Goal: Communication & Community: Answer question/provide support

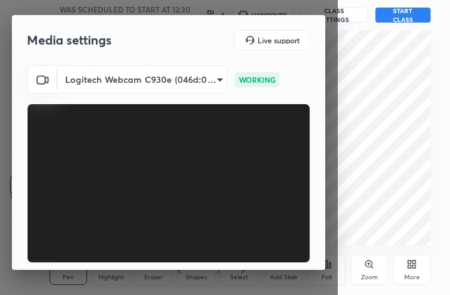
scroll to position [117, 0]
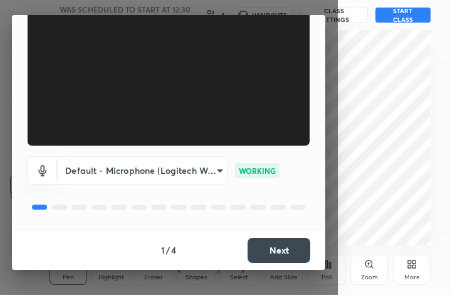
click at [273, 251] on button "Next" at bounding box center [279, 250] width 63 height 25
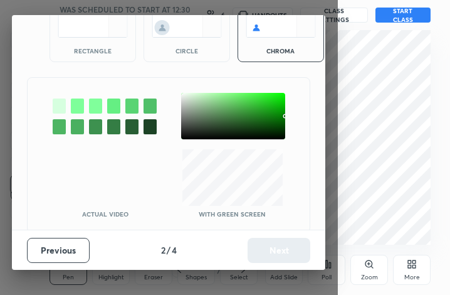
scroll to position [80, 0]
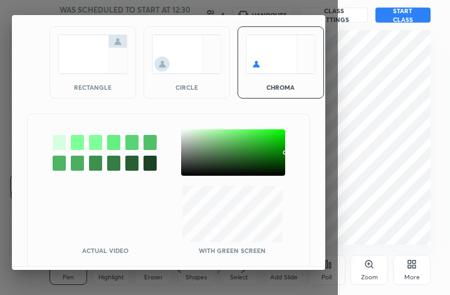
click at [113, 73] on img at bounding box center [93, 53] width 70 height 39
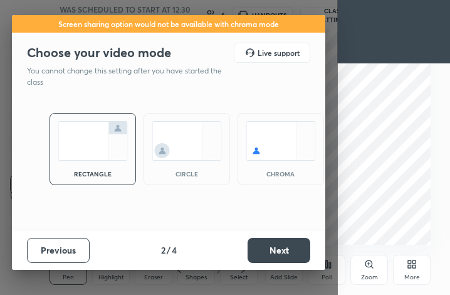
click at [272, 248] on button "Next" at bounding box center [279, 250] width 63 height 25
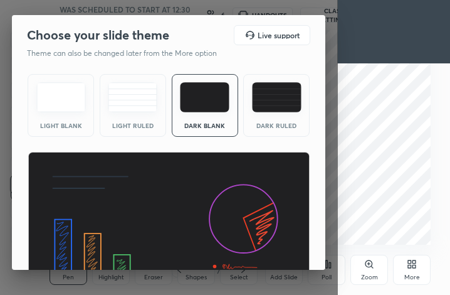
scroll to position [81, 0]
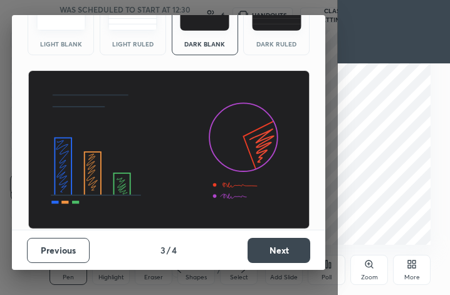
click at [278, 249] on button "Next" at bounding box center [279, 250] width 63 height 25
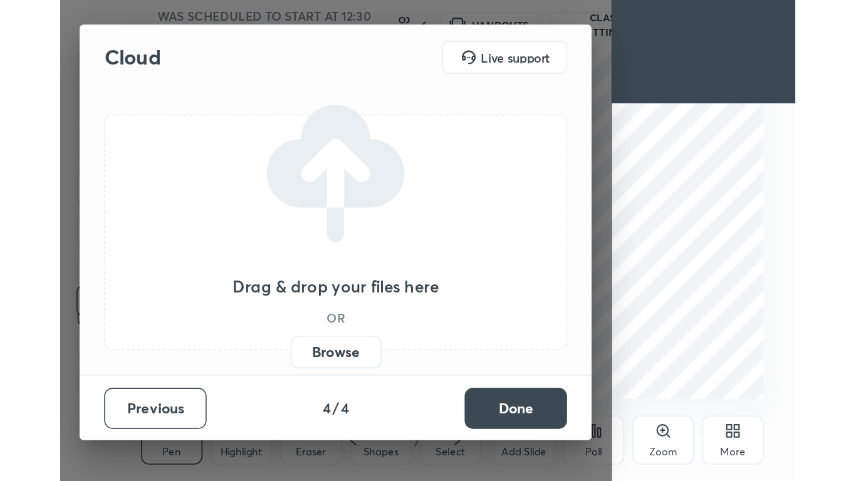
scroll to position [0, 0]
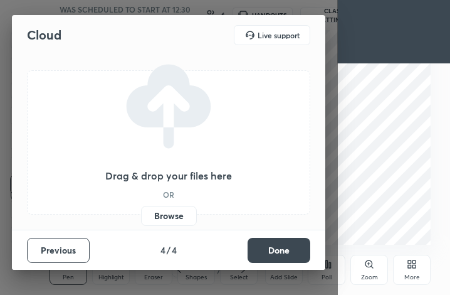
click at [278, 249] on button "Done" at bounding box center [279, 250] width 63 height 25
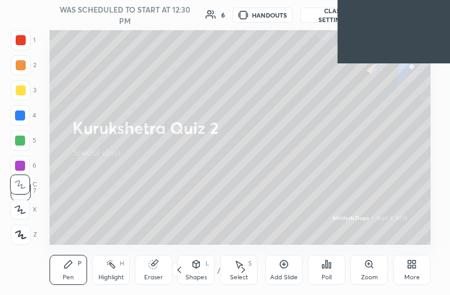
click at [417, 271] on div "More" at bounding box center [412, 269] width 38 height 30
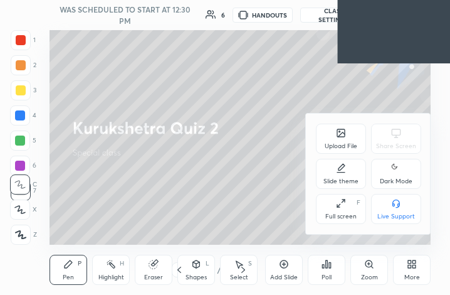
click at [356, 206] on div "Full screen F" at bounding box center [341, 209] width 50 height 30
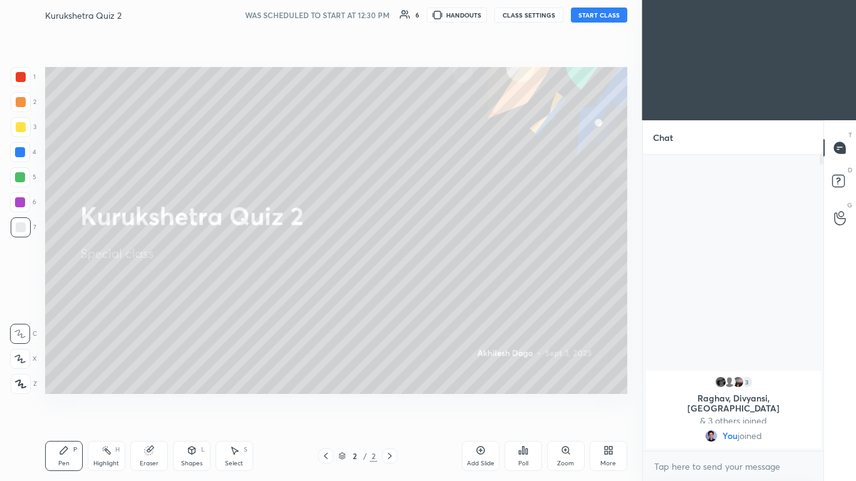
click at [449, 16] on button "START CLASS" at bounding box center [599, 15] width 56 height 15
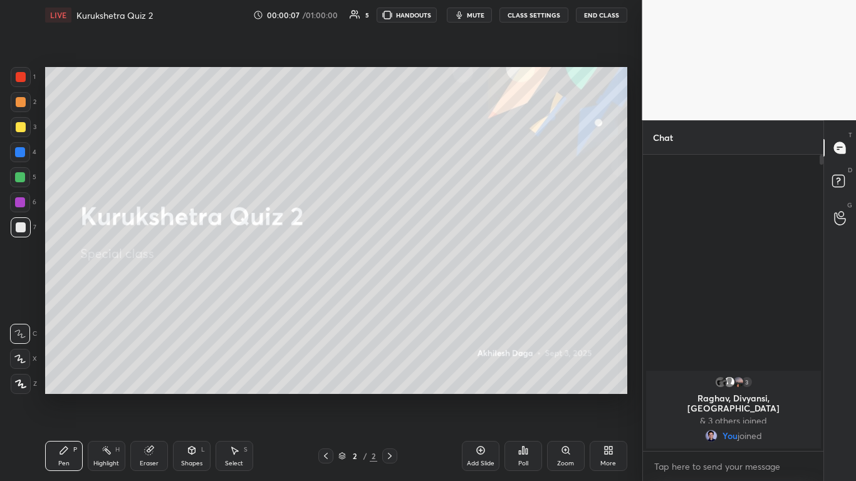
click at [449, 294] on icon at bounding box center [610, 448] width 3 height 3
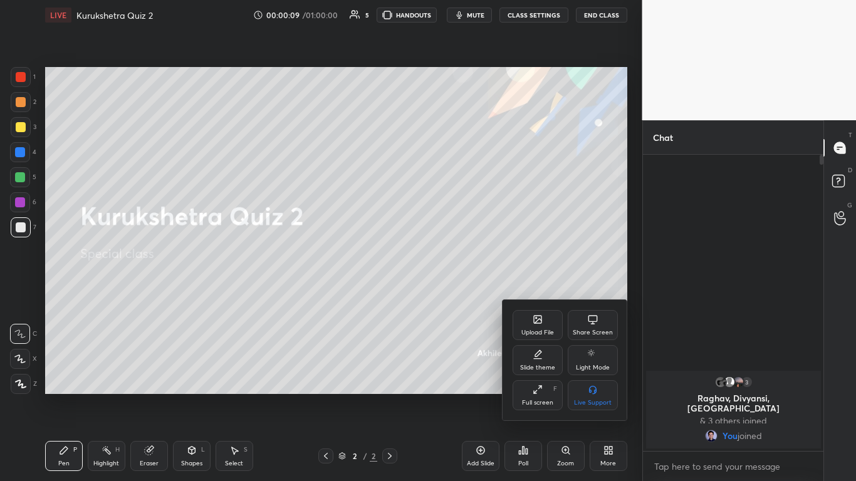
click at [449, 294] on icon at bounding box center [538, 320] width 10 height 10
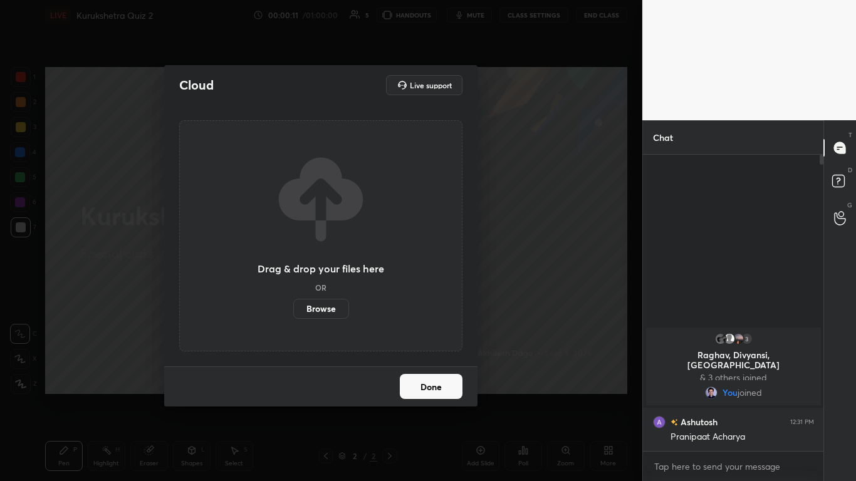
click at [325, 294] on label "Browse" at bounding box center [321, 309] width 56 height 20
click at [293, 294] on input "Browse" at bounding box center [293, 309] width 0 height 20
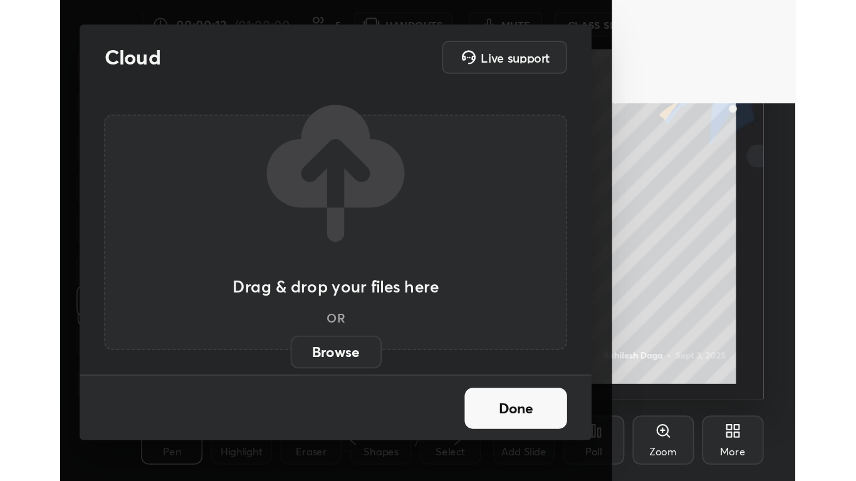
scroll to position [214, 399]
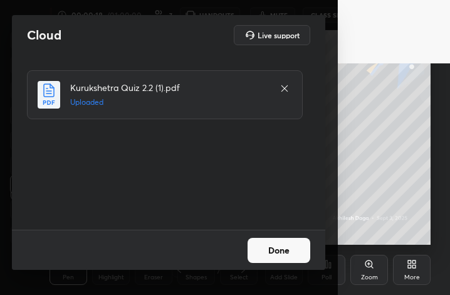
click at [295, 240] on button "Done" at bounding box center [279, 250] width 63 height 25
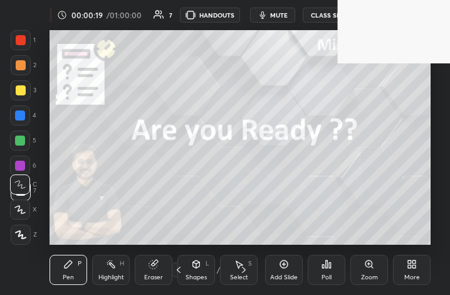
click at [420, 273] on div "More" at bounding box center [412, 269] width 38 height 30
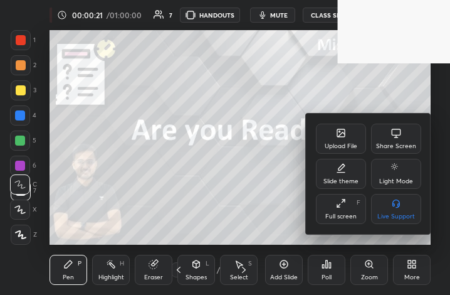
click at [345, 209] on div "Full screen F" at bounding box center [341, 209] width 50 height 30
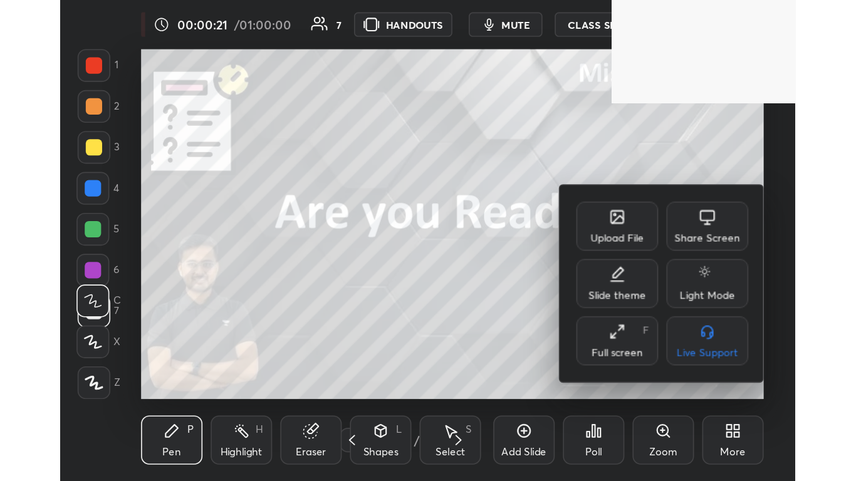
scroll to position [62272, 61879]
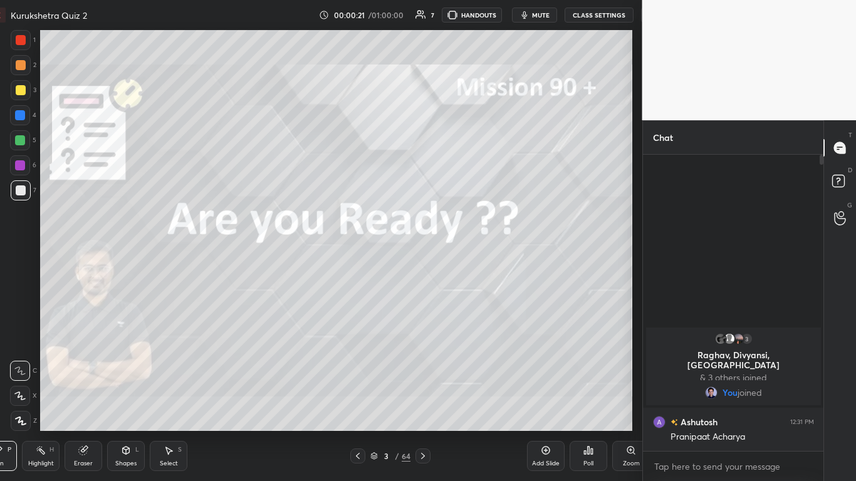
type textarea "x"
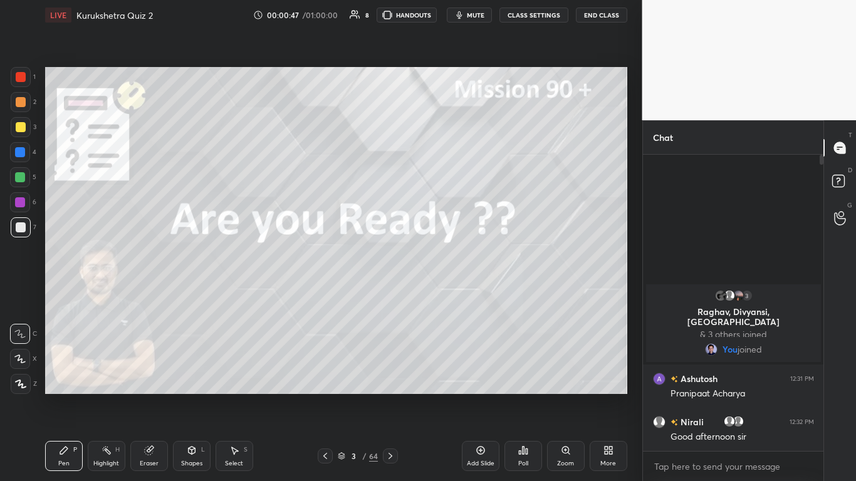
click at [449, 13] on span "mute" at bounding box center [476, 15] width 18 height 9
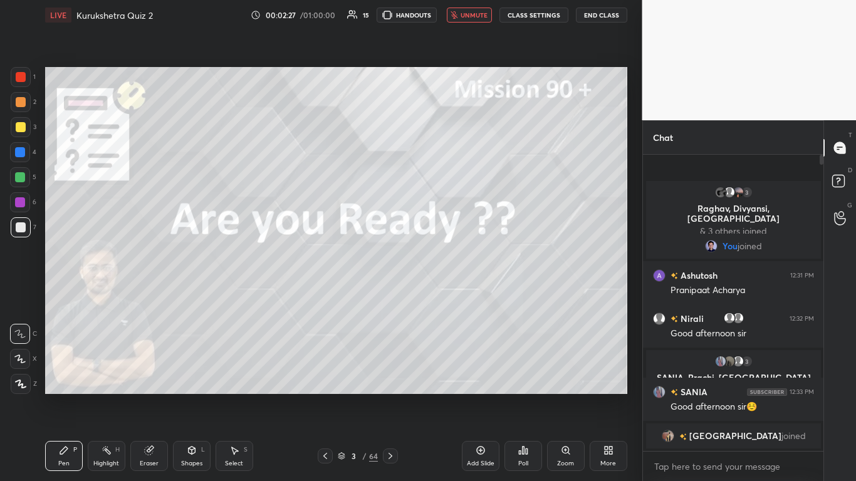
click at [449, 15] on span "unmute" at bounding box center [474, 15] width 27 height 9
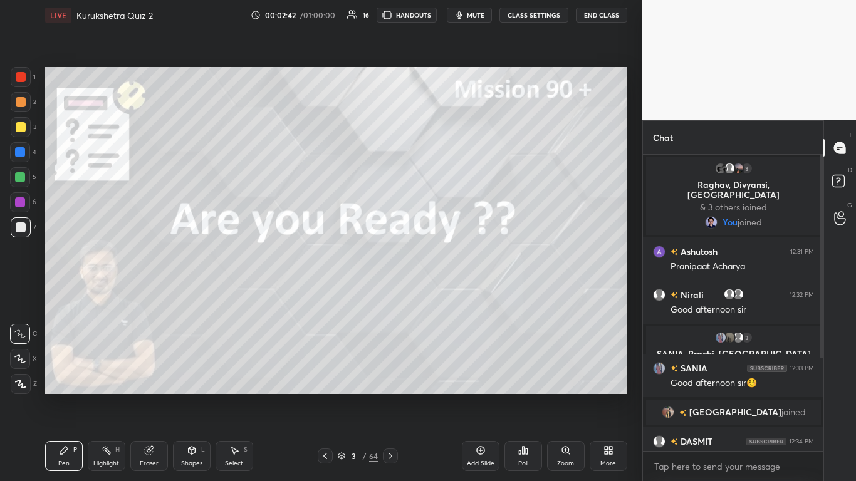
scroll to position [147, 0]
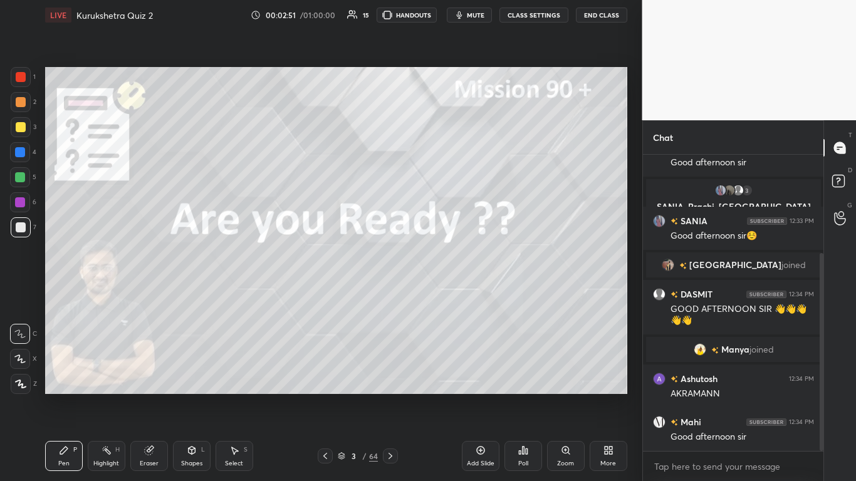
click at [17, 294] on icon at bounding box center [19, 359] width 11 height 9
click at [21, 294] on icon at bounding box center [20, 384] width 11 height 9
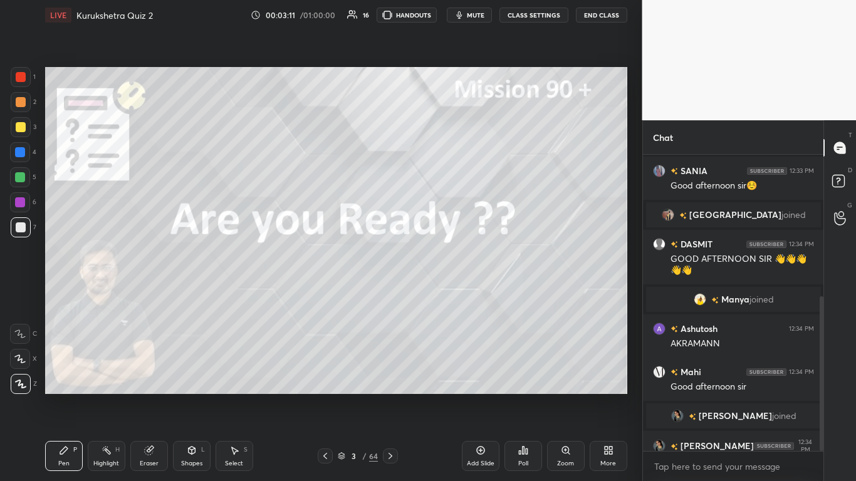
scroll to position [271, 0]
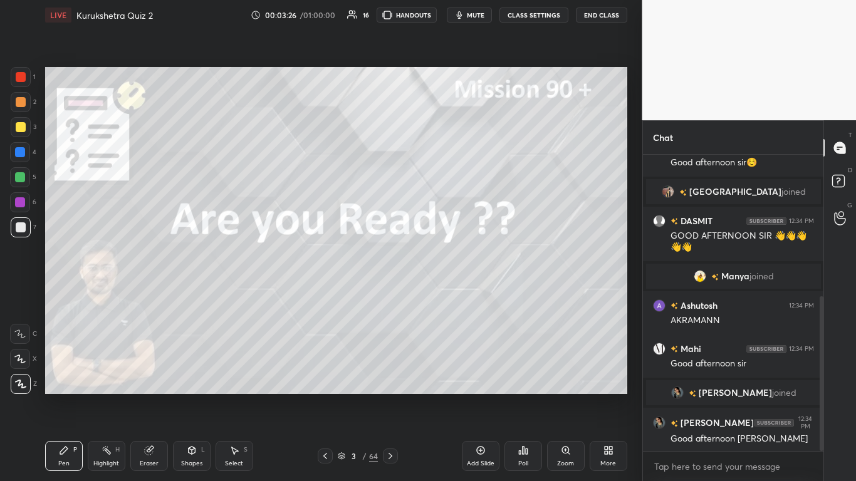
click at [395, 294] on icon at bounding box center [390, 456] width 10 height 10
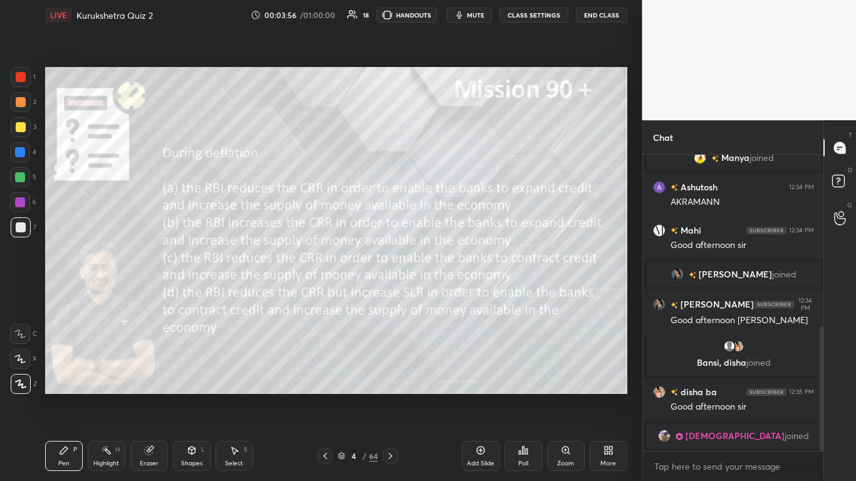
scroll to position [424, 0]
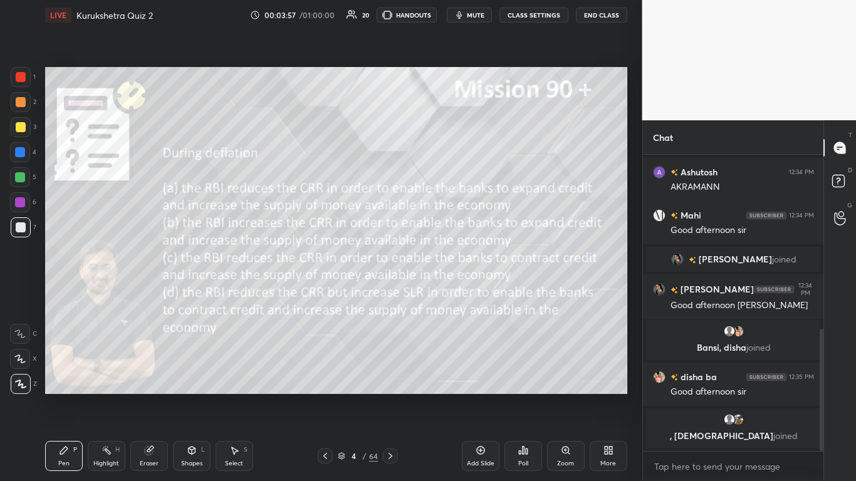
click at [449, 294] on icon at bounding box center [527, 452] width 2 height 6
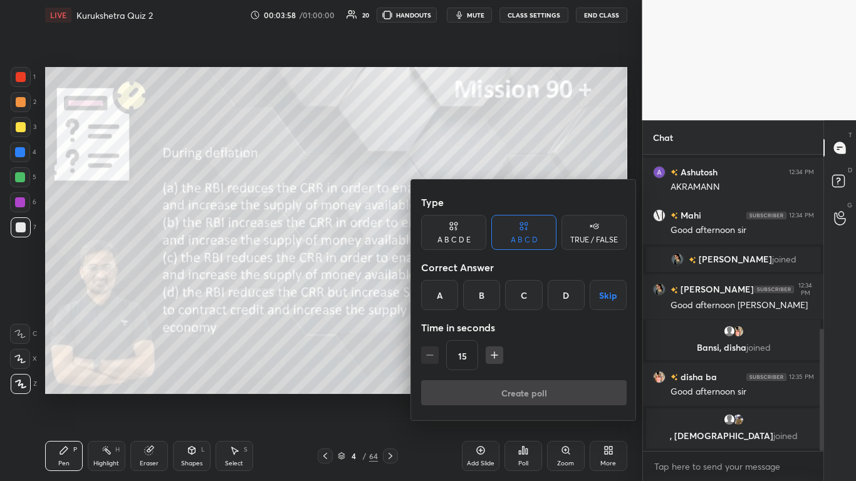
click at [437, 292] on div "A" at bounding box center [439, 295] width 37 height 30
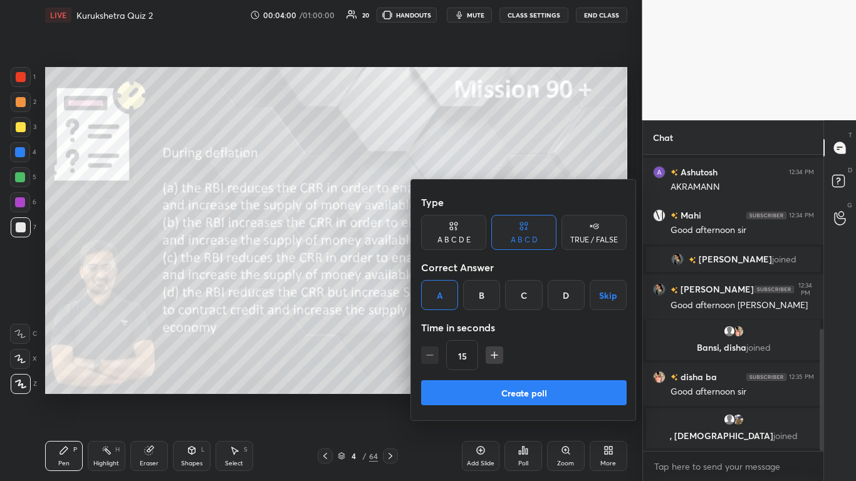
click at [449, 294] on button "button" at bounding box center [495, 356] width 18 height 18
type input "30"
click at [449, 294] on button "Create poll" at bounding box center [524, 392] width 206 height 25
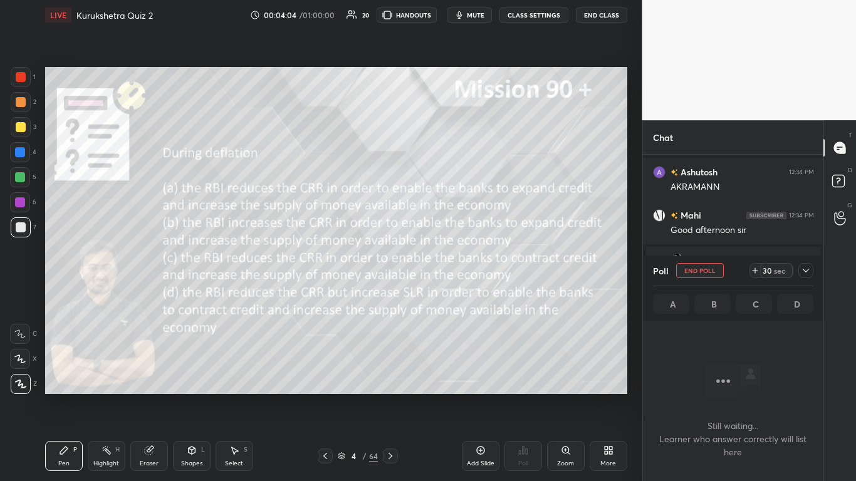
scroll to position [258, 177]
click at [449, 274] on icon at bounding box center [806, 271] width 10 height 10
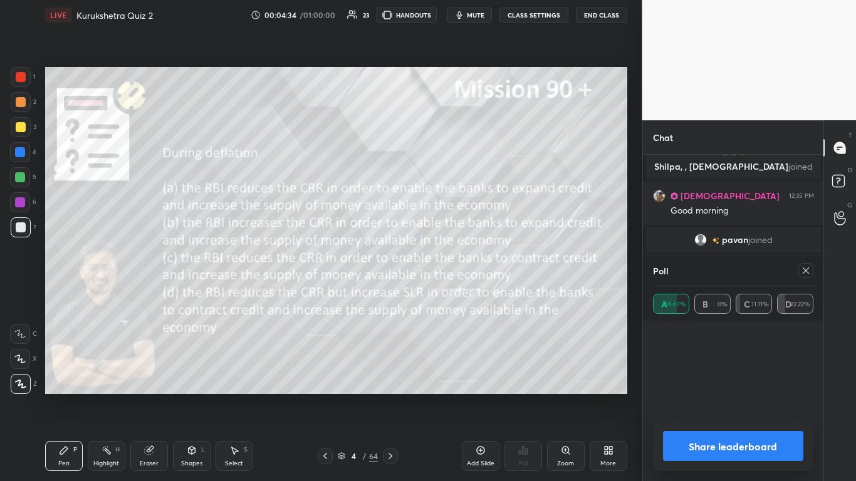
scroll to position [147, 157]
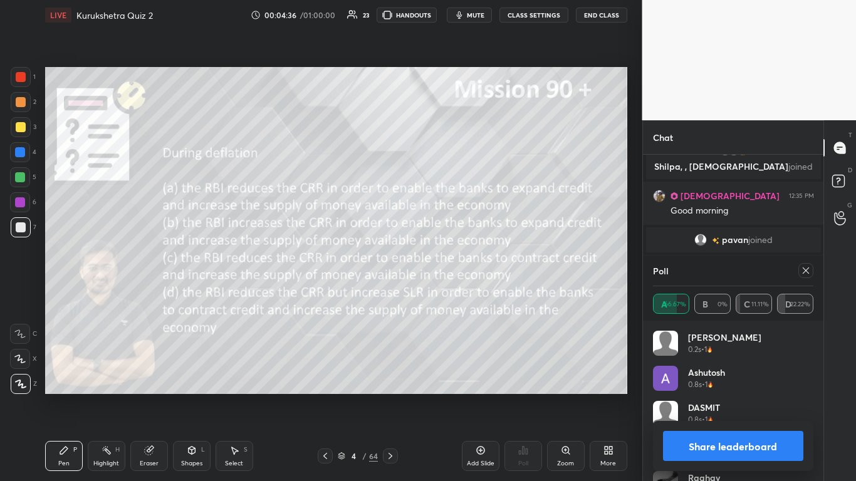
click at [449, 294] on button "Share leaderboard" at bounding box center [733, 446] width 141 height 30
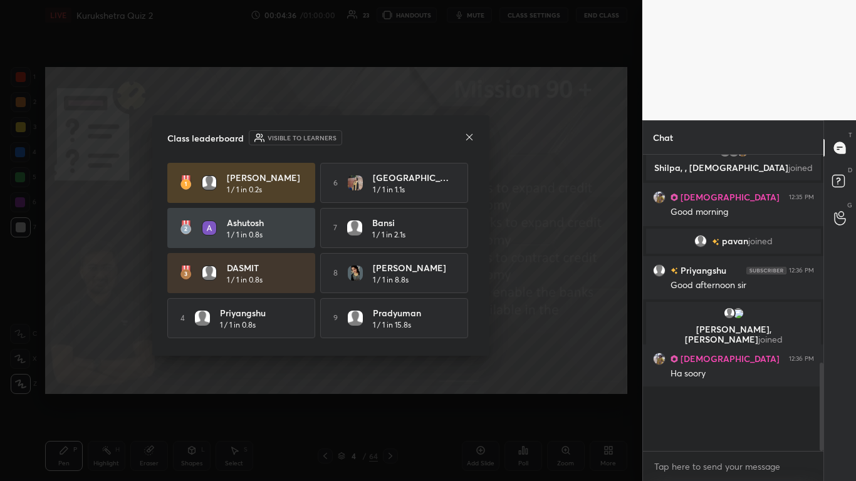
scroll to position [4, 4]
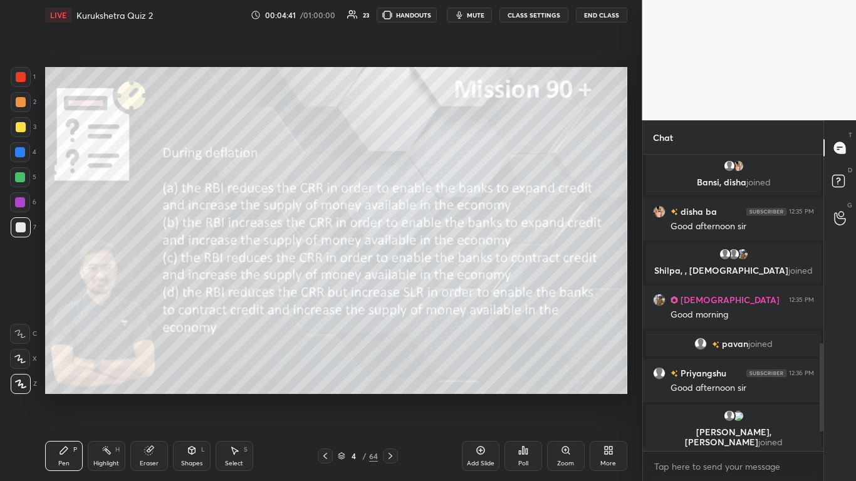
click at [19, 130] on div at bounding box center [21, 127] width 10 height 10
click at [389, 294] on icon at bounding box center [390, 456] width 10 height 10
click at [449, 294] on div "Poll" at bounding box center [524, 456] width 38 height 30
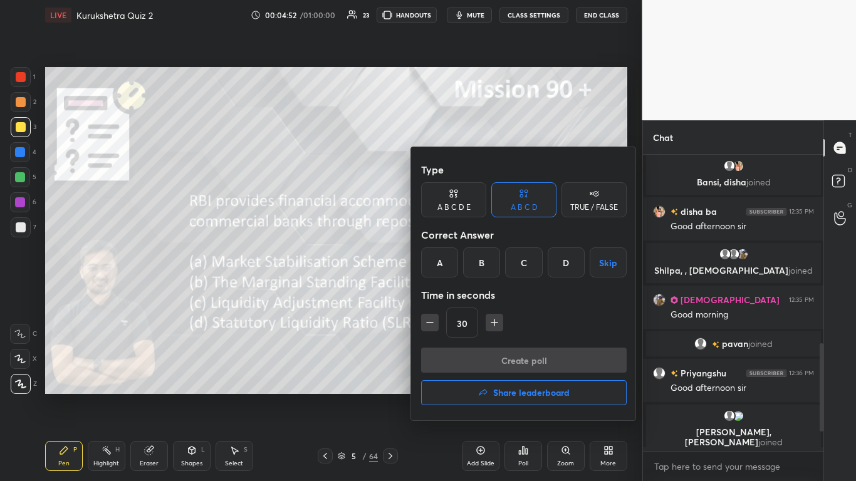
click at [449, 253] on div "C" at bounding box center [523, 263] width 37 height 30
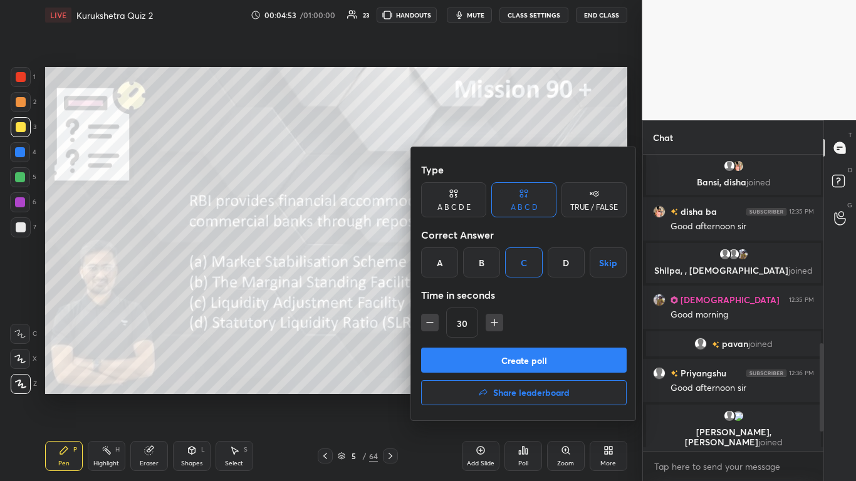
click at [449, 294] on button "Create poll" at bounding box center [524, 360] width 206 height 25
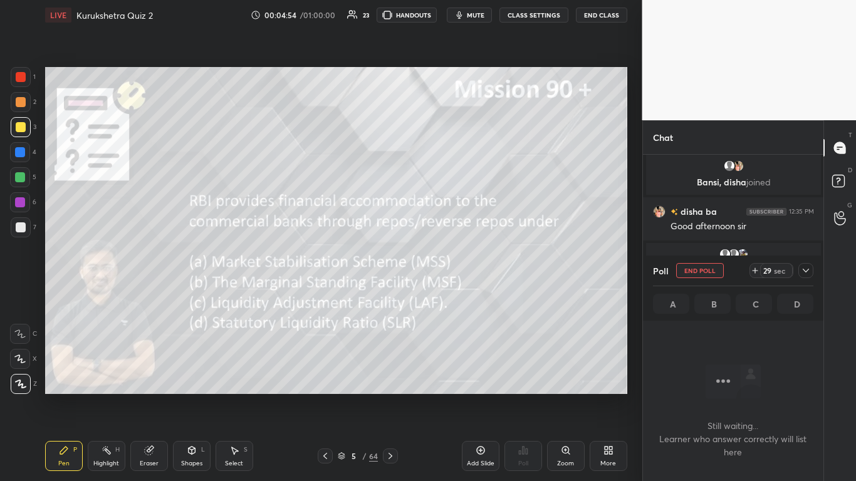
click at [449, 266] on icon at bounding box center [806, 271] width 10 height 10
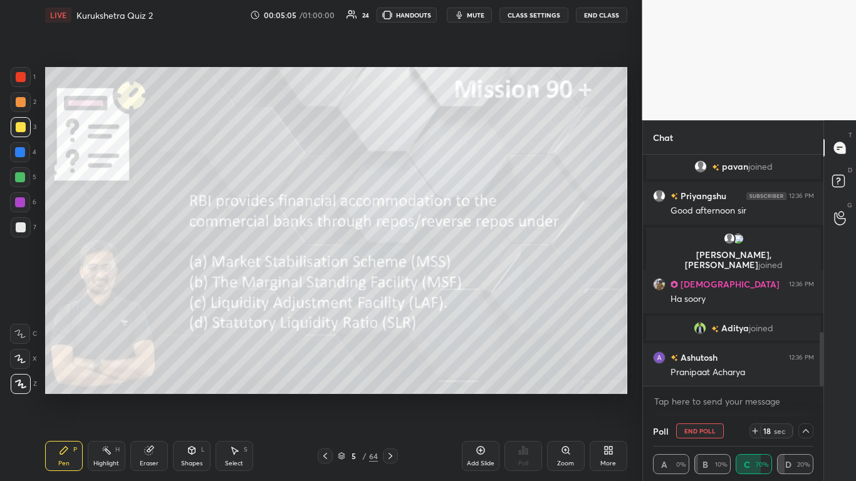
click at [449, 294] on img "grid" at bounding box center [700, 328] width 13 height 13
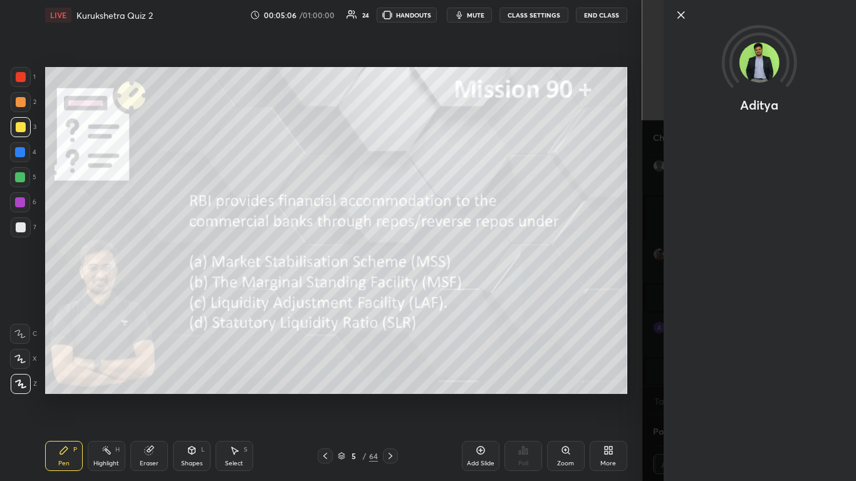
click at [449, 294] on div "Aditya" at bounding box center [749, 240] width 214 height 481
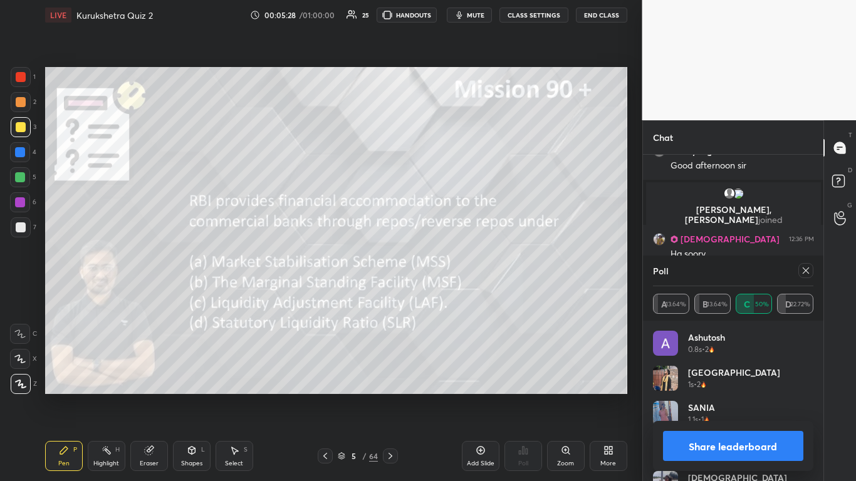
click at [449, 294] on button "Share leaderboard" at bounding box center [733, 446] width 141 height 30
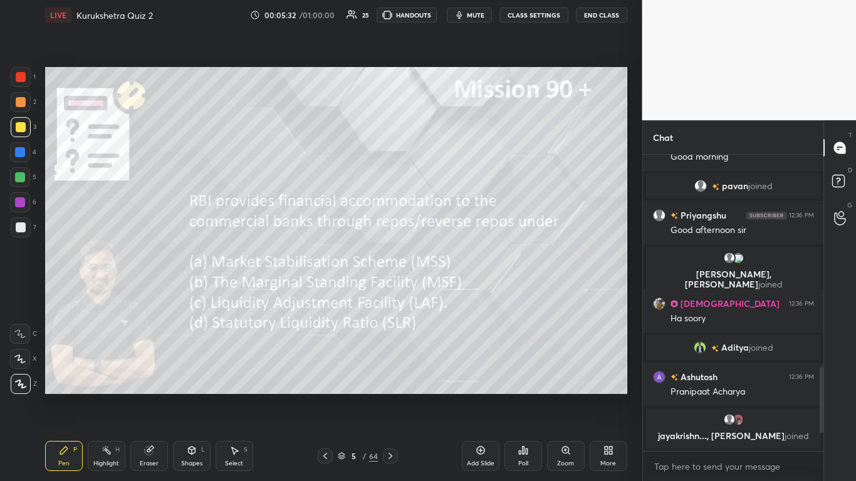
click at [341, 294] on icon at bounding box center [342, 456] width 8 height 8
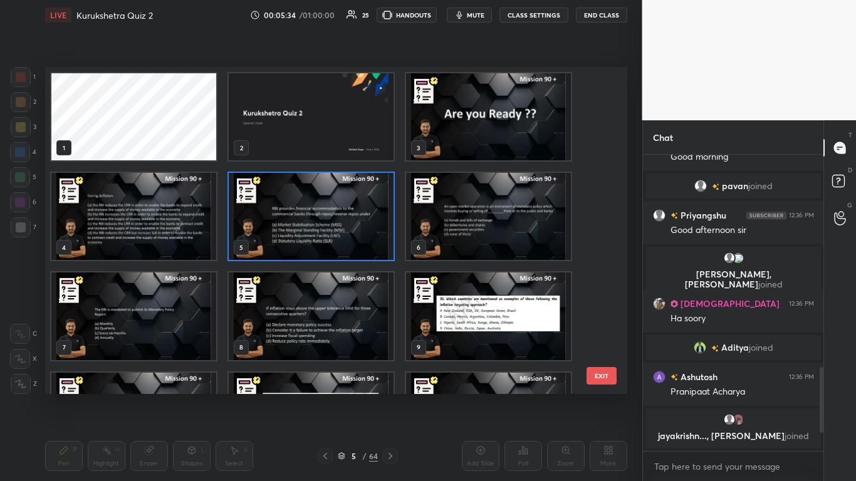
click at [449, 238] on img "grid" at bounding box center [488, 216] width 165 height 87
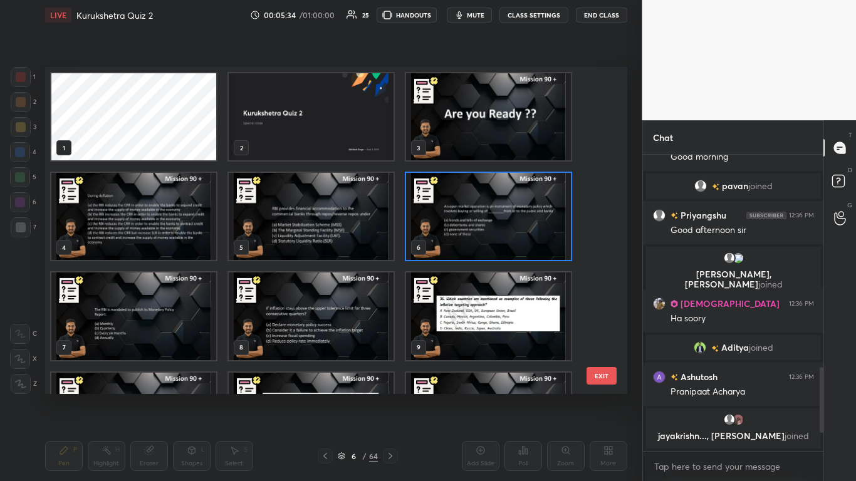
click at [449, 238] on img "grid" at bounding box center [488, 216] width 165 height 87
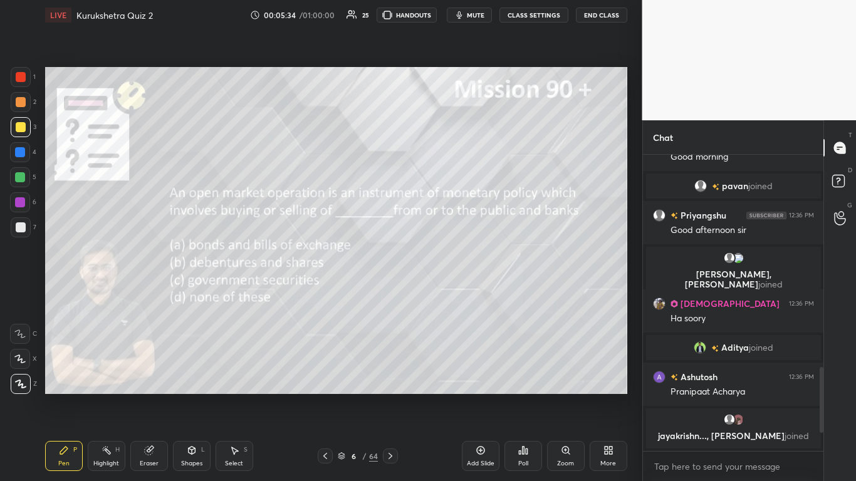
click at [449, 238] on img "grid" at bounding box center [488, 216] width 165 height 87
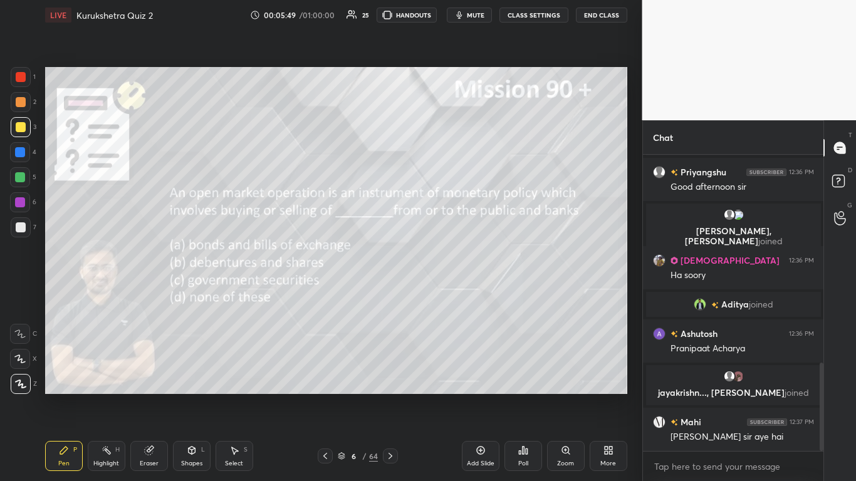
click at [449, 294] on div "Poll" at bounding box center [524, 456] width 38 height 30
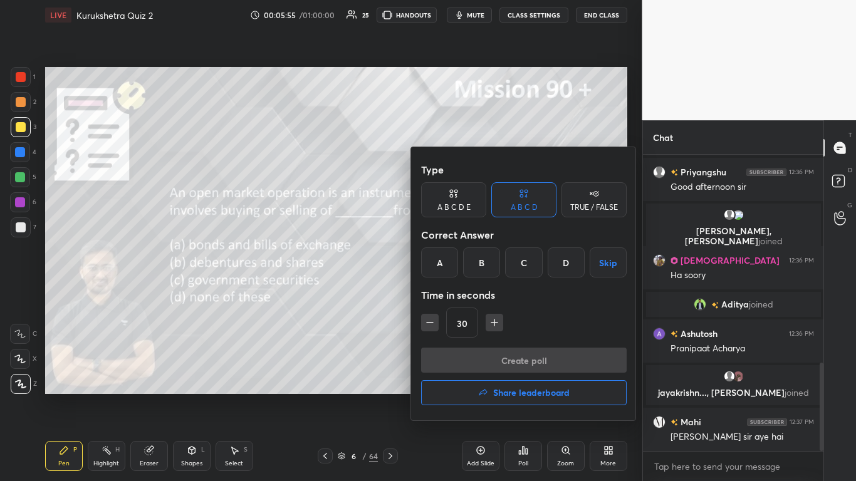
click at [449, 254] on div "C" at bounding box center [523, 263] width 37 height 30
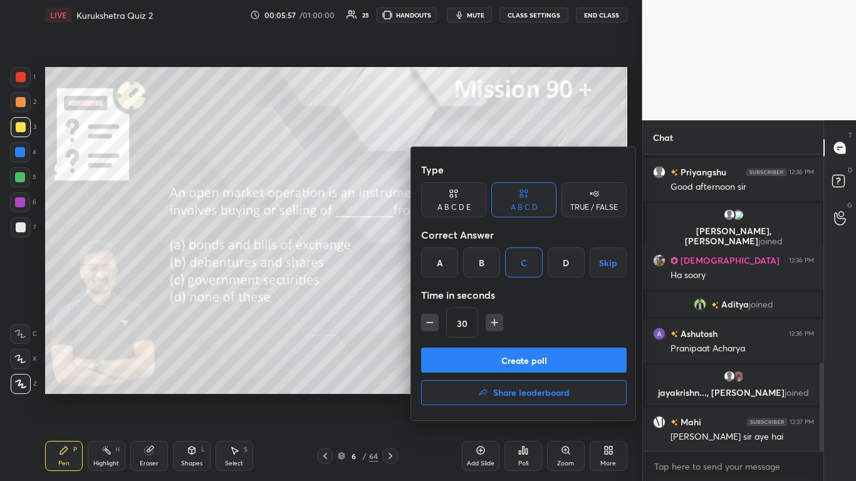
click at [449, 294] on button "Create poll" at bounding box center [524, 360] width 206 height 25
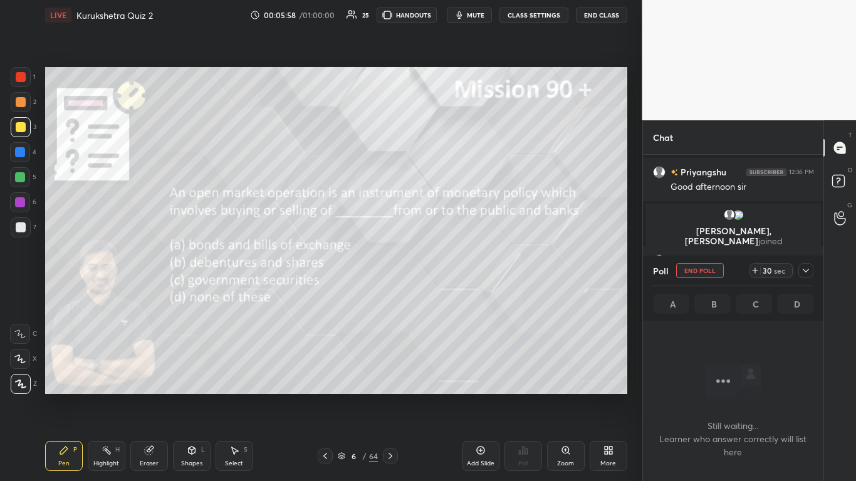
scroll to position [258, 177]
click at [449, 276] on div at bounding box center [805, 270] width 15 height 15
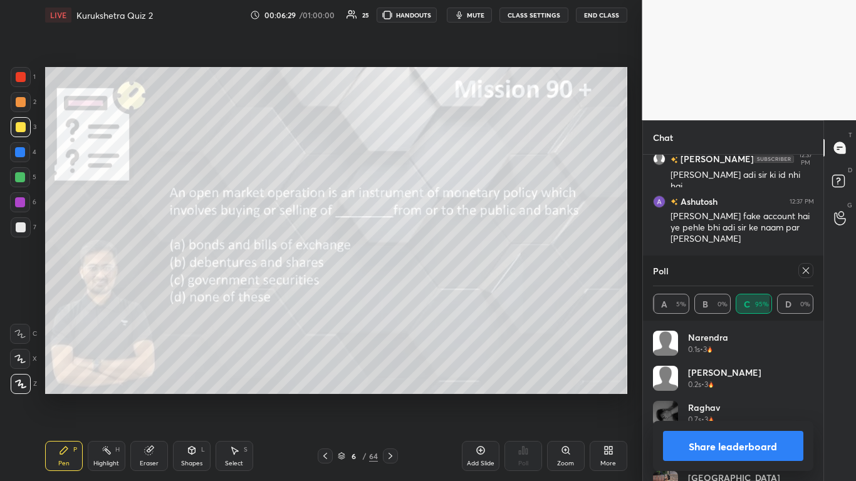
scroll to position [1055, 0]
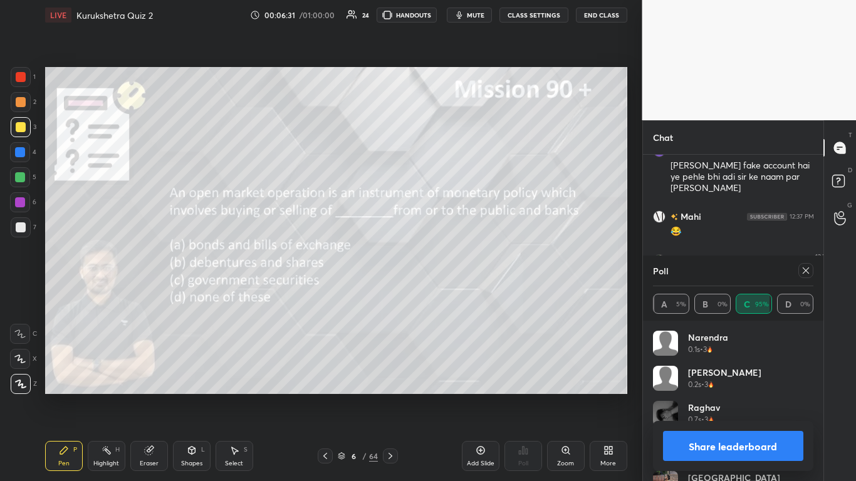
click at [449, 294] on button "Share leaderboard" at bounding box center [733, 446] width 141 height 30
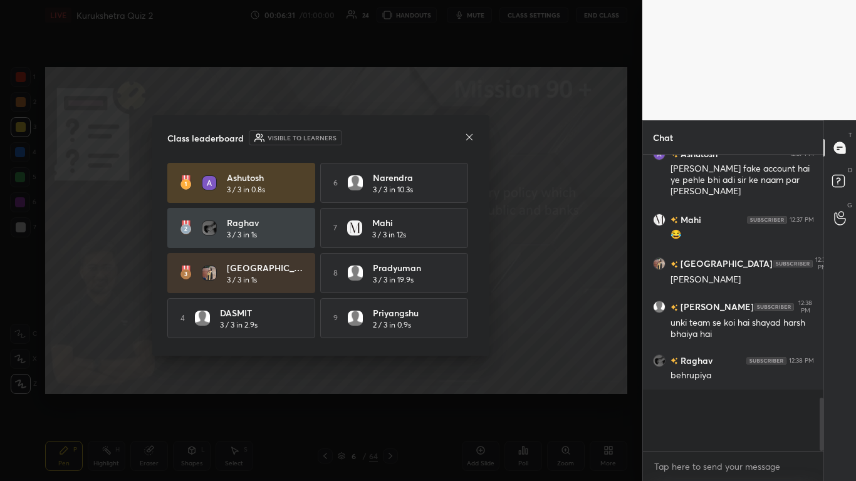
scroll to position [4, 4]
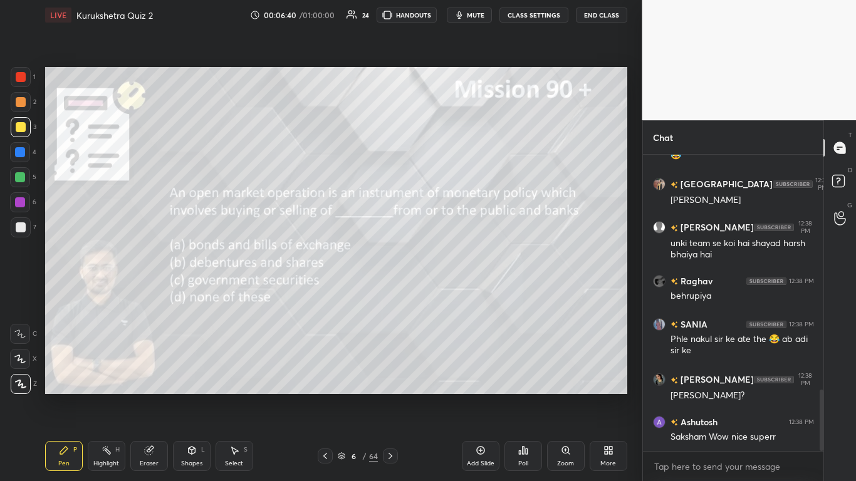
click at [394, 294] on div at bounding box center [390, 456] width 15 height 15
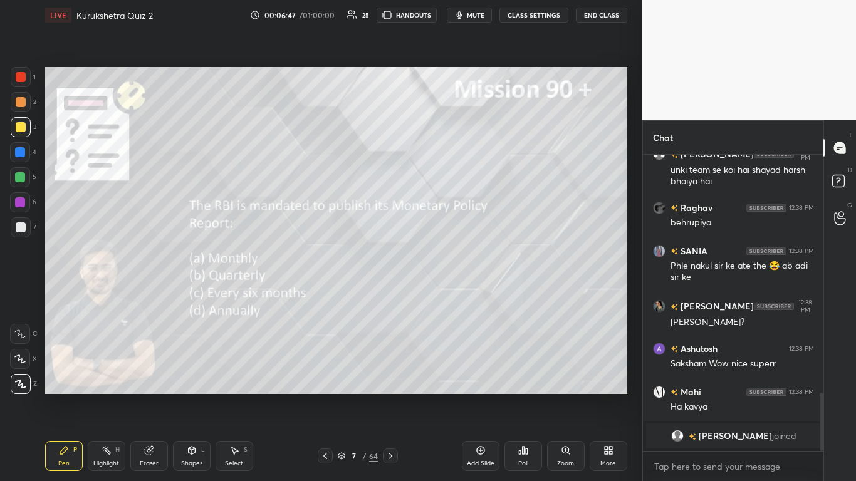
click at [449, 294] on icon at bounding box center [527, 452] width 2 height 6
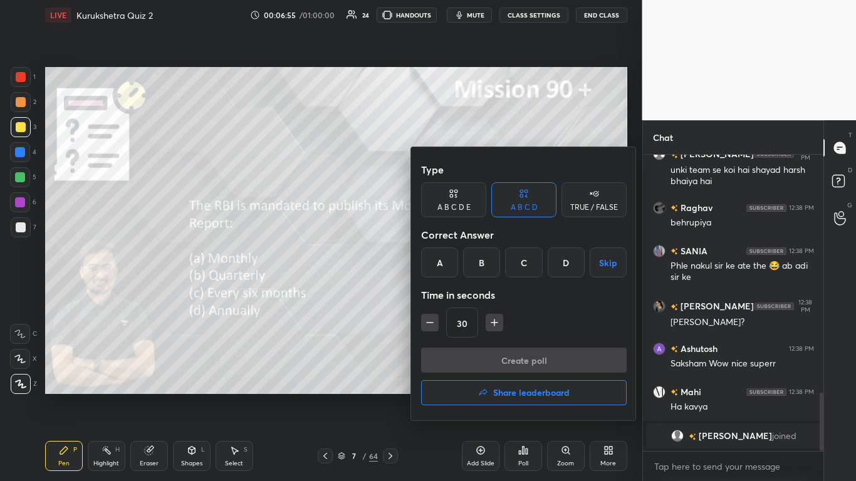
click at [449, 261] on div "B" at bounding box center [481, 263] width 37 height 30
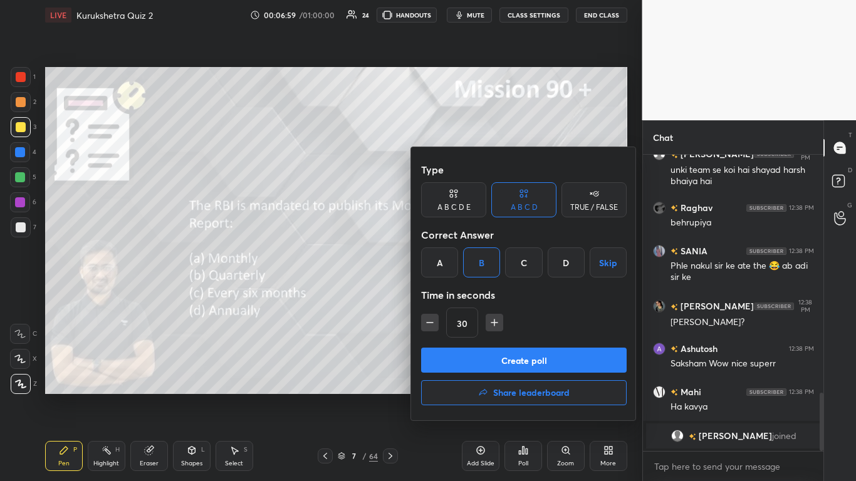
click at [352, 294] on div at bounding box center [428, 240] width 856 height 481
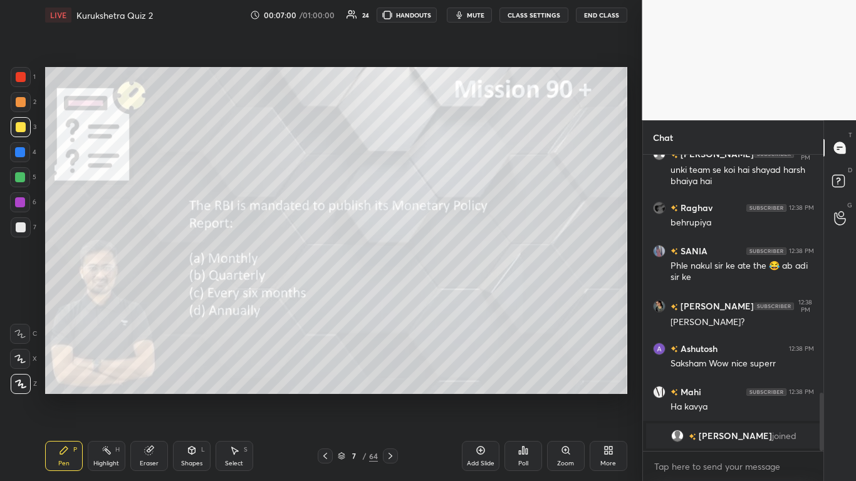
click at [449, 294] on div "Poll" at bounding box center [524, 456] width 38 height 30
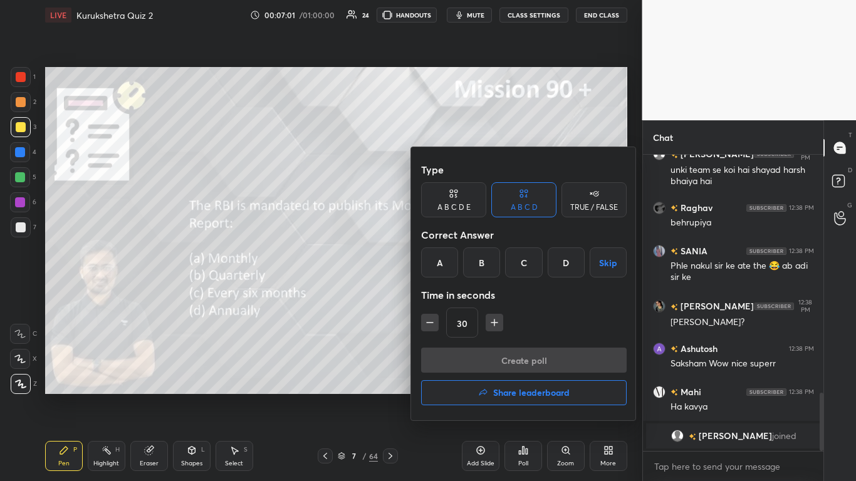
click at [449, 261] on div "B" at bounding box center [481, 263] width 37 height 30
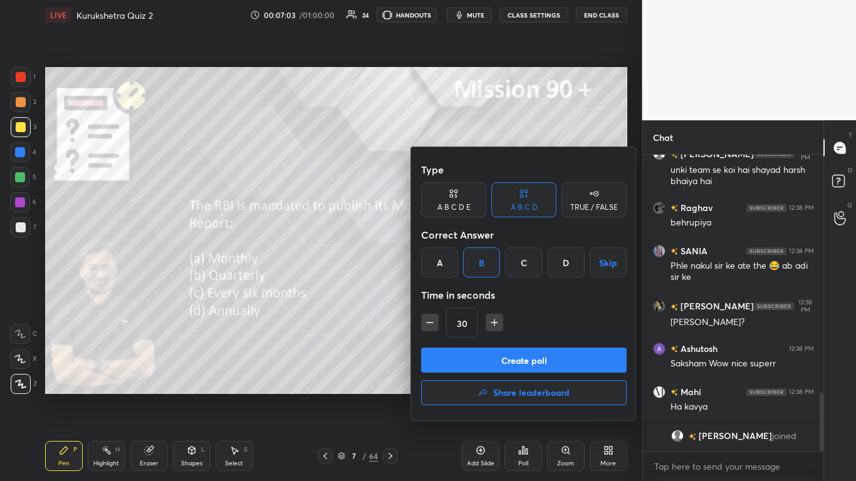
click at [449, 266] on div "C" at bounding box center [523, 263] width 37 height 30
click at [375, 294] on div at bounding box center [428, 240] width 856 height 481
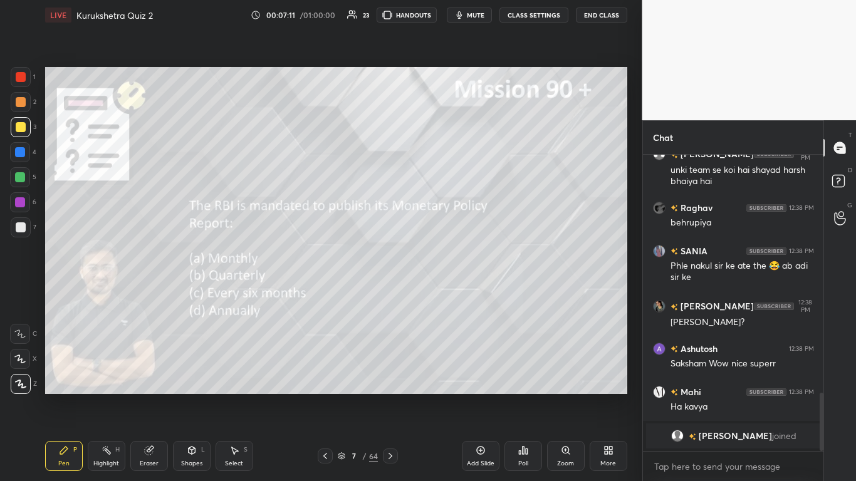
click at [341, 294] on icon at bounding box center [342, 456] width 8 height 8
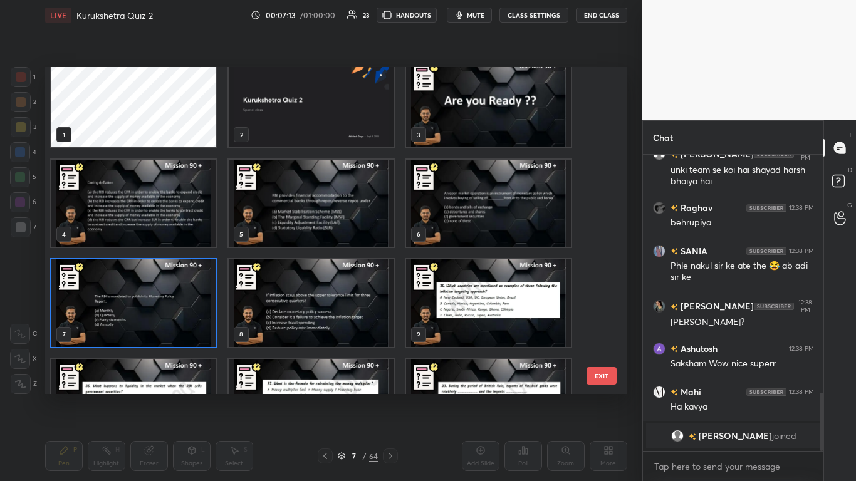
click at [301, 294] on div "1 2 3 4 5 6 7 8 9 10 11 12 13 14 15" at bounding box center [325, 231] width 560 height 328
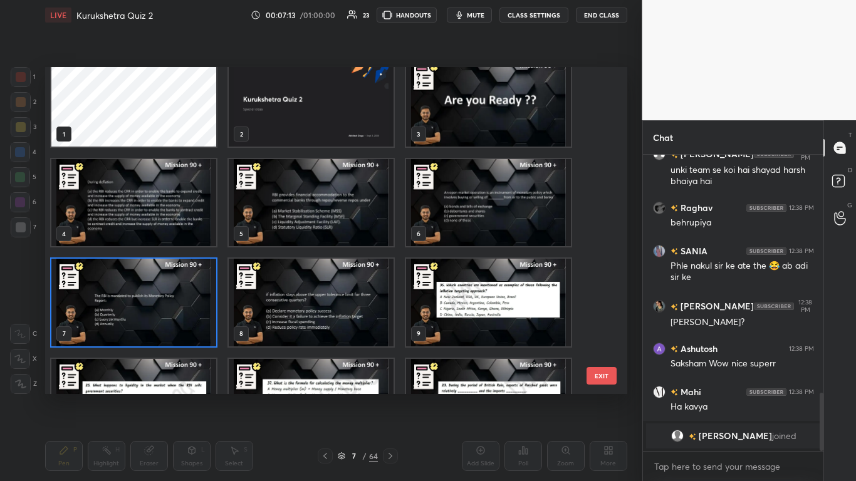
click at [301, 294] on div "1 2 3 4 5 6 7 8 9 10 11 12 13 14 15" at bounding box center [325, 231] width 560 height 328
click at [301, 294] on img "grid" at bounding box center [311, 302] width 165 height 87
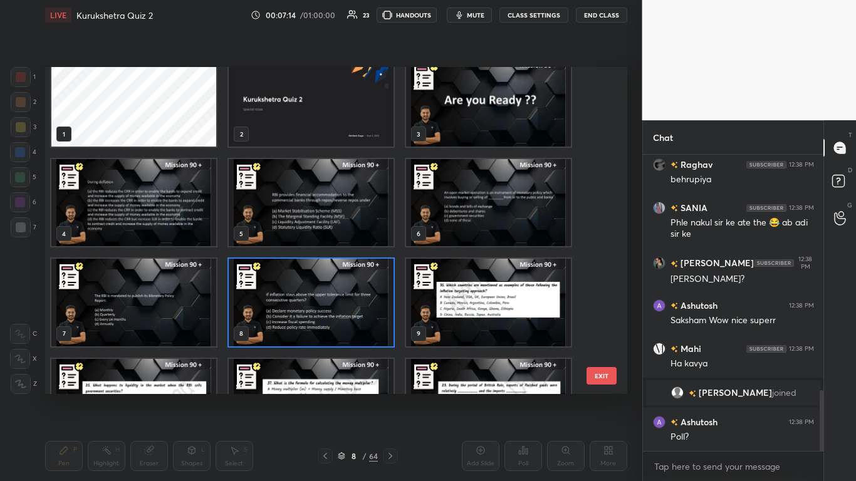
click at [301, 294] on img "grid" at bounding box center [311, 302] width 165 height 87
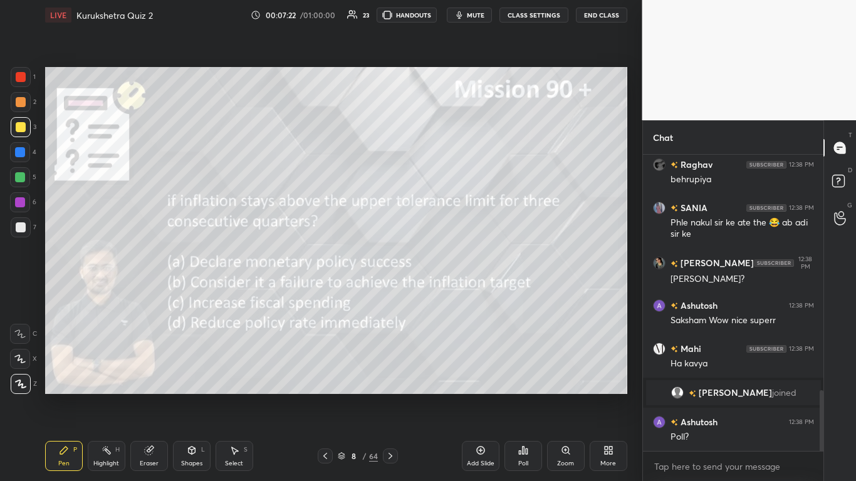
click at [449, 294] on div "Poll" at bounding box center [524, 456] width 38 height 30
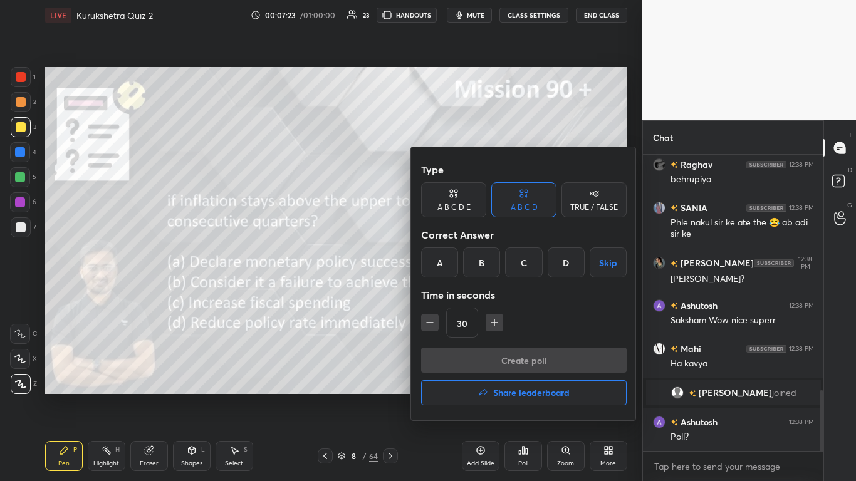
click at [449, 260] on div "B" at bounding box center [481, 263] width 37 height 30
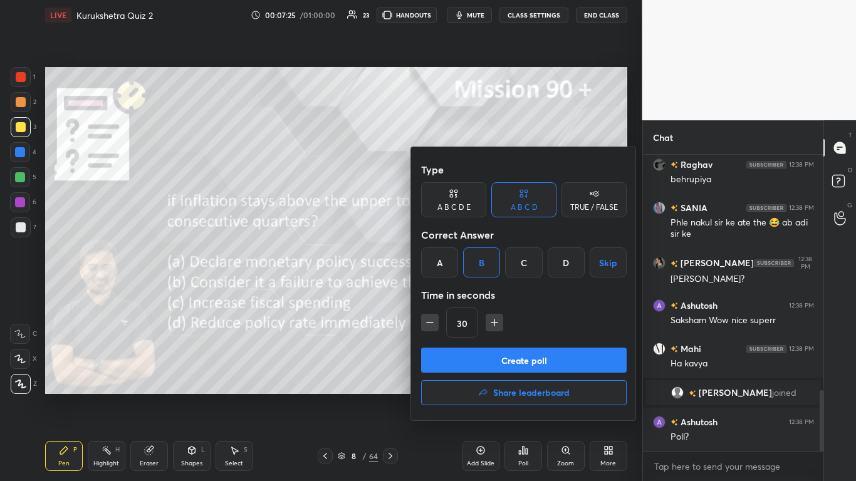
click at [449, 294] on button "Create poll" at bounding box center [524, 360] width 206 height 25
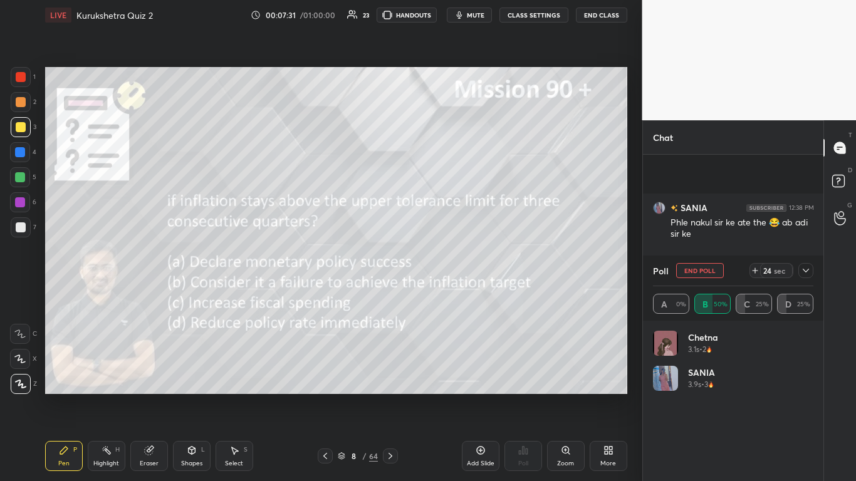
scroll to position [1237, 0]
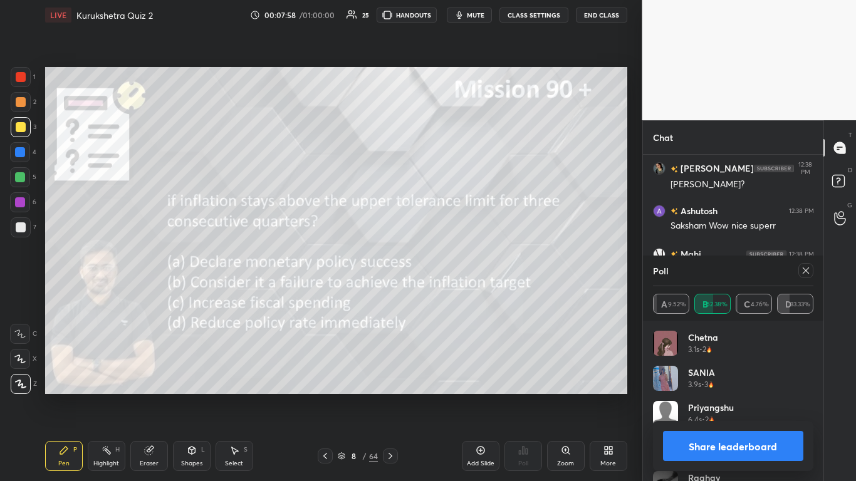
click at [449, 294] on button "Share leaderboard" at bounding box center [733, 446] width 141 height 30
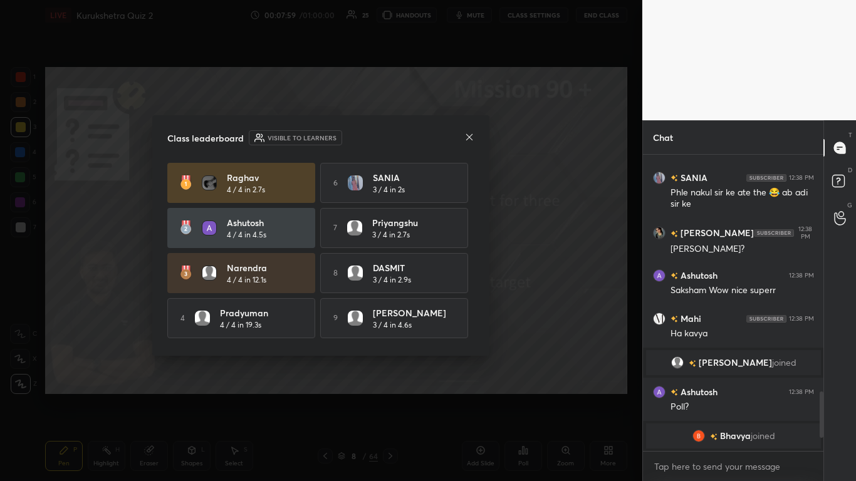
scroll to position [1172, 0]
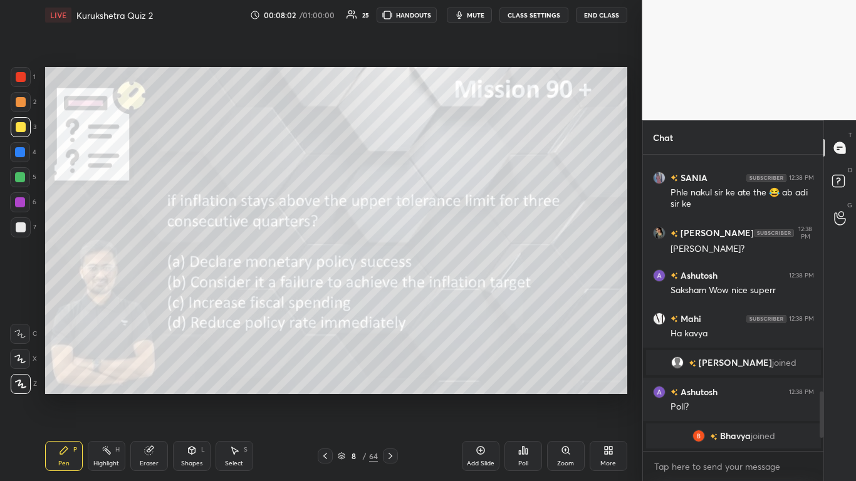
click at [324, 294] on icon at bounding box center [325, 456] width 10 height 10
click at [449, 294] on div "Poll" at bounding box center [524, 456] width 38 height 30
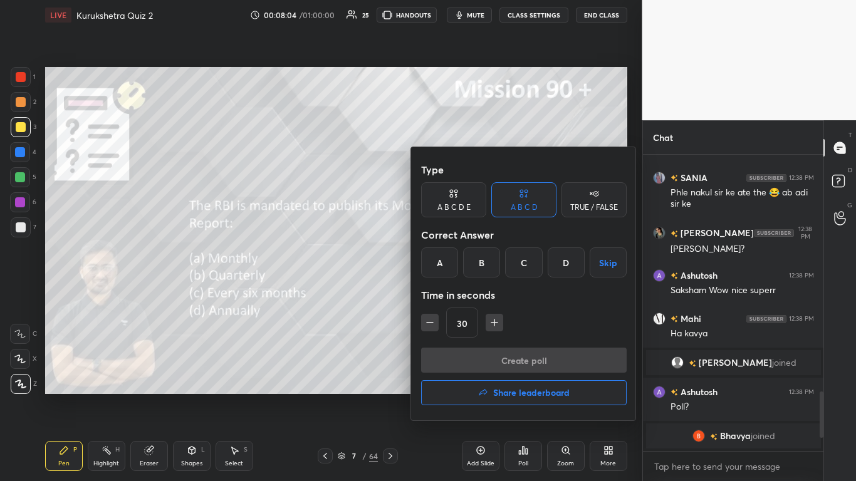
drag, startPoint x: 519, startPoint y: 258, endPoint x: 518, endPoint y: 266, distance: 8.2
click at [449, 259] on div "C" at bounding box center [523, 263] width 37 height 30
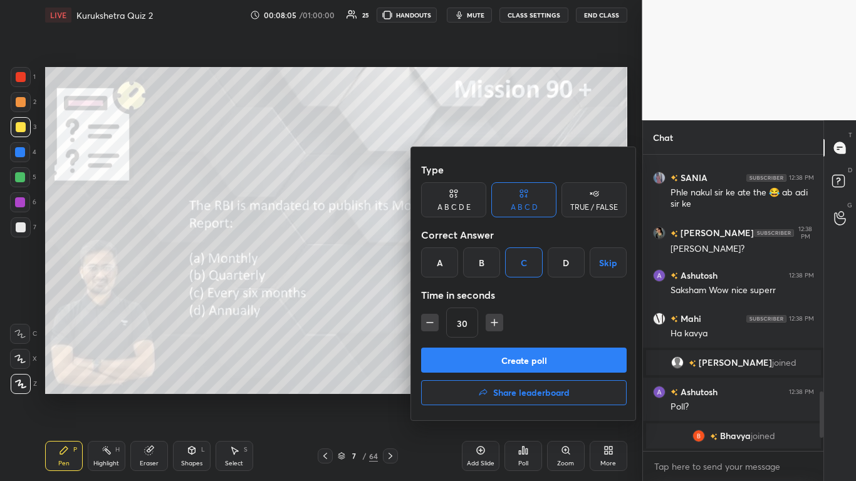
click at [449, 294] on button "Create poll" at bounding box center [524, 360] width 206 height 25
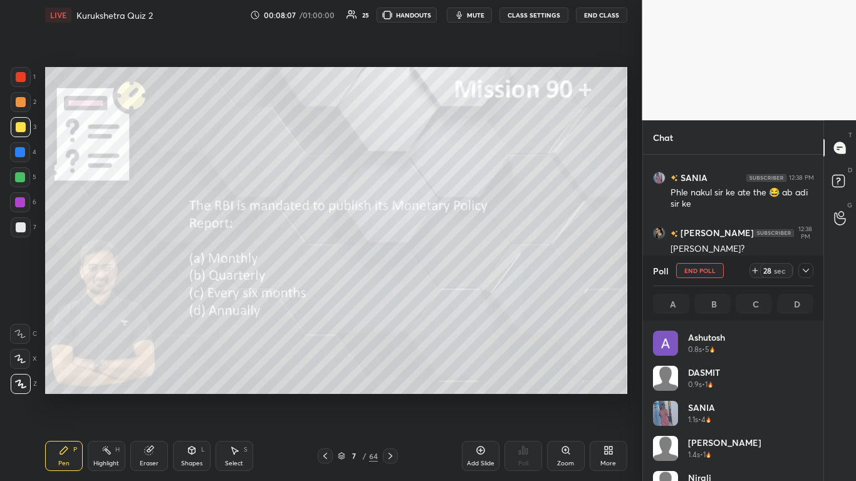
scroll to position [147, 157]
drag, startPoint x: 804, startPoint y: 266, endPoint x: 803, endPoint y: 272, distance: 6.4
click at [449, 266] on icon at bounding box center [806, 271] width 10 height 10
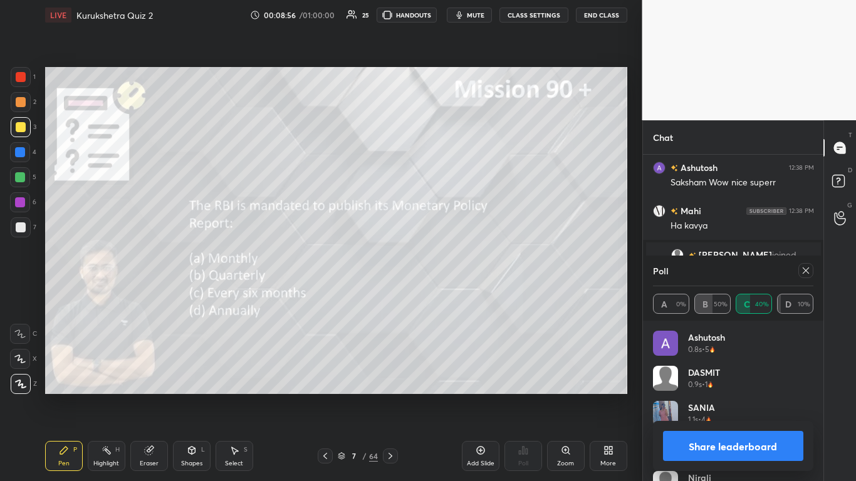
click at [449, 294] on button "Share leaderboard" at bounding box center [733, 446] width 141 height 30
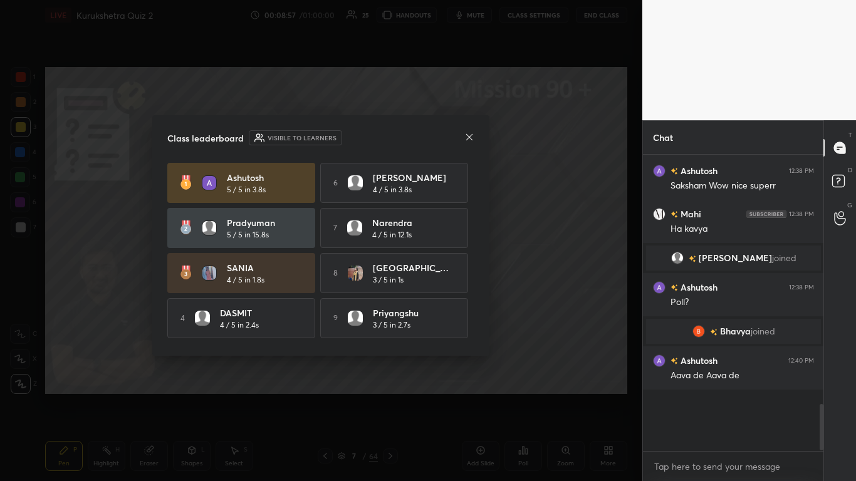
scroll to position [4, 4]
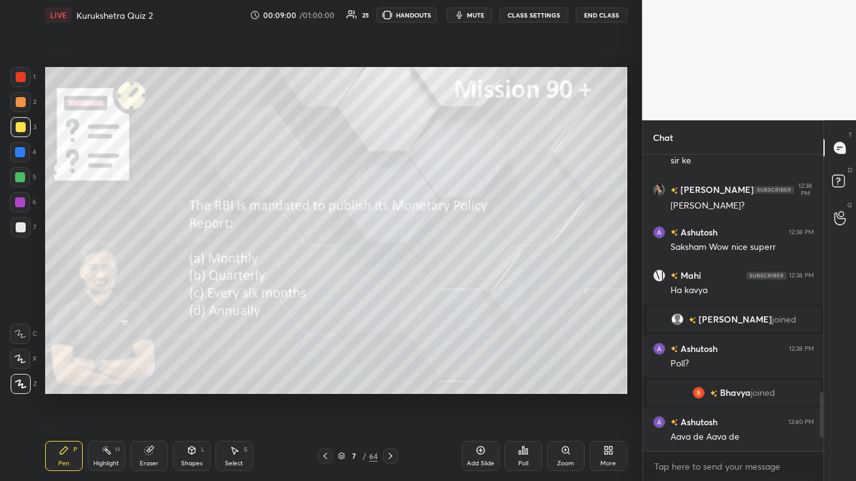
click at [394, 294] on div at bounding box center [390, 456] width 15 height 15
click at [393, 294] on icon at bounding box center [390, 456] width 10 height 10
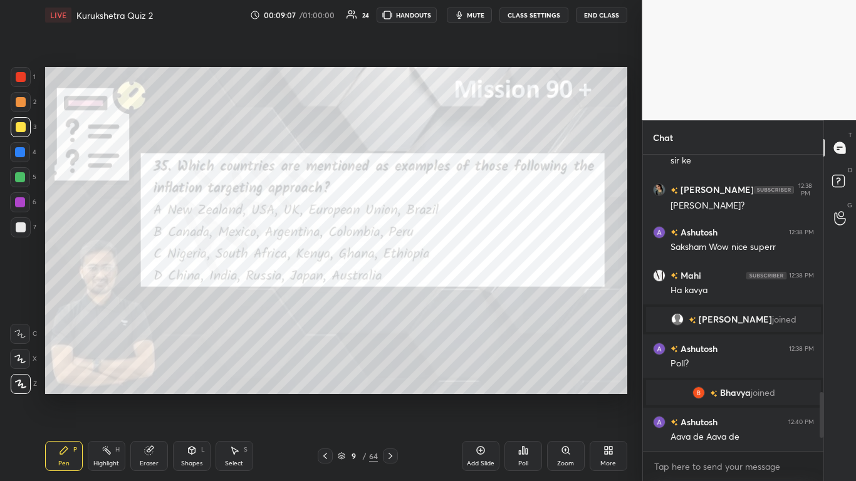
click at [449, 294] on div "Poll" at bounding box center [524, 456] width 38 height 30
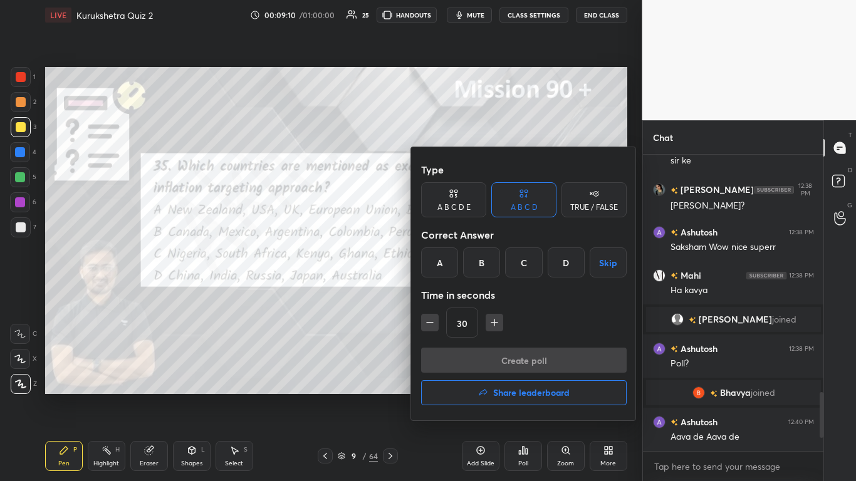
click at [438, 256] on div "A" at bounding box center [439, 263] width 37 height 30
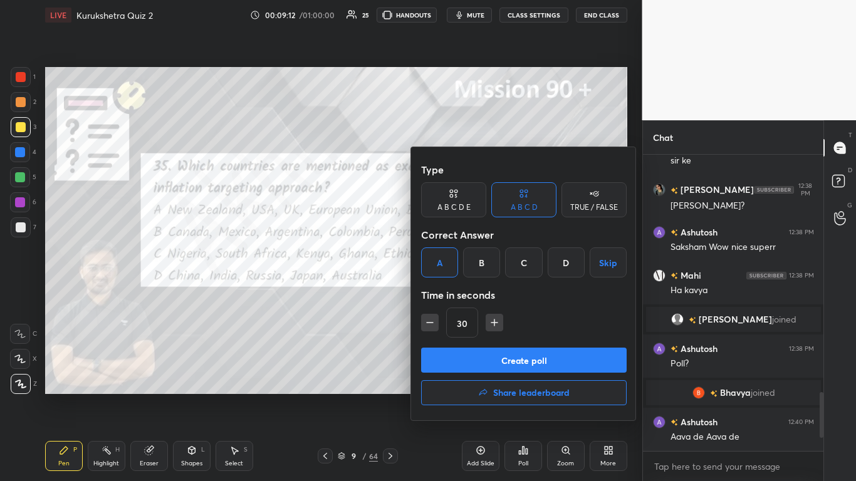
click at [449, 294] on button "Create poll" at bounding box center [524, 360] width 206 height 25
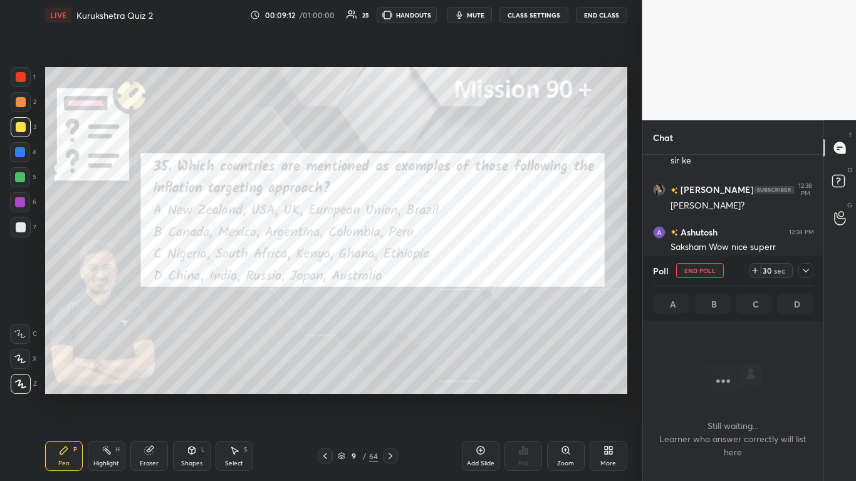
scroll to position [258, 177]
click at [449, 272] on div at bounding box center [805, 270] width 15 height 15
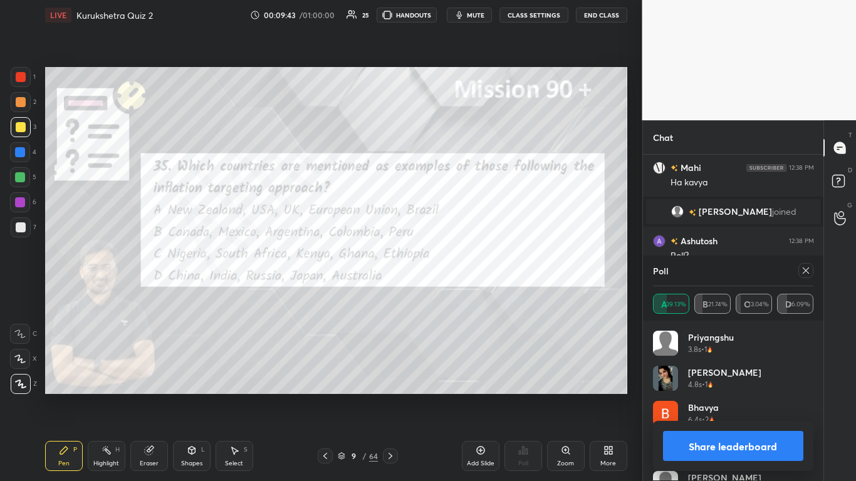
scroll to position [147, 157]
click at [449, 294] on button "Share leaderboard" at bounding box center [733, 446] width 141 height 30
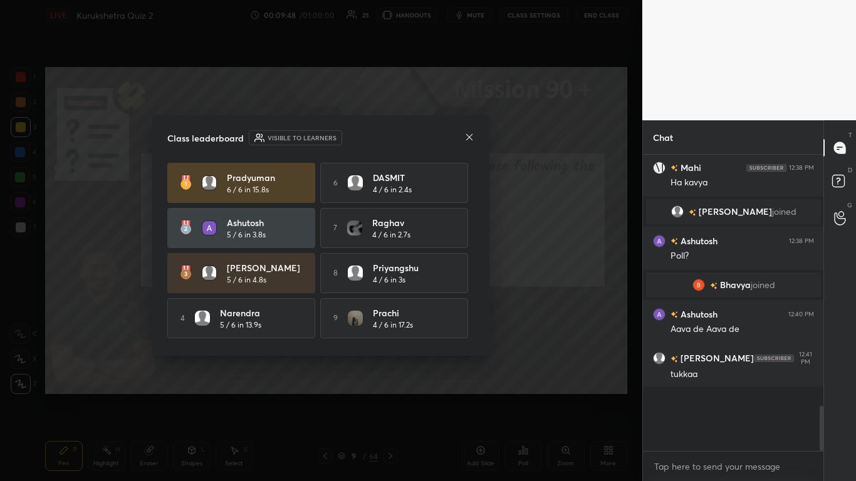
scroll to position [4, 4]
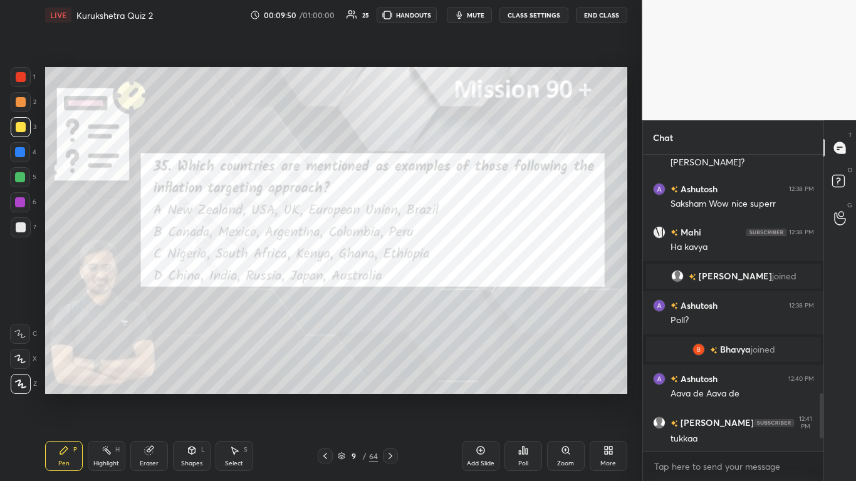
click at [20, 79] on div at bounding box center [21, 77] width 10 height 10
click at [390, 294] on icon at bounding box center [391, 456] width 4 height 6
click at [449, 294] on div "Poll" at bounding box center [523, 464] width 10 height 6
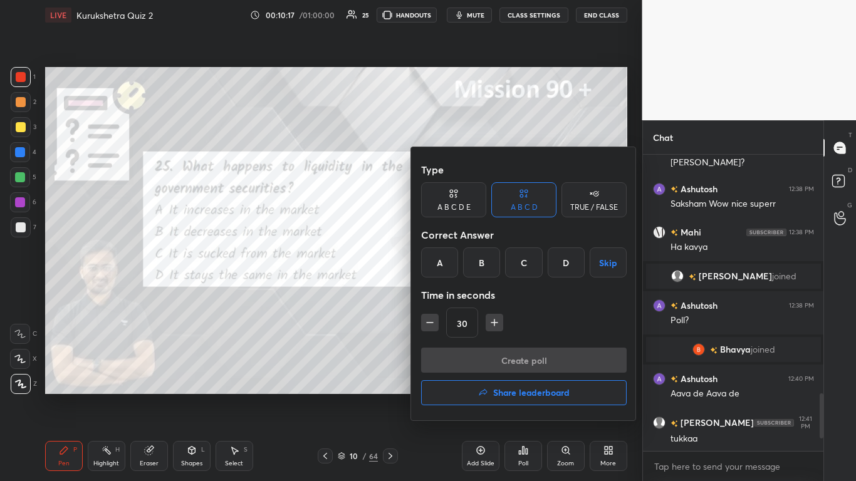
click at [449, 264] on div "C" at bounding box center [523, 263] width 37 height 30
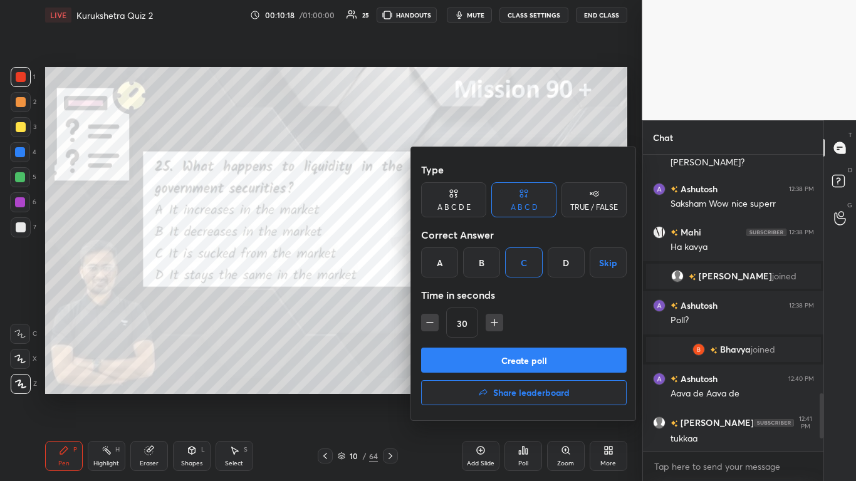
click at [449, 294] on button "Create poll" at bounding box center [524, 360] width 206 height 25
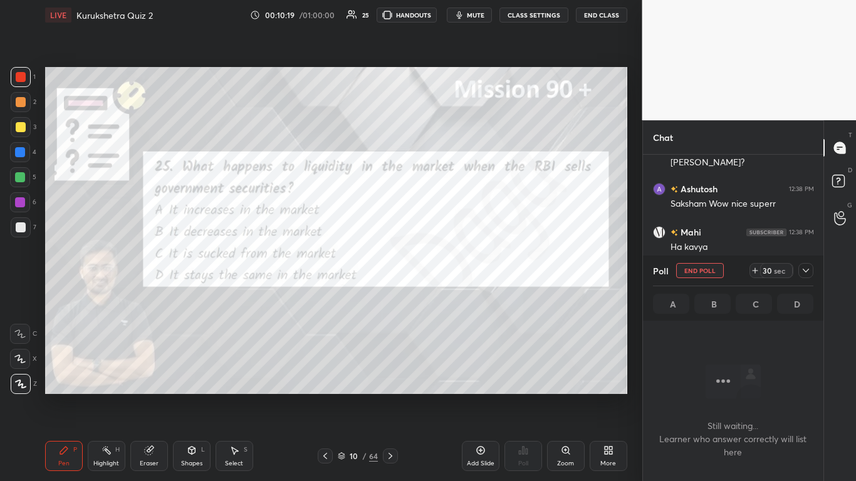
scroll to position [258, 177]
click at [449, 271] on icon at bounding box center [806, 271] width 10 height 10
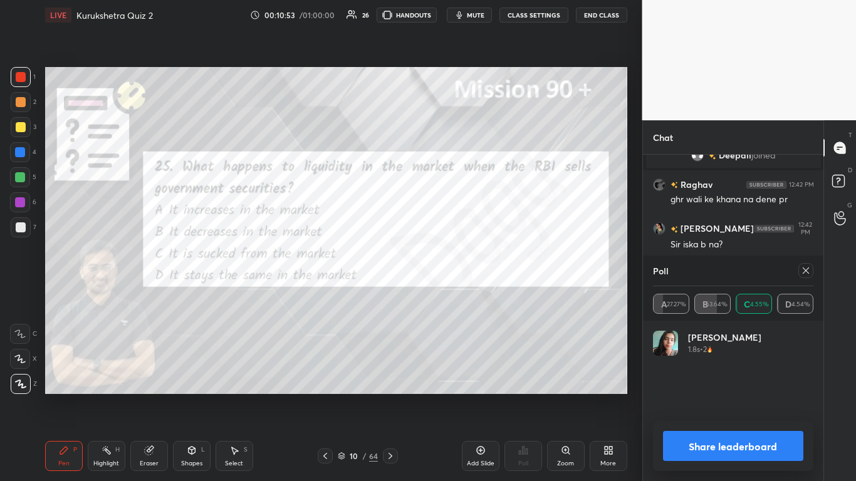
scroll to position [1564, 0]
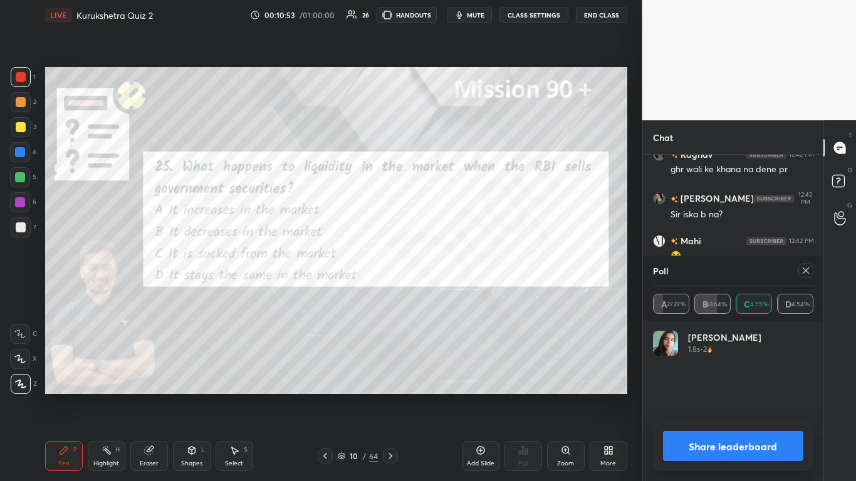
click at [449, 294] on button "Share leaderboard" at bounding box center [733, 446] width 141 height 30
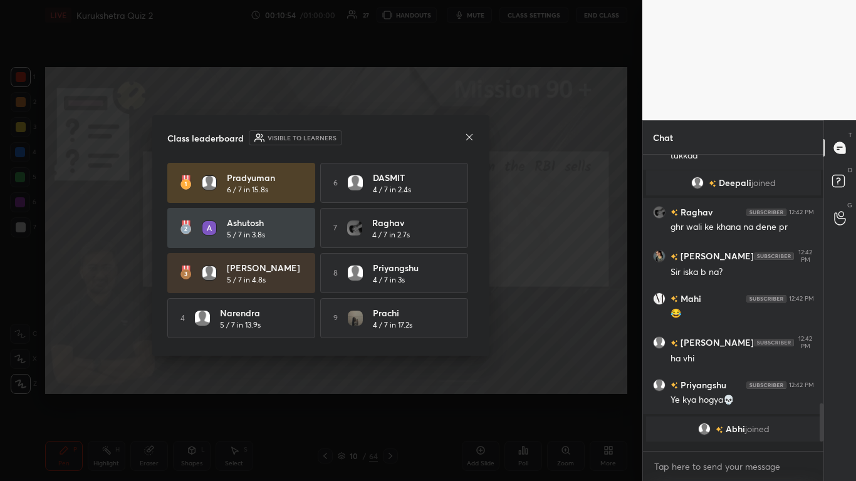
scroll to position [1504, 0]
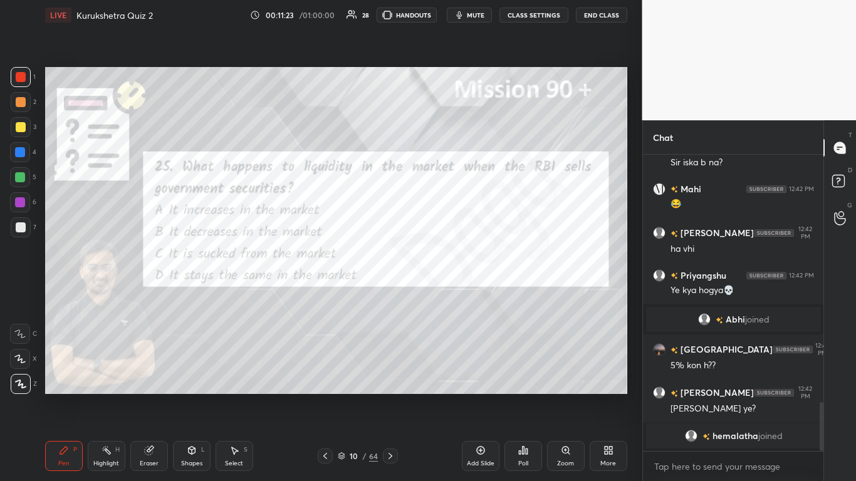
click at [393, 294] on icon at bounding box center [390, 456] width 10 height 10
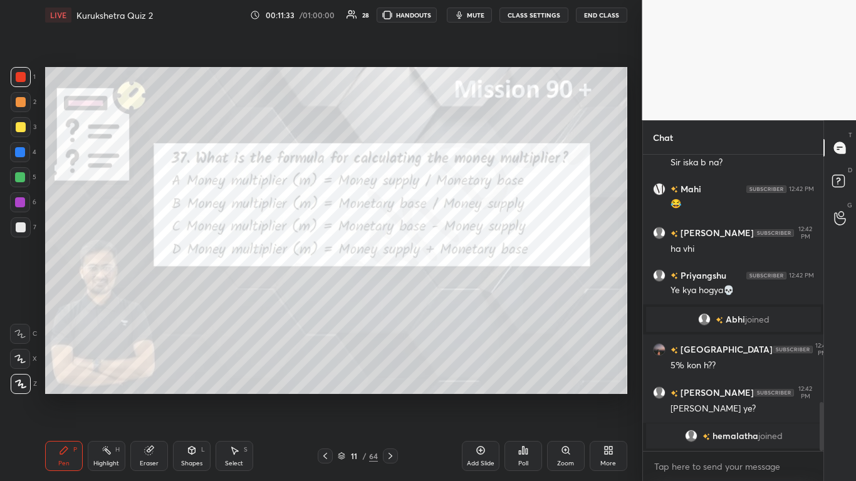
click at [449, 294] on div "Poll" at bounding box center [524, 456] width 38 height 30
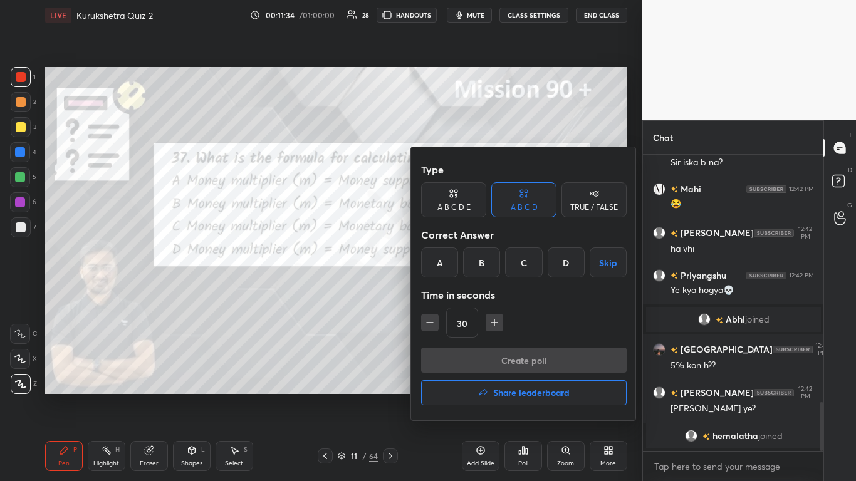
click at [445, 269] on div "A" at bounding box center [439, 263] width 37 height 30
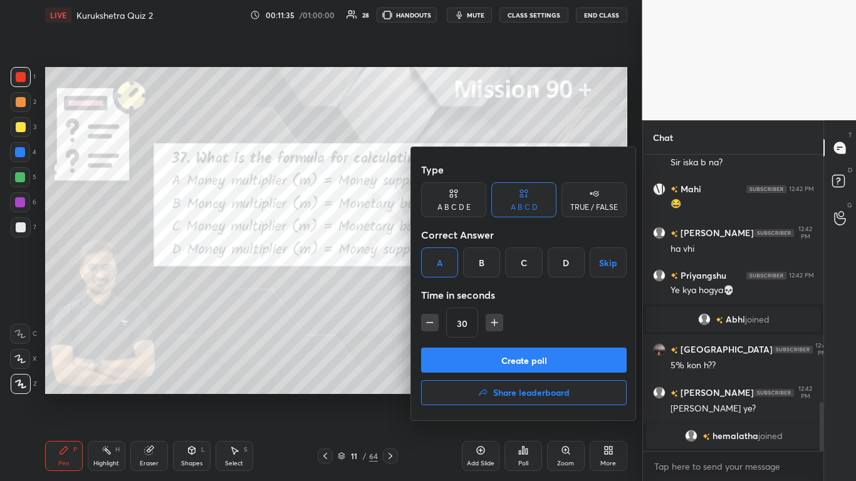
click at [449, 294] on button "Create poll" at bounding box center [524, 360] width 206 height 25
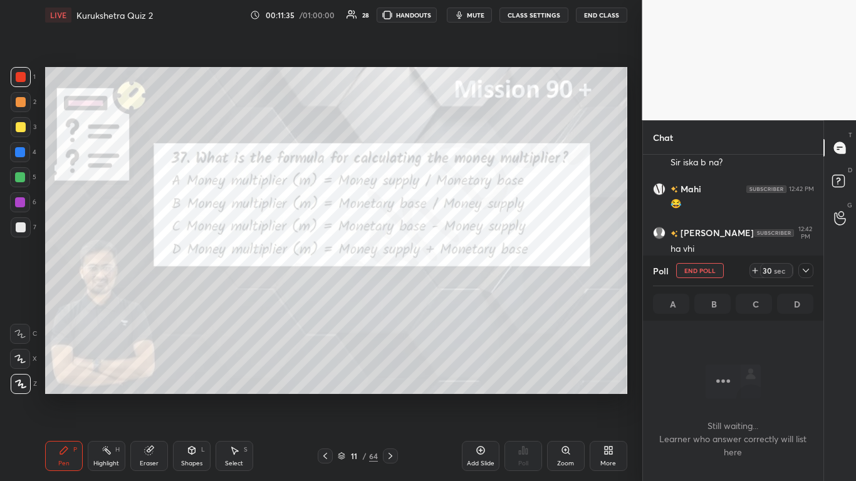
scroll to position [231, 177]
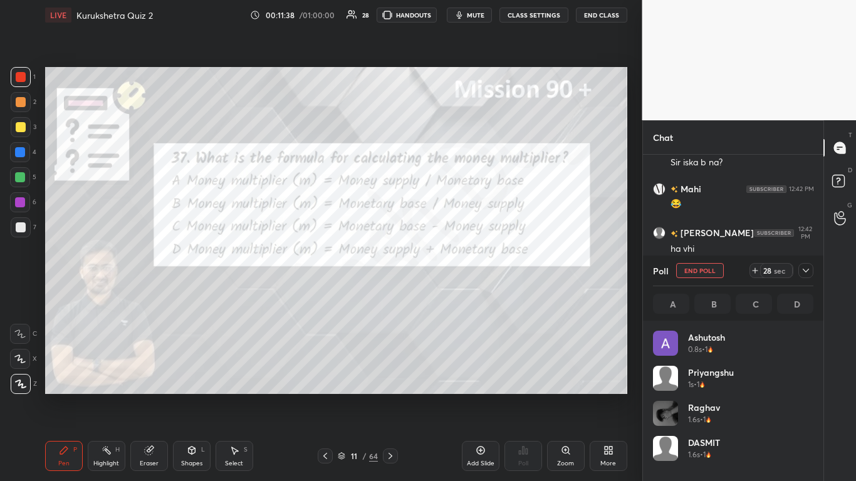
click at [327, 294] on icon at bounding box center [325, 456] width 10 height 10
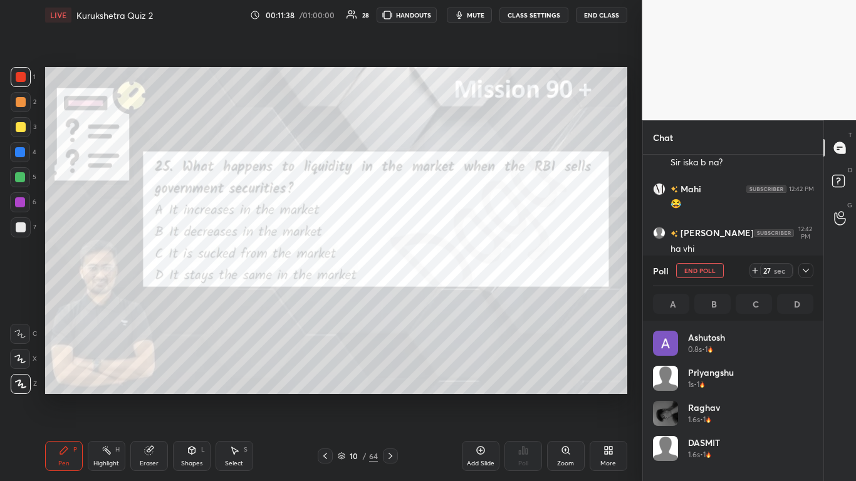
click at [389, 294] on icon at bounding box center [391, 456] width 4 height 6
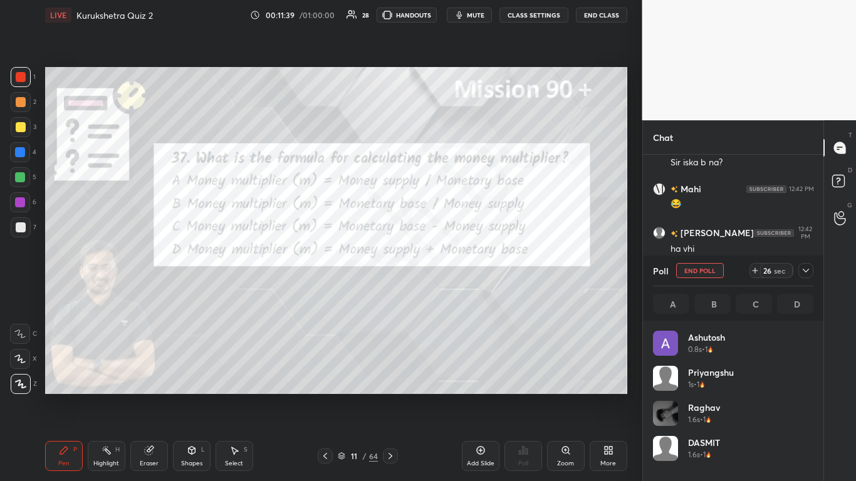
click at [449, 272] on icon at bounding box center [806, 271] width 10 height 10
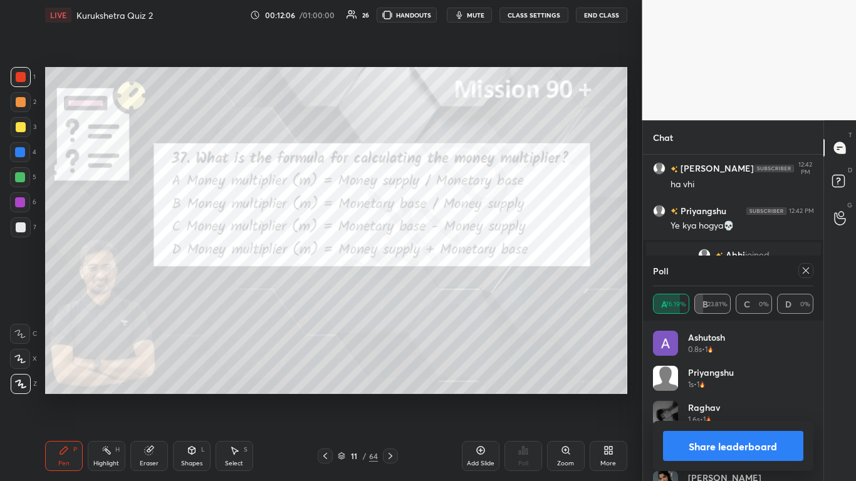
scroll to position [147, 157]
drag, startPoint x: 778, startPoint y: 446, endPoint x: 785, endPoint y: 440, distance: 8.4
click at [449, 294] on button "Share leaderboard" at bounding box center [733, 446] width 141 height 30
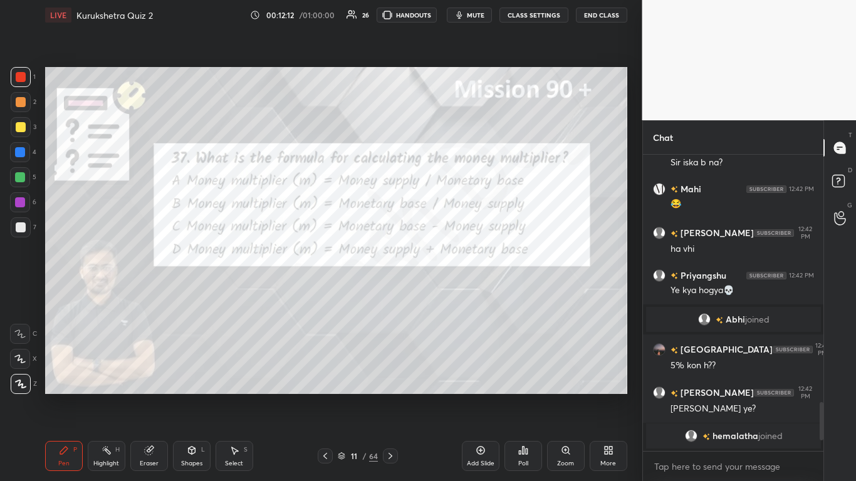
scroll to position [1527, 0]
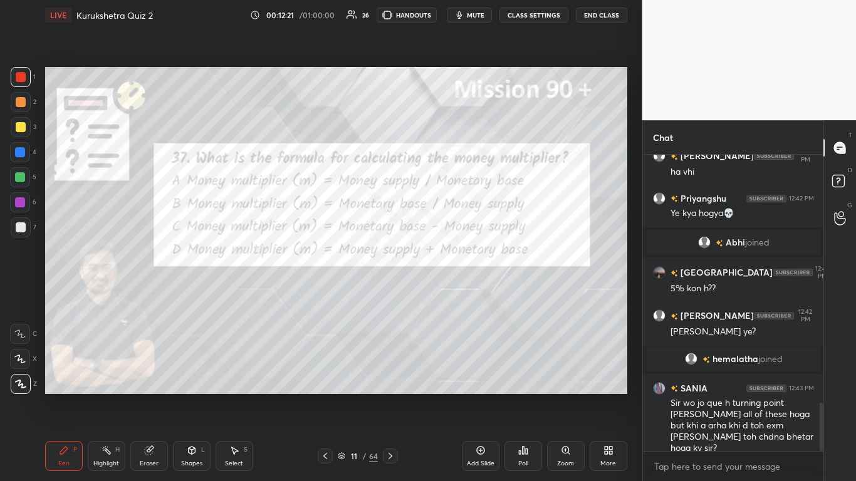
click at [390, 294] on icon at bounding box center [390, 456] width 10 height 10
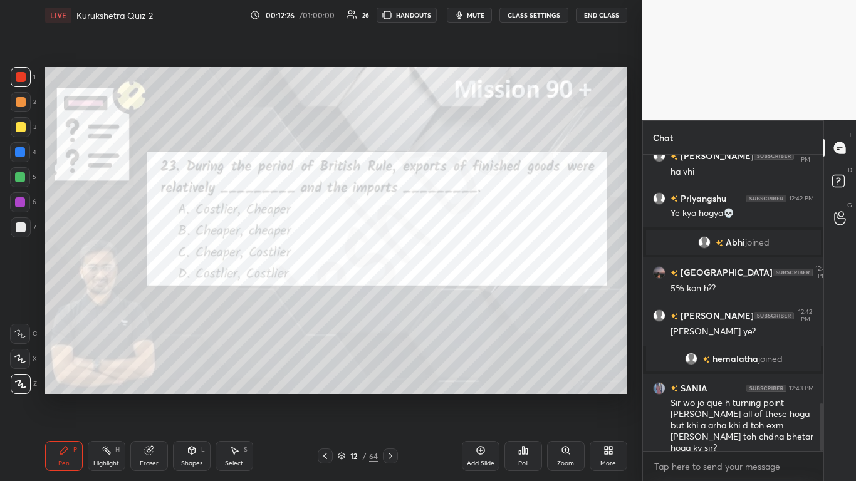
scroll to position [1557, 0]
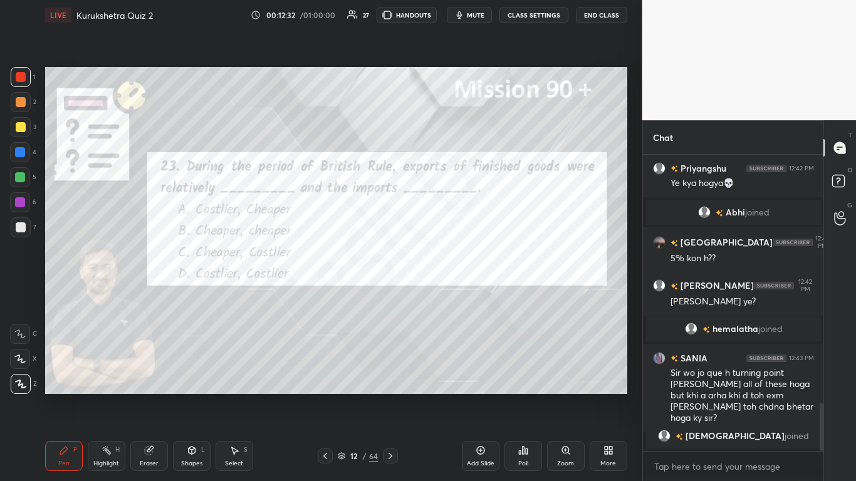
click at [449, 294] on div "Poll" at bounding box center [524, 456] width 38 height 30
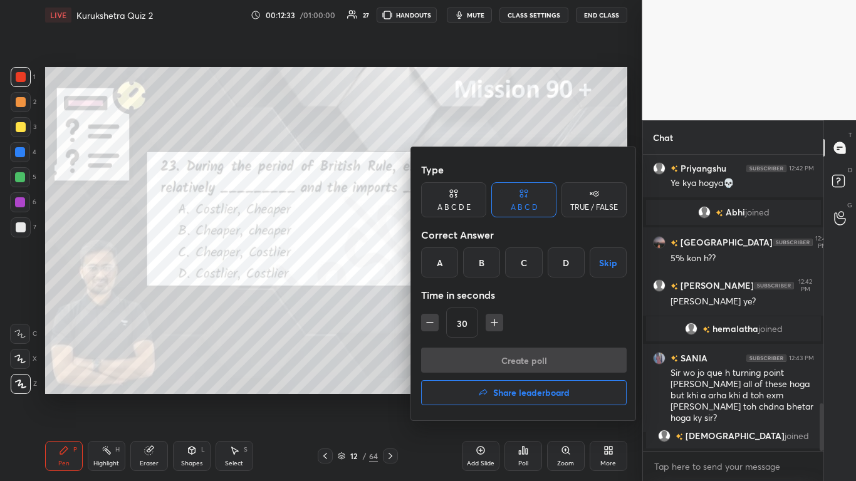
click at [431, 263] on div "A" at bounding box center [439, 263] width 37 height 30
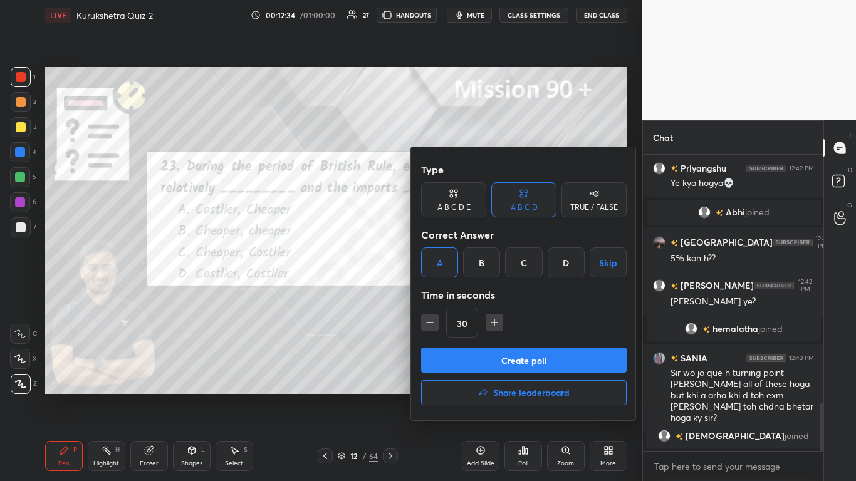
click at [449, 294] on button "Create poll" at bounding box center [524, 360] width 206 height 25
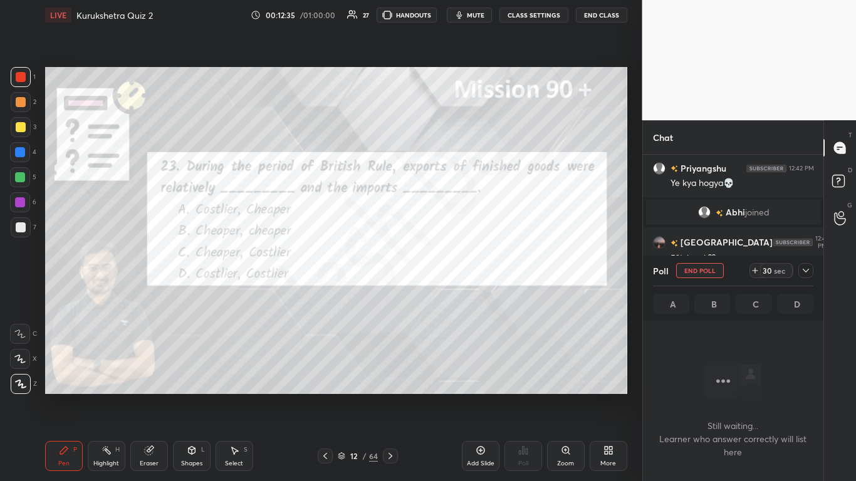
scroll to position [258, 177]
click at [449, 272] on icon at bounding box center [806, 271] width 6 height 4
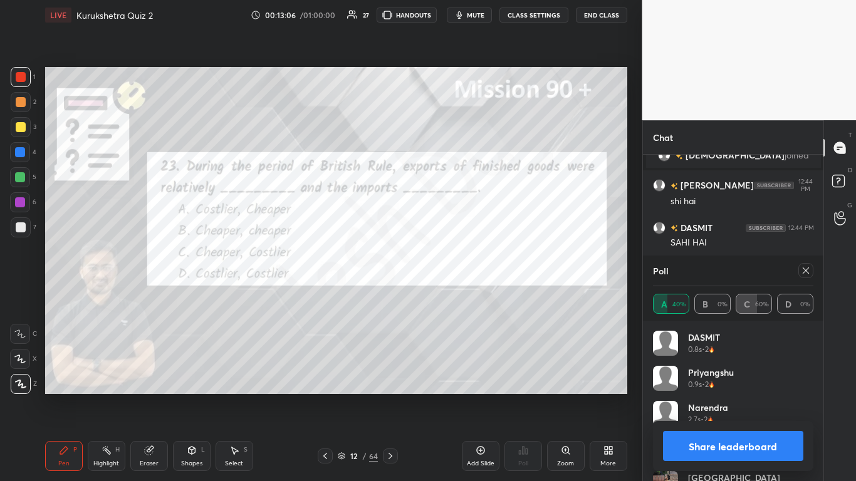
scroll to position [1846, 0]
click at [142, 294] on div "Eraser" at bounding box center [149, 456] width 38 height 30
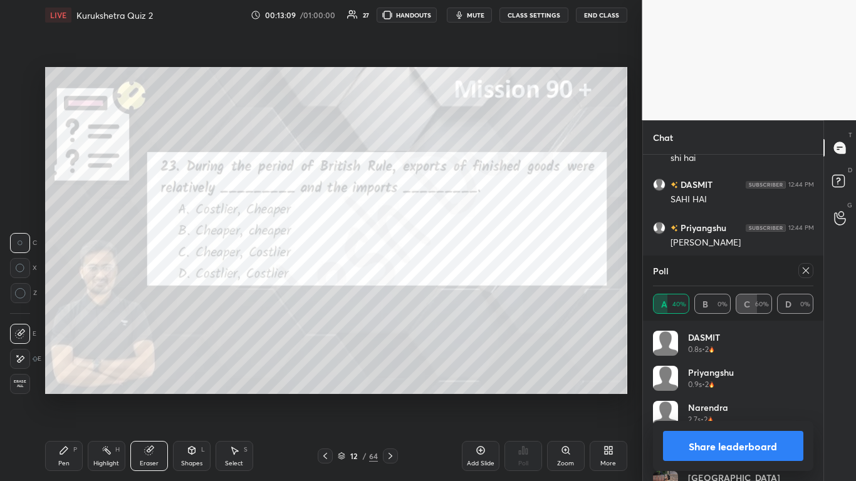
scroll to position [1889, 0]
click at [449, 294] on button "Share leaderboard" at bounding box center [733, 446] width 141 height 30
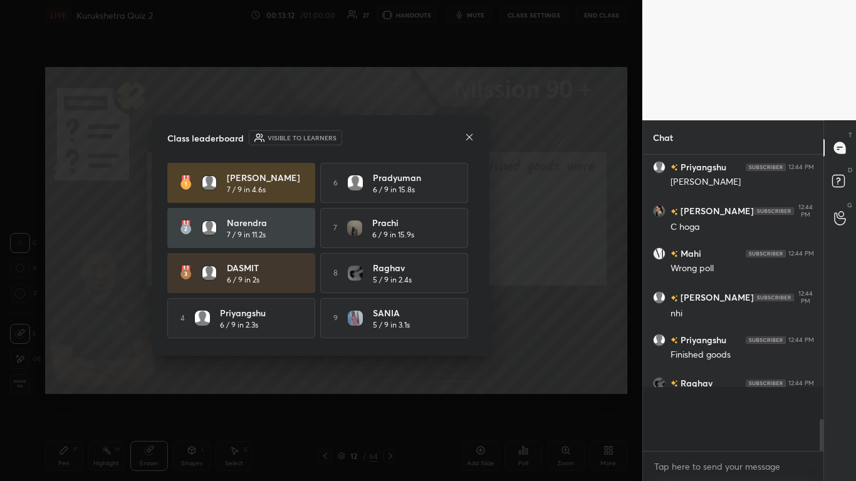
scroll to position [319, 177]
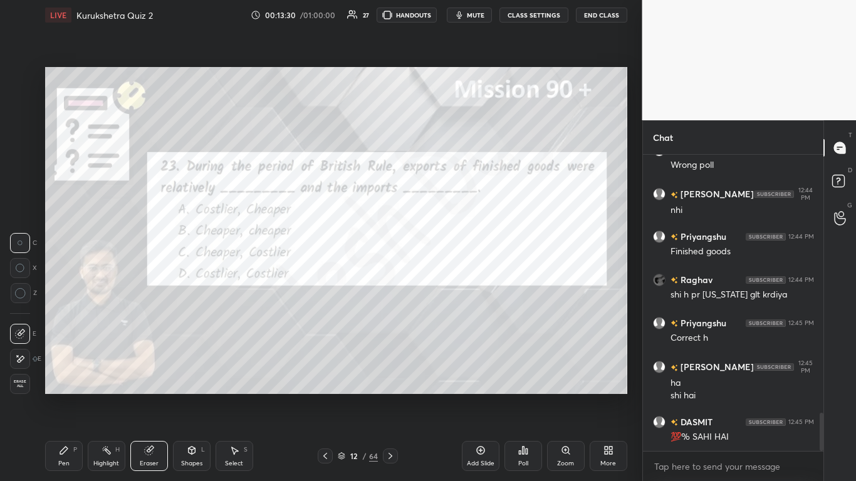
click at [60, 294] on div "Pen P" at bounding box center [64, 456] width 38 height 30
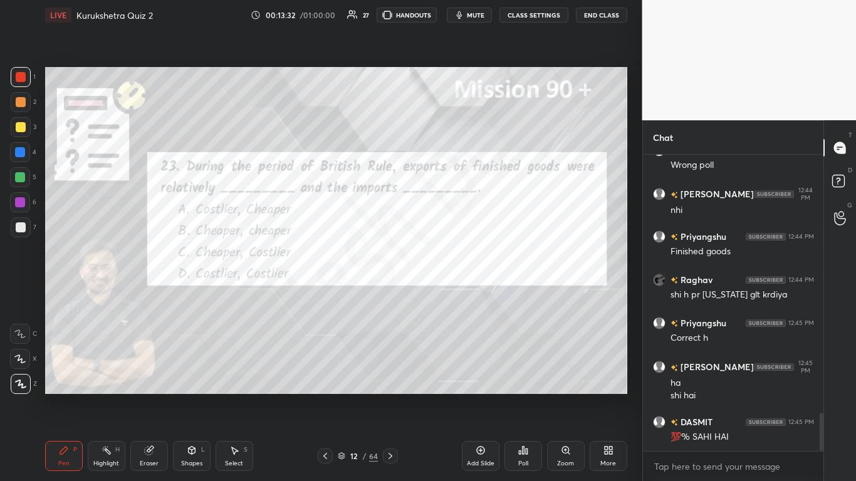
click at [389, 294] on div at bounding box center [390, 456] width 15 height 15
click at [449, 294] on div "Poll" at bounding box center [524, 456] width 38 height 30
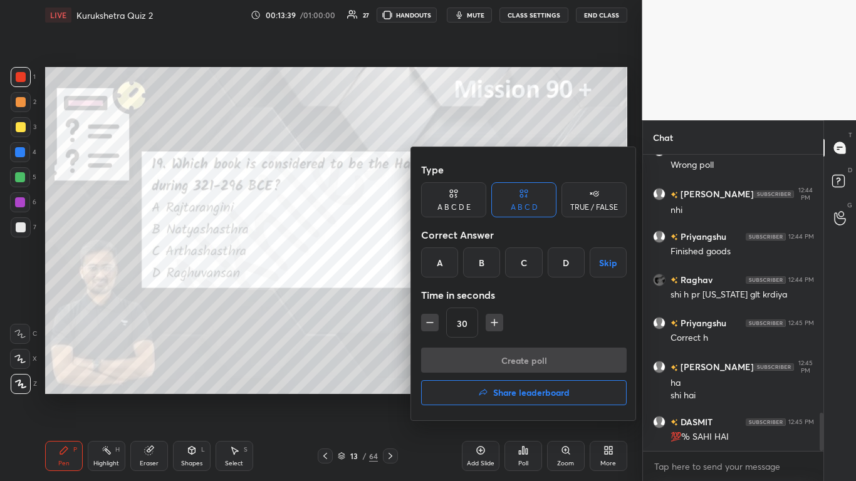
click at [449, 261] on div "C" at bounding box center [523, 263] width 37 height 30
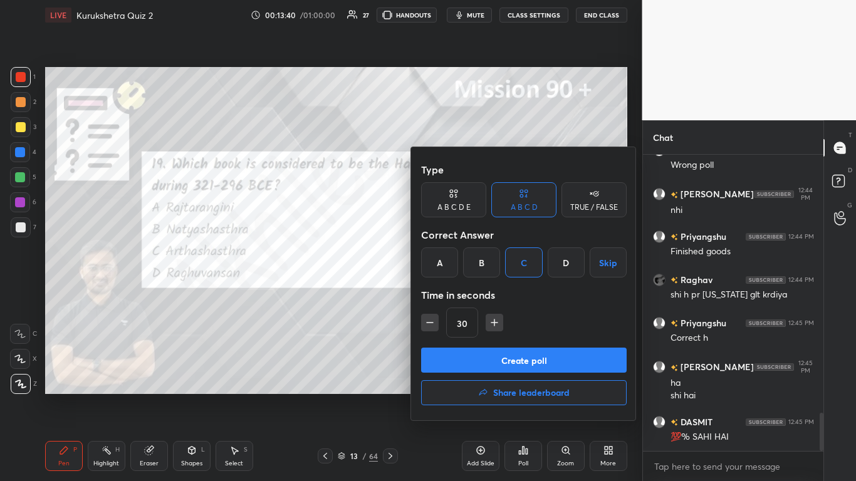
click at [449, 294] on button "Create poll" at bounding box center [524, 360] width 206 height 25
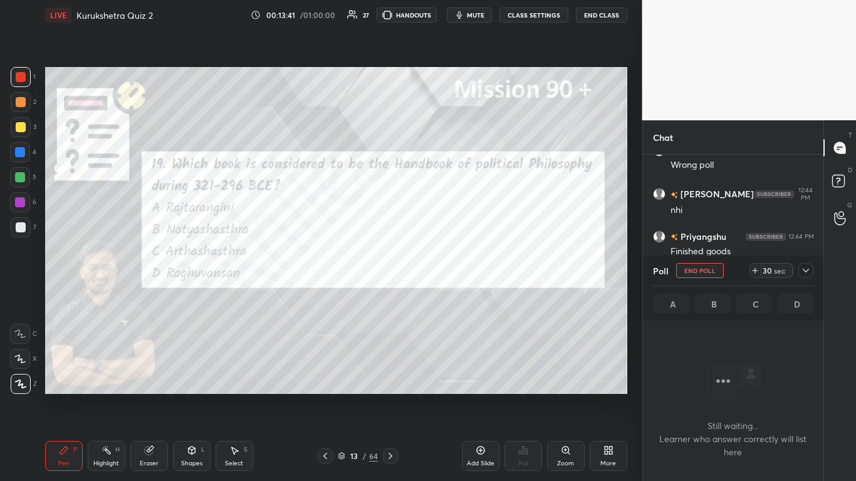
click at [449, 277] on div at bounding box center [805, 270] width 15 height 15
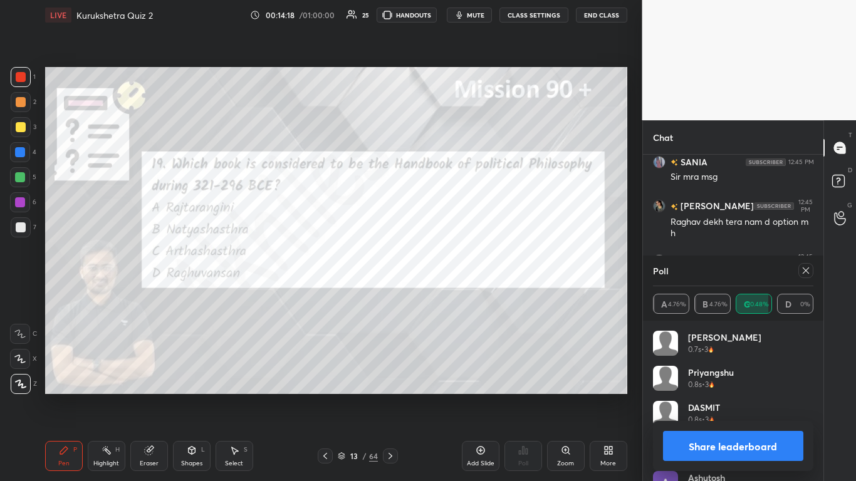
scroll to position [2357, 0]
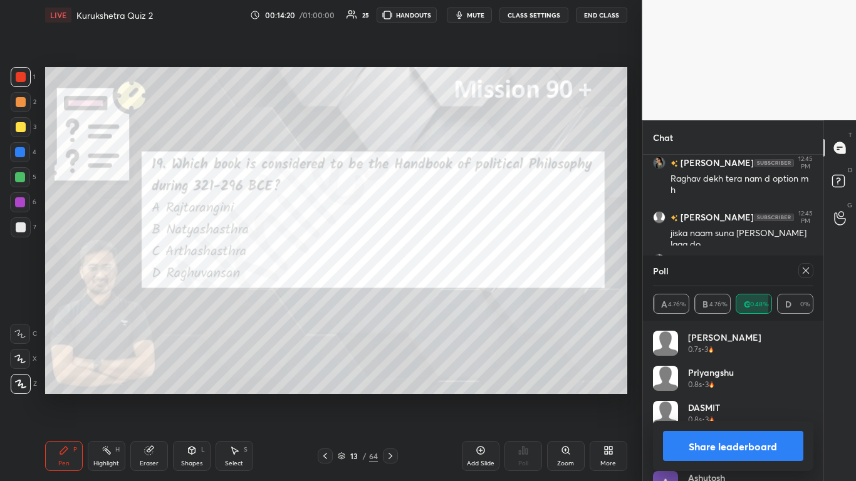
click at [449, 294] on button "Share leaderboard" at bounding box center [733, 446] width 141 height 30
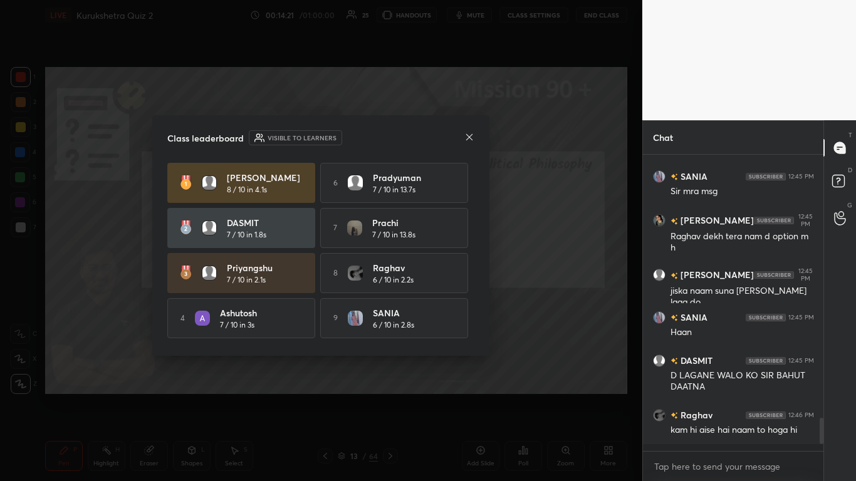
scroll to position [2292, 0]
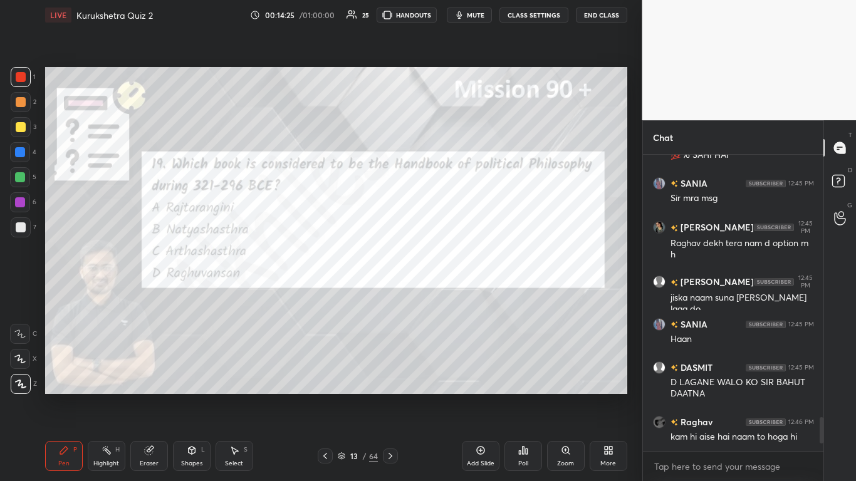
click at [392, 294] on icon at bounding box center [390, 456] width 10 height 10
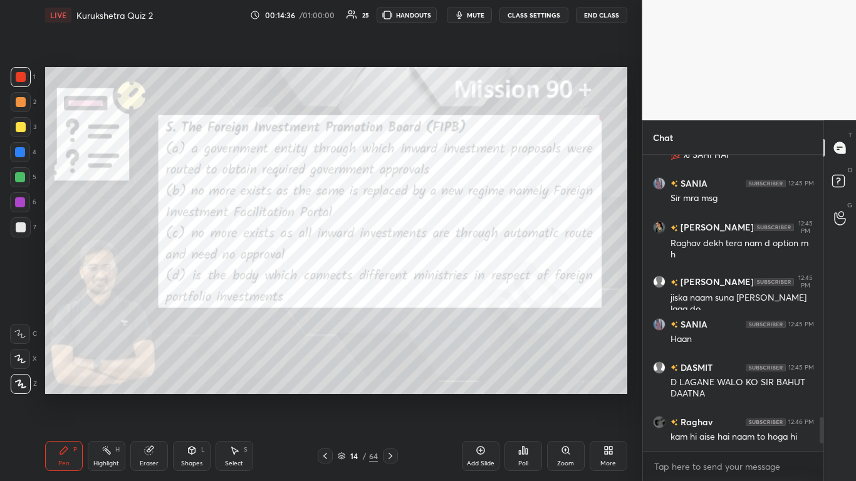
scroll to position [2335, 0]
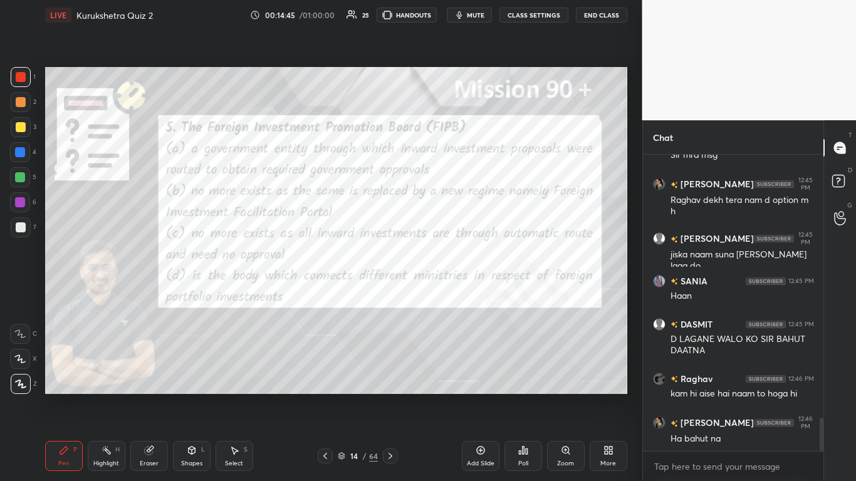
click at [449, 294] on icon at bounding box center [520, 452] width 2 height 3
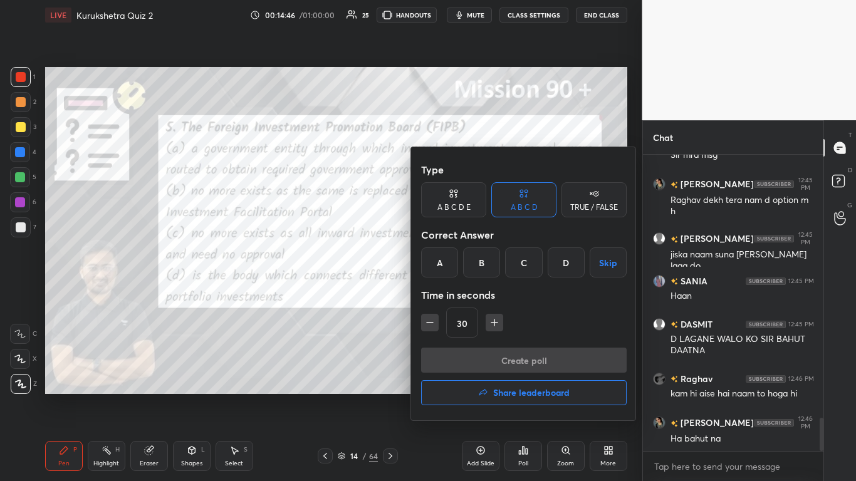
click at [449, 263] on div "B" at bounding box center [481, 263] width 37 height 30
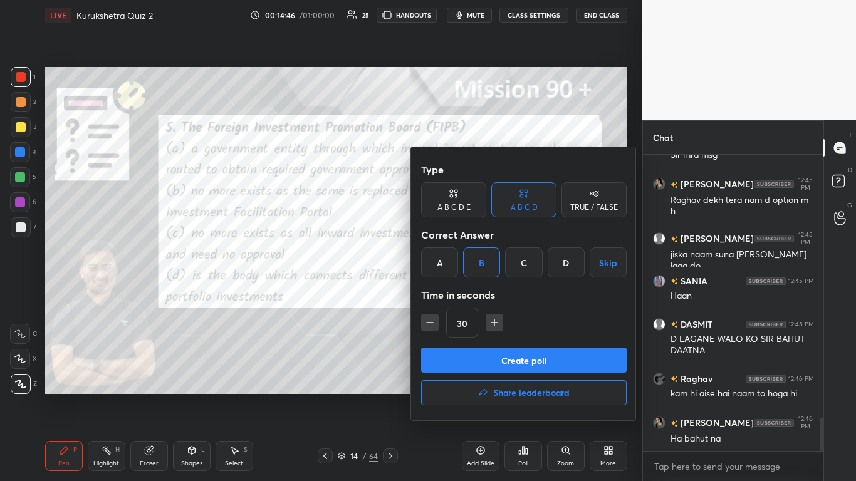
click at [449, 294] on button "Create poll" at bounding box center [524, 360] width 206 height 25
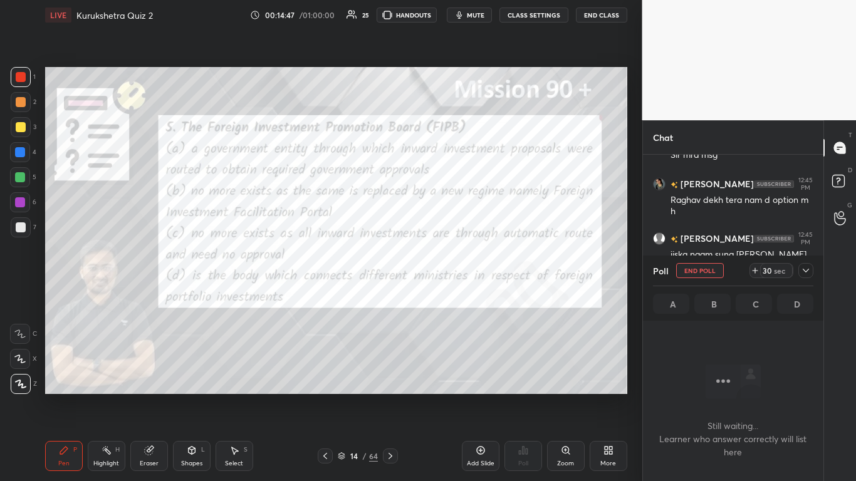
scroll to position [258, 177]
click at [449, 268] on icon at bounding box center [806, 271] width 10 height 10
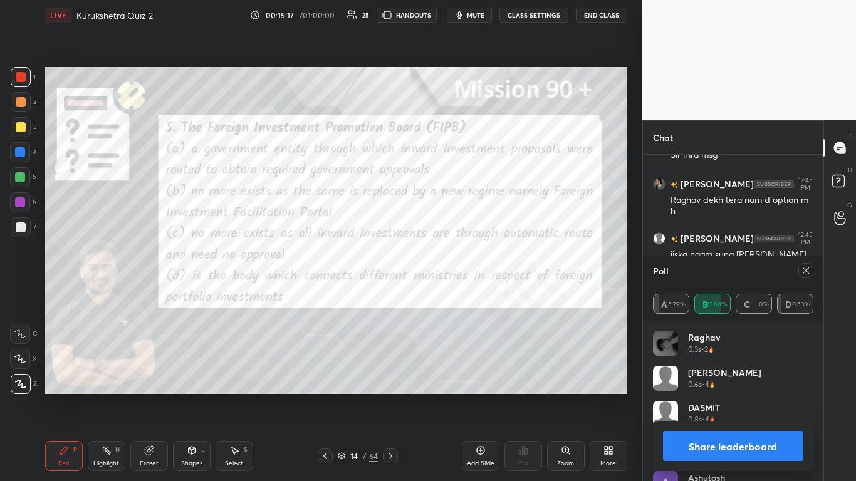
scroll to position [147, 157]
click at [449, 294] on button "Share leaderboard" at bounding box center [733, 446] width 141 height 30
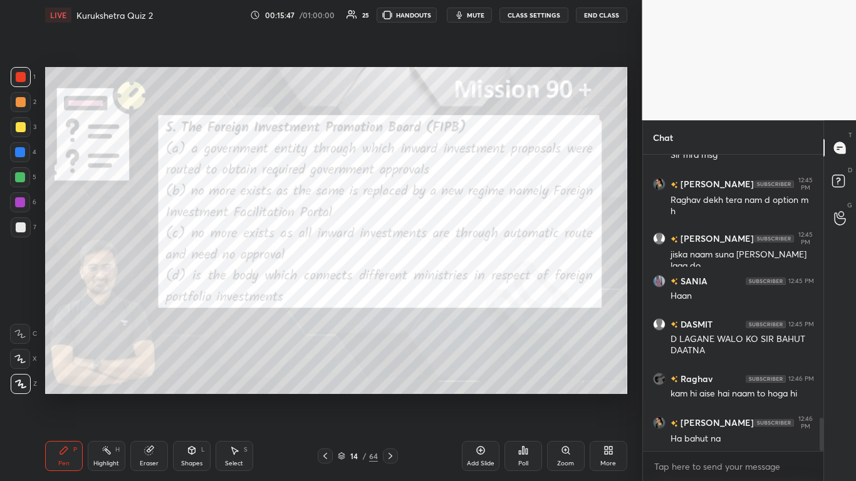
scroll to position [323, 177]
click at [394, 294] on icon at bounding box center [390, 456] width 10 height 10
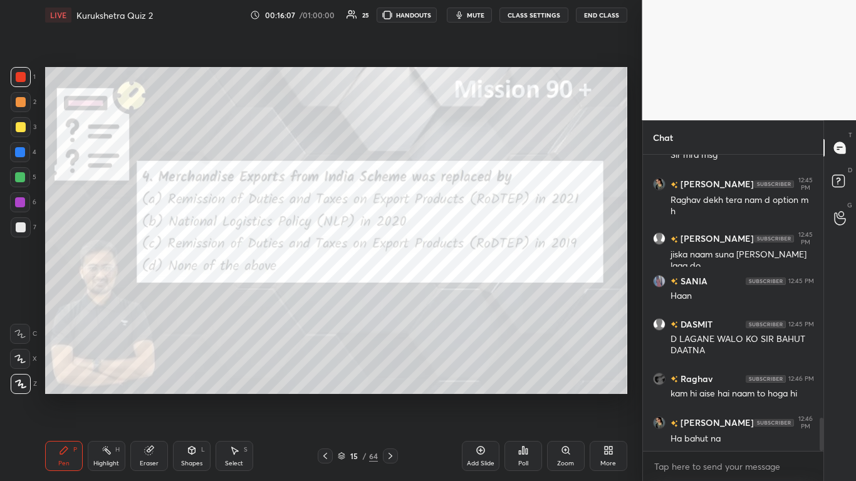
click at [449, 294] on icon at bounding box center [523, 451] width 10 height 10
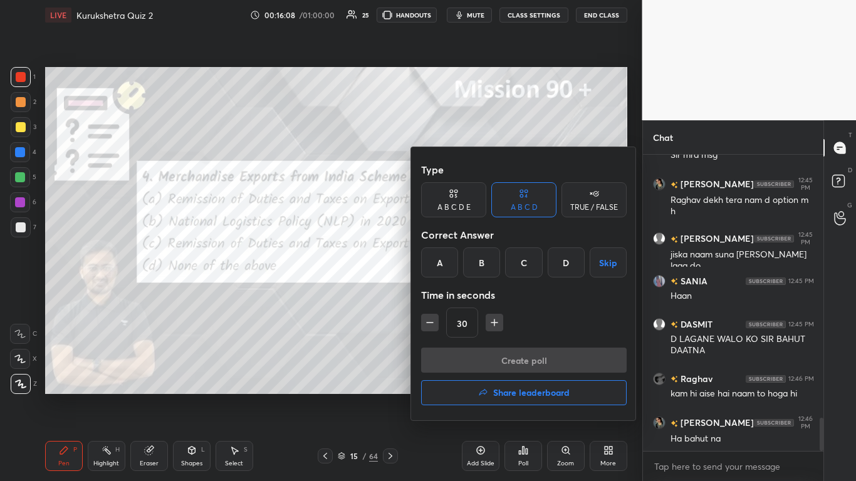
drag, startPoint x: 439, startPoint y: 261, endPoint x: 442, endPoint y: 269, distance: 9.0
click at [440, 263] on div "A" at bounding box center [439, 263] width 37 height 30
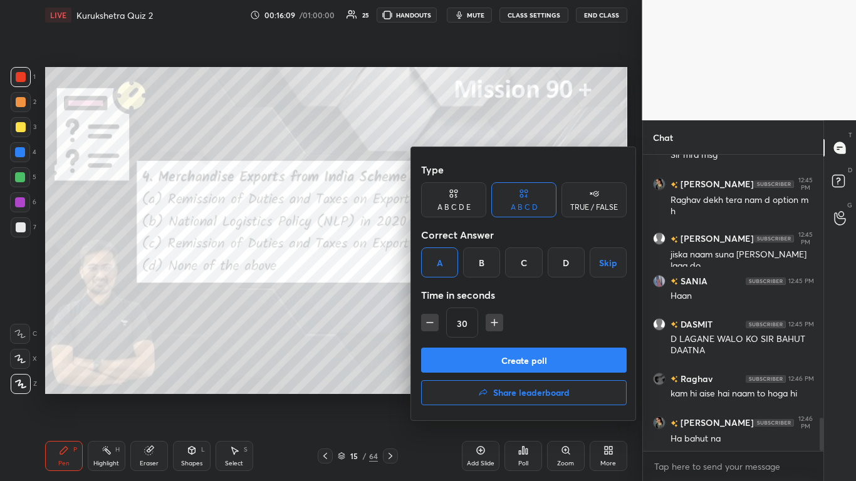
click at [449, 294] on button "Create poll" at bounding box center [524, 360] width 206 height 25
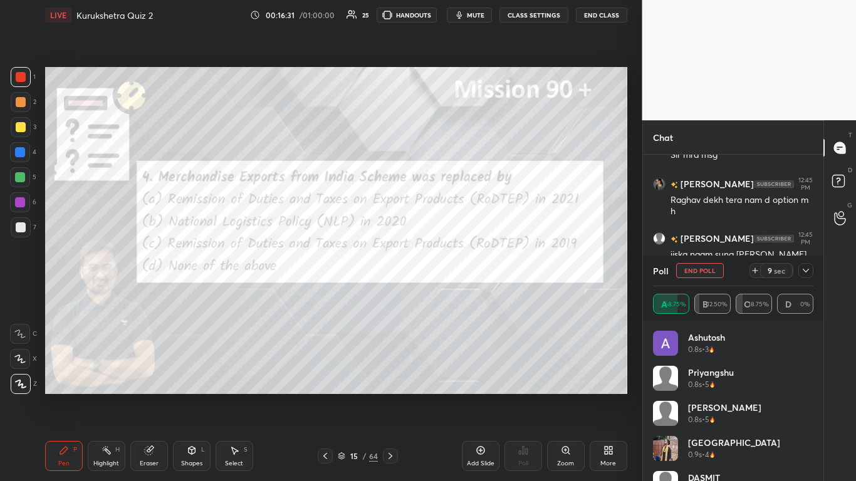
scroll to position [2444, 0]
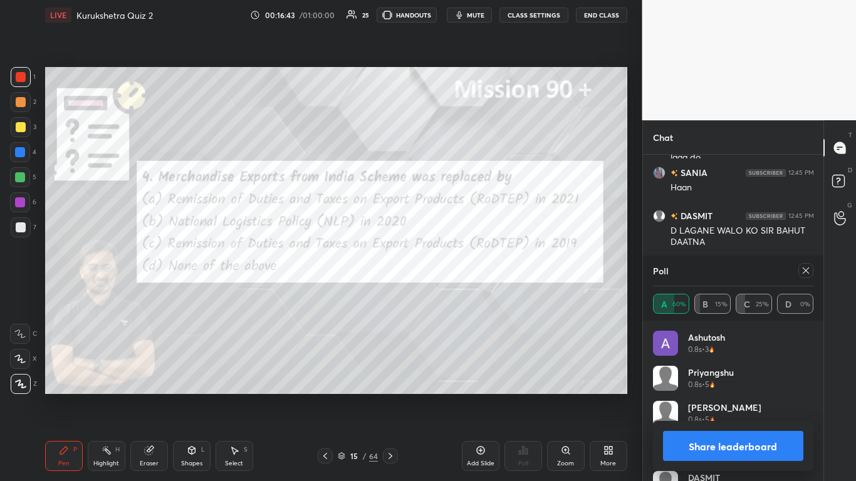
click at [449, 294] on button "Share leaderboard" at bounding box center [733, 446] width 141 height 30
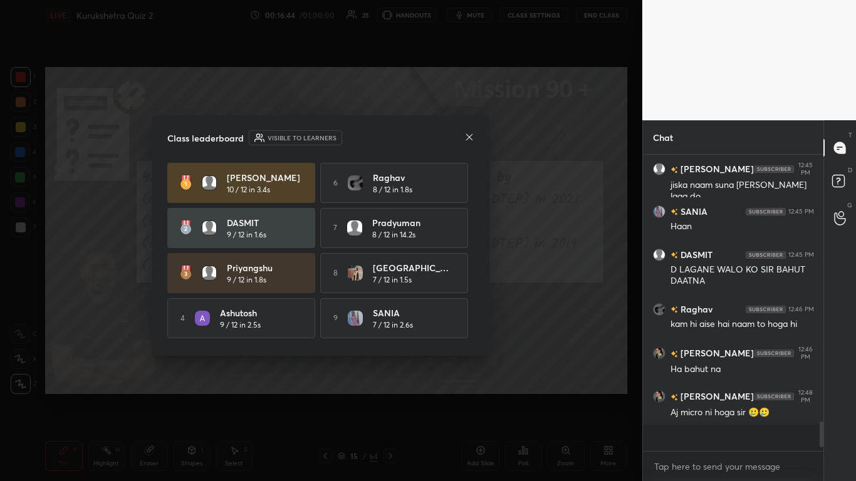
scroll to position [2389, 0]
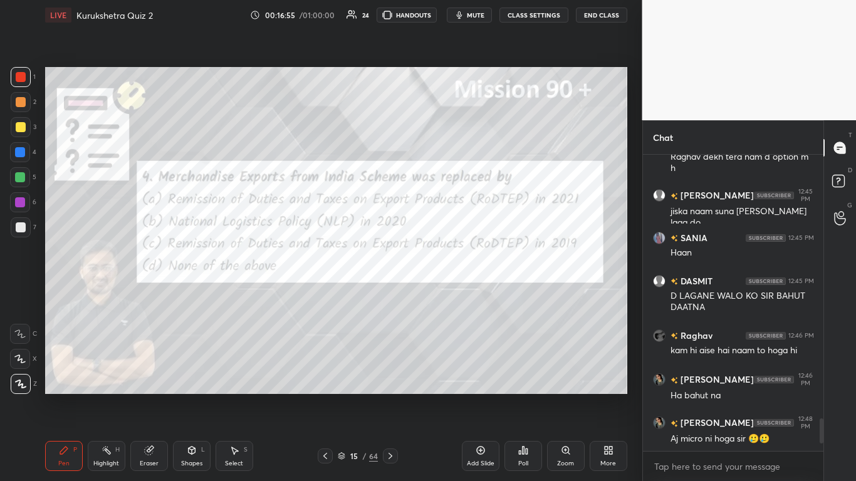
click at [392, 294] on icon at bounding box center [390, 456] width 10 height 10
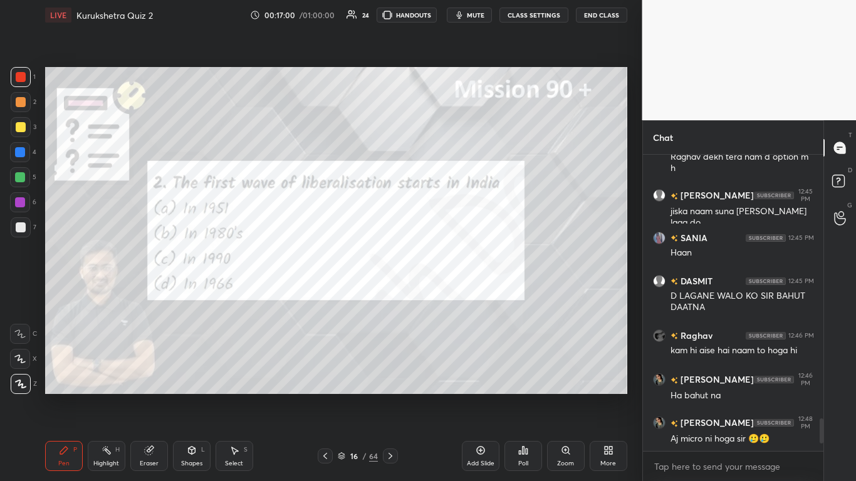
click at [449, 294] on div "Poll" at bounding box center [524, 456] width 38 height 30
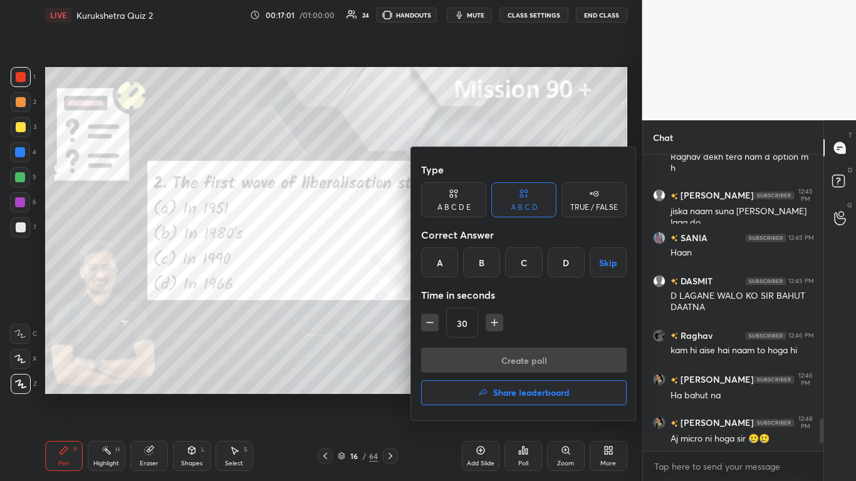
click at [449, 260] on div "C" at bounding box center [523, 263] width 37 height 30
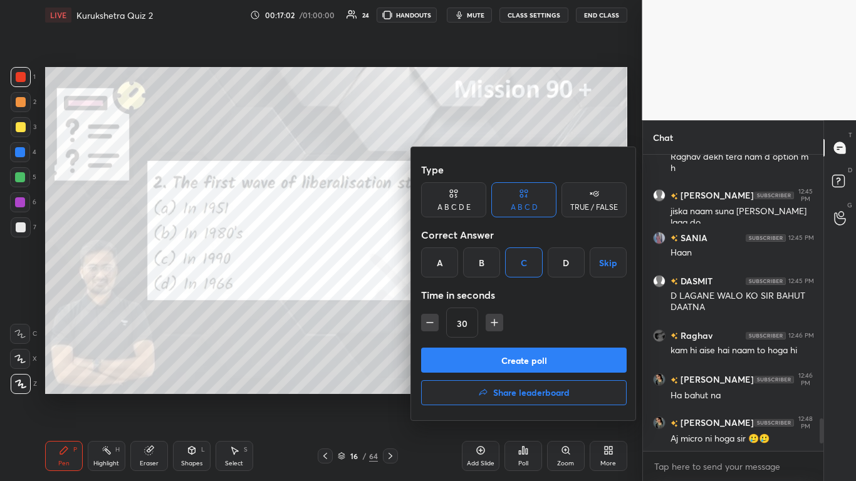
click at [449, 294] on button "Create poll" at bounding box center [524, 360] width 206 height 25
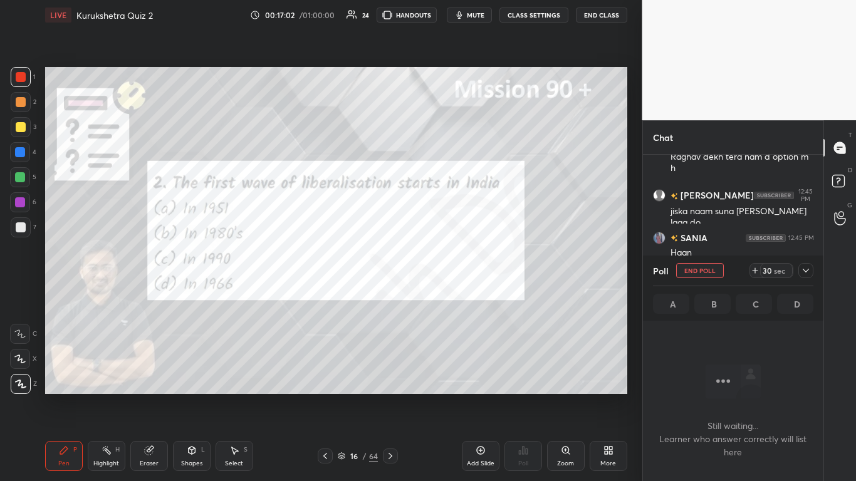
scroll to position [258, 177]
click at [449, 272] on button "End Poll" at bounding box center [700, 270] width 48 height 15
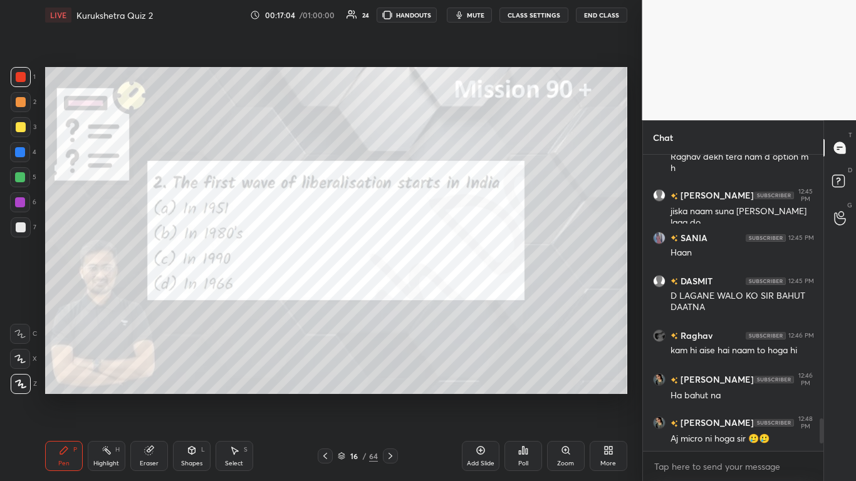
click at [449, 294] on div "Poll" at bounding box center [524, 456] width 38 height 30
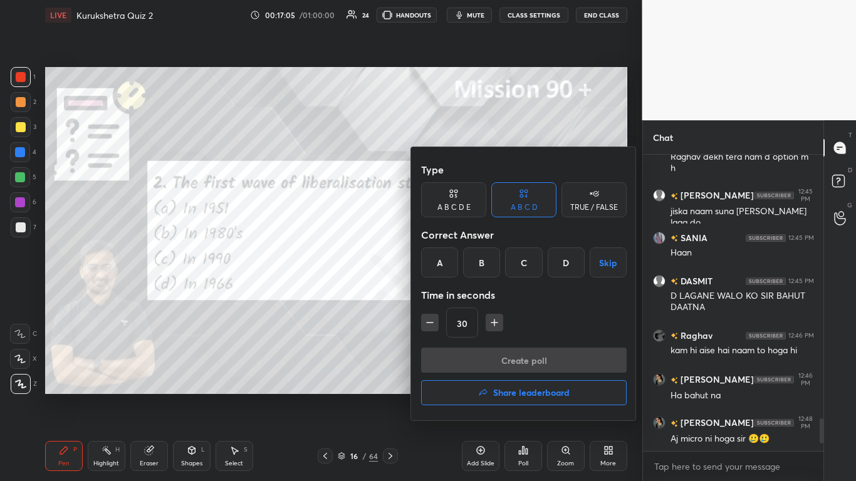
click at [449, 268] on div "B" at bounding box center [481, 263] width 37 height 30
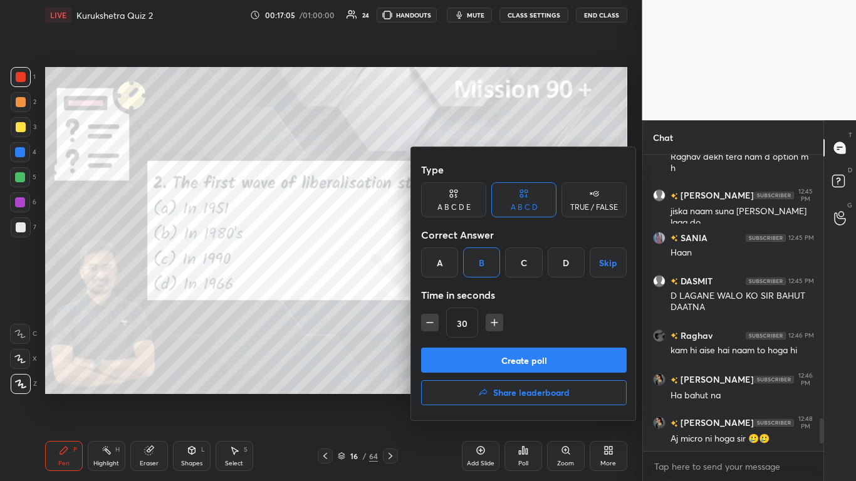
click at [449, 294] on button "Create poll" at bounding box center [524, 360] width 206 height 25
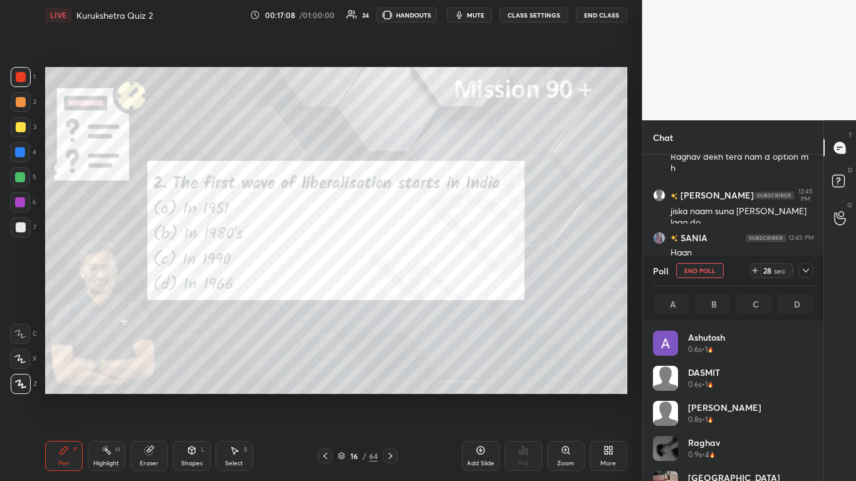
click at [449, 269] on icon at bounding box center [806, 271] width 10 height 10
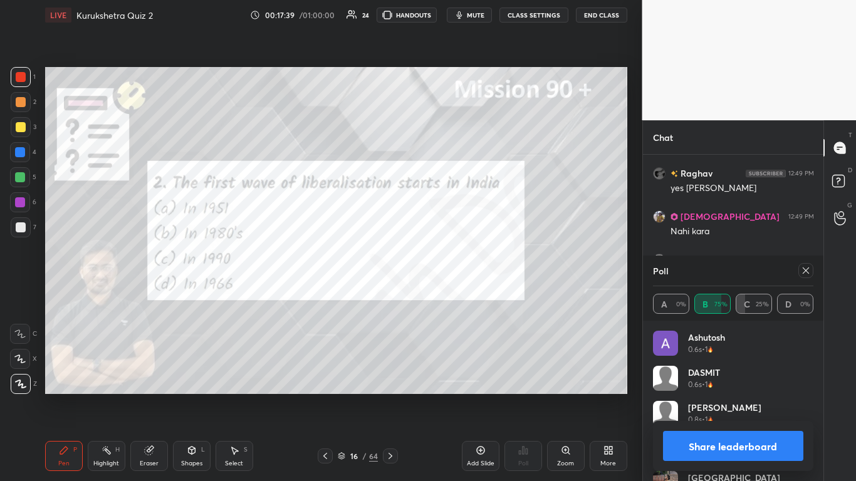
click at [449, 294] on button "Share leaderboard" at bounding box center [733, 446] width 141 height 30
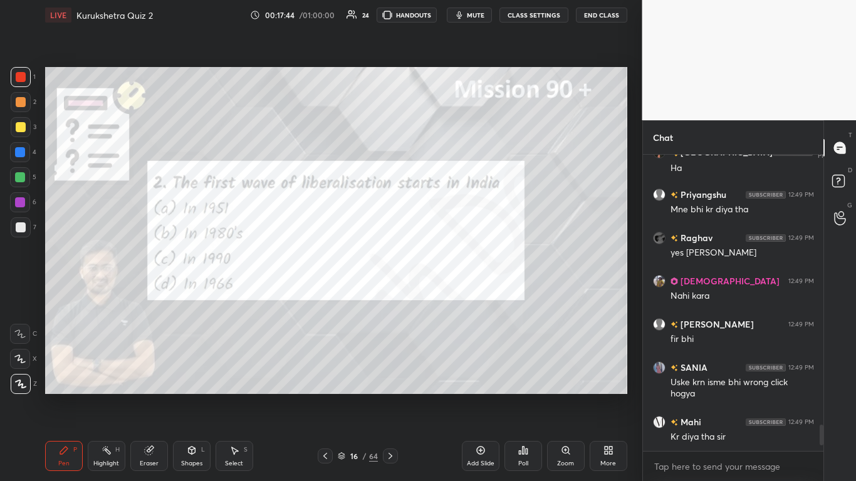
click at [391, 294] on icon at bounding box center [390, 456] width 10 height 10
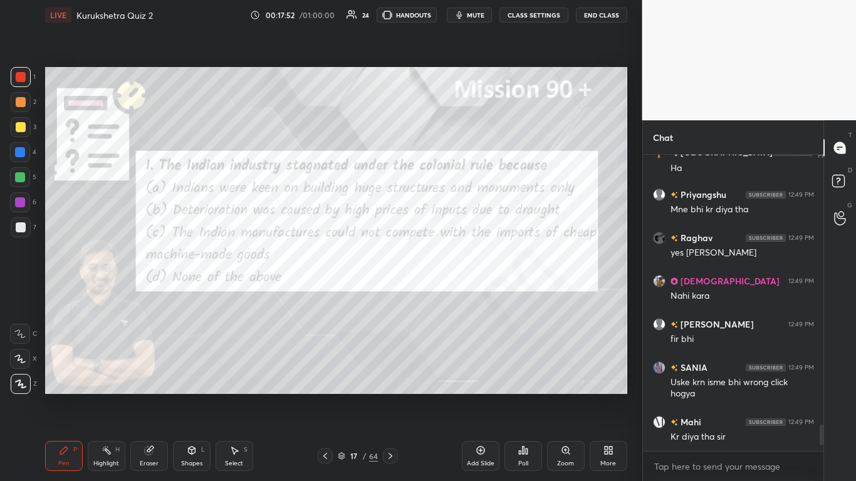
click at [449, 294] on div "Poll" at bounding box center [524, 456] width 38 height 30
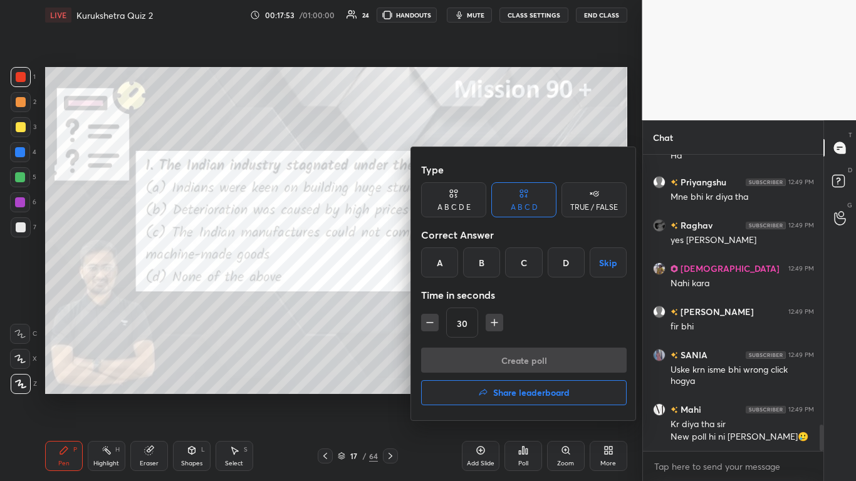
drag, startPoint x: 523, startPoint y: 266, endPoint x: 523, endPoint y: 295, distance: 29.5
click at [449, 267] on div "C" at bounding box center [523, 263] width 37 height 30
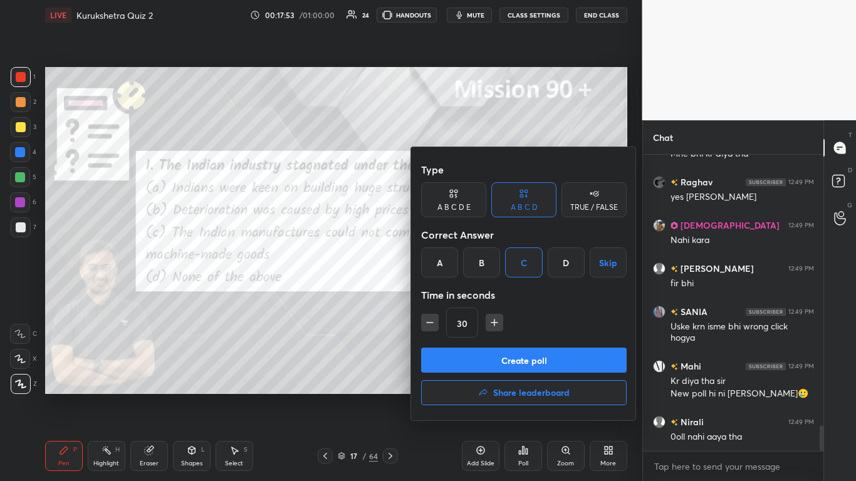
click at [449, 294] on button "Create poll" at bounding box center [524, 360] width 206 height 25
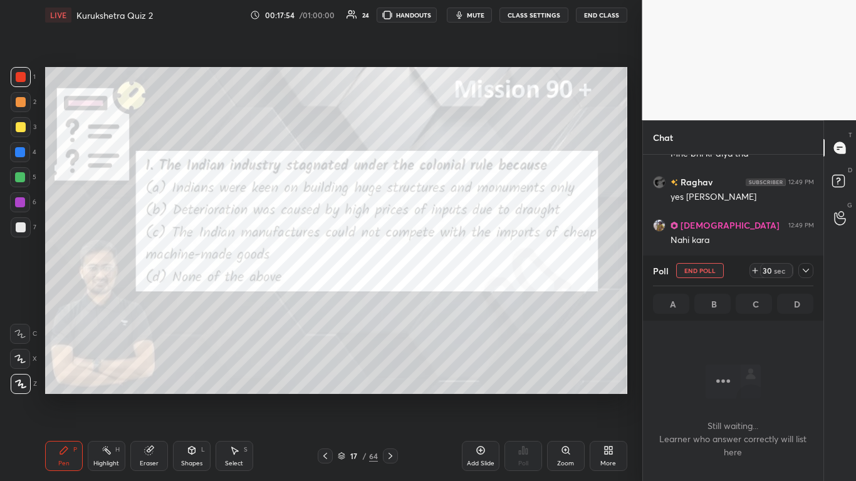
click at [449, 18] on span "mute" at bounding box center [476, 15] width 18 height 9
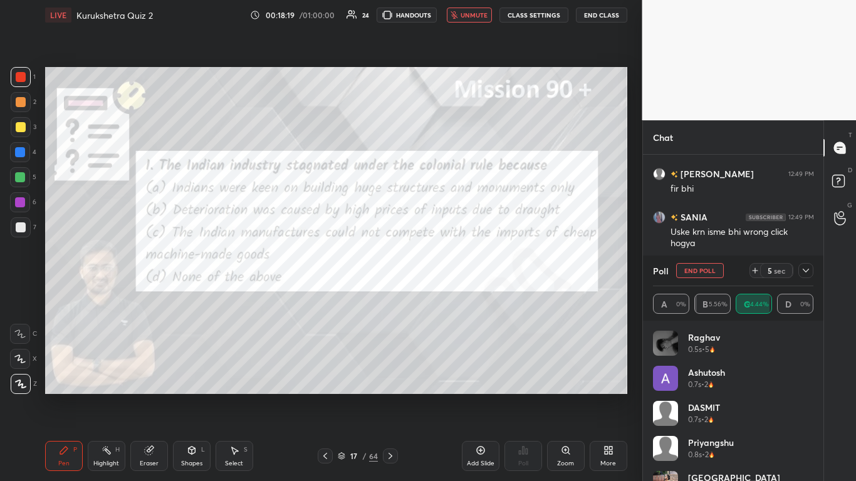
click at [449, 16] on span "unmute" at bounding box center [474, 15] width 27 height 9
click at [449, 272] on icon at bounding box center [806, 271] width 10 height 10
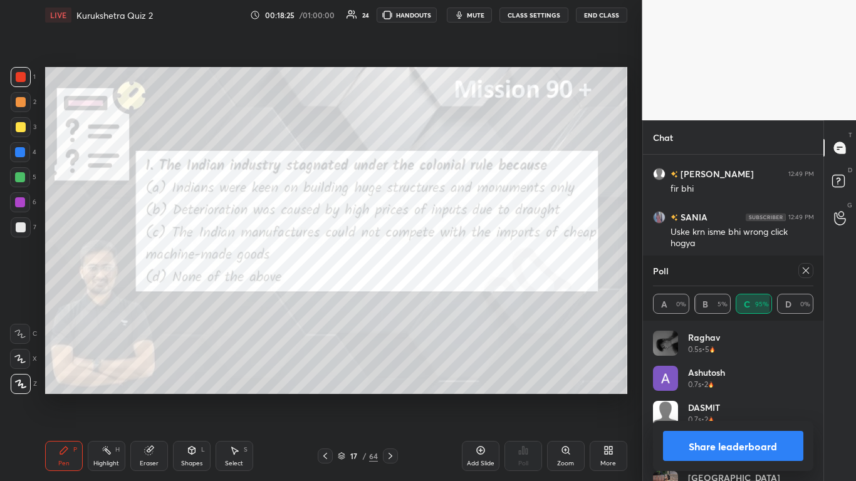
drag, startPoint x: 801, startPoint y: 456, endPoint x: 802, endPoint y: 442, distance: 14.5
click at [449, 294] on button "Share leaderboard" at bounding box center [733, 446] width 141 height 30
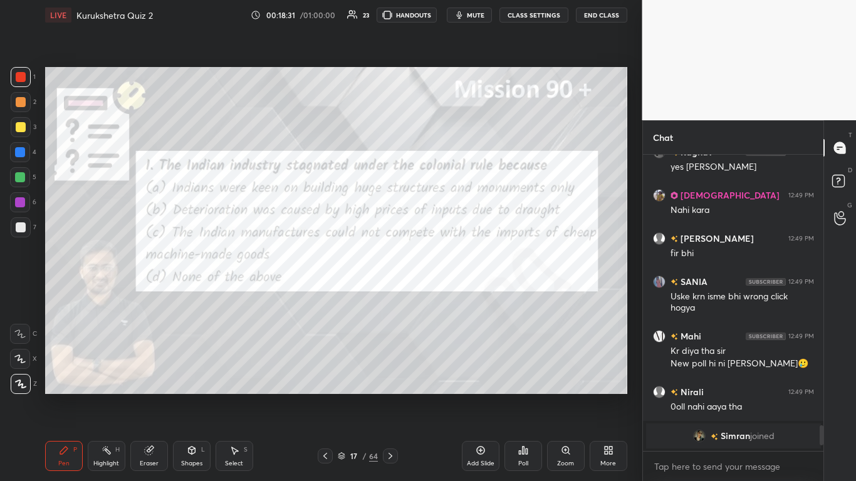
click at [394, 294] on icon at bounding box center [390, 456] width 10 height 10
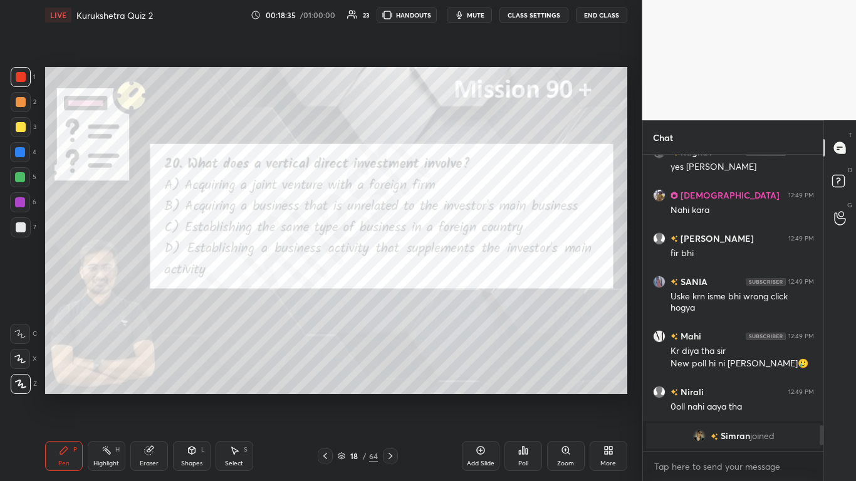
click at [449, 294] on div "Poll" at bounding box center [524, 456] width 38 height 30
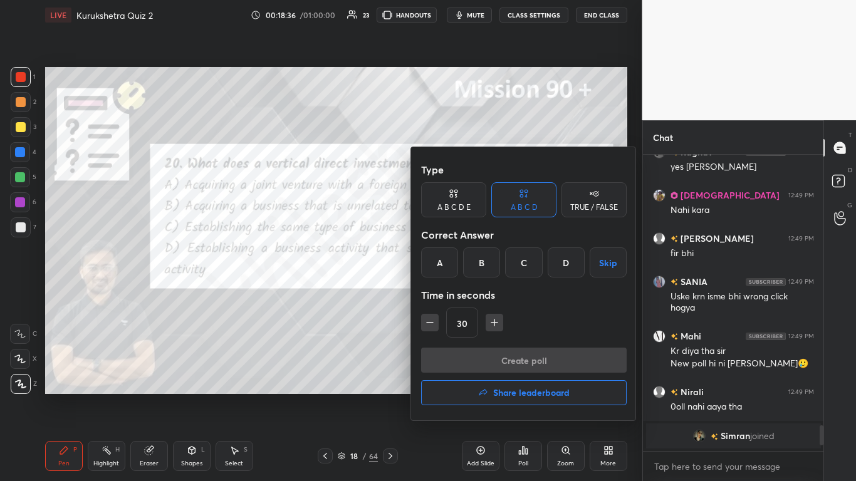
click at [449, 264] on div "D" at bounding box center [566, 263] width 37 height 30
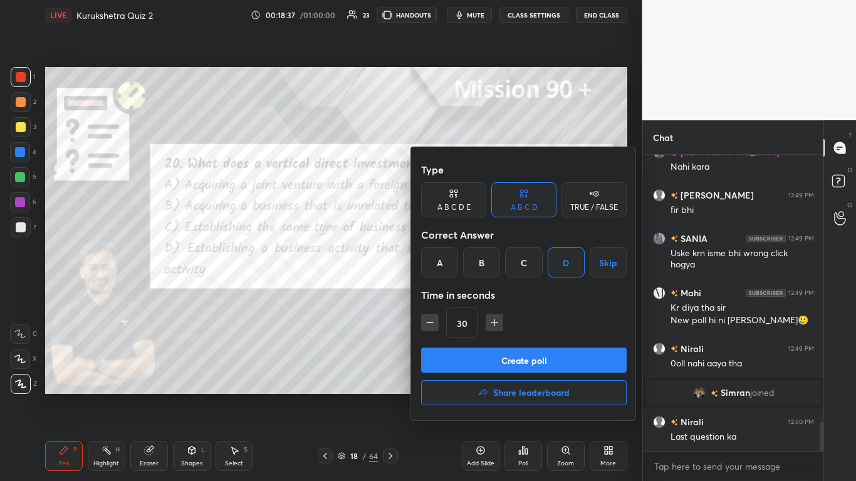
click at [449, 294] on div "Type A B C D E A B C D TRUE / FALSE Correct Answer A B C D Skip Time in seconds…" at bounding box center [524, 252] width 206 height 191
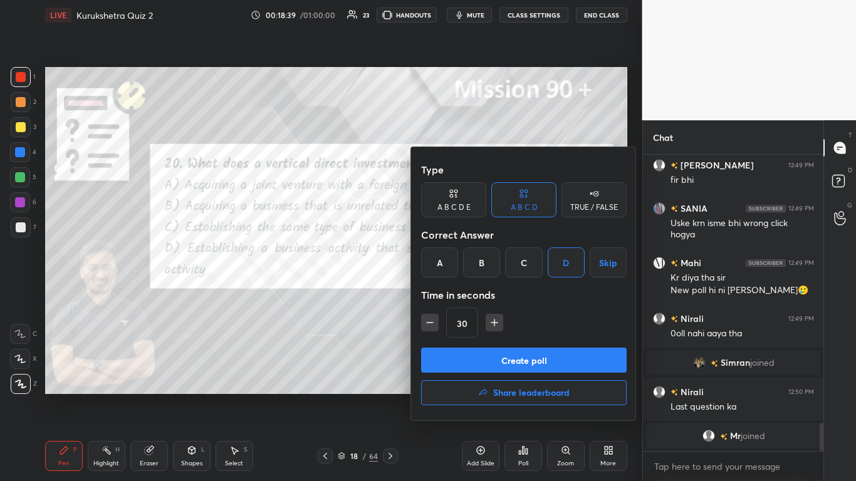
click at [449, 294] on button "Create poll" at bounding box center [524, 360] width 206 height 25
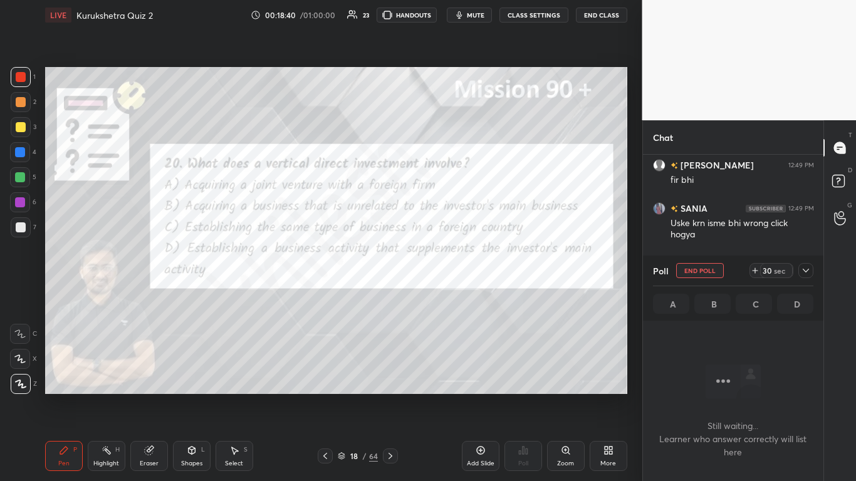
scroll to position [228, 177]
click at [449, 270] on icon at bounding box center [806, 271] width 10 height 10
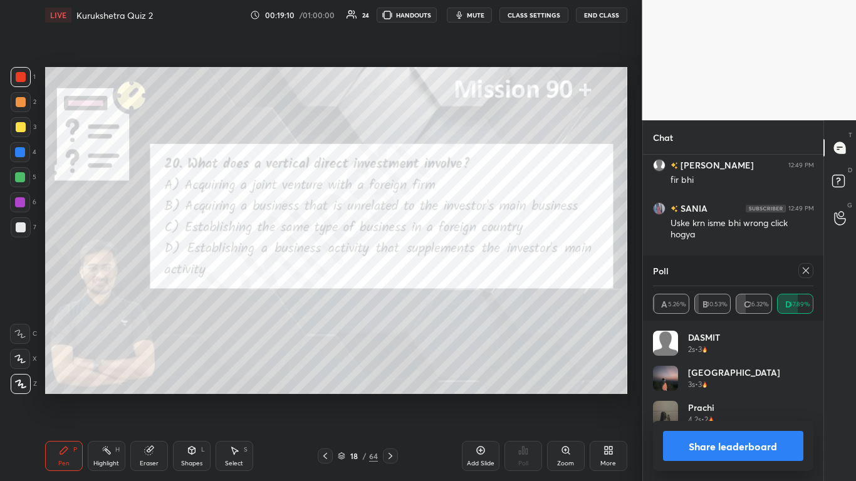
scroll to position [147, 157]
click at [449, 294] on button "Share leaderboard" at bounding box center [733, 446] width 141 height 30
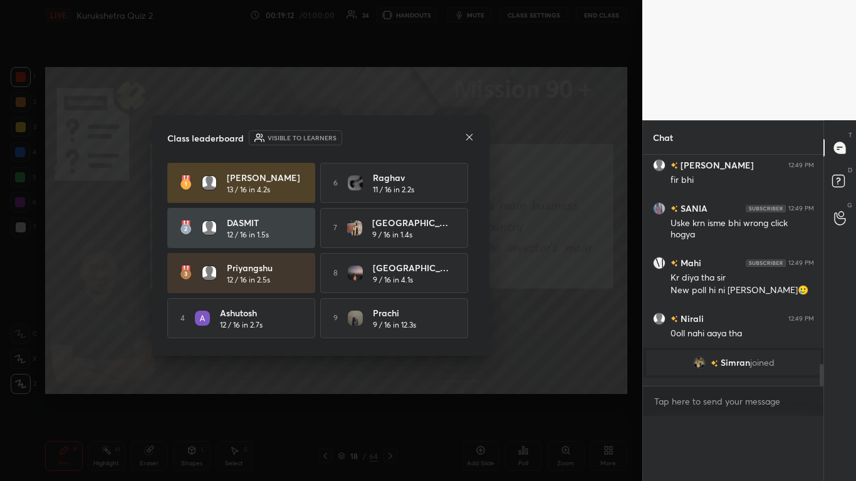
scroll to position [0, 0]
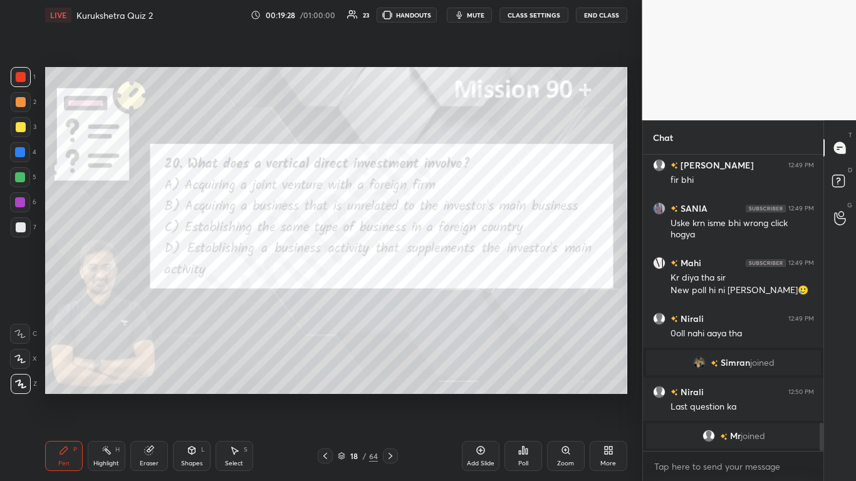
drag, startPoint x: 395, startPoint y: 451, endPoint x: 399, endPoint y: 445, distance: 7.7
click at [394, 294] on icon at bounding box center [390, 456] width 10 height 10
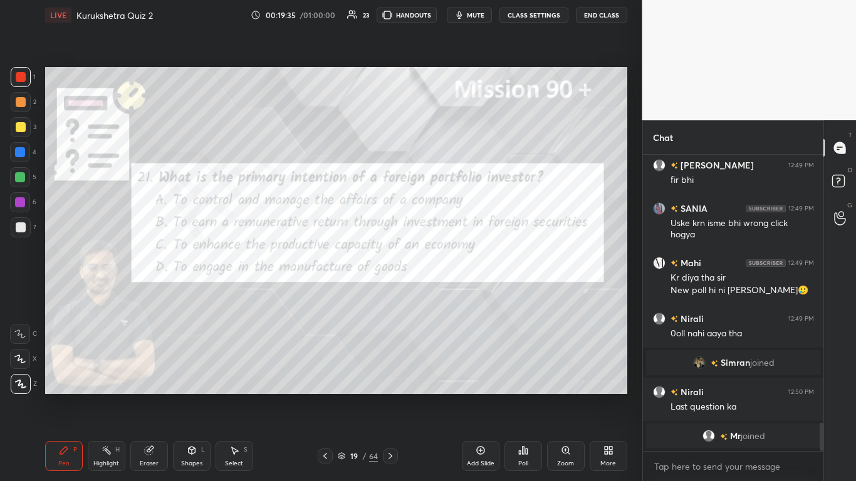
click at [449, 294] on icon at bounding box center [523, 451] width 10 height 10
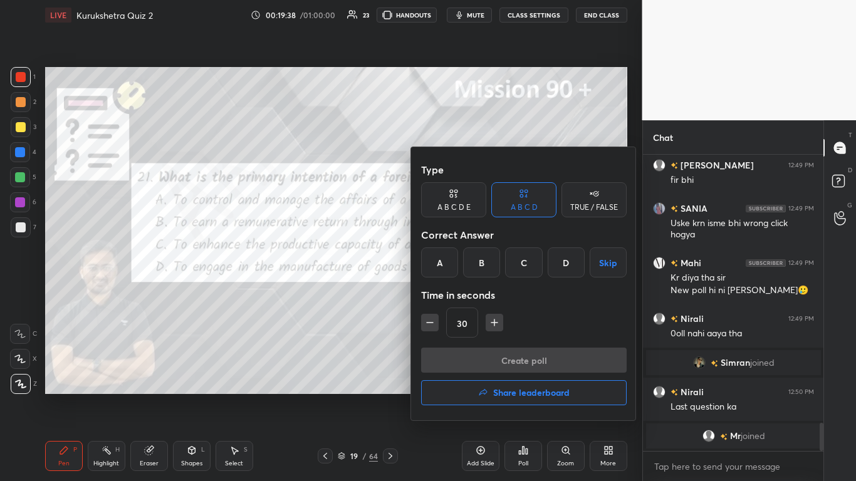
click at [449, 258] on div "B" at bounding box center [481, 263] width 37 height 30
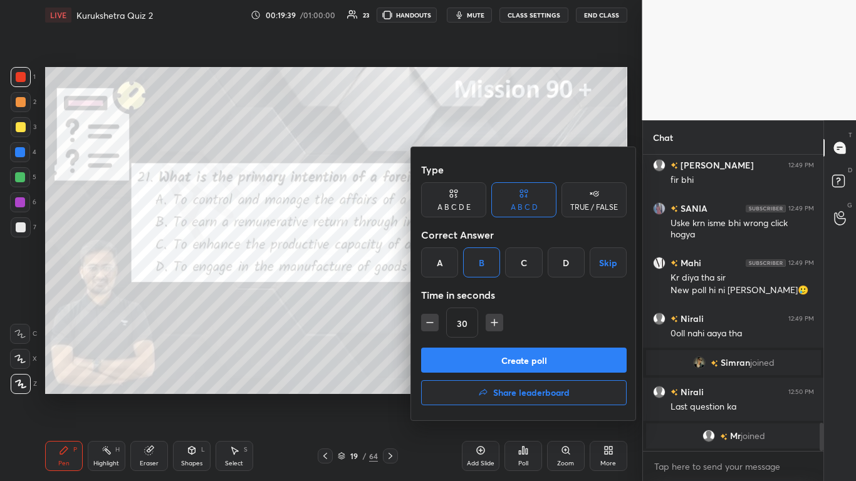
click at [449, 294] on button "Create poll" at bounding box center [524, 360] width 206 height 25
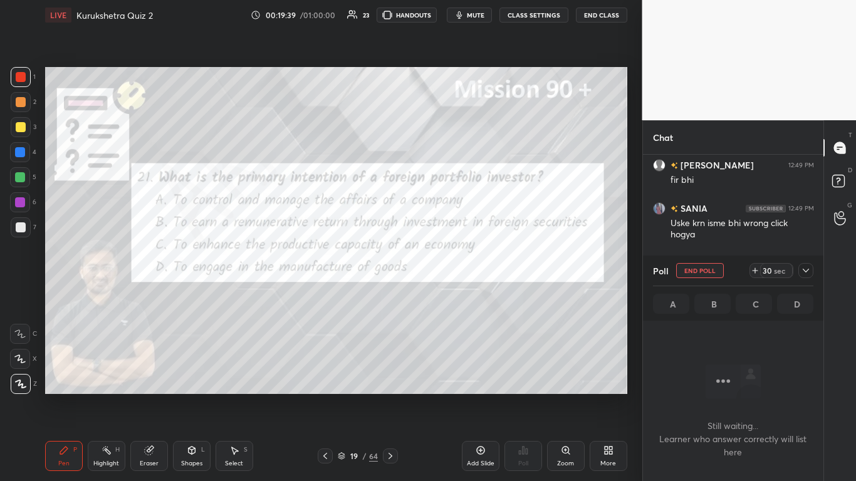
scroll to position [258, 177]
click at [449, 269] on icon at bounding box center [806, 271] width 10 height 10
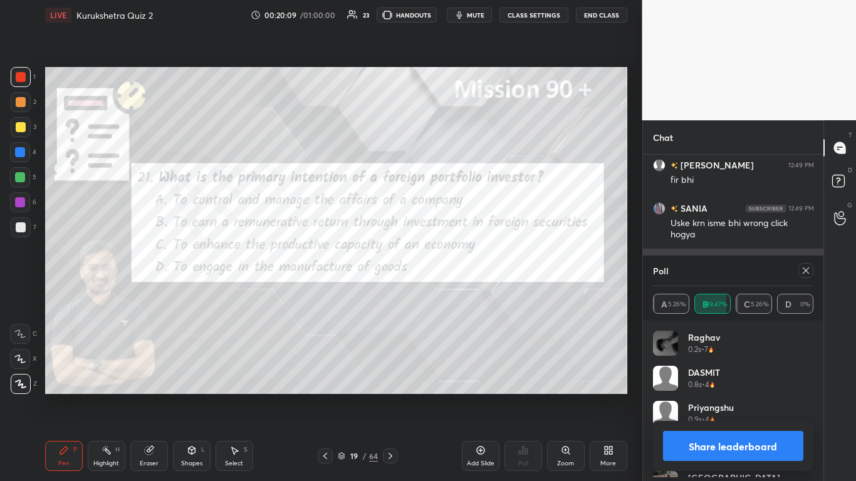
scroll to position [147, 157]
click at [449, 294] on button "Share leaderboard" at bounding box center [733, 446] width 141 height 30
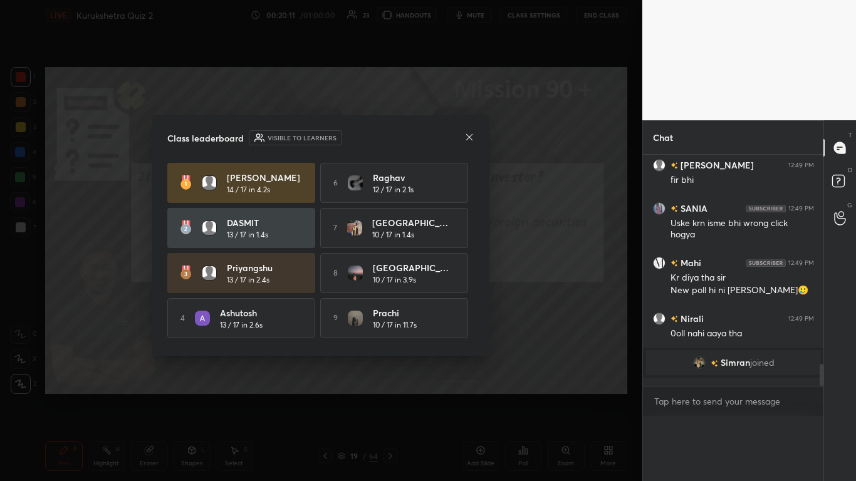
scroll to position [260, 177]
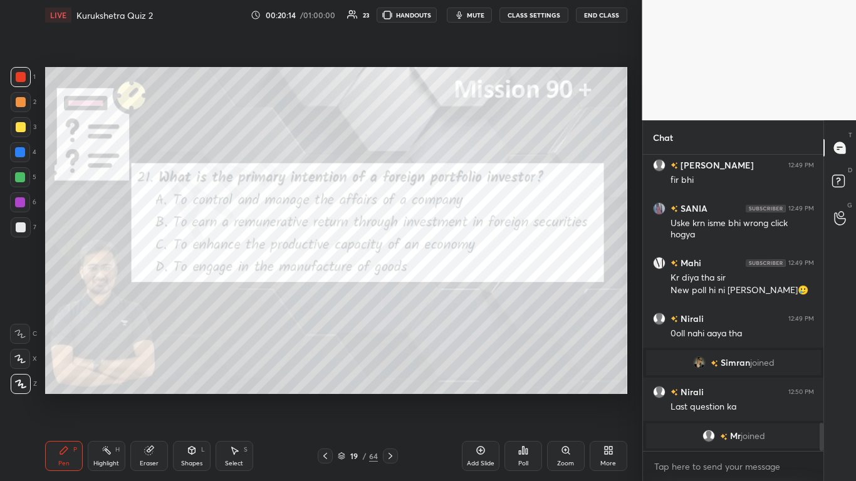
click at [392, 294] on icon at bounding box center [390, 456] width 10 height 10
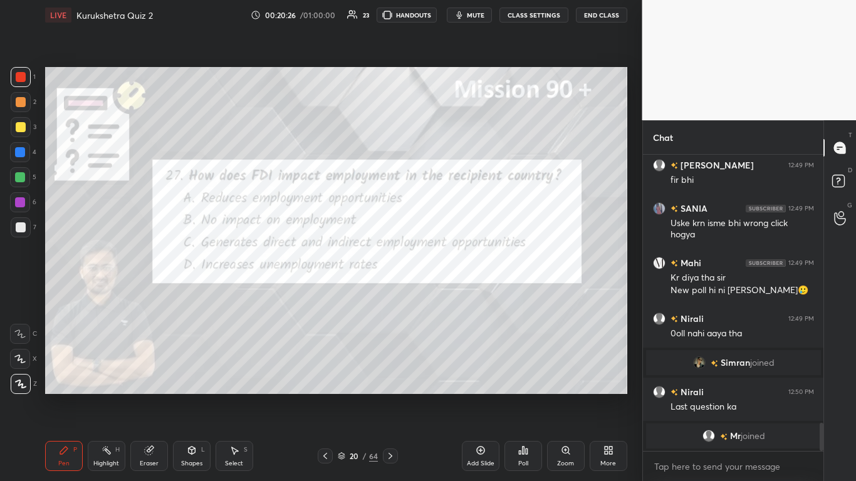
click at [449, 294] on icon at bounding box center [523, 451] width 10 height 10
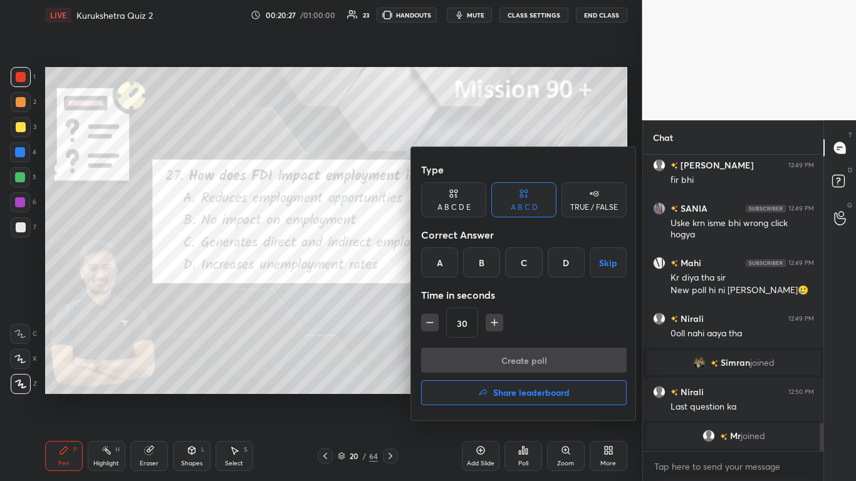
drag, startPoint x: 520, startPoint y: 263, endPoint x: 519, endPoint y: 291, distance: 27.6
click at [449, 263] on div "C" at bounding box center [523, 263] width 37 height 30
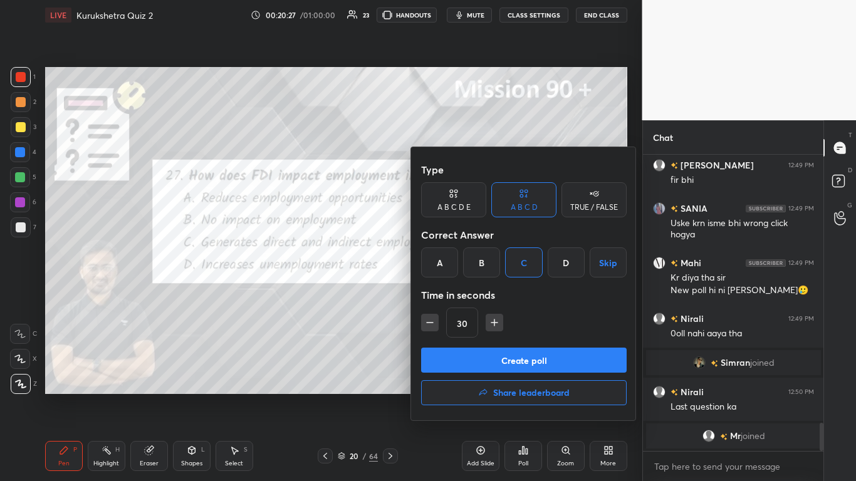
click at [449, 294] on button "Create poll" at bounding box center [524, 360] width 206 height 25
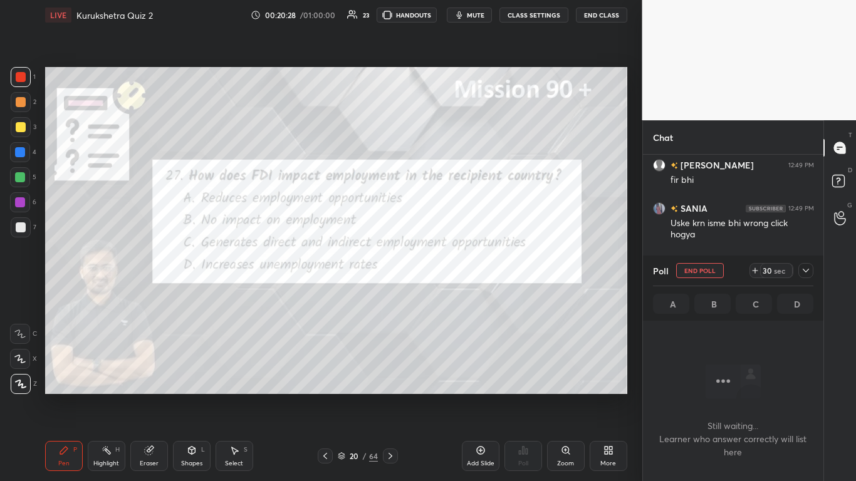
scroll to position [228, 177]
click at [449, 269] on icon at bounding box center [806, 271] width 6 height 4
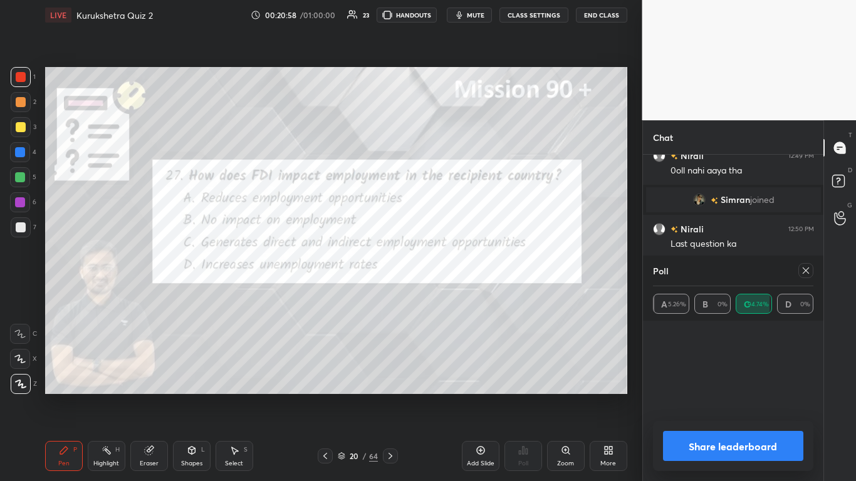
scroll to position [4, 4]
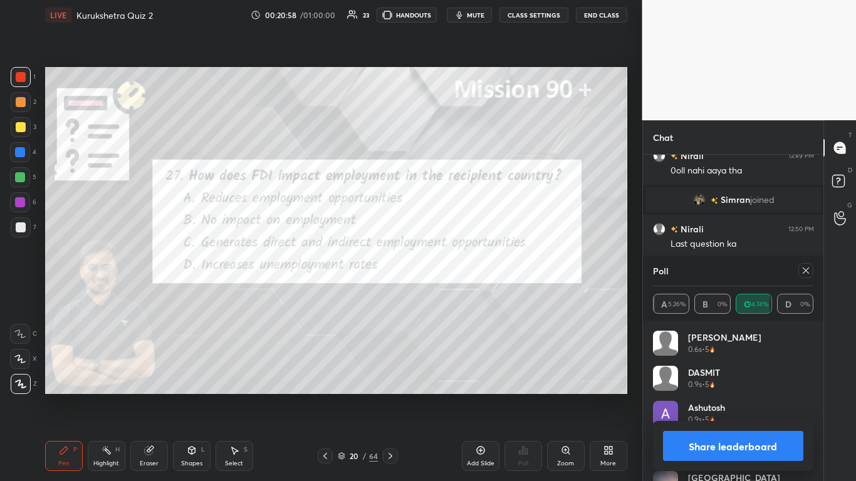
click at [449, 294] on button "Share leaderboard" at bounding box center [733, 446] width 141 height 30
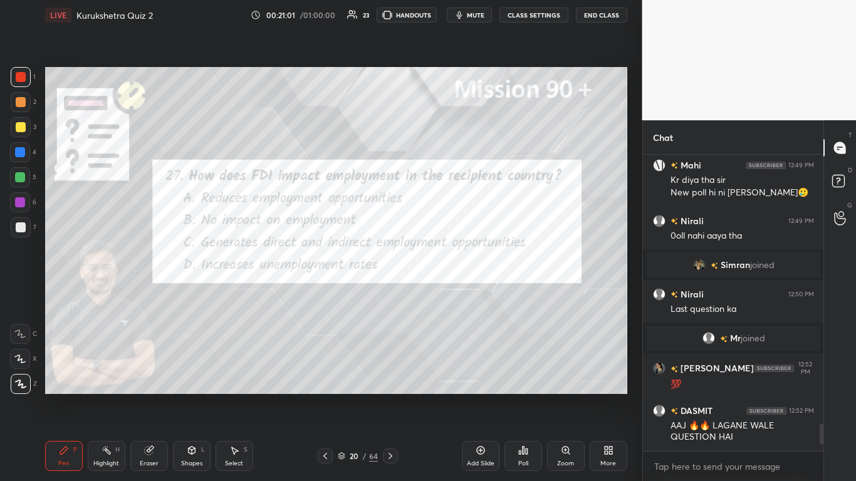
click at [390, 294] on icon at bounding box center [390, 456] width 10 height 10
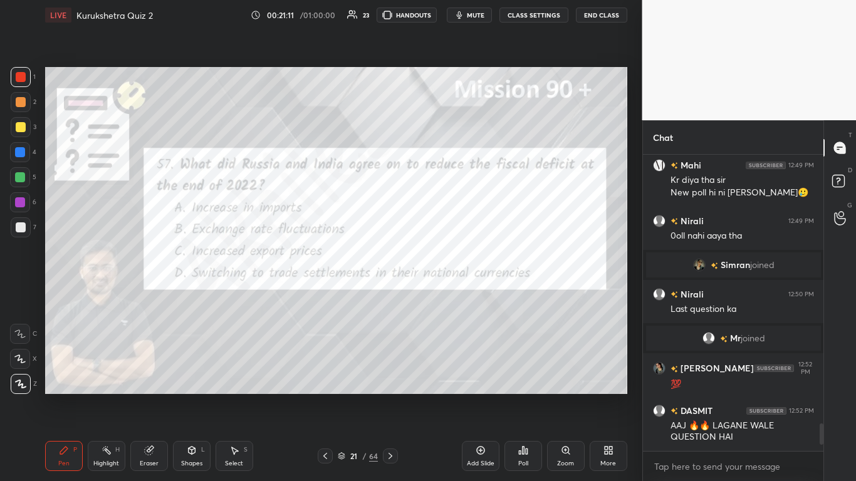
click at [449, 294] on icon at bounding box center [524, 451] width 2 height 8
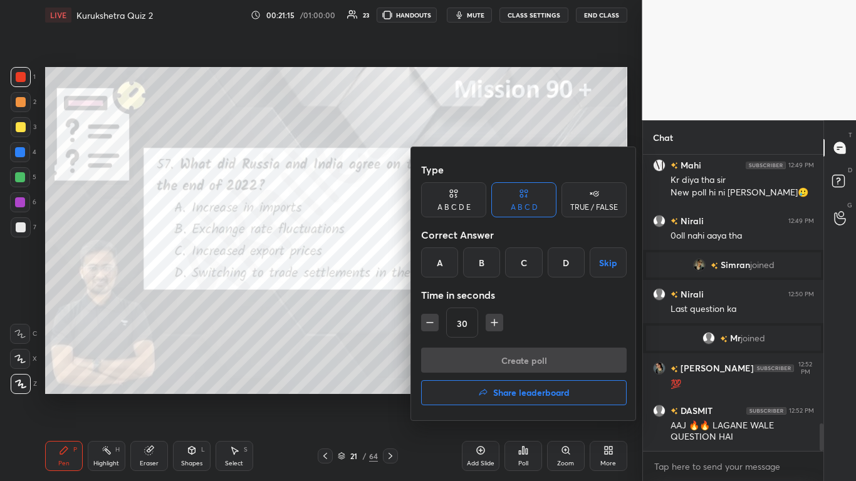
scroll to position [2907, 0]
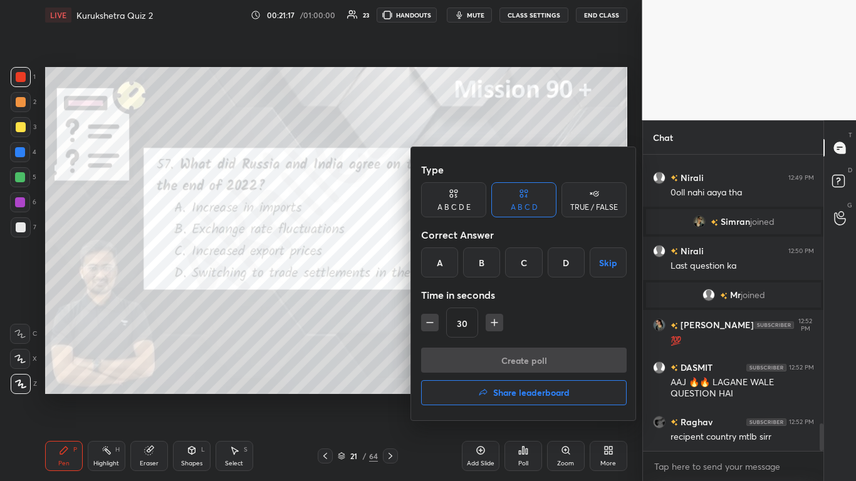
click at [353, 294] on div at bounding box center [428, 240] width 856 height 481
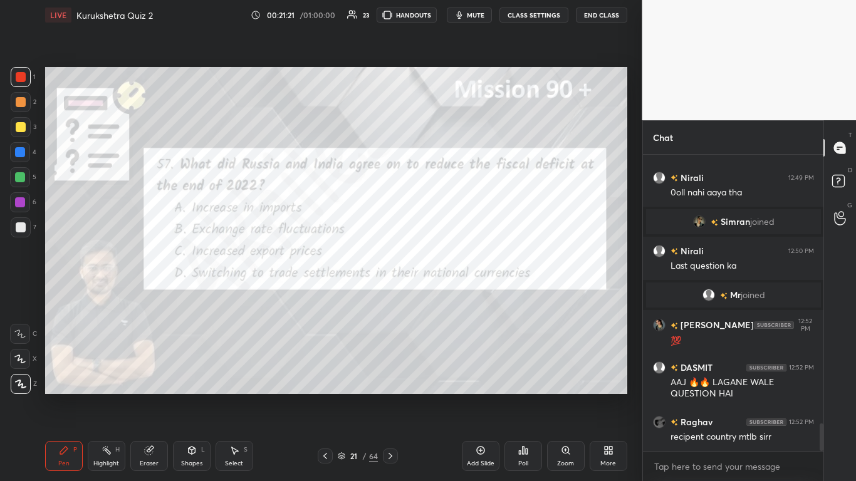
click at [449, 294] on div "Poll" at bounding box center [524, 456] width 38 height 30
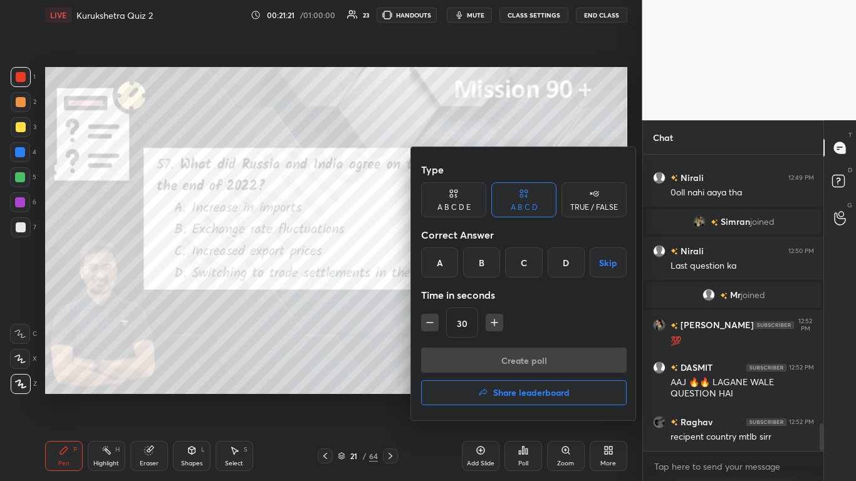
click at [449, 262] on div "D" at bounding box center [566, 263] width 37 height 30
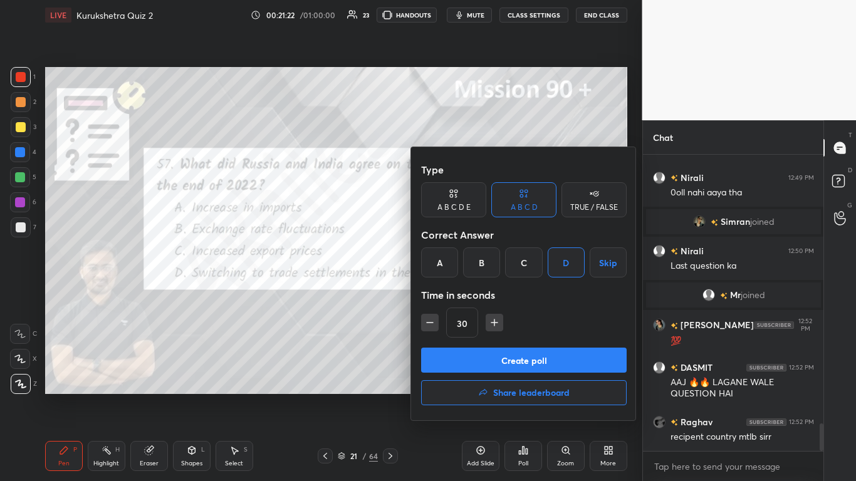
click at [449, 294] on button "Create poll" at bounding box center [524, 360] width 206 height 25
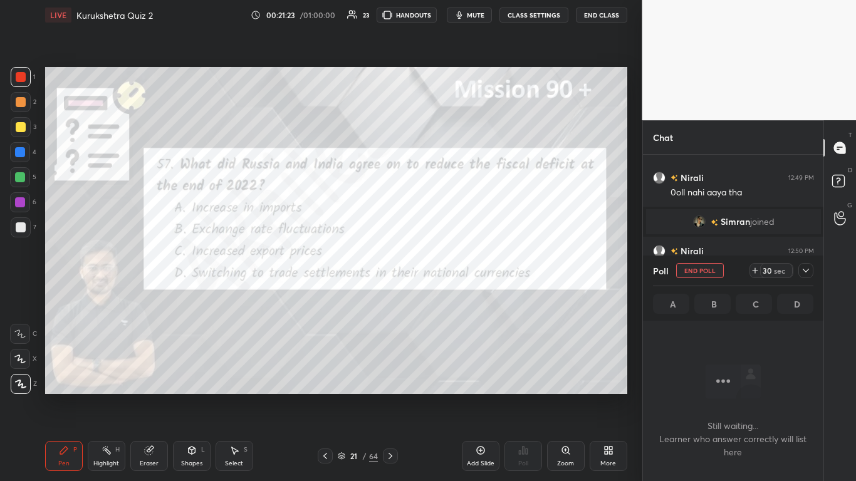
click at [449, 271] on icon at bounding box center [806, 271] width 10 height 10
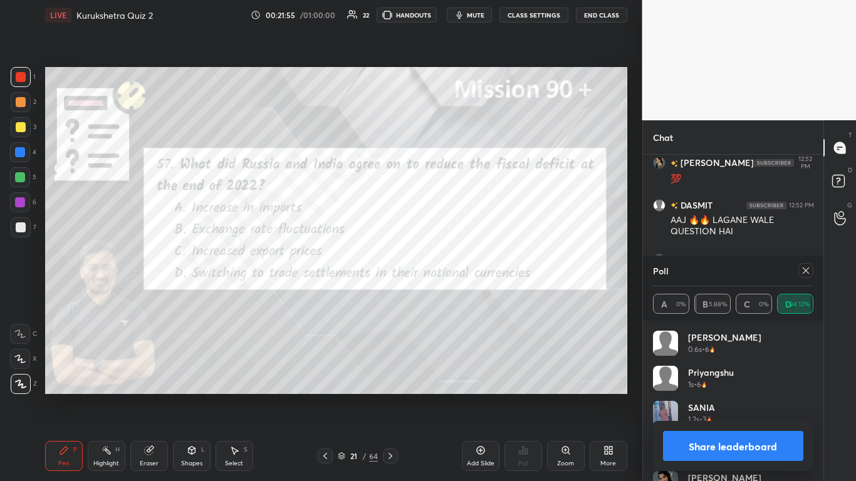
click at [449, 294] on button "Share leaderboard" at bounding box center [733, 446] width 141 height 30
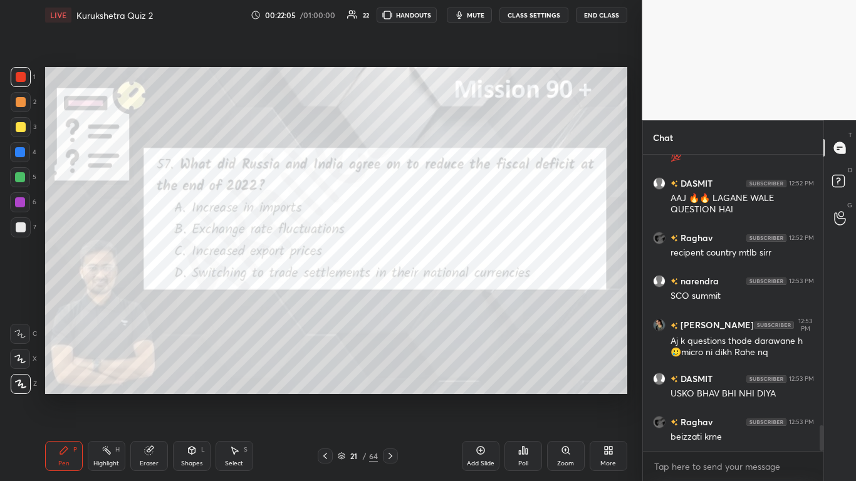
scroll to position [3135, 0]
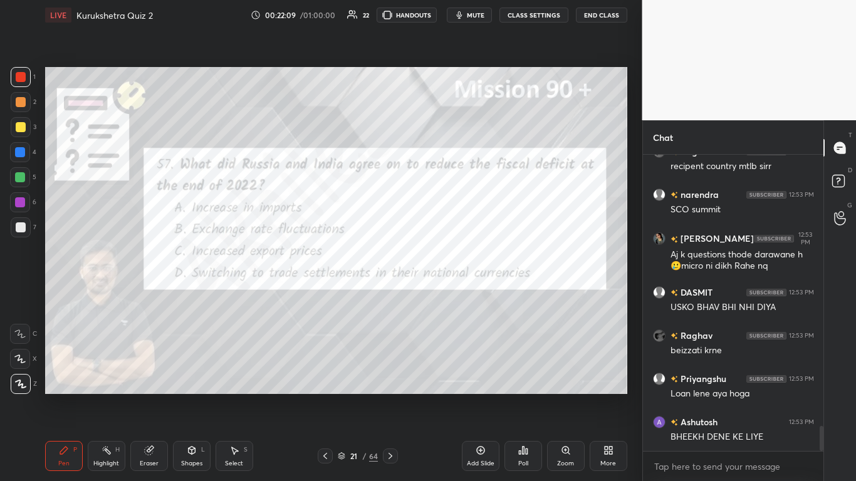
click at [392, 294] on icon at bounding box center [390, 456] width 10 height 10
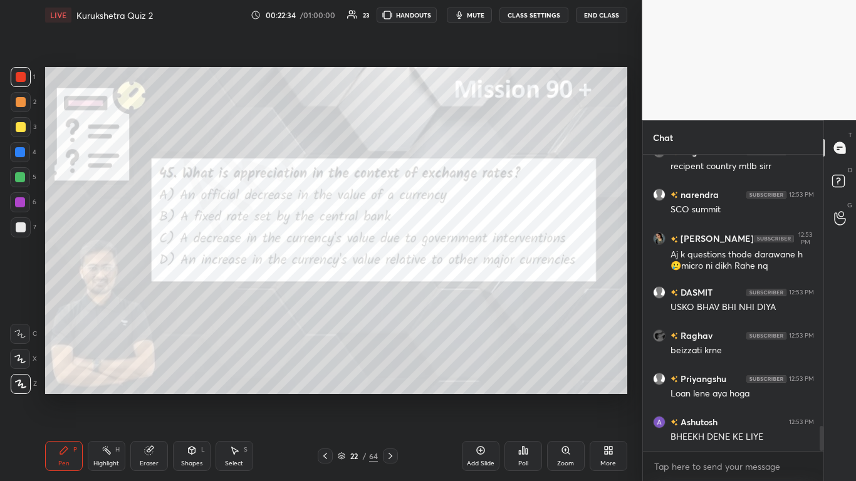
click at [449, 294] on div "Poll" at bounding box center [524, 456] width 38 height 30
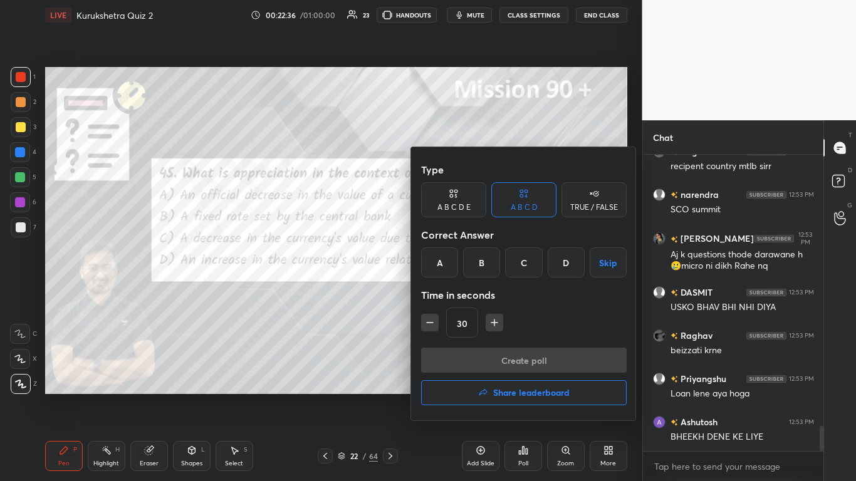
click at [376, 294] on div at bounding box center [428, 240] width 856 height 481
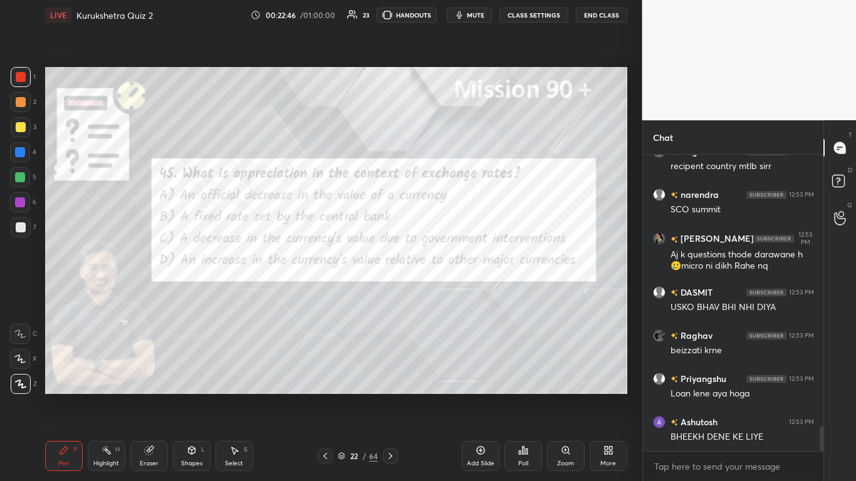
scroll to position [3221, 0]
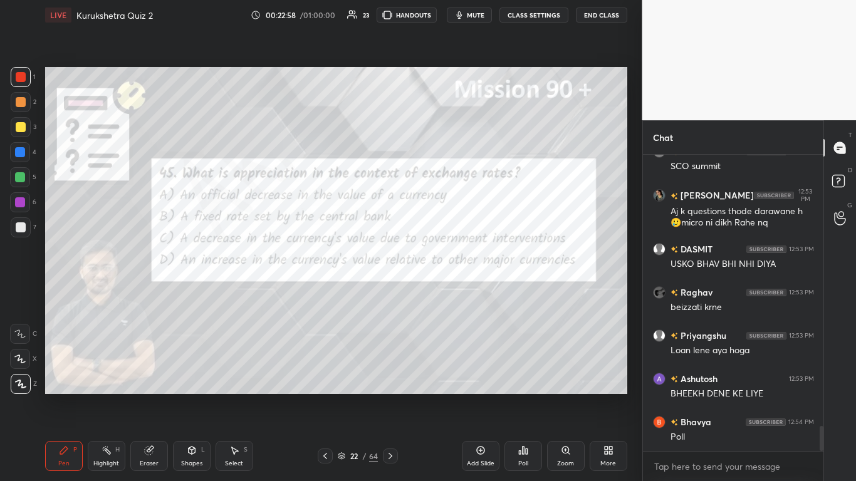
click at [449, 294] on div "Poll" at bounding box center [524, 456] width 38 height 30
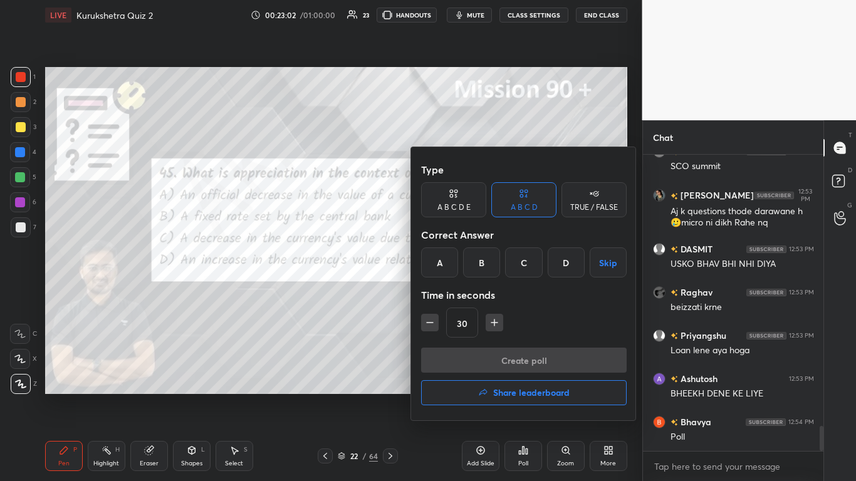
click at [449, 267] on div "D" at bounding box center [566, 263] width 37 height 30
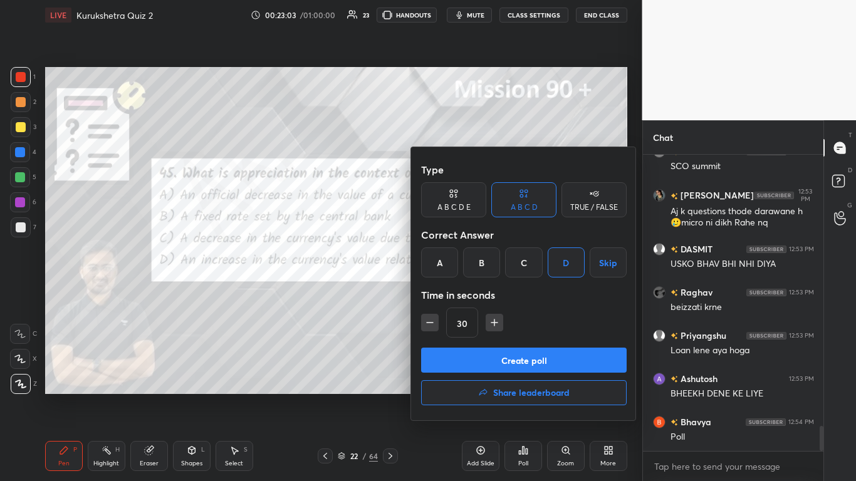
click at [449, 294] on button "Create poll" at bounding box center [524, 360] width 206 height 25
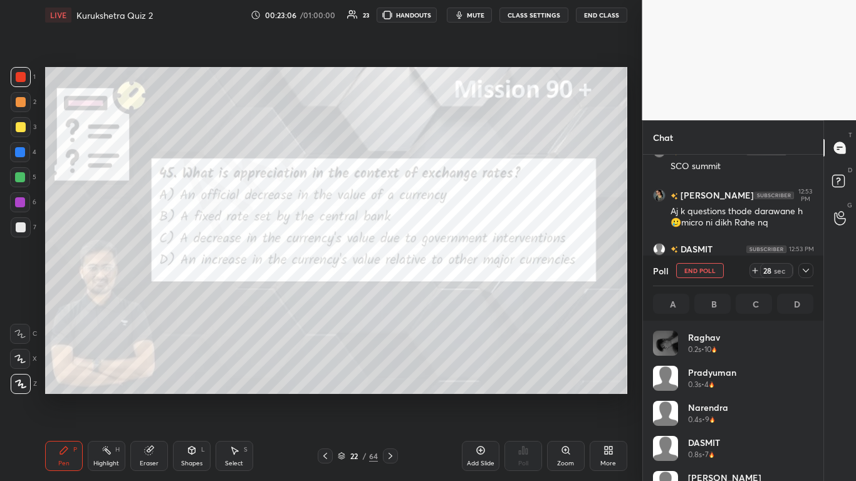
scroll to position [147, 157]
click at [449, 273] on icon at bounding box center [806, 271] width 10 height 10
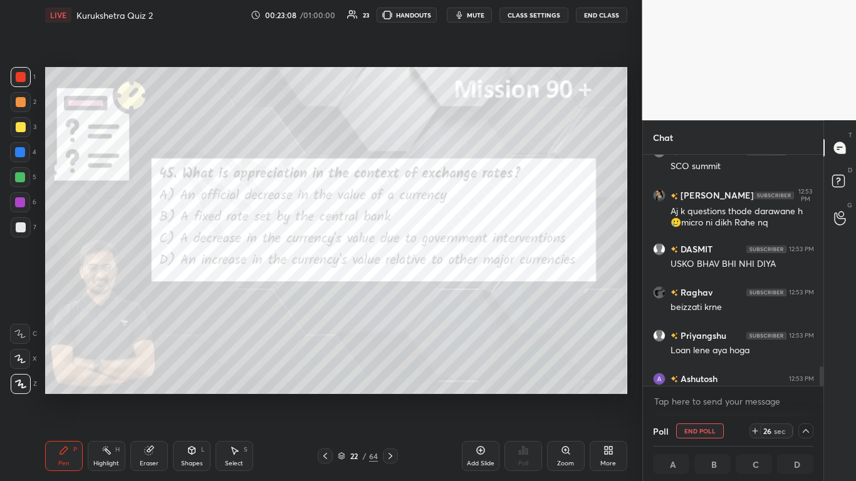
scroll to position [1, 4]
click at [19, 130] on div at bounding box center [21, 127] width 10 height 10
click at [19, 108] on div at bounding box center [21, 102] width 20 height 20
click at [23, 81] on div at bounding box center [21, 77] width 10 height 10
click at [20, 127] on div at bounding box center [21, 127] width 10 height 10
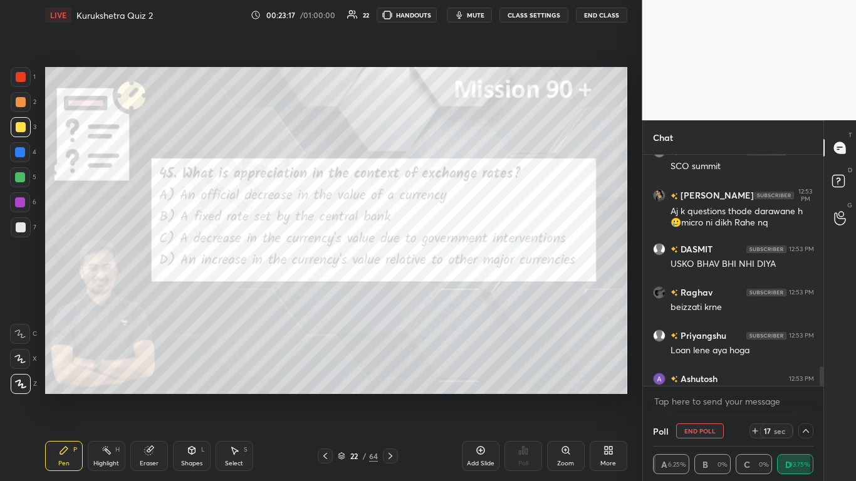
click at [21, 154] on div at bounding box center [20, 152] width 10 height 10
click at [21, 179] on div at bounding box center [20, 177] width 10 height 10
drag, startPoint x: 23, startPoint y: 200, endPoint x: 24, endPoint y: 223, distance: 23.3
click at [23, 202] on div at bounding box center [20, 202] width 10 height 10
click at [23, 231] on div at bounding box center [21, 227] width 10 height 10
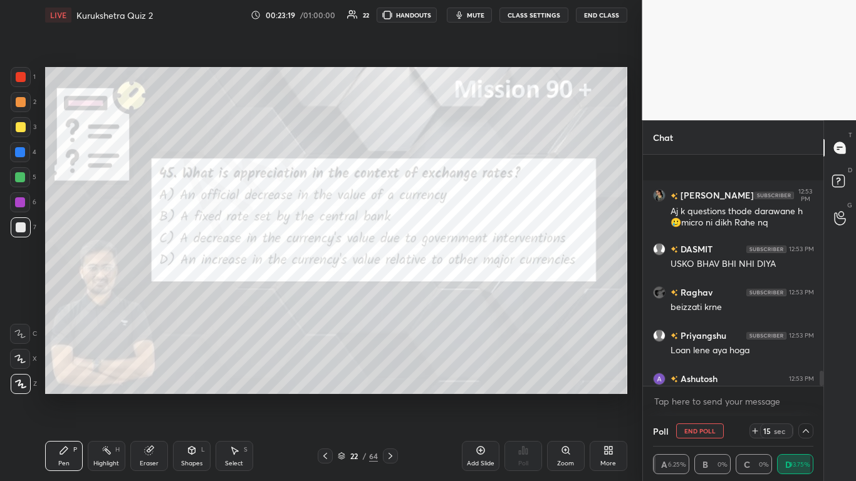
scroll to position [3340, 0]
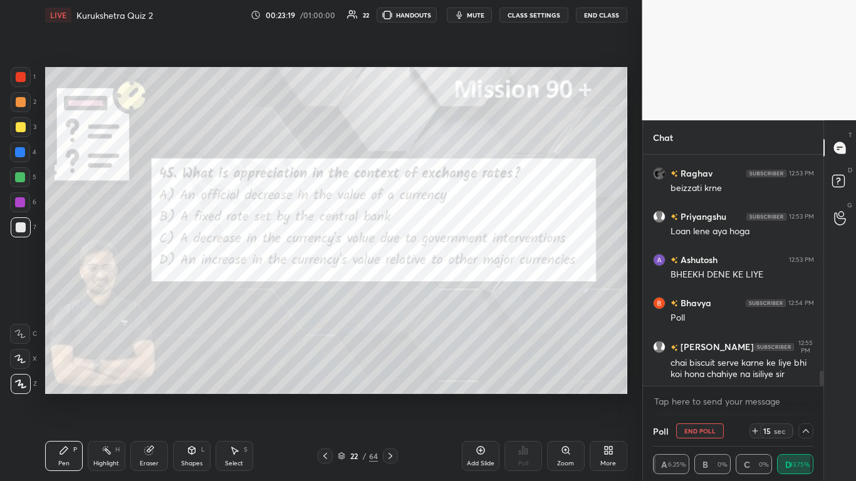
click at [21, 294] on div at bounding box center [20, 359] width 20 height 20
click at [19, 294] on div at bounding box center [20, 334] width 20 height 20
click at [23, 294] on div at bounding box center [20, 359] width 20 height 20
click at [22, 294] on icon at bounding box center [21, 384] width 10 height 8
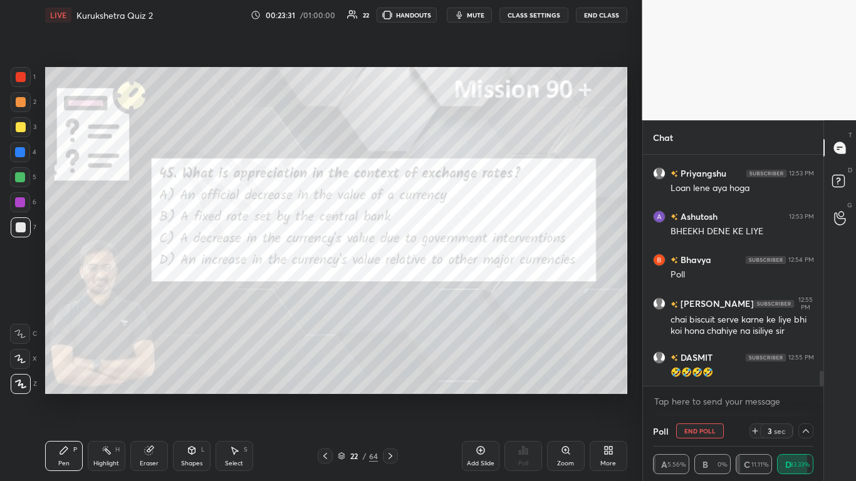
click at [20, 85] on div at bounding box center [21, 77] width 20 height 20
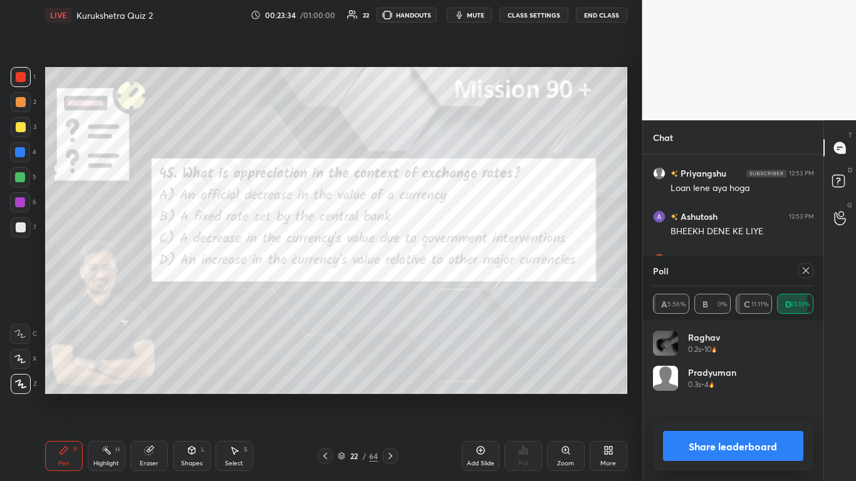
scroll to position [4, 4]
drag, startPoint x: 729, startPoint y: 442, endPoint x: 736, endPoint y: 439, distance: 7.3
click at [449, 294] on button "Share leaderboard" at bounding box center [733, 446] width 141 height 30
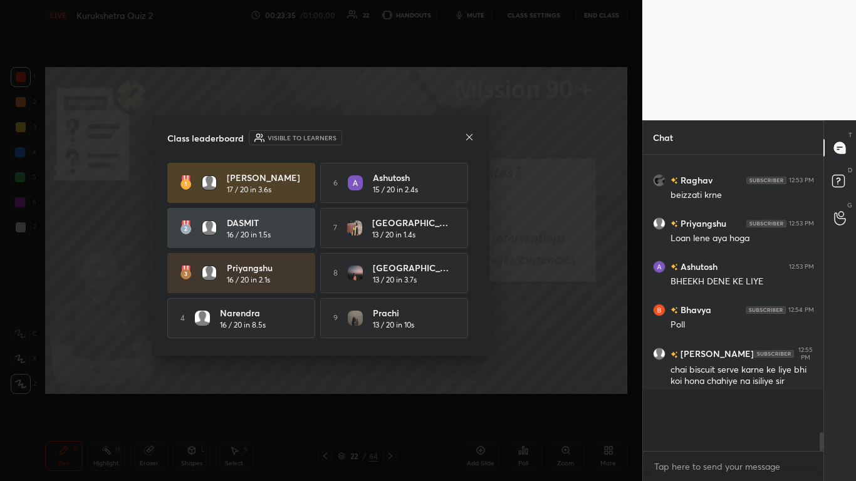
scroll to position [312, 177]
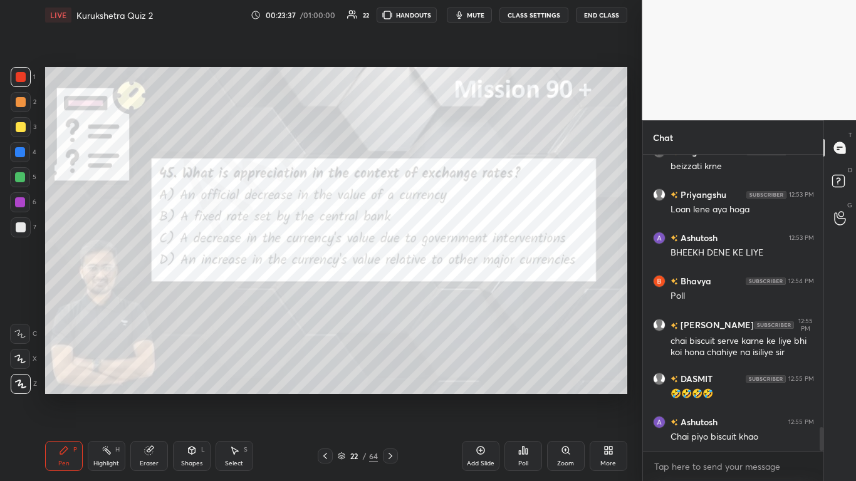
click at [392, 294] on icon at bounding box center [390, 456] width 10 height 10
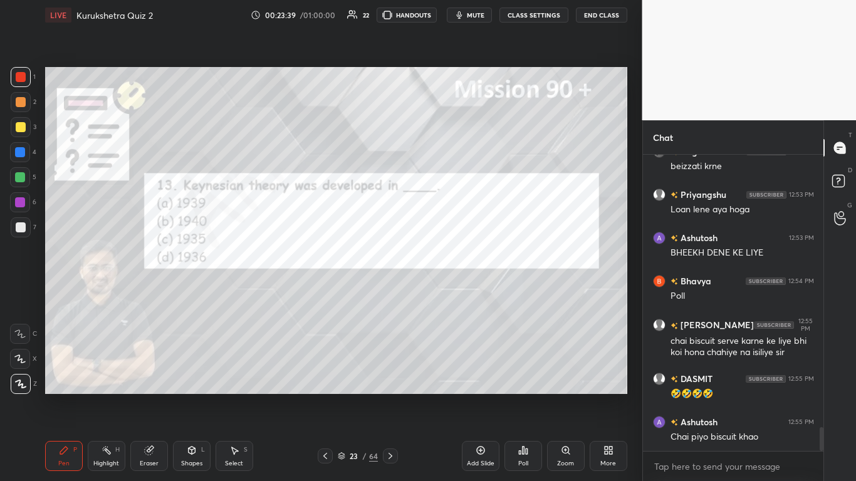
click at [449, 294] on div "Poll" at bounding box center [523, 464] width 10 height 6
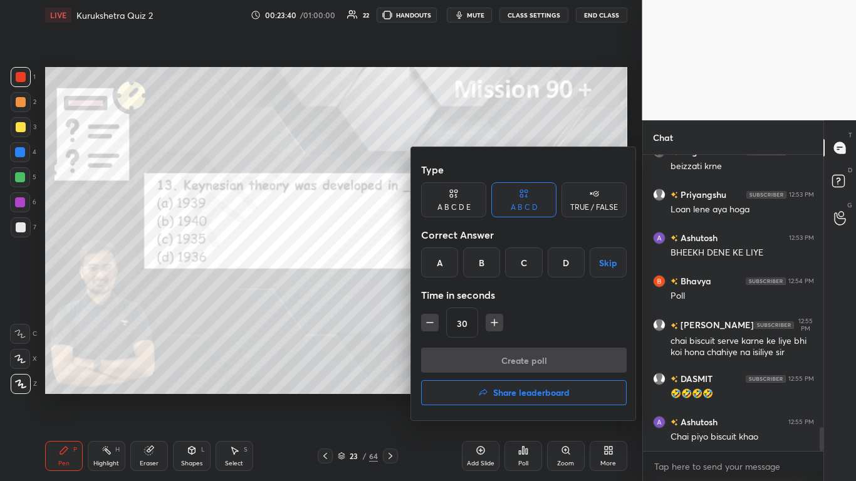
click at [449, 253] on div "D" at bounding box center [566, 263] width 37 height 30
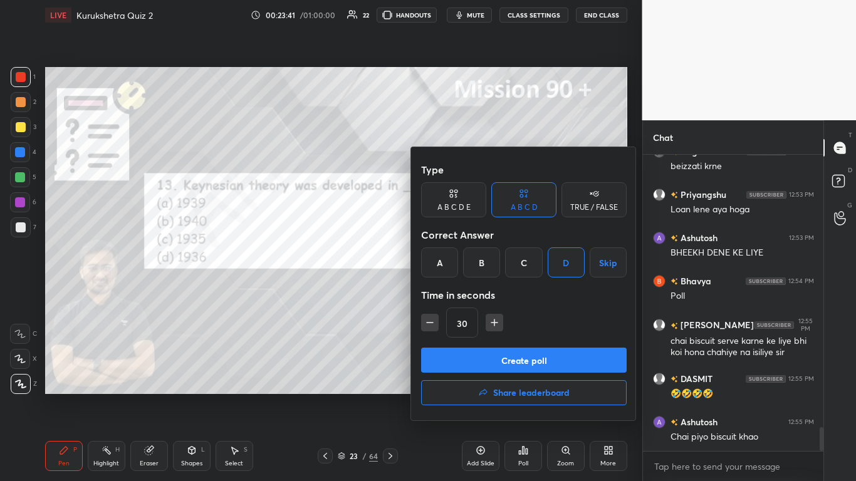
click at [449, 294] on button "Create poll" at bounding box center [524, 360] width 206 height 25
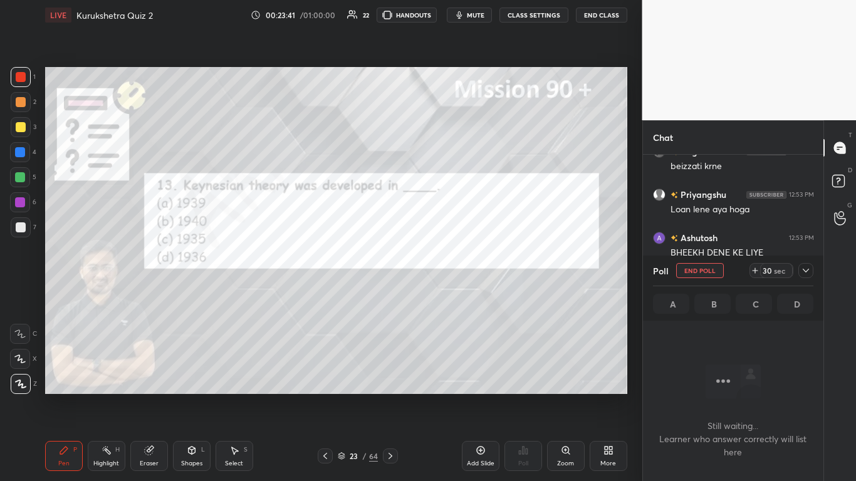
scroll to position [258, 177]
click at [449, 270] on icon at bounding box center [806, 271] width 6 height 4
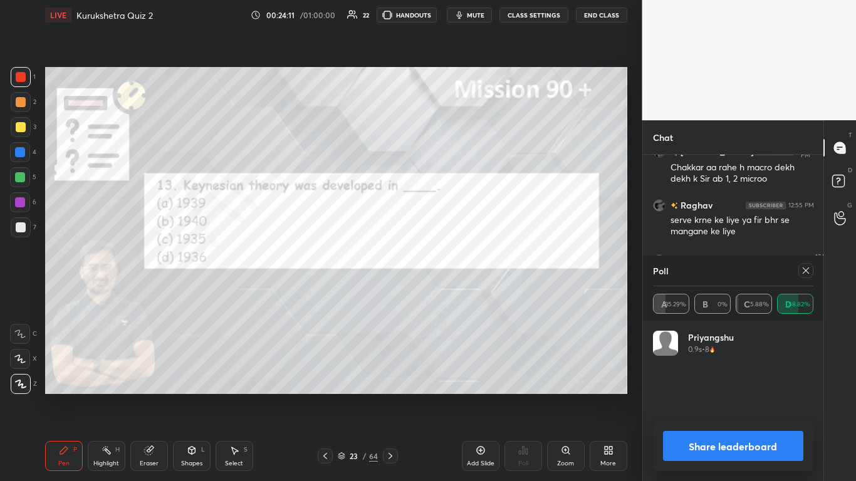
scroll to position [4, 4]
click at [449, 294] on button "Share leaderboard" at bounding box center [733, 446] width 141 height 30
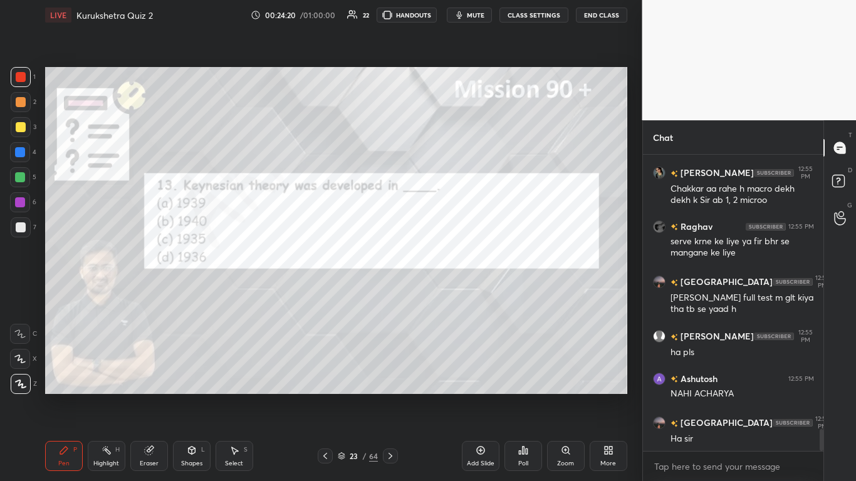
click at [392, 294] on icon at bounding box center [390, 456] width 10 height 10
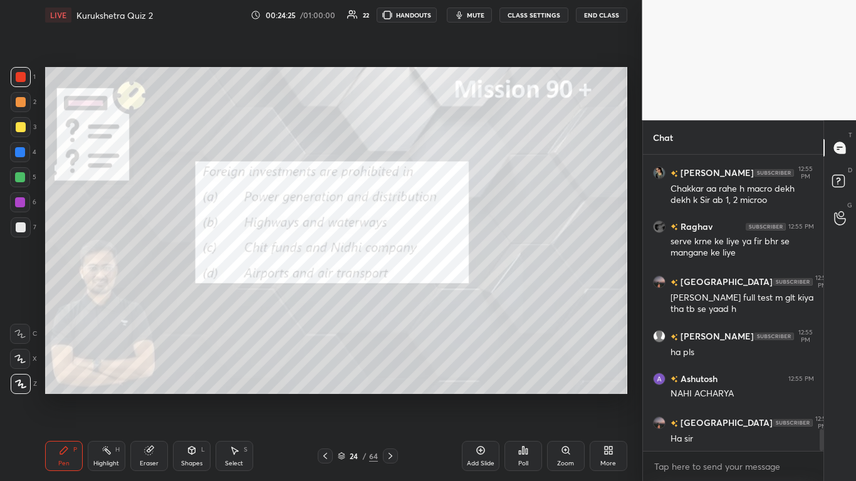
click at [449, 294] on div "Poll" at bounding box center [524, 456] width 38 height 30
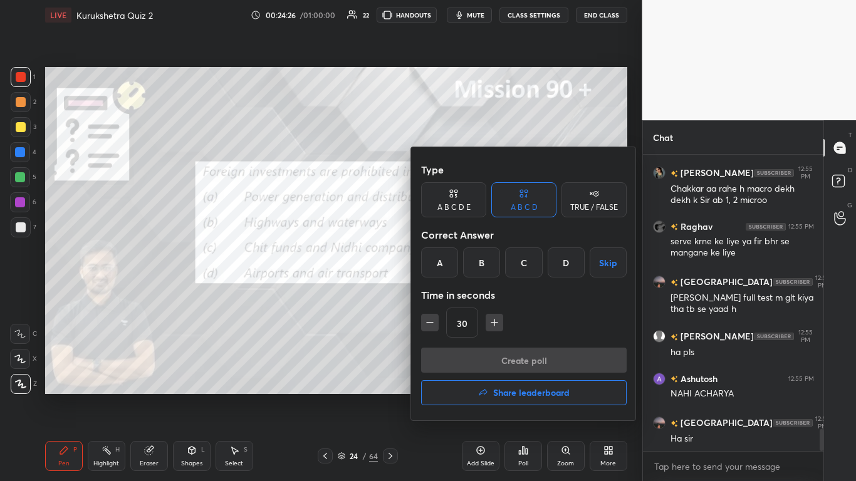
click at [449, 264] on div "C" at bounding box center [523, 263] width 37 height 30
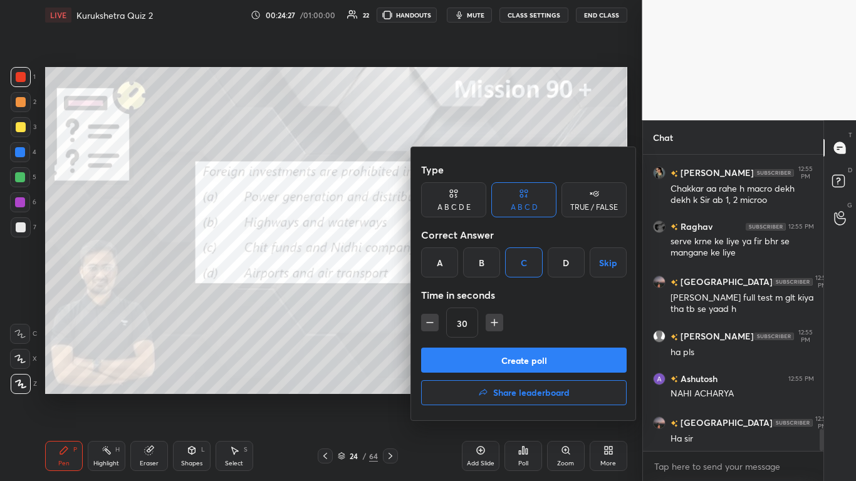
click at [449, 294] on button "Create poll" at bounding box center [524, 360] width 206 height 25
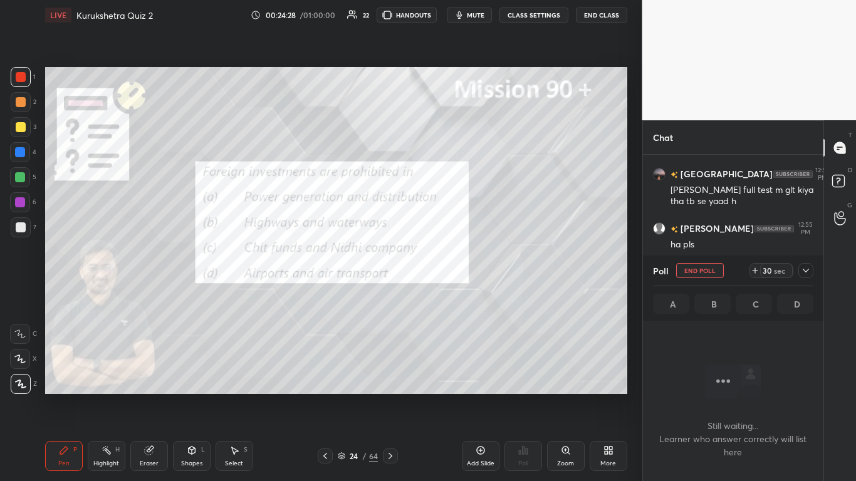
click at [449, 273] on icon at bounding box center [806, 271] width 10 height 10
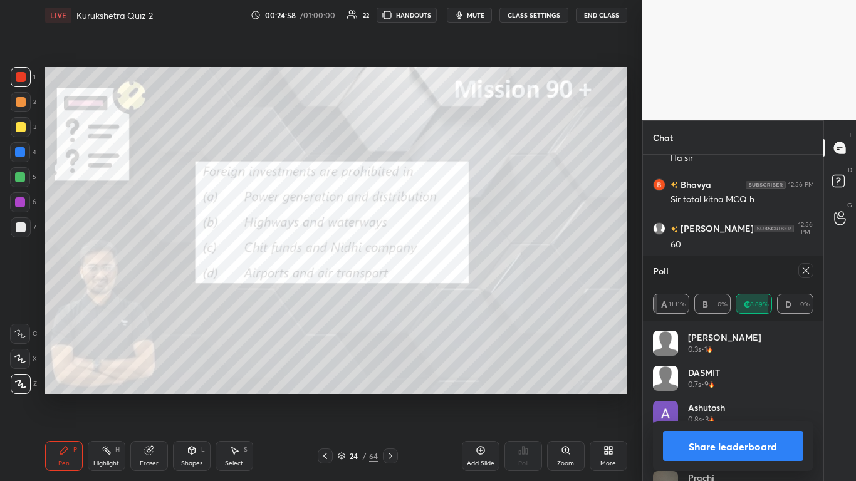
click at [449, 294] on button "Share leaderboard" at bounding box center [733, 446] width 141 height 30
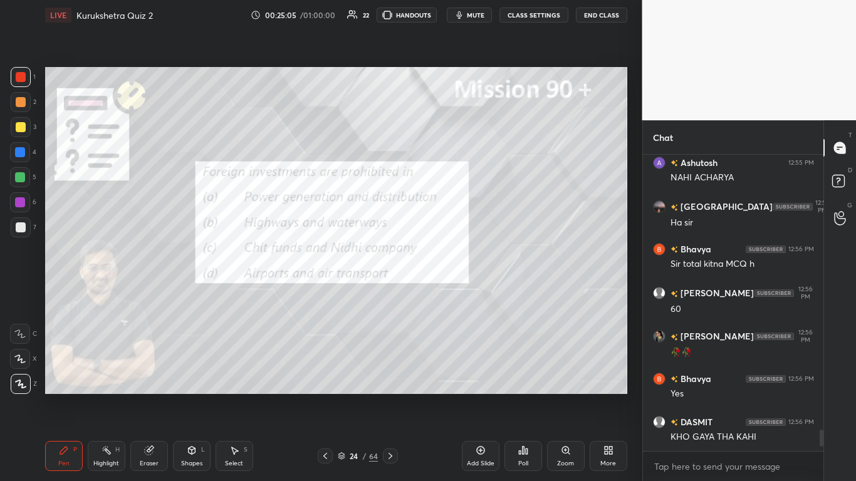
drag, startPoint x: 389, startPoint y: 458, endPoint x: 392, endPoint y: 451, distance: 6.8
click at [389, 294] on icon at bounding box center [390, 456] width 10 height 10
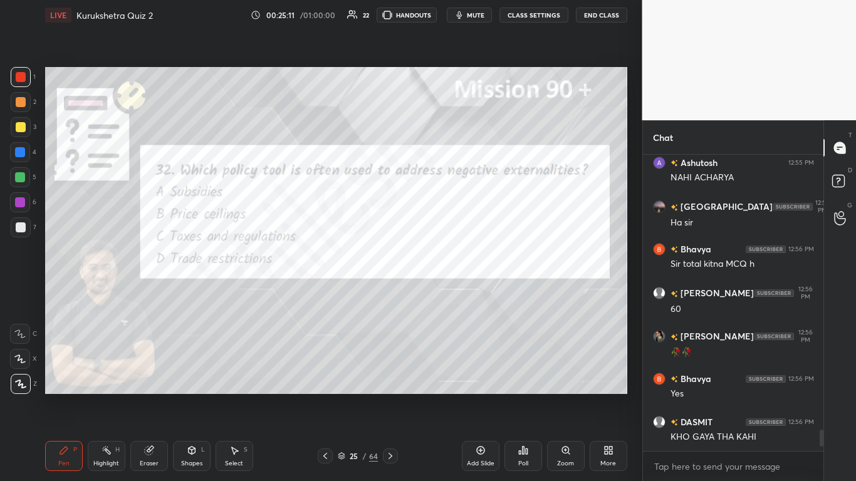
click at [449, 294] on div "Poll" at bounding box center [524, 456] width 38 height 30
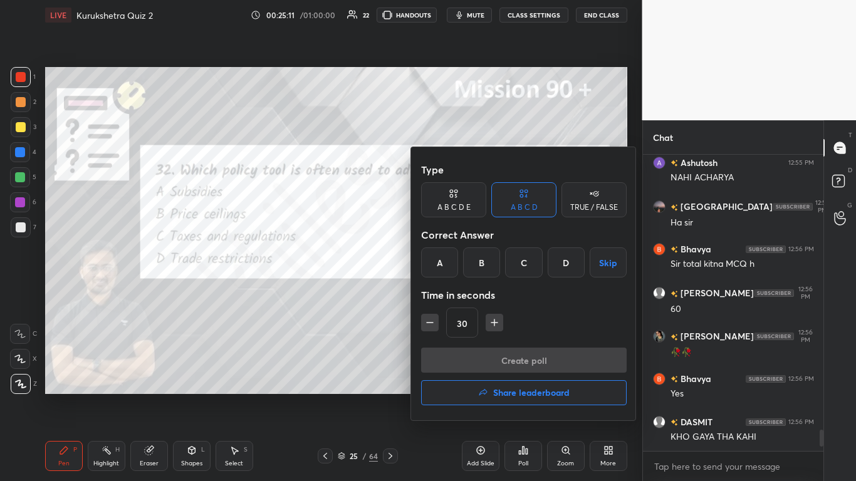
click at [449, 259] on div "C" at bounding box center [523, 263] width 37 height 30
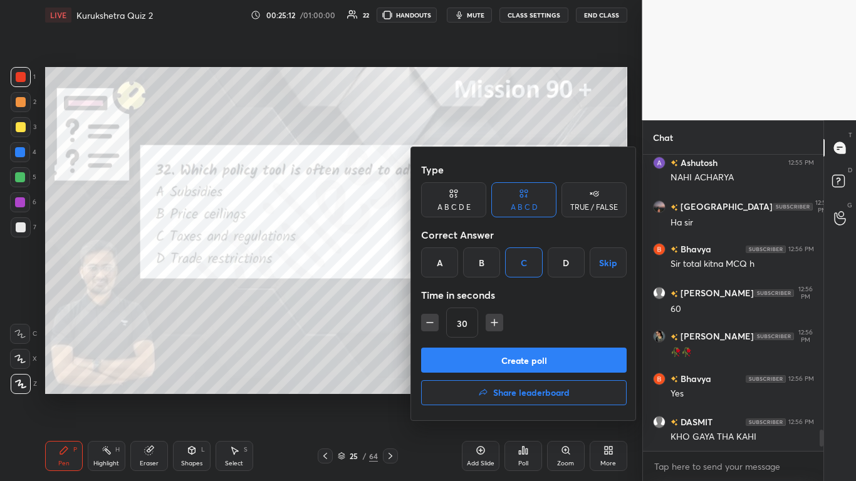
click at [449, 294] on button "Create poll" at bounding box center [524, 360] width 206 height 25
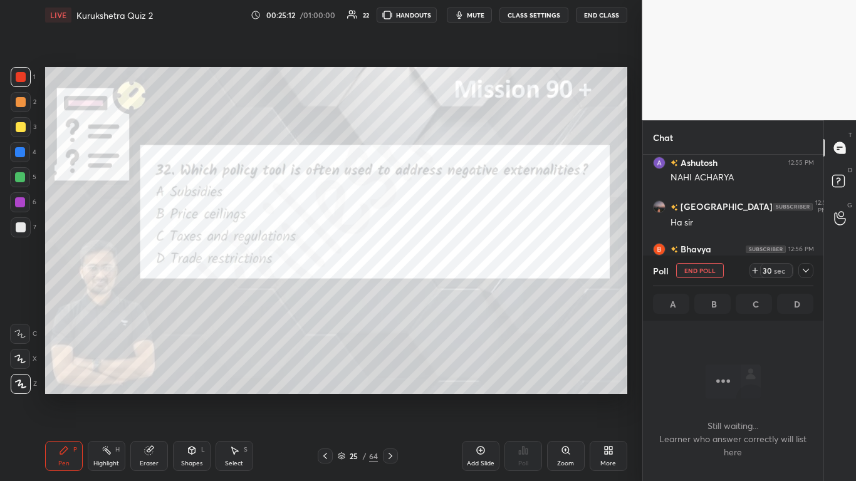
scroll to position [228, 177]
click at [449, 271] on icon at bounding box center [806, 271] width 10 height 10
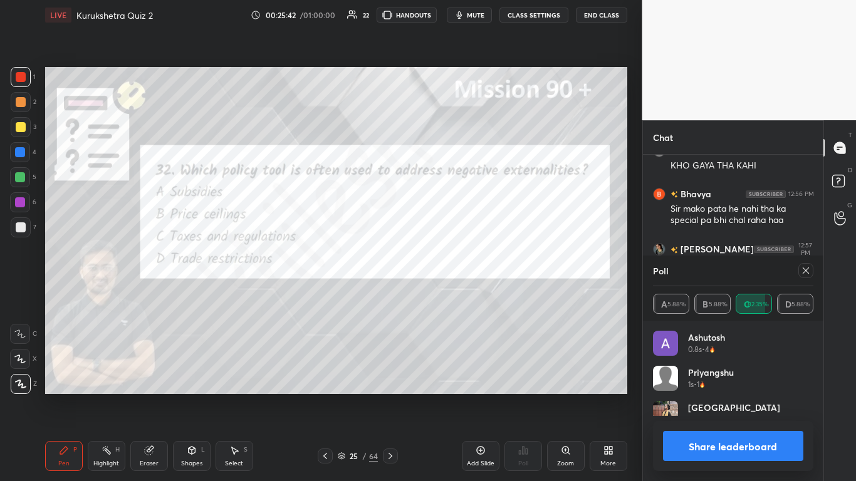
scroll to position [4, 4]
drag, startPoint x: 696, startPoint y: 451, endPoint x: 696, endPoint y: 442, distance: 8.8
click at [449, 294] on button "Share leaderboard" at bounding box center [733, 446] width 141 height 30
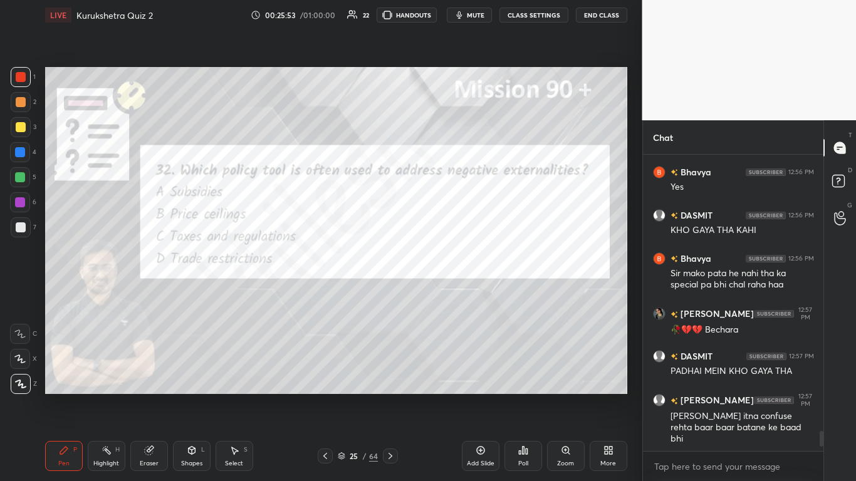
click at [390, 294] on icon at bounding box center [390, 456] width 10 height 10
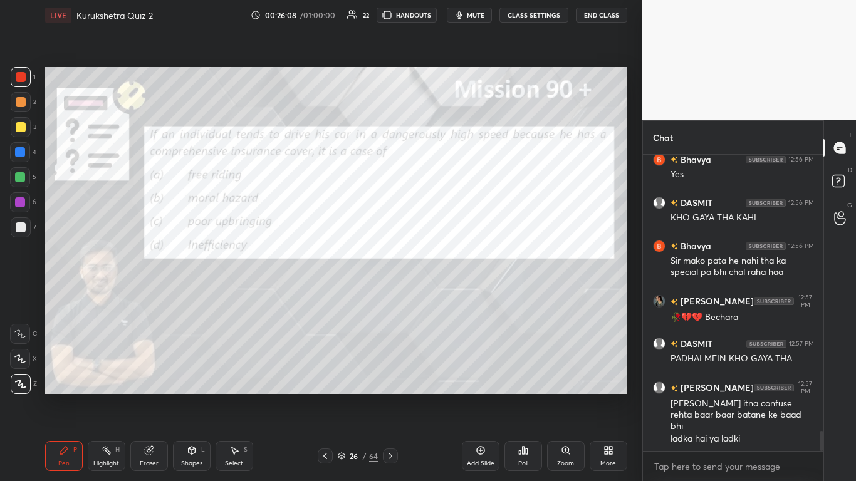
click at [449, 294] on div "Poll" at bounding box center [524, 456] width 38 height 30
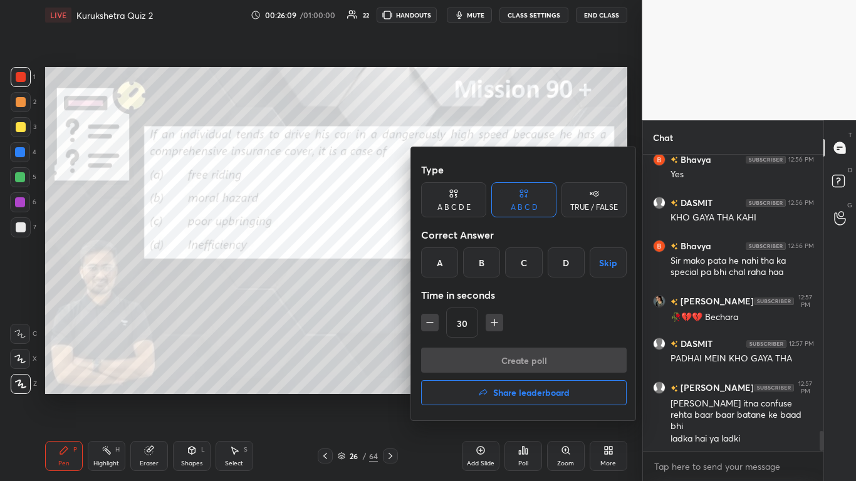
click at [449, 272] on div "B" at bounding box center [481, 263] width 37 height 30
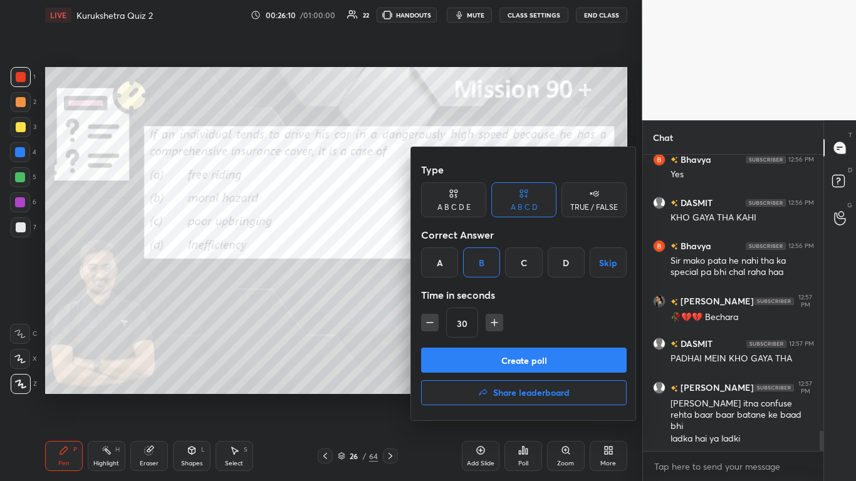
click at [449, 294] on button "Create poll" at bounding box center [524, 360] width 206 height 25
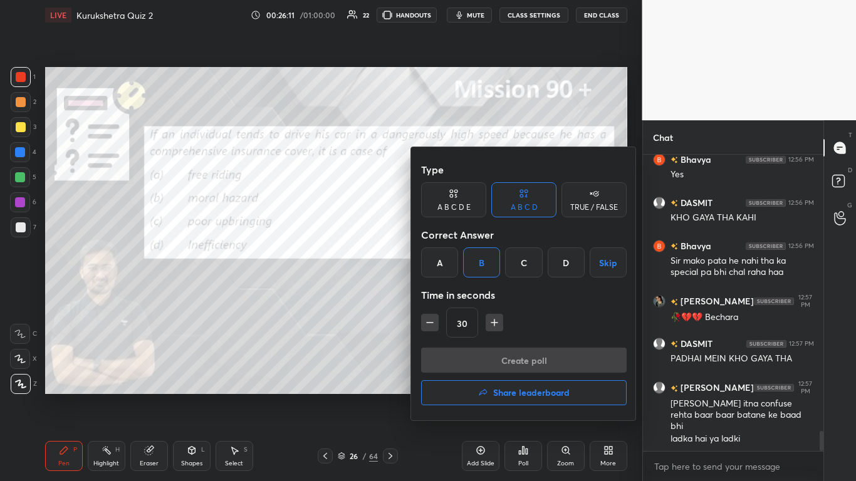
scroll to position [266, 177]
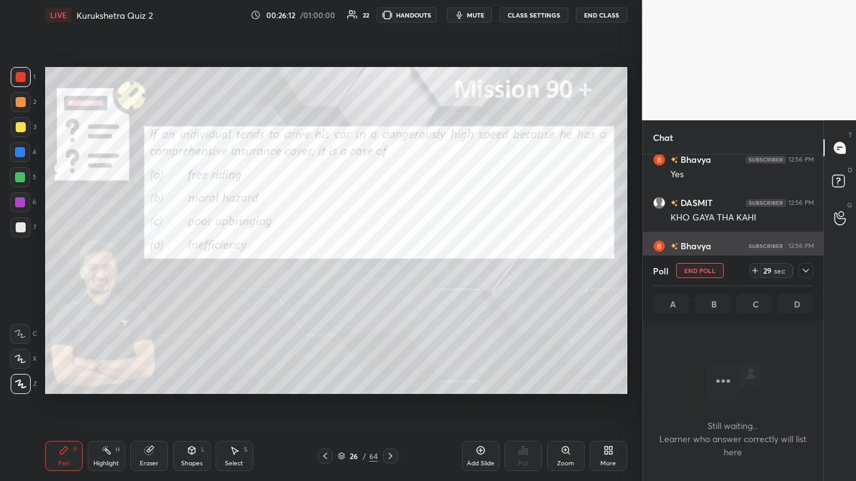
click at [449, 271] on icon at bounding box center [806, 271] width 6 height 4
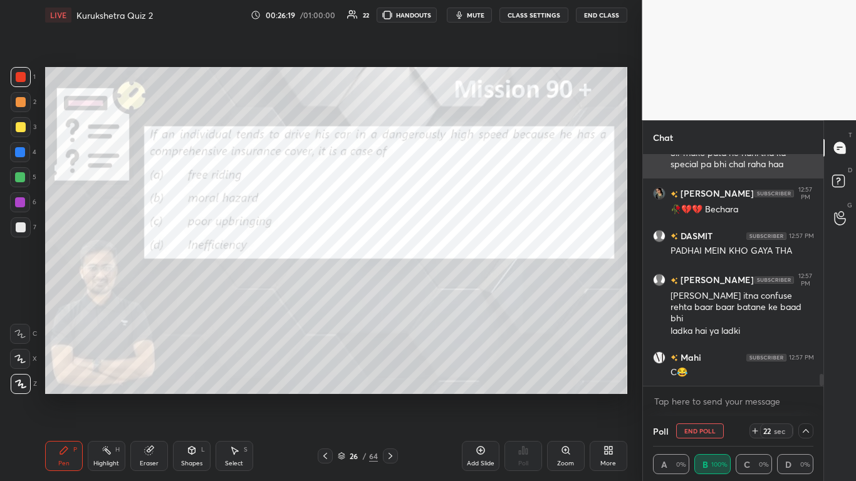
scroll to position [4242, 0]
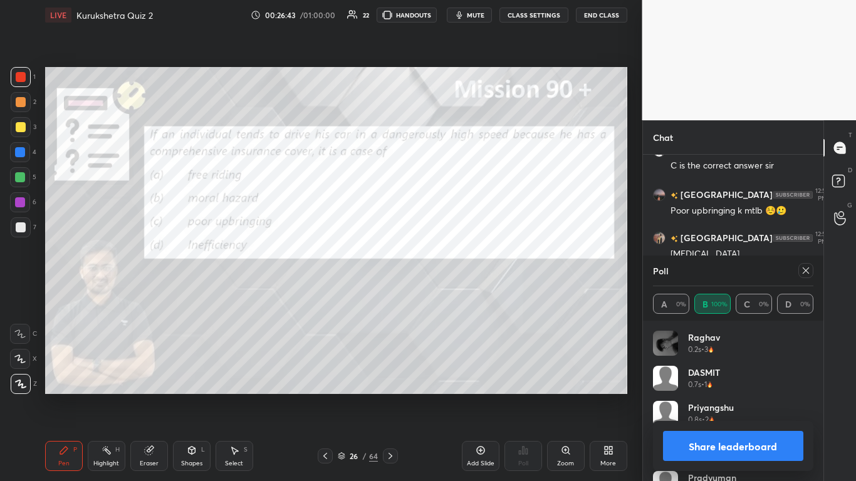
click at [449, 294] on button "Share leaderboard" at bounding box center [733, 446] width 141 height 30
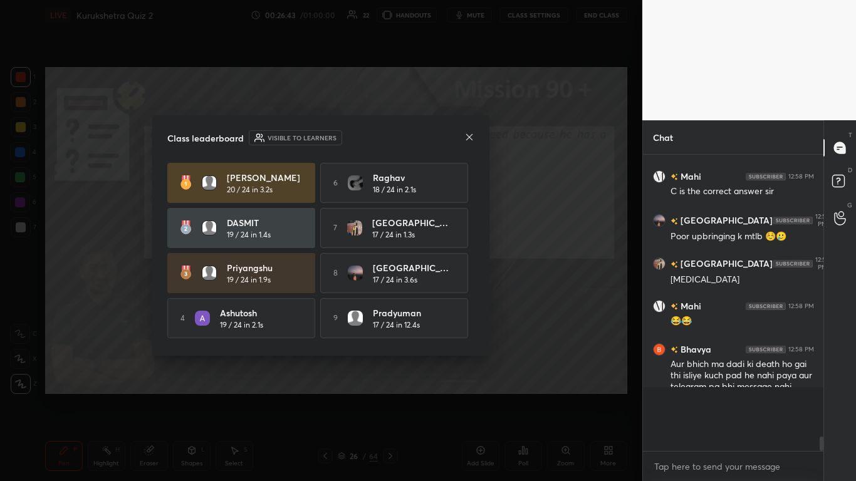
scroll to position [4561, 0]
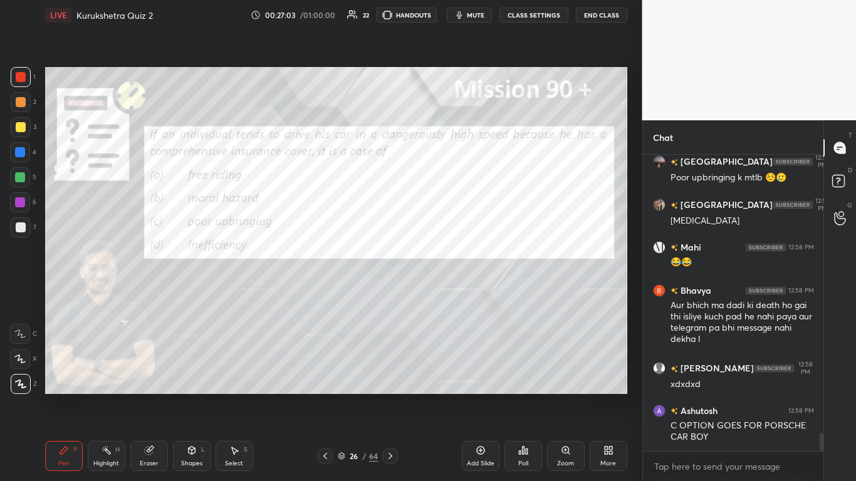
click at [390, 294] on icon at bounding box center [390, 456] width 10 height 10
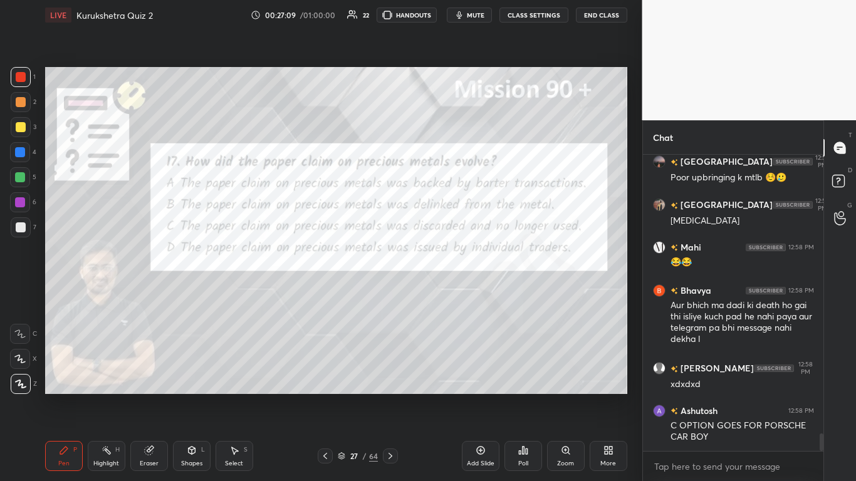
click at [449, 294] on div "Poll" at bounding box center [524, 456] width 38 height 30
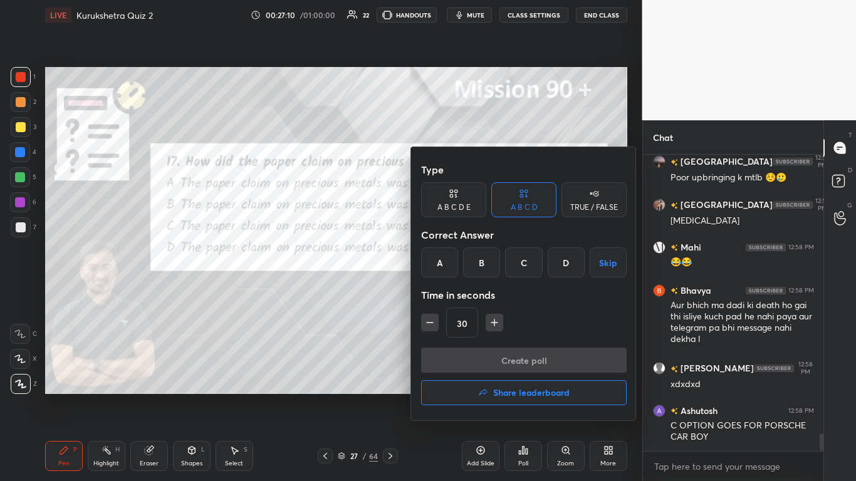
click at [449, 265] on div "B" at bounding box center [481, 263] width 37 height 30
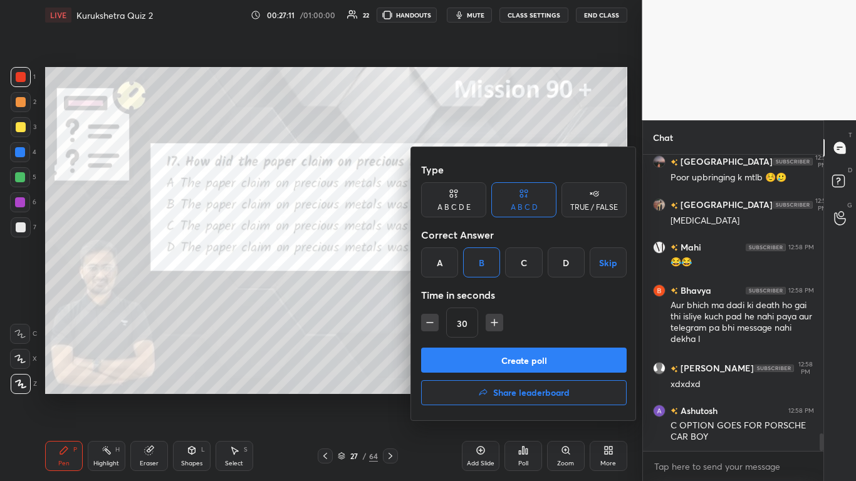
click at [449, 294] on button "Create poll" at bounding box center [524, 360] width 206 height 25
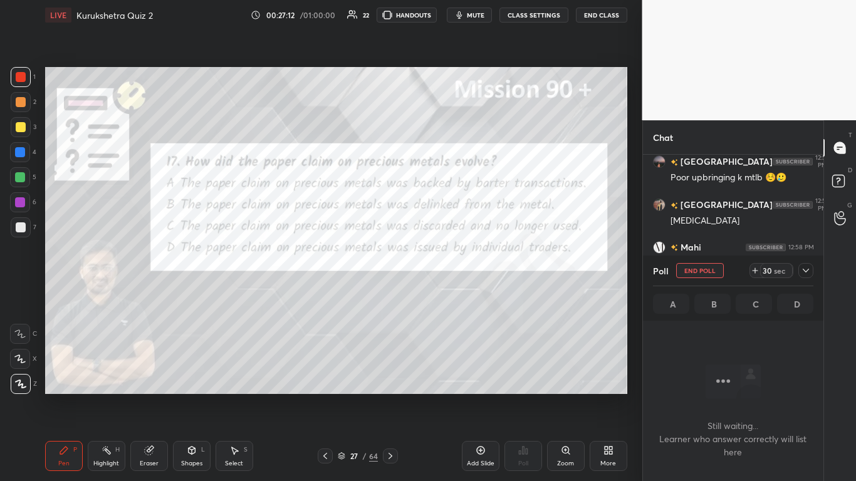
click at [449, 271] on icon at bounding box center [806, 271] width 10 height 10
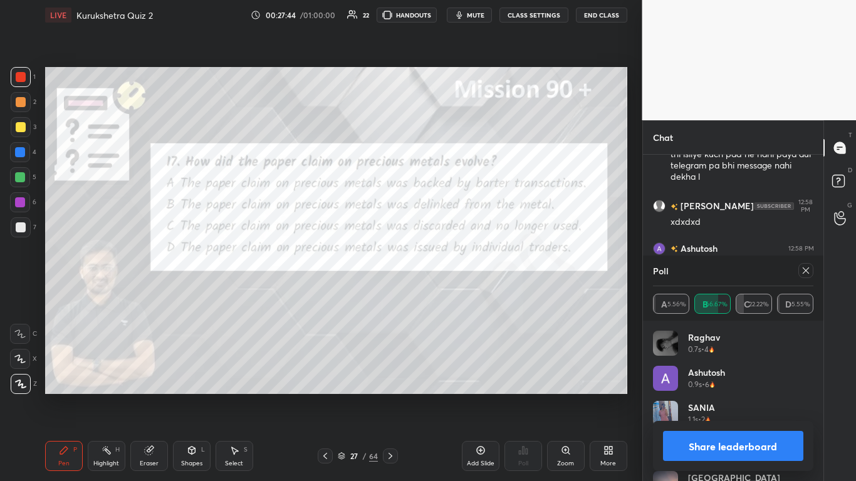
scroll to position [4861, 0]
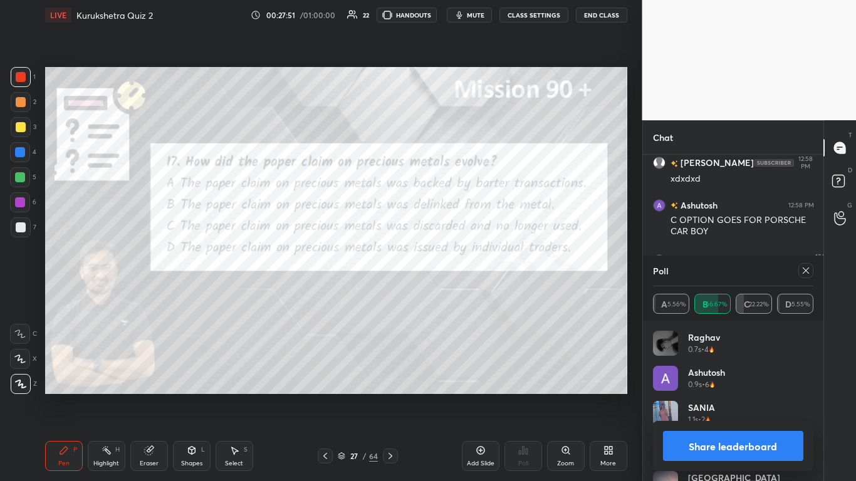
click at [449, 294] on button "Share leaderboard" at bounding box center [733, 446] width 141 height 30
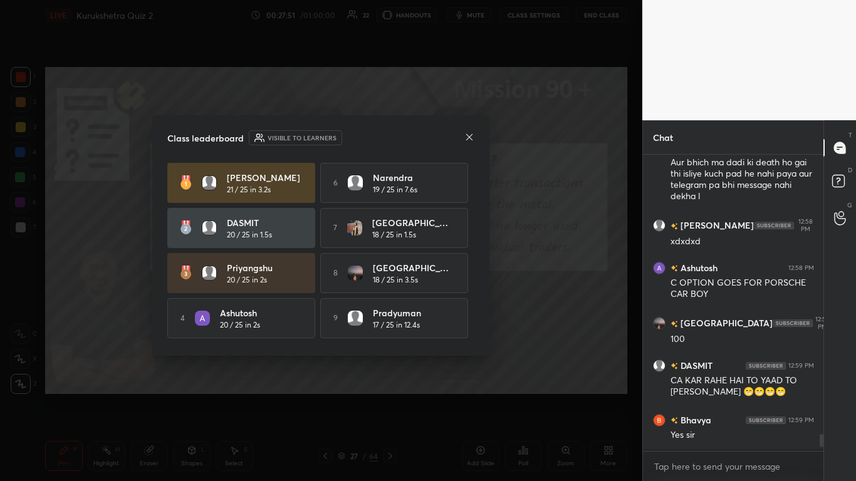
scroll to position [4796, 0]
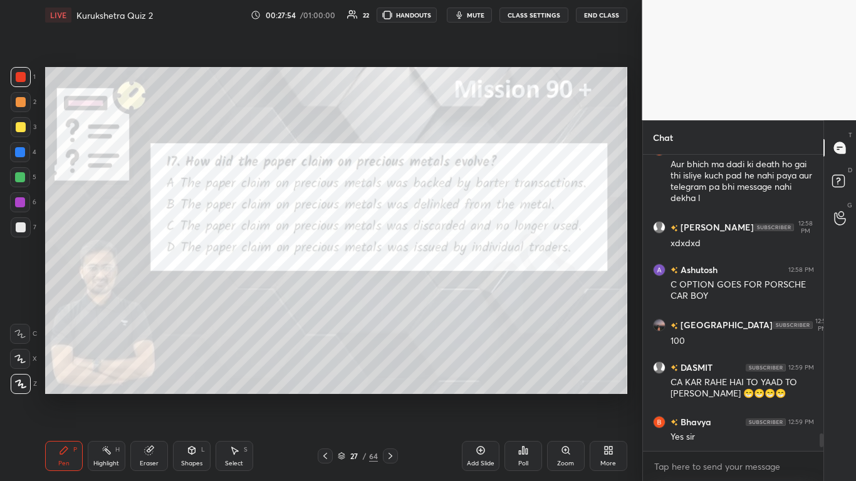
click at [390, 294] on icon at bounding box center [391, 456] width 4 height 6
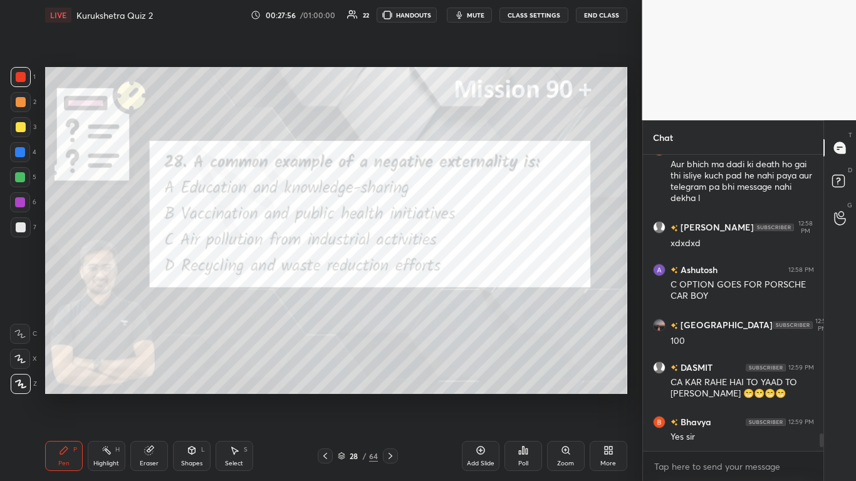
scroll to position [4851, 0]
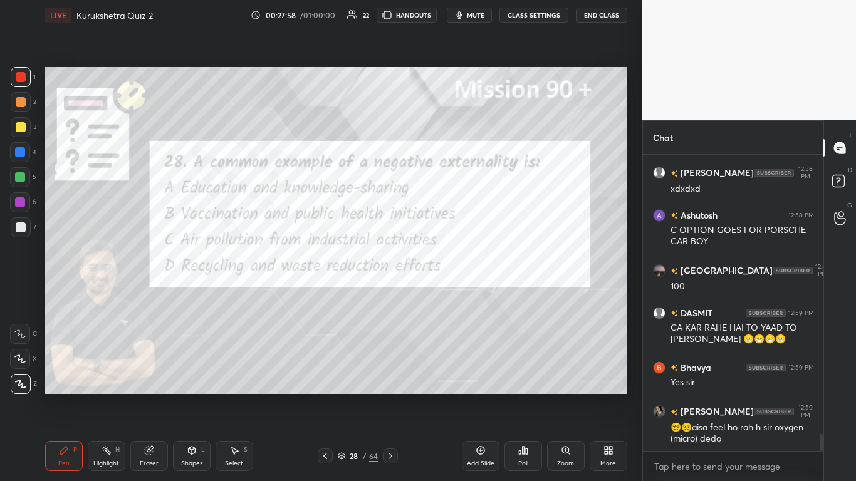
click at [449, 294] on div "Poll" at bounding box center [524, 456] width 38 height 30
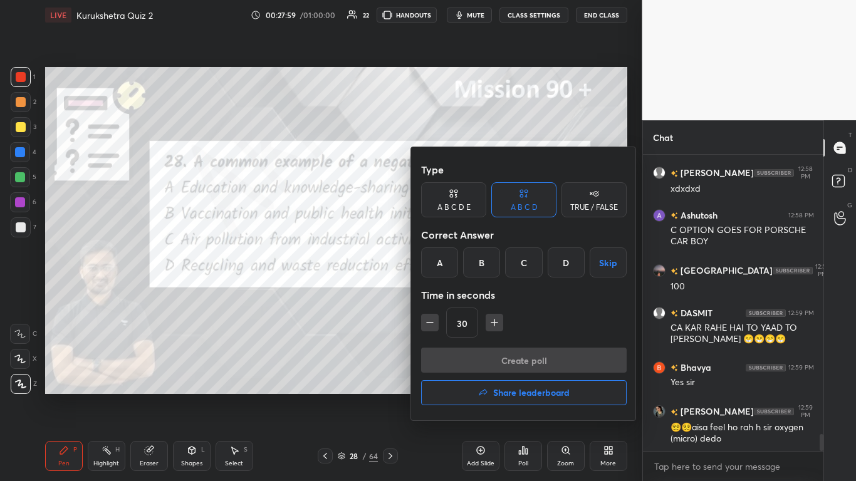
click at [449, 294] on div "30" at bounding box center [524, 323] width 206 height 30
click at [449, 273] on div "C" at bounding box center [523, 263] width 37 height 30
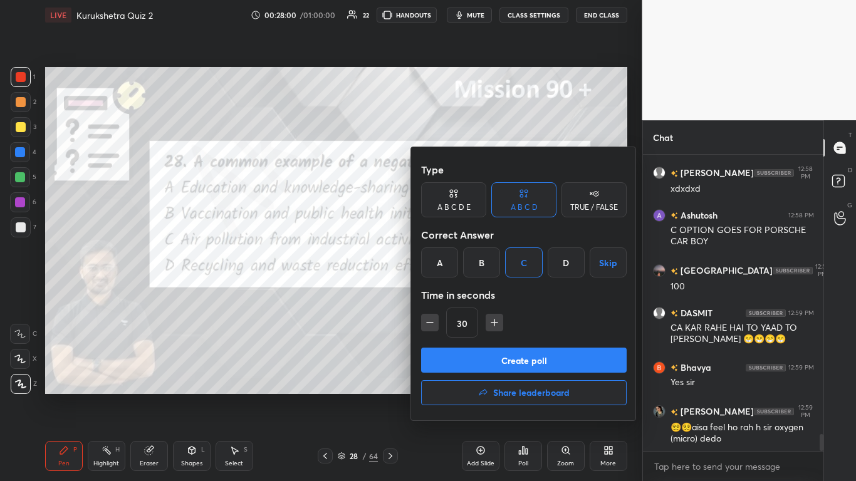
click at [449, 294] on button "Create poll" at bounding box center [524, 360] width 206 height 25
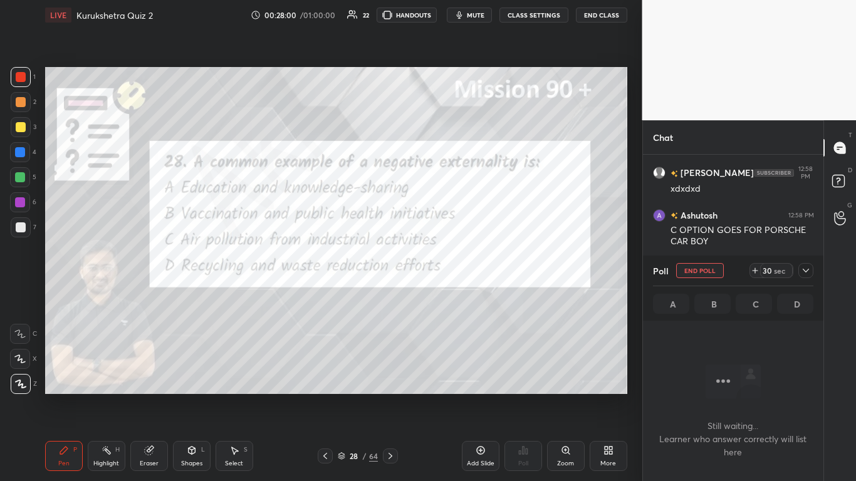
scroll to position [258, 177]
click at [449, 270] on icon at bounding box center [806, 271] width 10 height 10
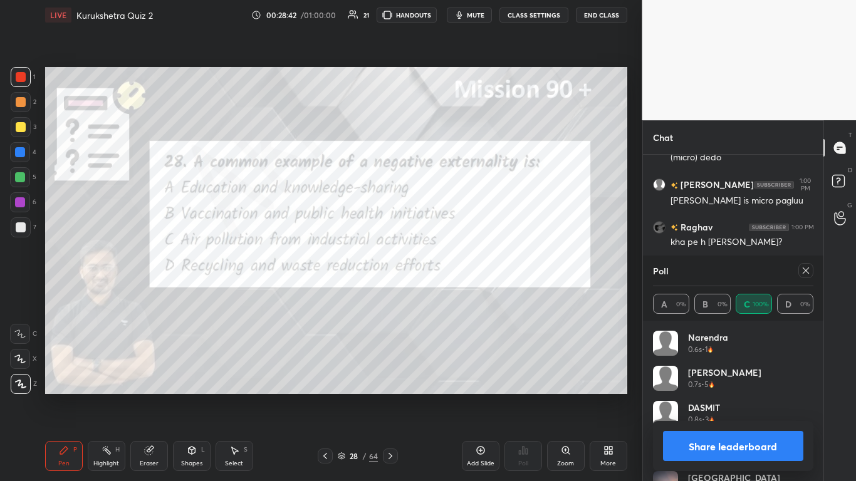
scroll to position [5176, 0]
click at [449, 294] on button "Share leaderboard" at bounding box center [733, 446] width 141 height 30
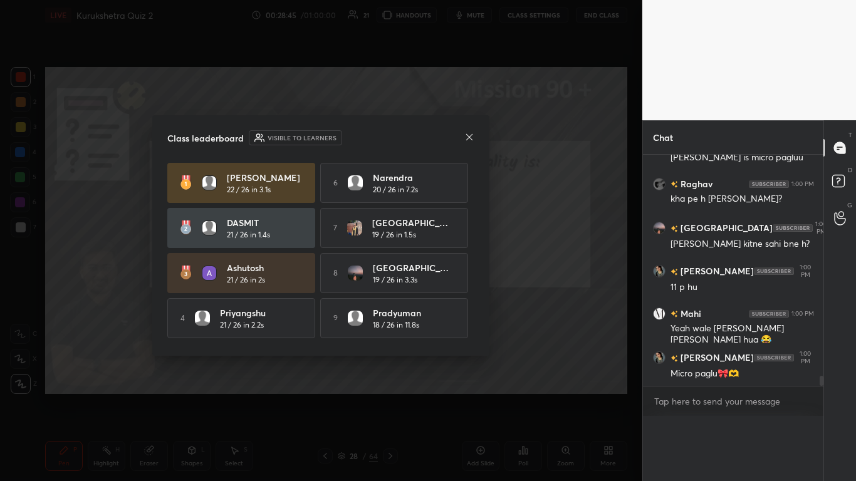
scroll to position [5155, 0]
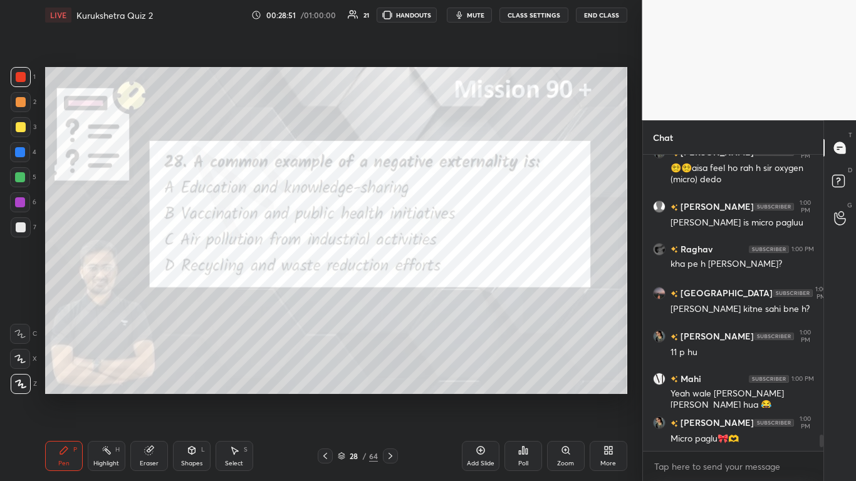
click at [392, 294] on icon at bounding box center [390, 456] width 10 height 10
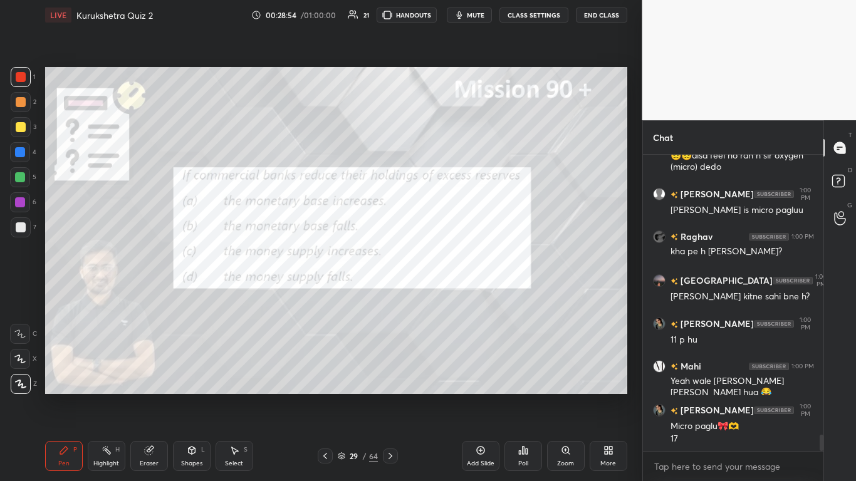
click at [449, 294] on div "Poll" at bounding box center [524, 456] width 38 height 30
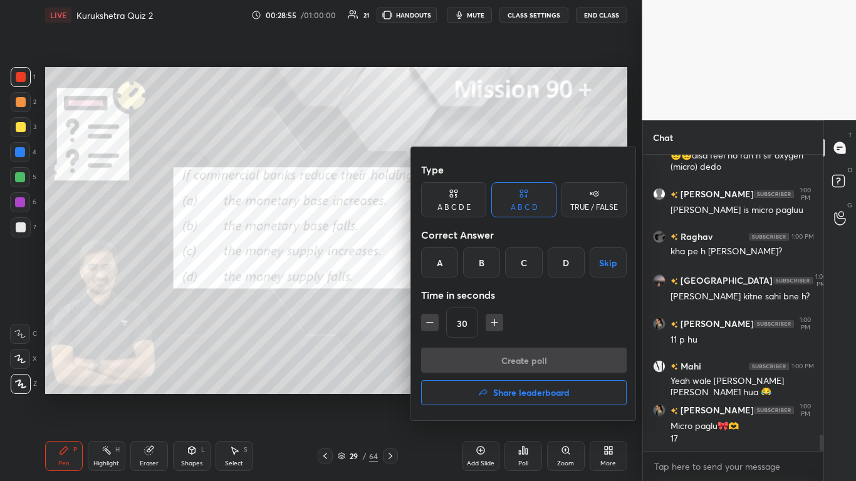
click at [449, 268] on div "C" at bounding box center [523, 263] width 37 height 30
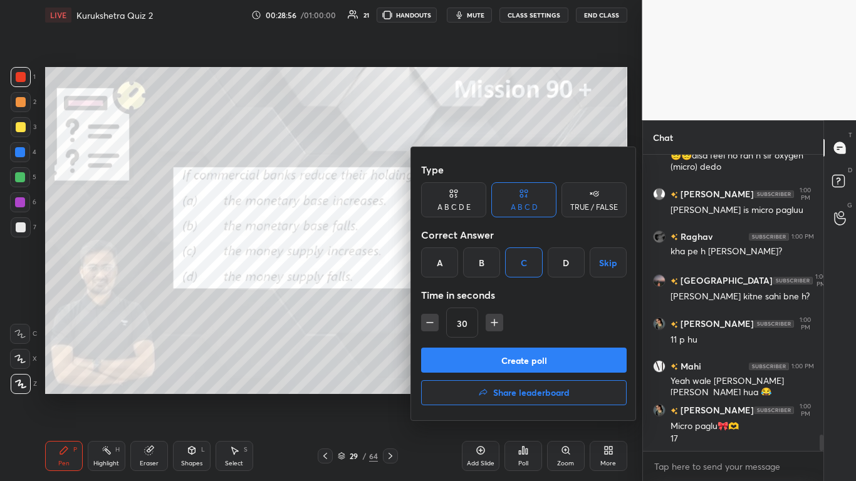
click at [449, 294] on button "Create poll" at bounding box center [524, 360] width 206 height 25
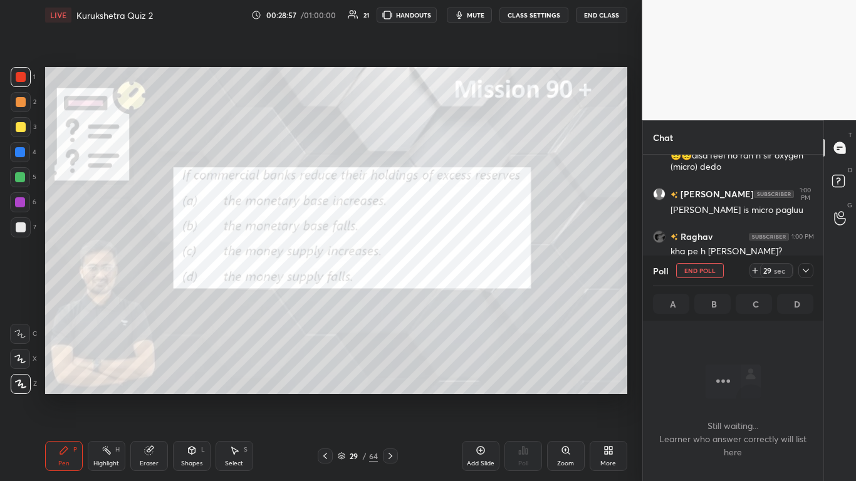
click at [449, 271] on icon at bounding box center [806, 271] width 10 height 10
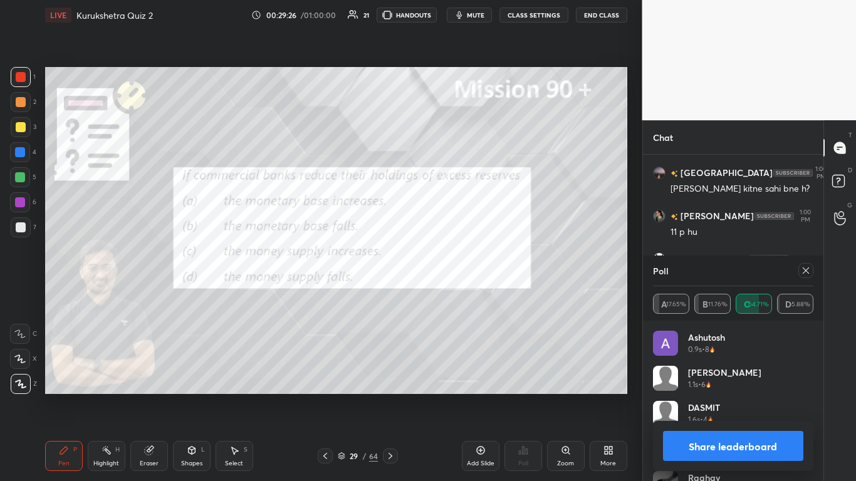
click at [449, 294] on button "Share leaderboard" at bounding box center [733, 446] width 141 height 30
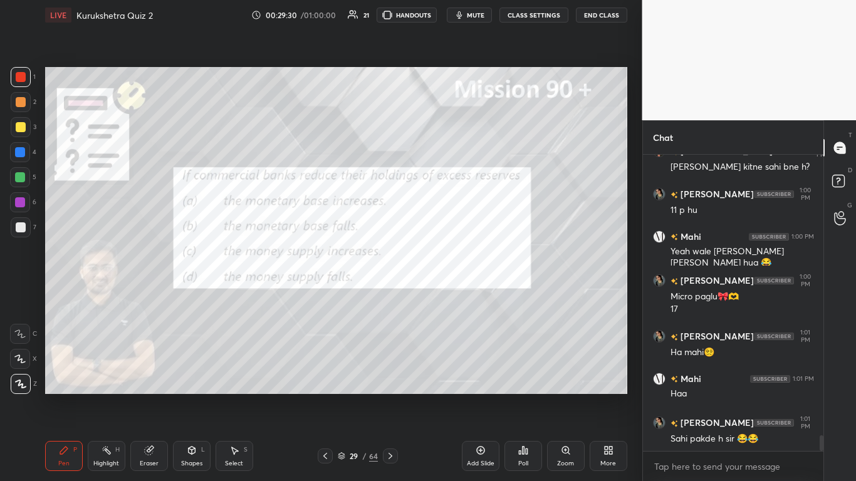
click at [393, 294] on icon at bounding box center [390, 456] width 10 height 10
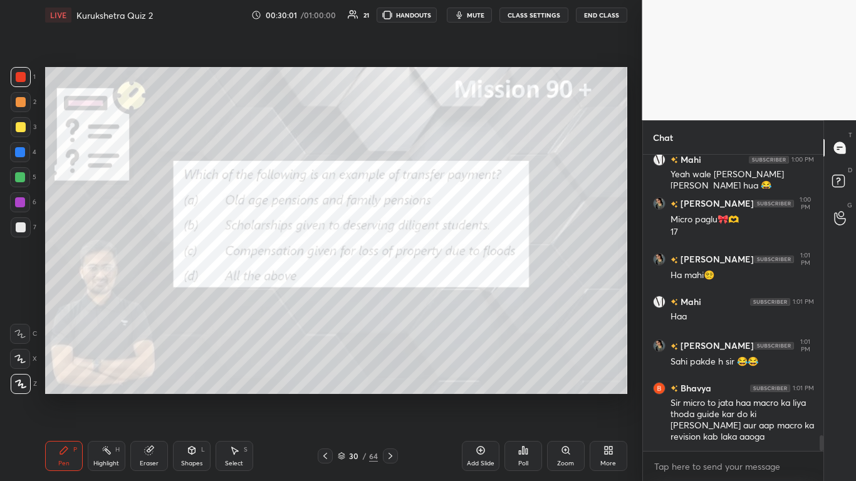
click at [449, 294] on div "Poll" at bounding box center [523, 464] width 10 height 6
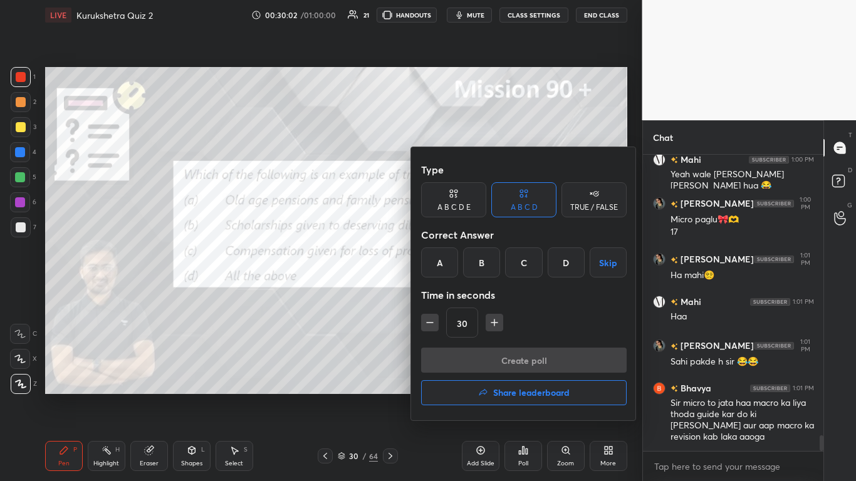
click at [449, 257] on div "D" at bounding box center [566, 263] width 37 height 30
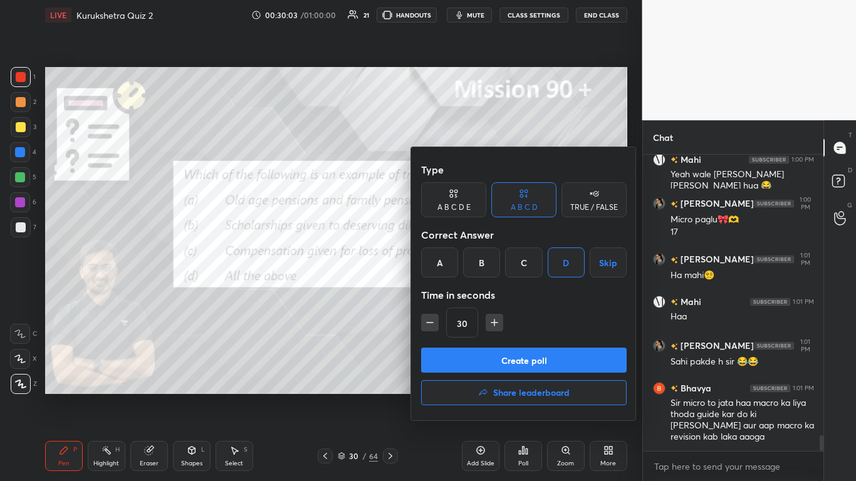
click at [449, 294] on button "Create poll" at bounding box center [524, 360] width 206 height 25
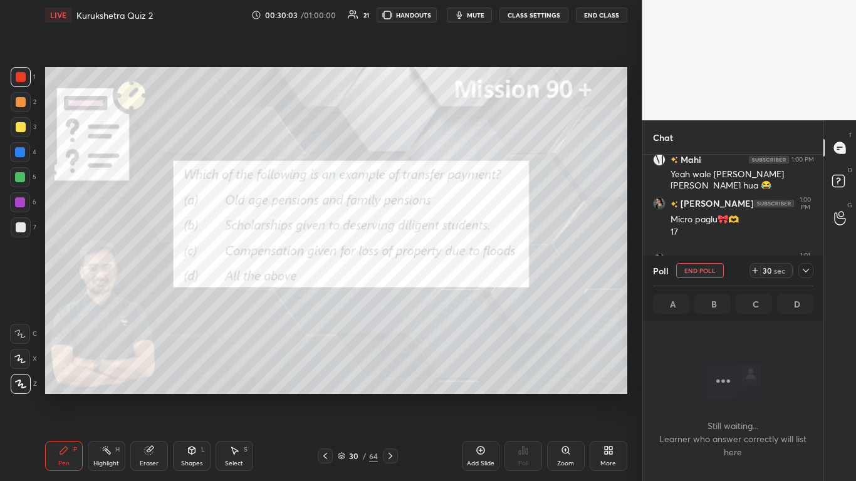
scroll to position [258, 177]
click at [449, 276] on div at bounding box center [805, 270] width 15 height 15
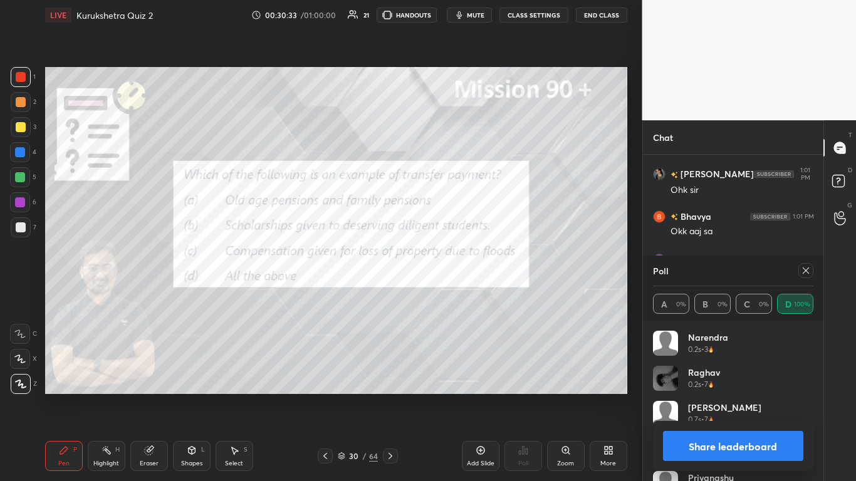
scroll to position [147, 157]
click at [449, 294] on button "Share leaderboard" at bounding box center [733, 446] width 141 height 30
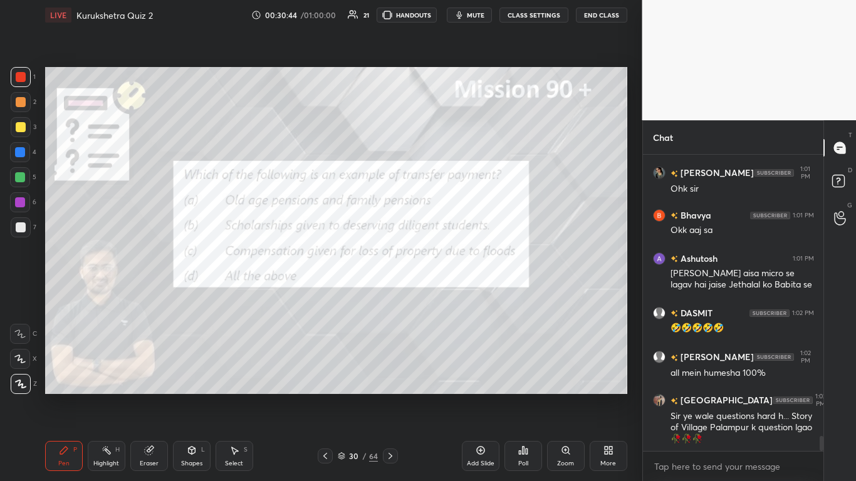
scroll to position [5666, 0]
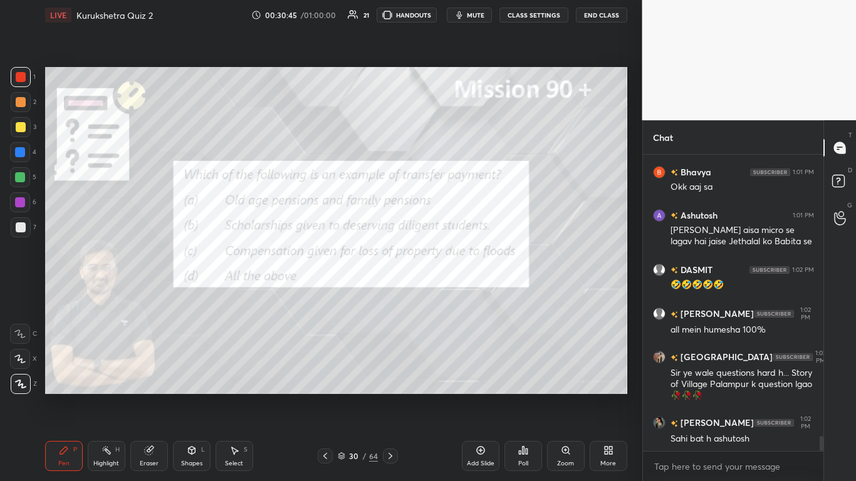
click at [397, 294] on div at bounding box center [390, 456] width 15 height 15
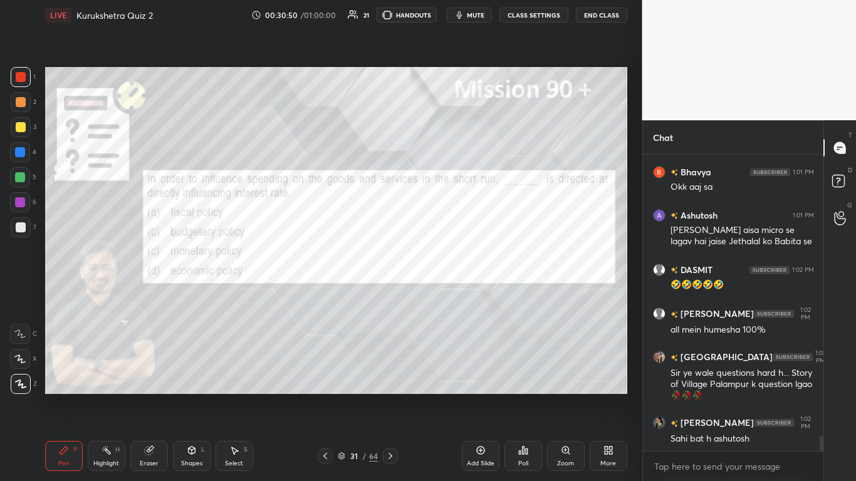
scroll to position [5679, 0]
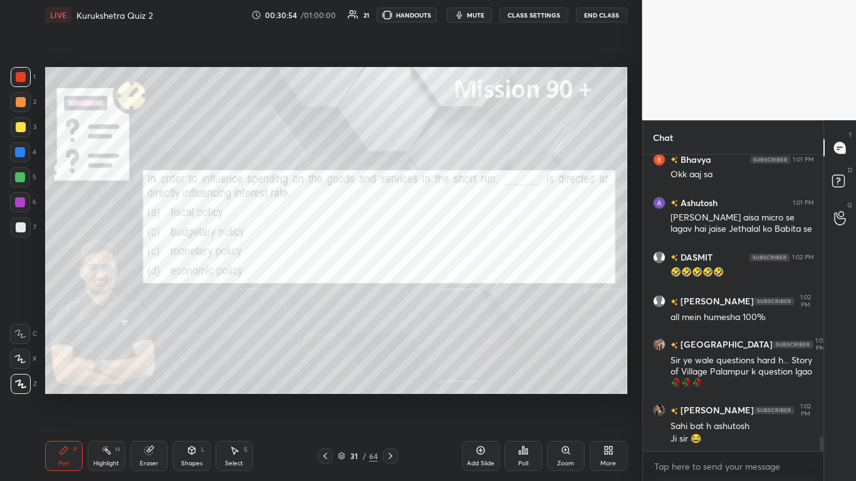
click at [449, 294] on div "Poll" at bounding box center [524, 456] width 38 height 30
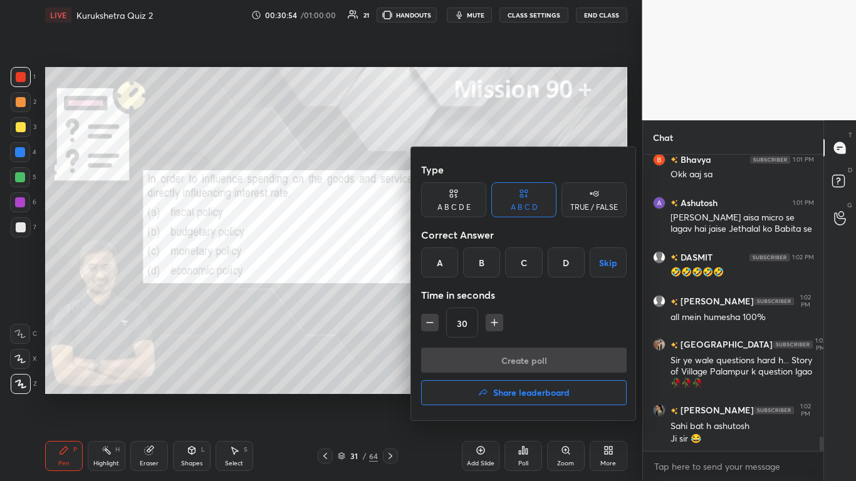
click at [449, 263] on div "C" at bounding box center [523, 263] width 37 height 30
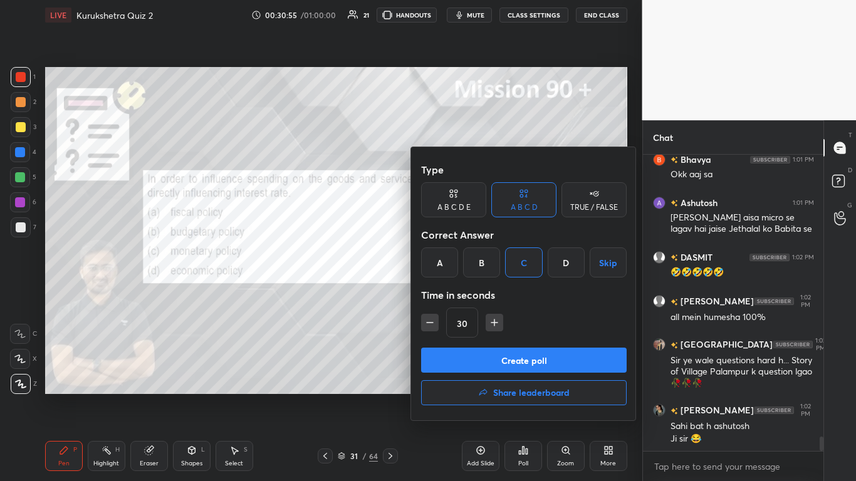
click at [449, 294] on button "Create poll" at bounding box center [524, 360] width 206 height 25
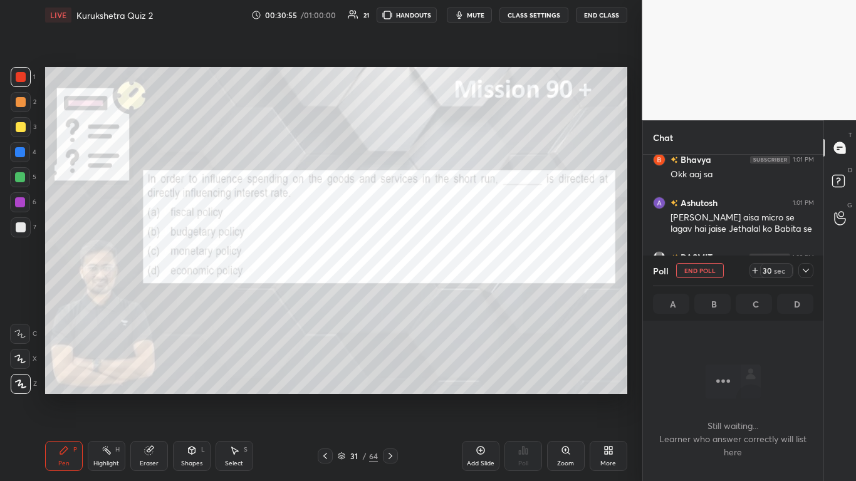
scroll to position [231, 177]
click at [449, 270] on icon at bounding box center [806, 271] width 10 height 10
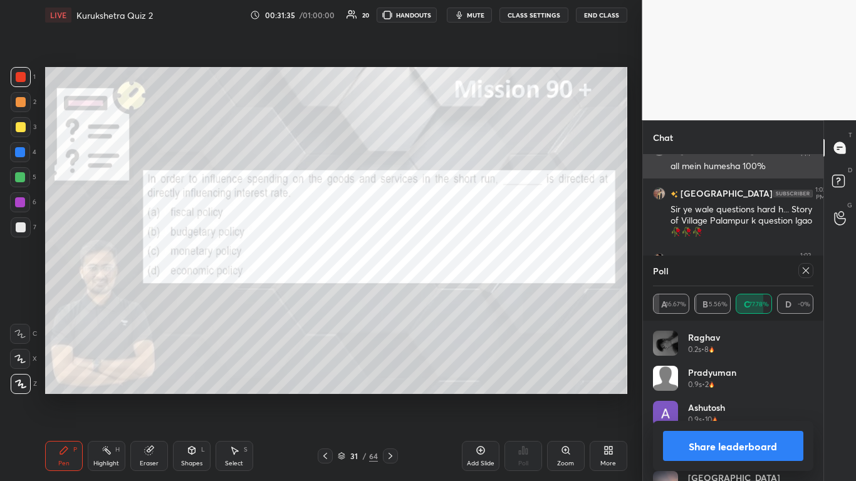
scroll to position [5873, 0]
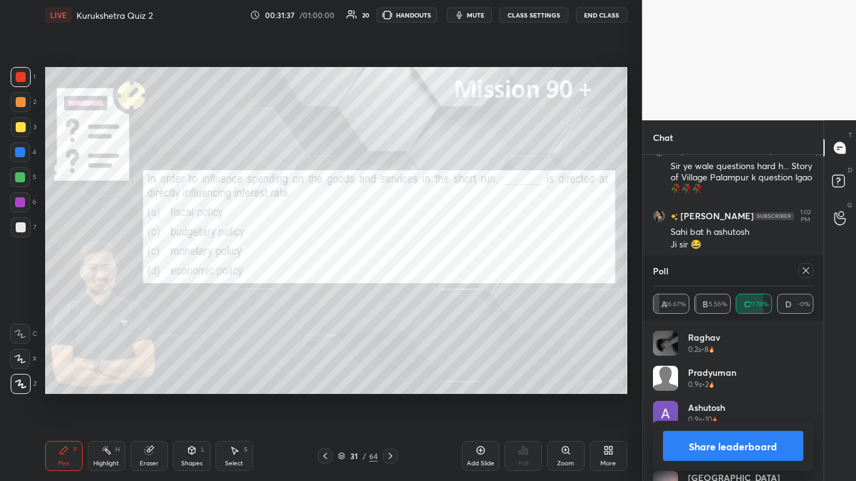
click at [449, 294] on div "Share leaderboard" at bounding box center [733, 446] width 161 height 50
click at [449, 294] on button "Share leaderboard" at bounding box center [733, 446] width 141 height 30
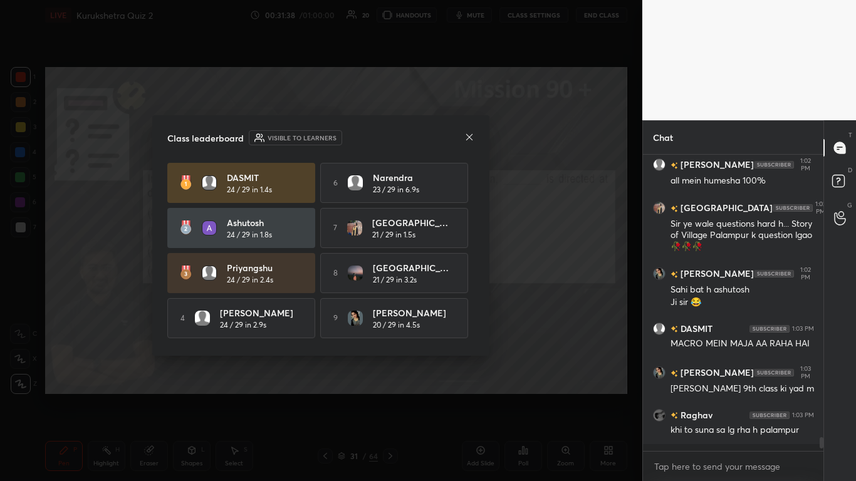
scroll to position [5812, 0]
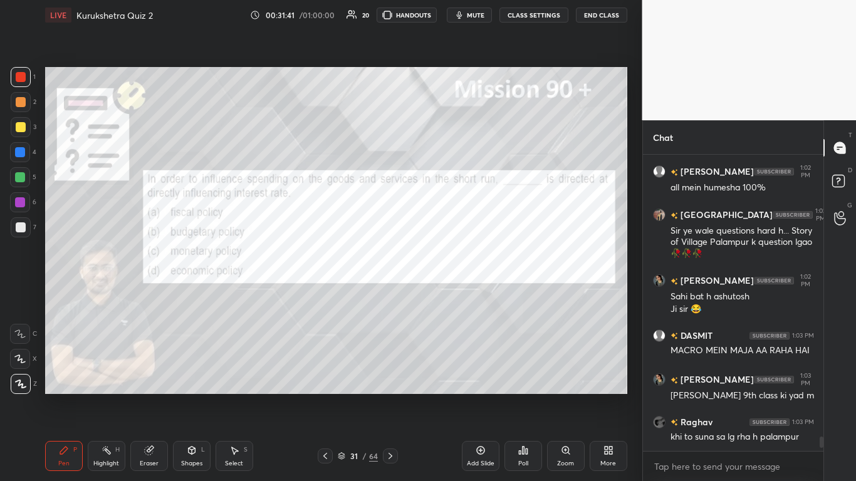
click at [395, 294] on div at bounding box center [390, 456] width 15 height 15
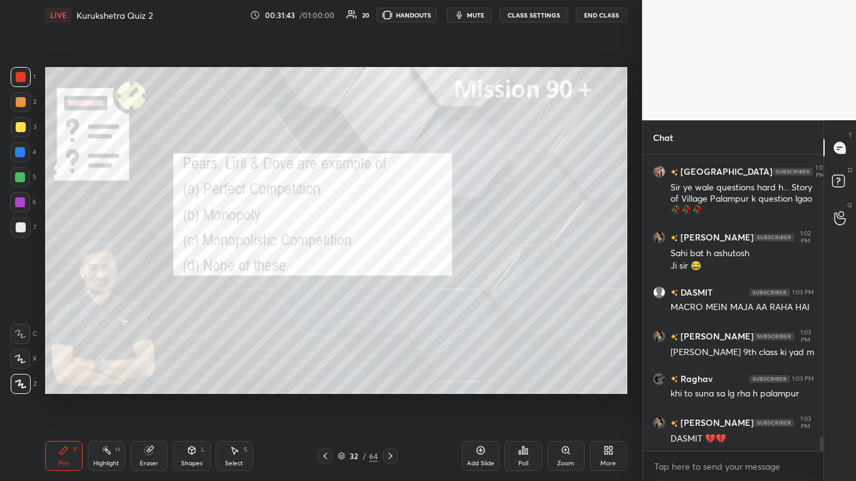
click at [449, 294] on div "Poll" at bounding box center [524, 456] width 38 height 30
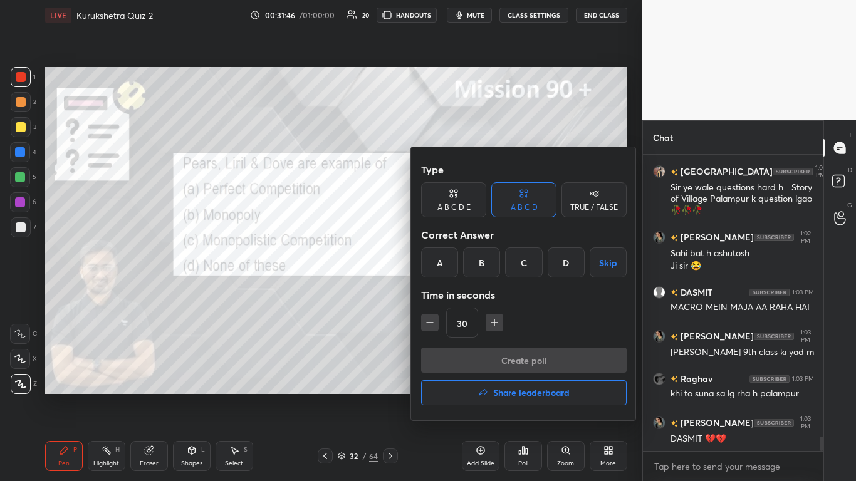
click at [449, 268] on div "C" at bounding box center [523, 263] width 37 height 30
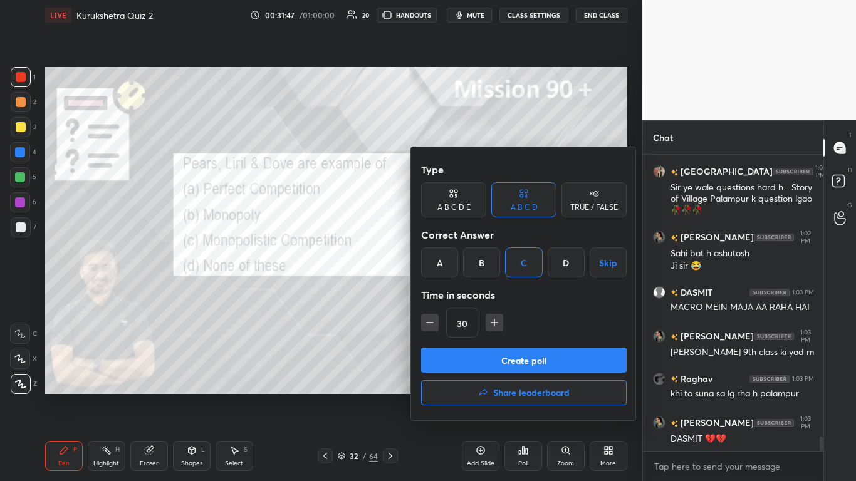
click at [449, 294] on button "Create poll" at bounding box center [524, 360] width 206 height 25
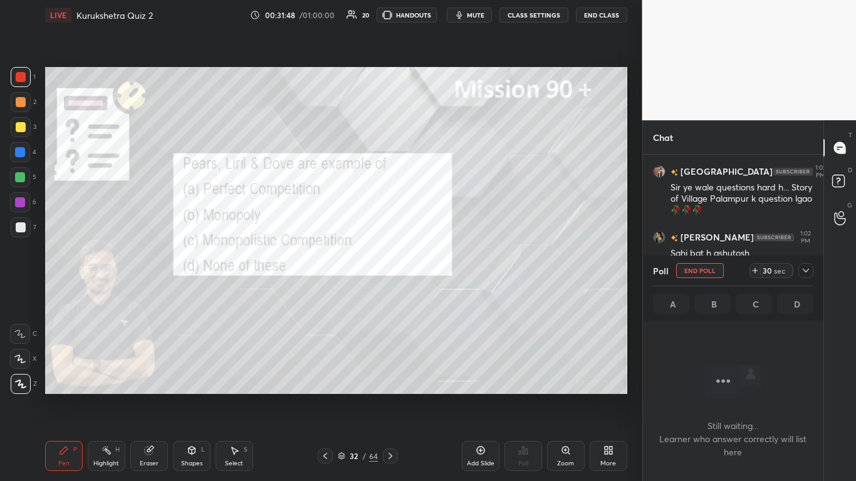
click at [449, 269] on icon at bounding box center [806, 271] width 6 height 4
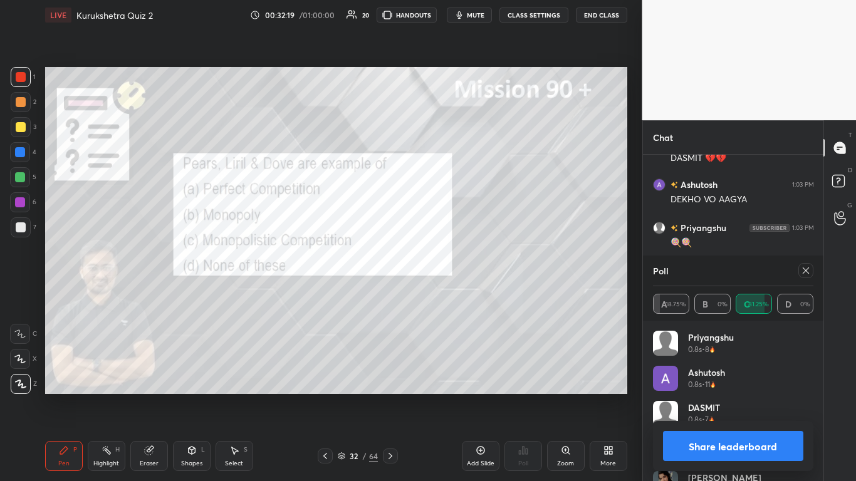
click at [449, 294] on button "Share leaderboard" at bounding box center [733, 446] width 141 height 30
type textarea "x"
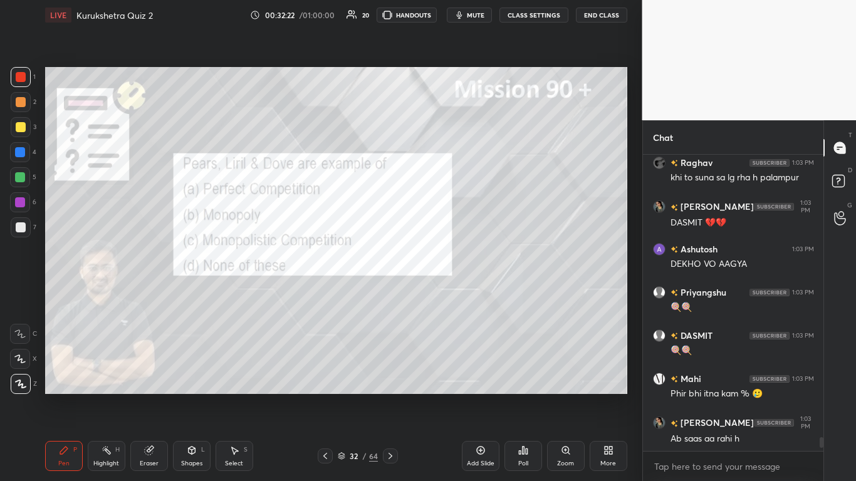
drag, startPoint x: 394, startPoint y: 455, endPoint x: 398, endPoint y: 432, distance: 23.0
click at [394, 294] on icon at bounding box center [390, 456] width 10 height 10
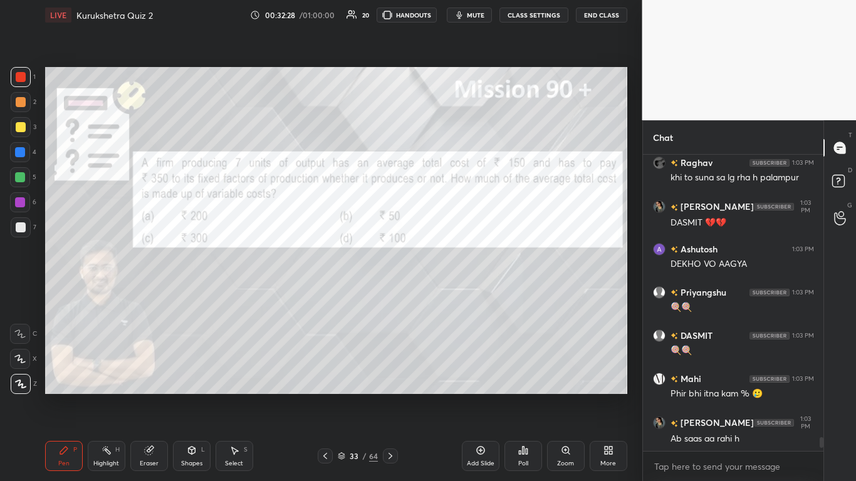
click at [449, 294] on div "Poll" at bounding box center [524, 456] width 38 height 30
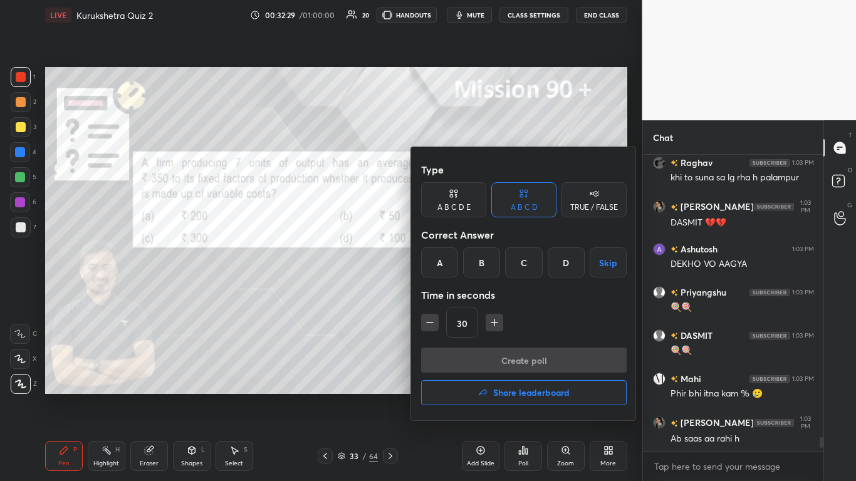
click at [449, 294] on div "30" at bounding box center [524, 323] width 206 height 30
click at [449, 294] on icon "button" at bounding box center [494, 322] width 13 height 13
type input "45"
click at [449, 264] on div "D" at bounding box center [566, 263] width 37 height 30
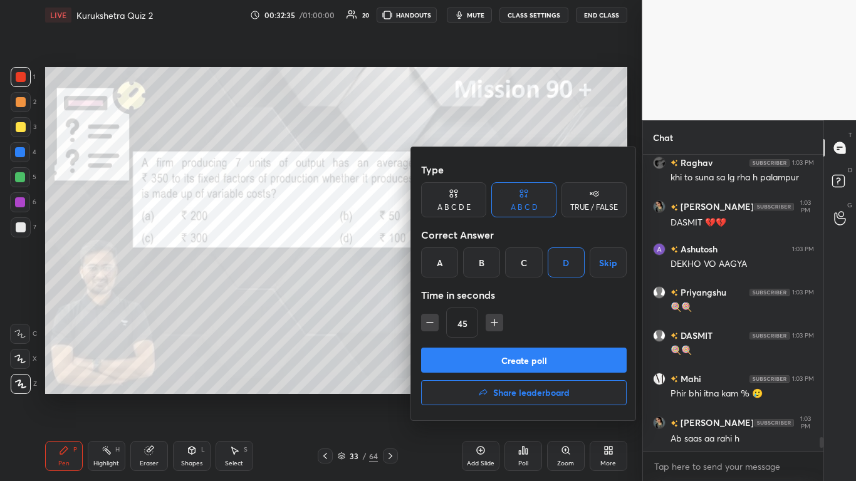
click at [449, 294] on button "Create poll" at bounding box center [524, 360] width 206 height 25
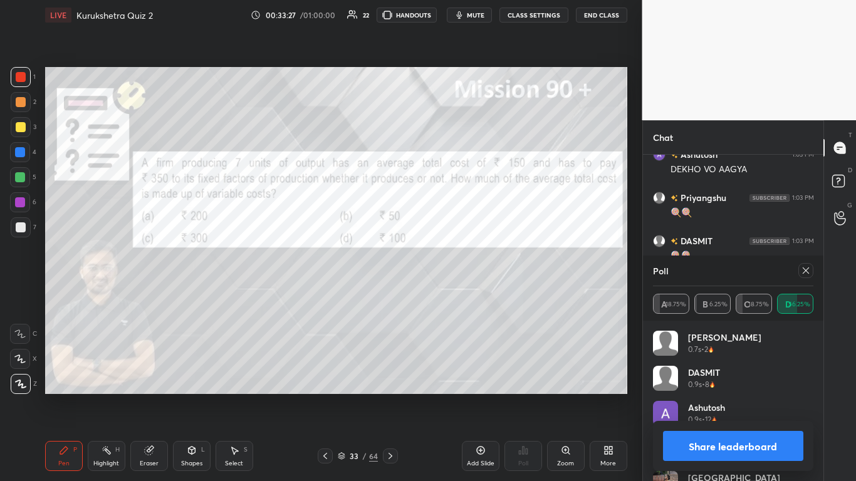
click at [449, 294] on button "Share leaderboard" at bounding box center [733, 446] width 141 height 30
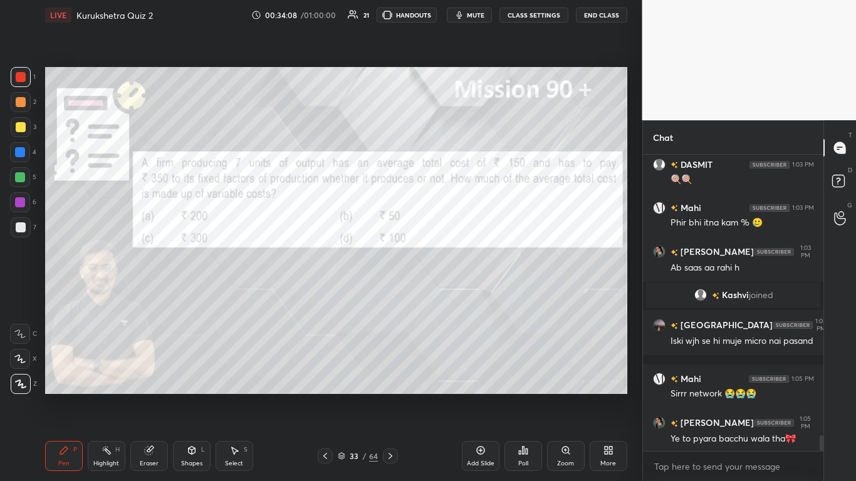
scroll to position [5246, 0]
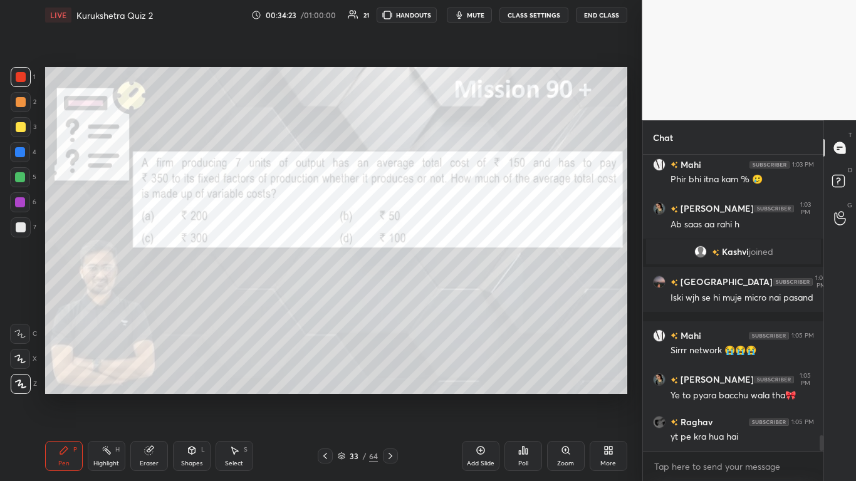
click at [384, 294] on div at bounding box center [390, 456] width 15 height 15
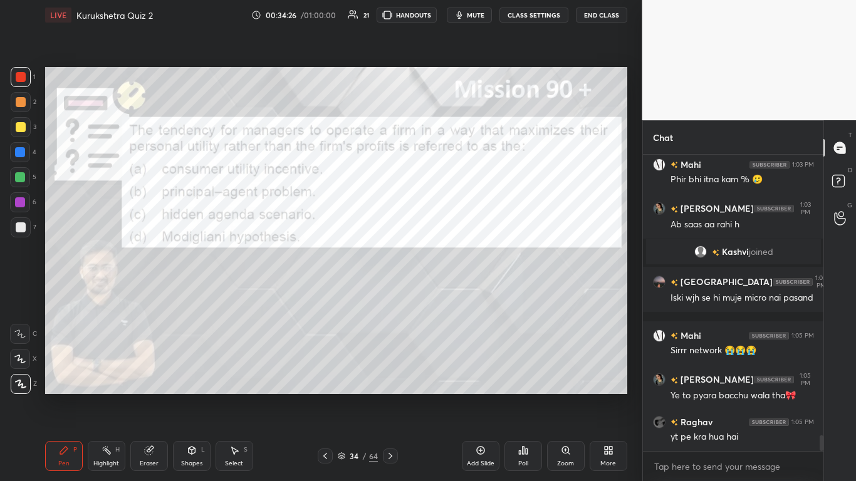
click at [449, 294] on div "Poll" at bounding box center [523, 464] width 10 height 6
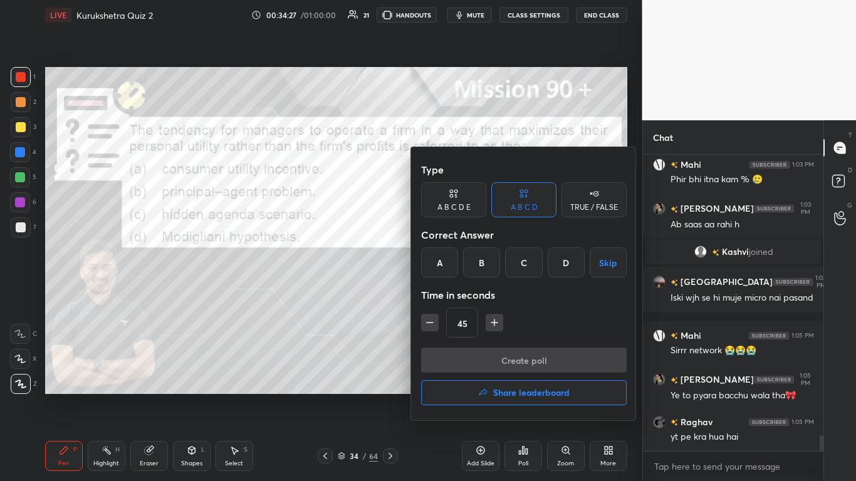
click at [449, 260] on div "B" at bounding box center [481, 263] width 37 height 30
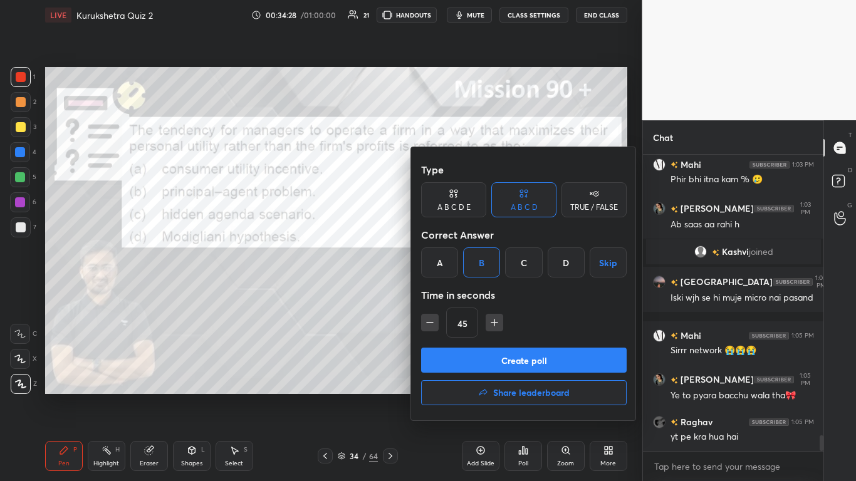
click at [449, 294] on button "Create poll" at bounding box center [524, 360] width 206 height 25
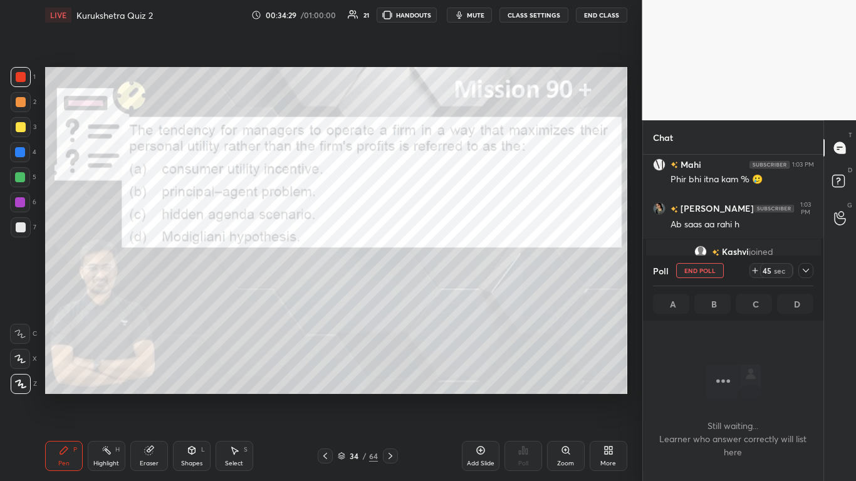
scroll to position [258, 177]
click at [449, 268] on icon at bounding box center [806, 271] width 10 height 10
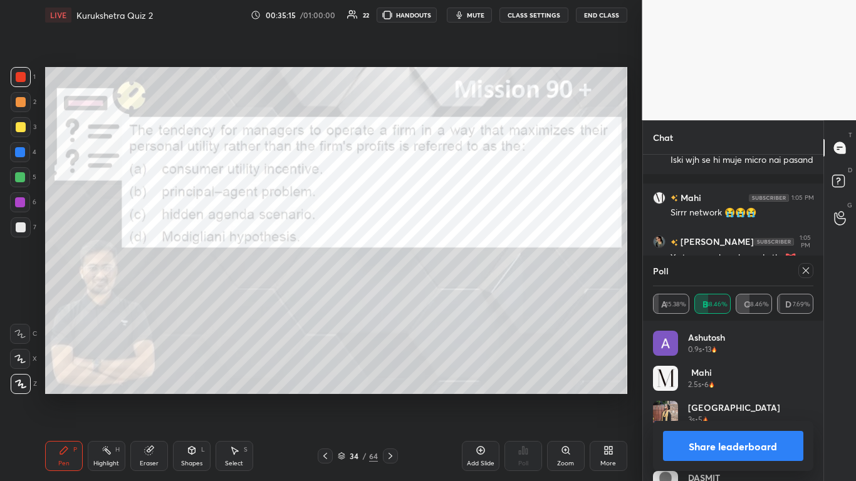
scroll to position [5279, 0]
click at [449, 294] on button "Share leaderboard" at bounding box center [733, 446] width 141 height 30
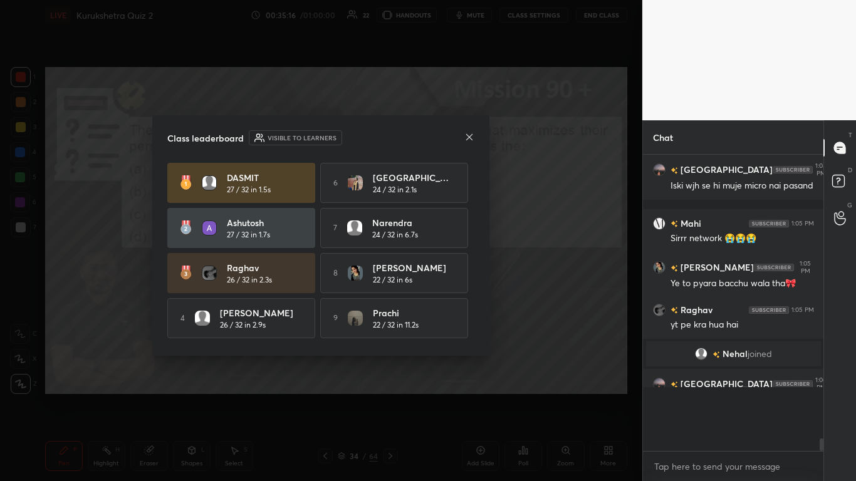
scroll to position [5218, 0]
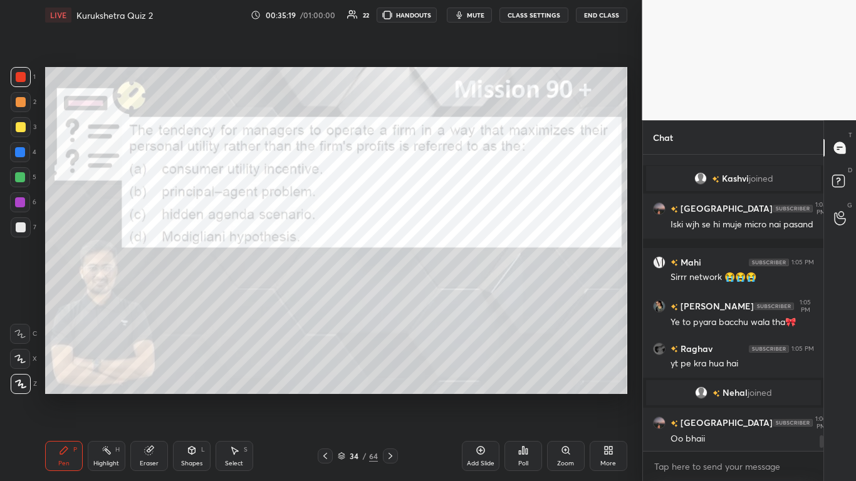
click at [392, 294] on icon at bounding box center [390, 456] width 10 height 10
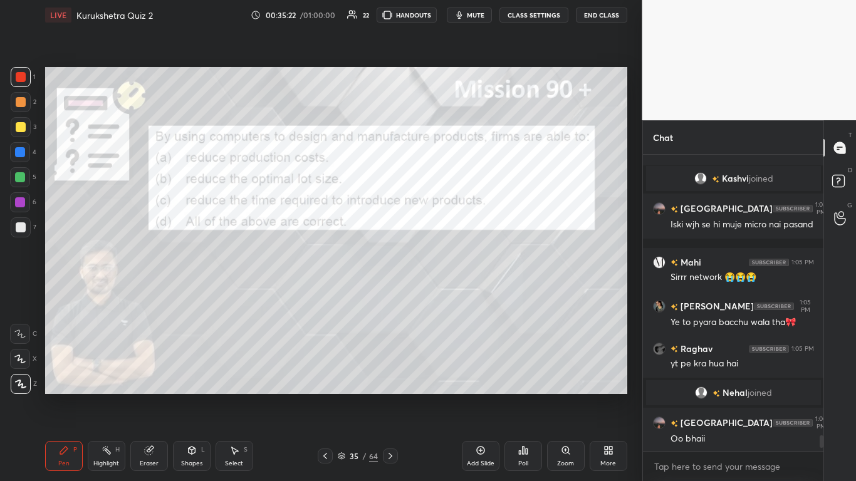
scroll to position [5258, 0]
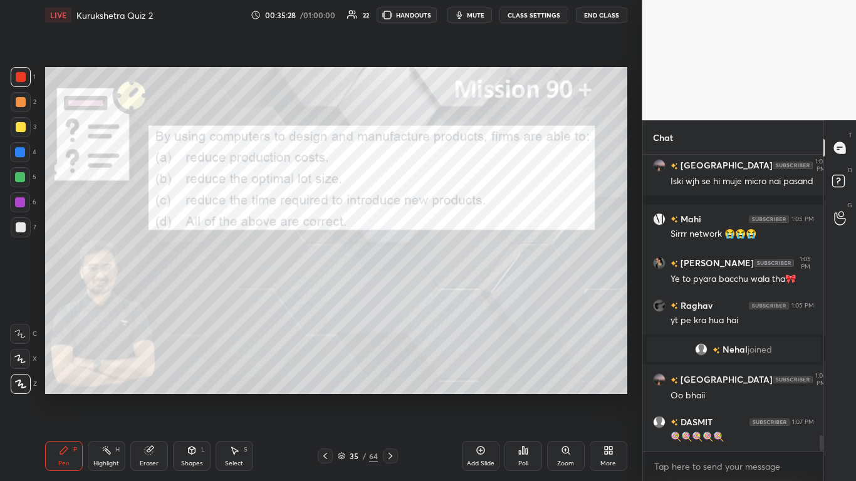
click at [449, 294] on div "Poll" at bounding box center [523, 464] width 10 height 6
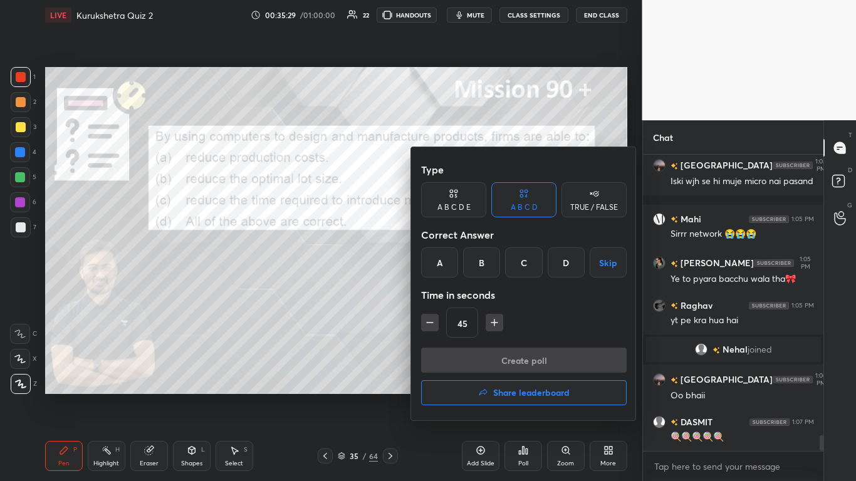
click at [449, 271] on div "D" at bounding box center [566, 263] width 37 height 30
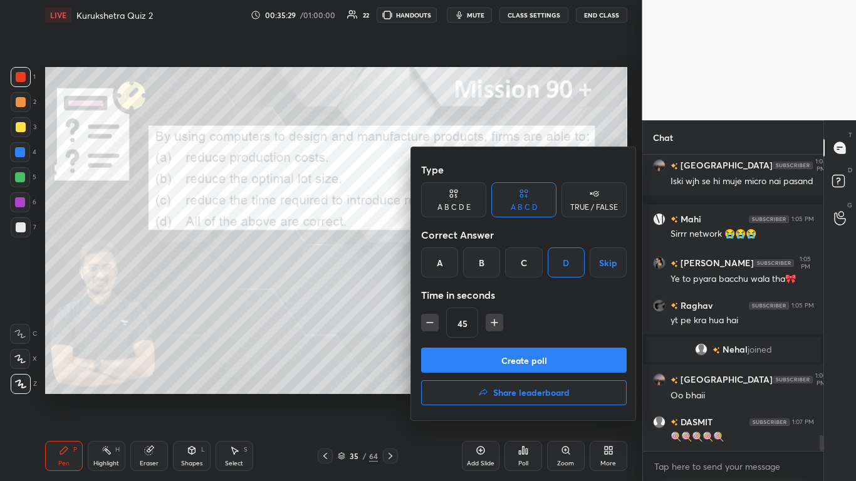
click at [449, 294] on button "Create poll" at bounding box center [524, 360] width 206 height 25
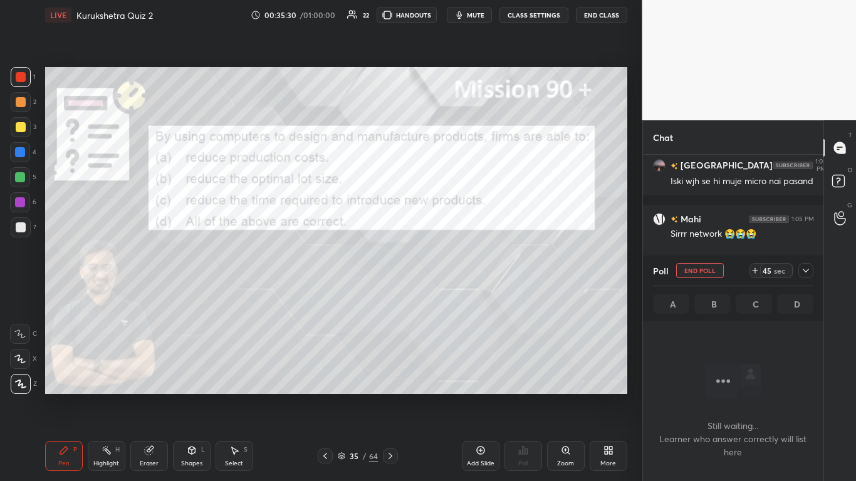
scroll to position [258, 177]
click at [449, 270] on icon at bounding box center [806, 271] width 10 height 10
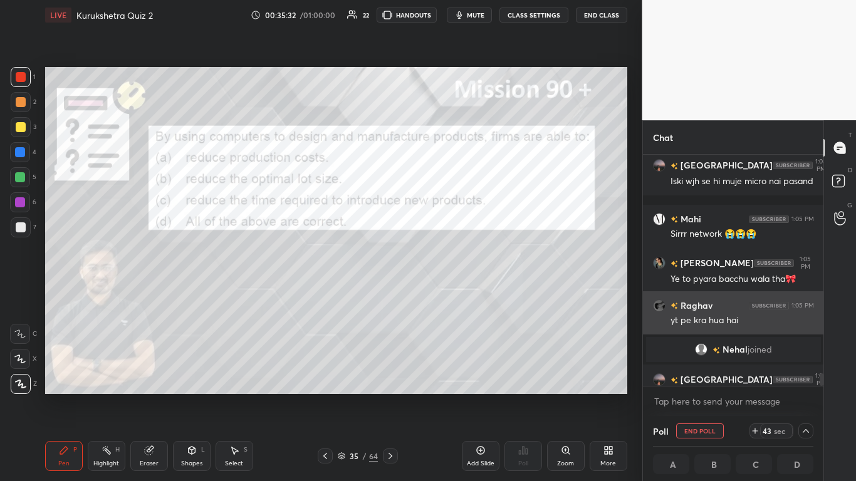
scroll to position [1, 4]
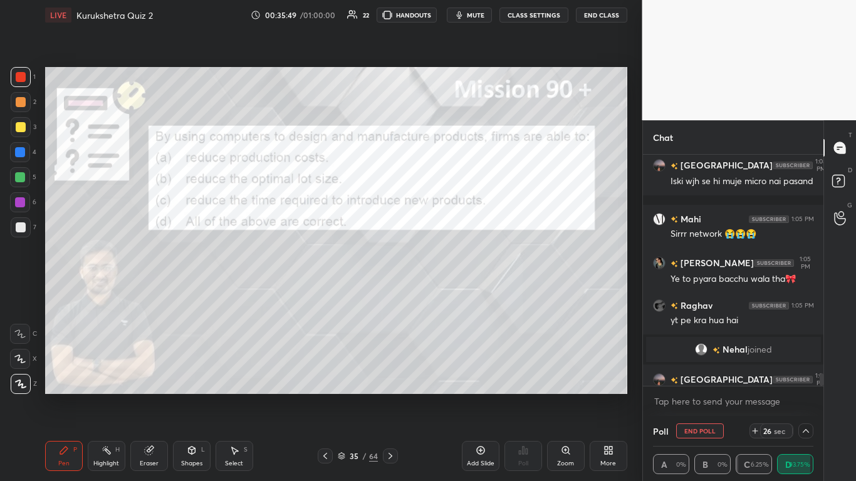
click at [449, 294] on button "End Poll" at bounding box center [700, 431] width 48 height 15
type textarea "x"
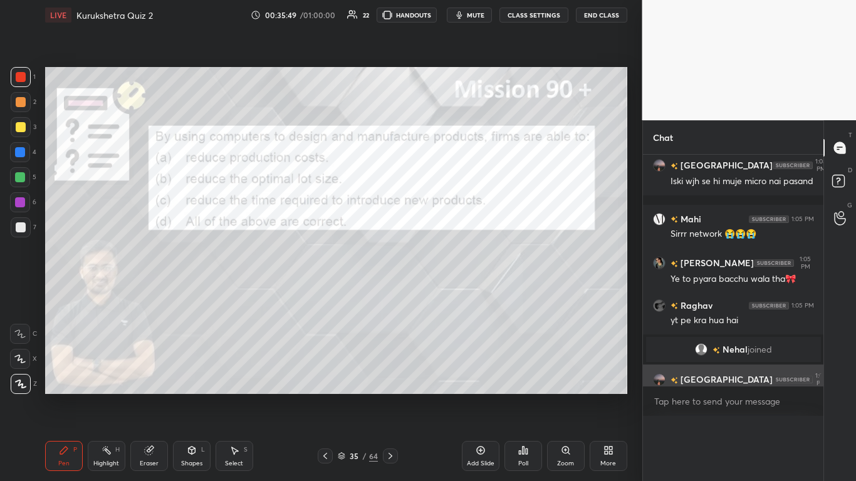
scroll to position [284, 177]
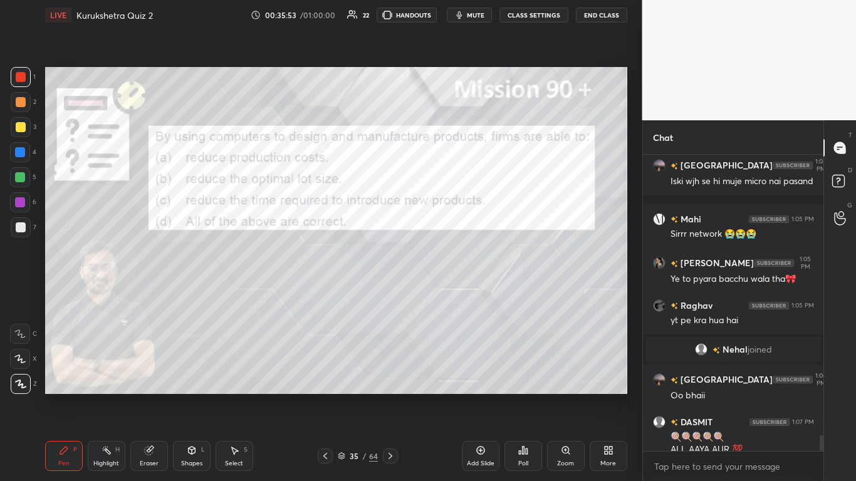
click at [390, 294] on icon at bounding box center [390, 456] width 10 height 10
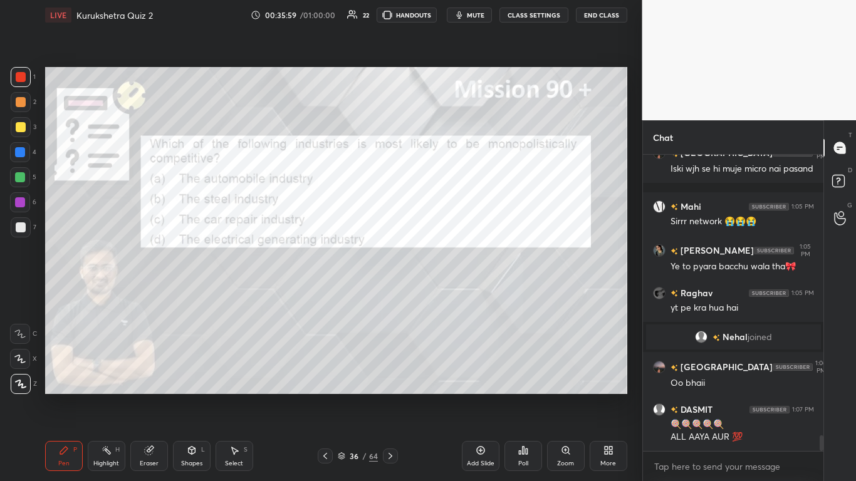
click at [449, 294] on div "Poll" at bounding box center [524, 456] width 38 height 30
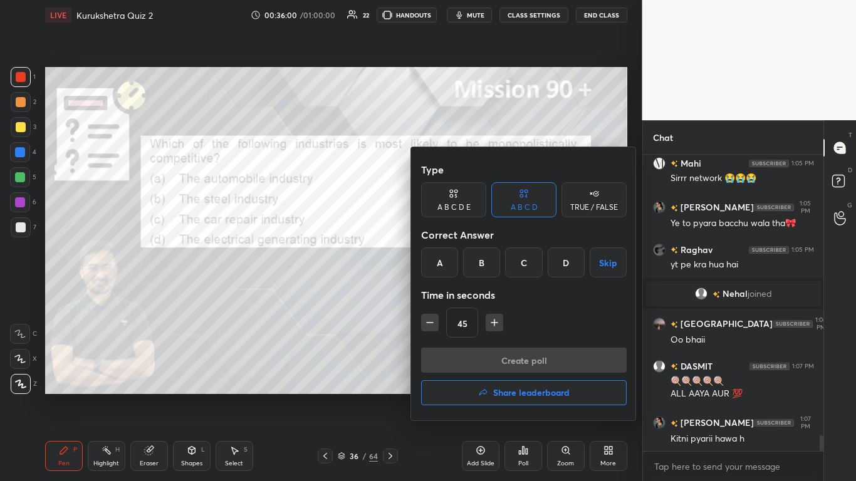
click at [433, 294] on icon "button" at bounding box center [430, 322] width 13 height 13
type input "30"
drag, startPoint x: 527, startPoint y: 261, endPoint x: 527, endPoint y: 271, distance: 10.0
click at [449, 261] on div "C" at bounding box center [523, 263] width 37 height 30
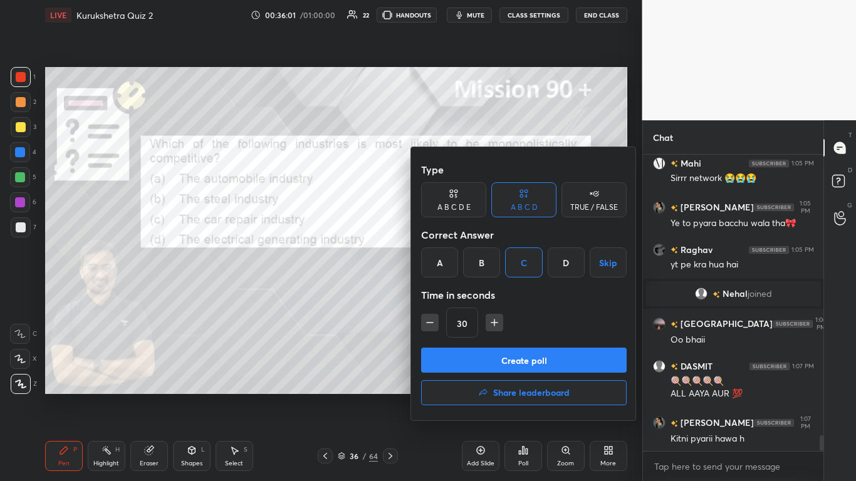
click at [449, 294] on button "Create poll" at bounding box center [524, 360] width 206 height 25
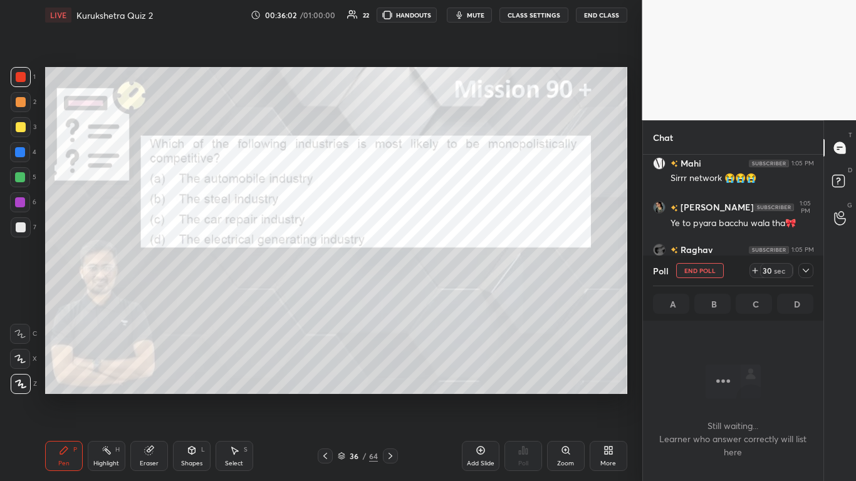
click at [449, 267] on icon at bounding box center [806, 271] width 10 height 10
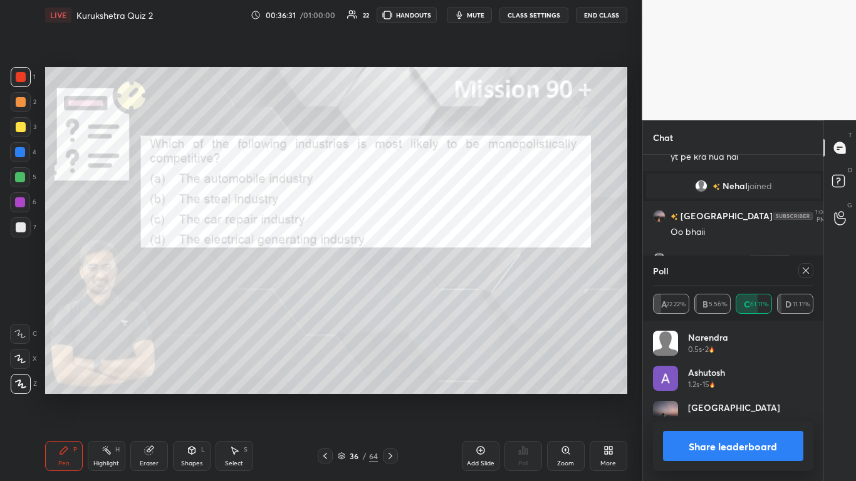
scroll to position [147, 157]
click at [449, 294] on button "Share leaderboard" at bounding box center [733, 446] width 141 height 30
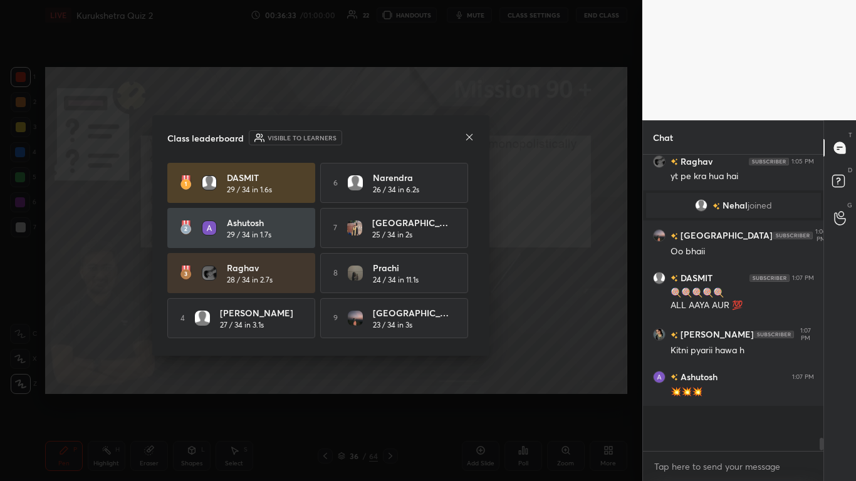
scroll to position [284, 177]
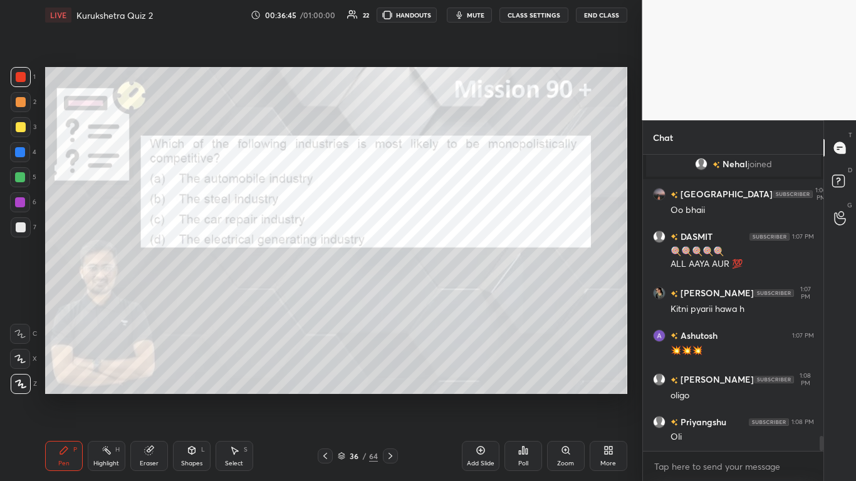
click at [390, 294] on icon at bounding box center [391, 456] width 4 height 6
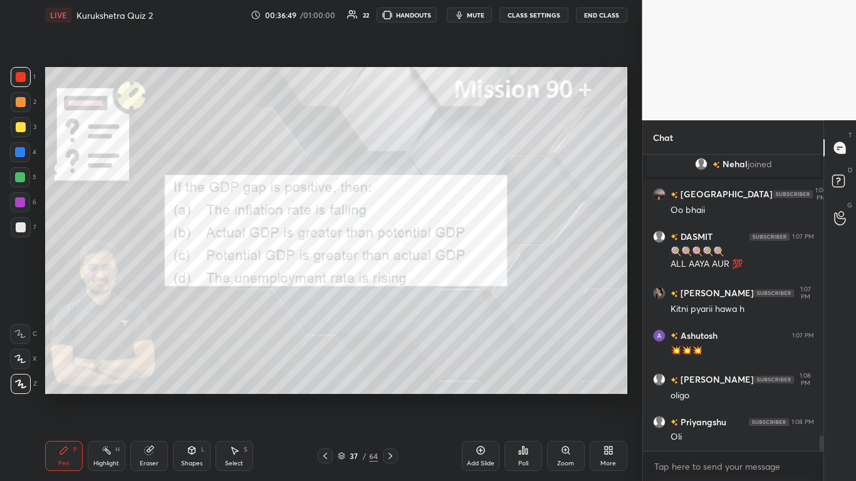
click at [449, 294] on icon at bounding box center [523, 451] width 10 height 10
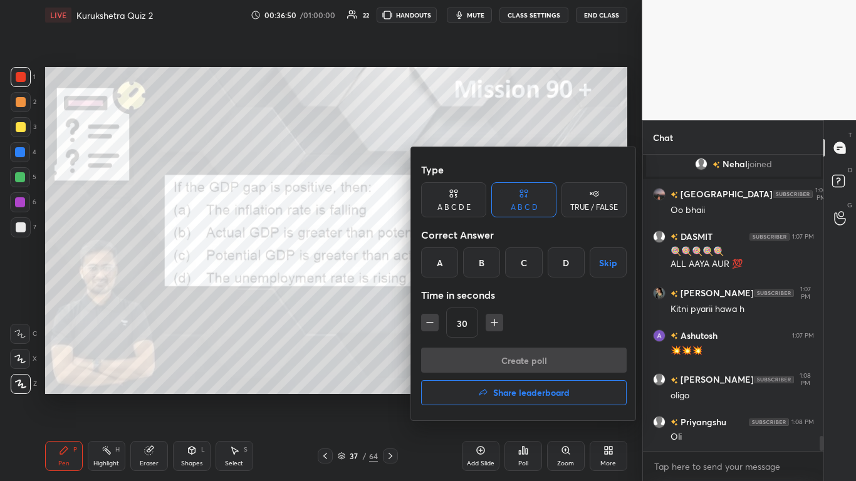
drag, startPoint x: 483, startPoint y: 264, endPoint x: 489, endPoint y: 281, distance: 18.3
click at [449, 265] on div "B" at bounding box center [481, 263] width 37 height 30
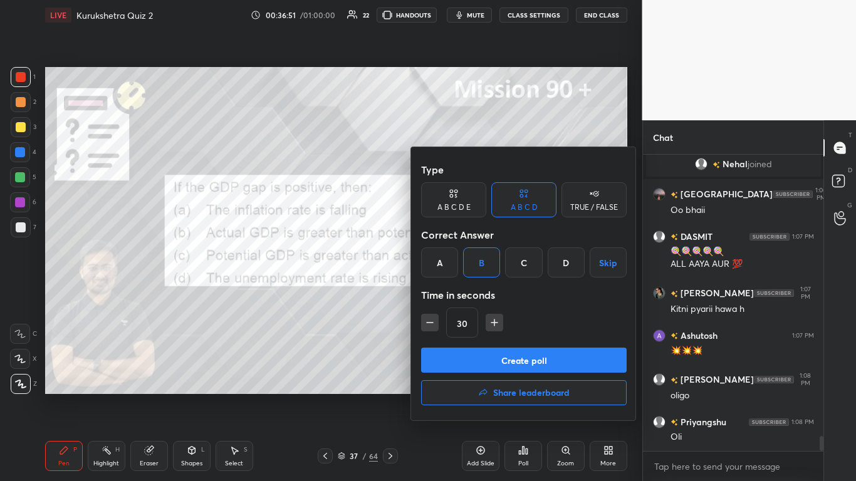
click at [449, 294] on button "Create poll" at bounding box center [524, 360] width 206 height 25
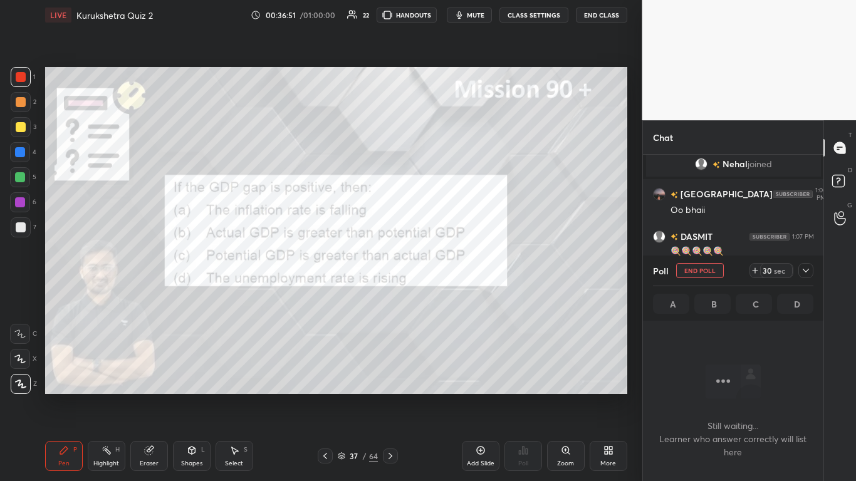
scroll to position [231, 177]
click at [449, 271] on icon at bounding box center [806, 271] width 10 height 10
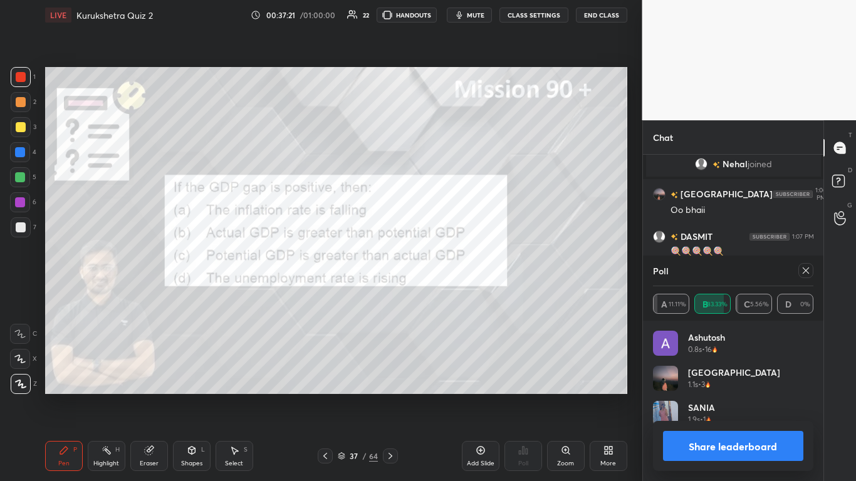
scroll to position [142, 157]
click at [449, 294] on button "Share leaderboard" at bounding box center [733, 446] width 141 height 30
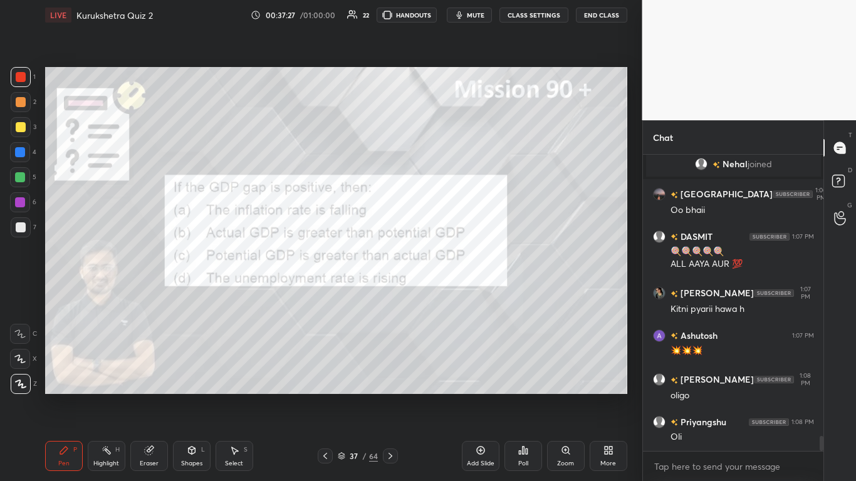
click at [394, 294] on icon at bounding box center [390, 456] width 10 height 10
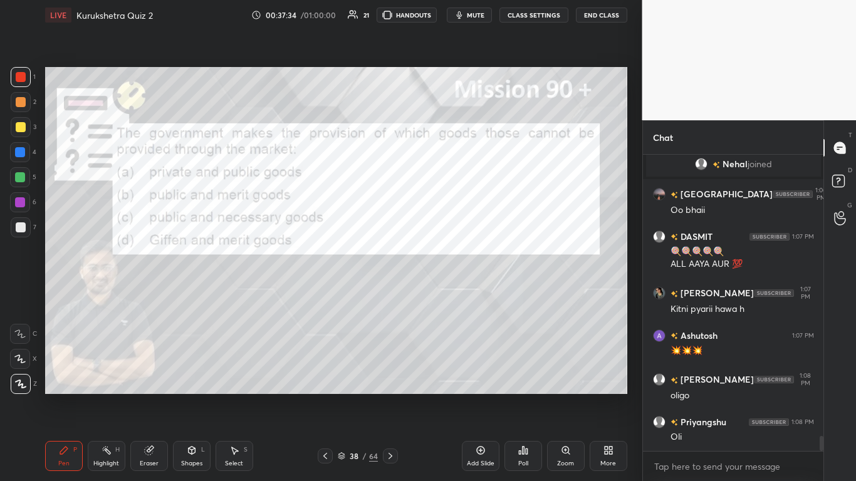
click at [449, 294] on div "Poll" at bounding box center [524, 456] width 38 height 30
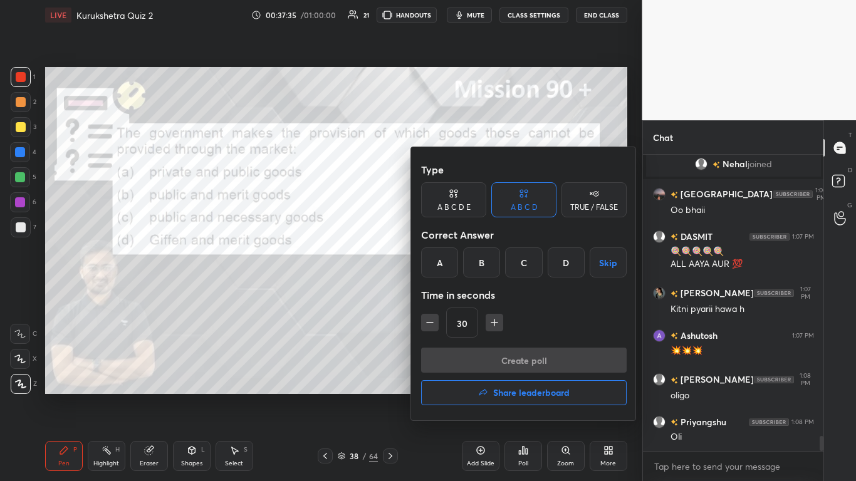
drag, startPoint x: 476, startPoint y: 256, endPoint x: 486, endPoint y: 280, distance: 25.8
click at [449, 256] on div "B" at bounding box center [481, 263] width 37 height 30
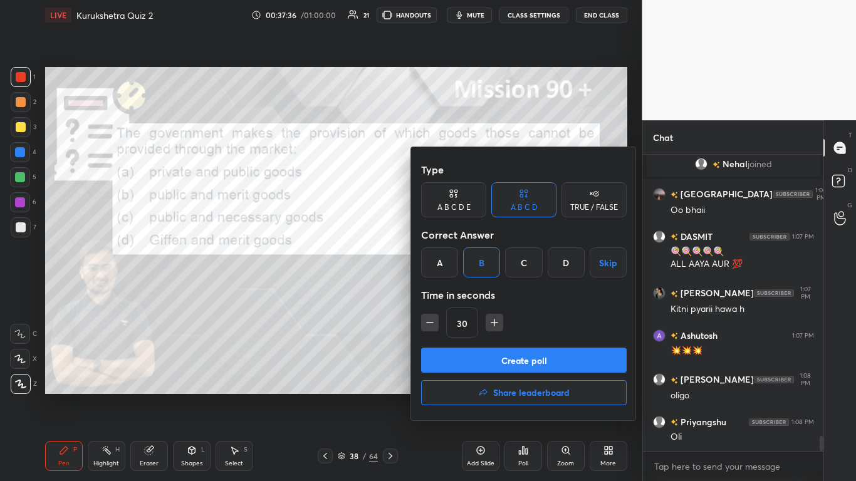
click at [449, 294] on button "Create poll" at bounding box center [524, 360] width 206 height 25
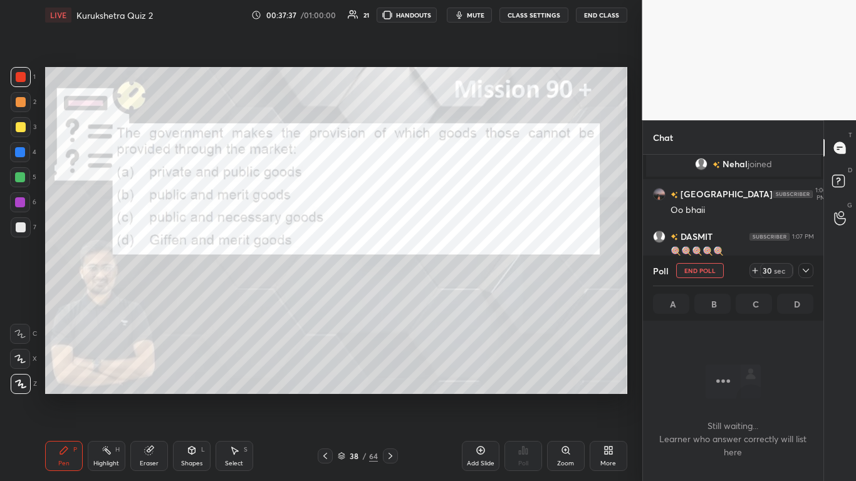
scroll to position [231, 177]
click at [449, 270] on div at bounding box center [805, 270] width 15 height 15
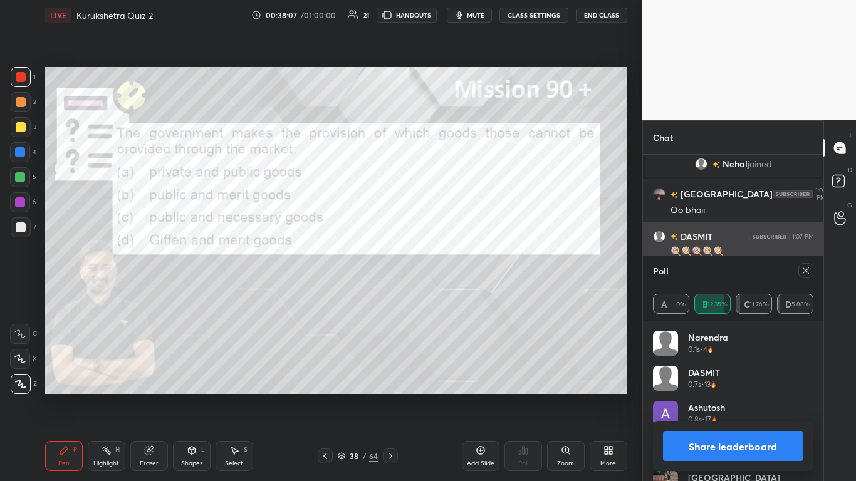
scroll to position [4, 4]
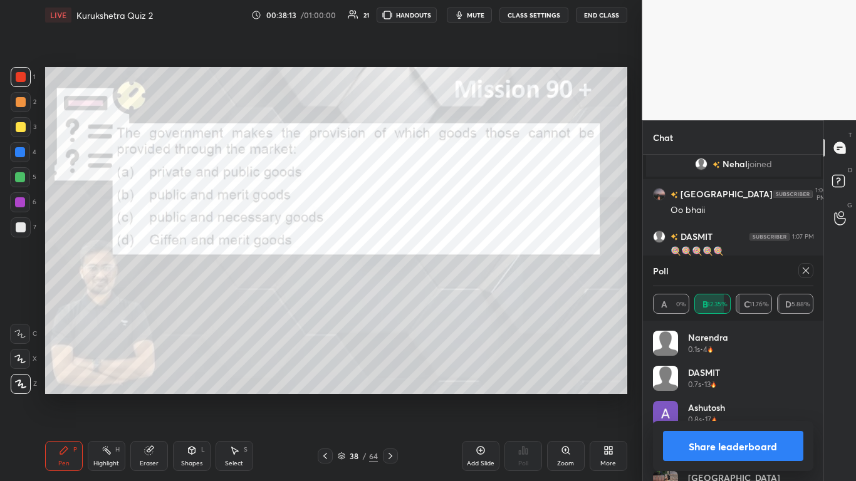
click at [449, 294] on button "Share leaderboard" at bounding box center [733, 446] width 141 height 30
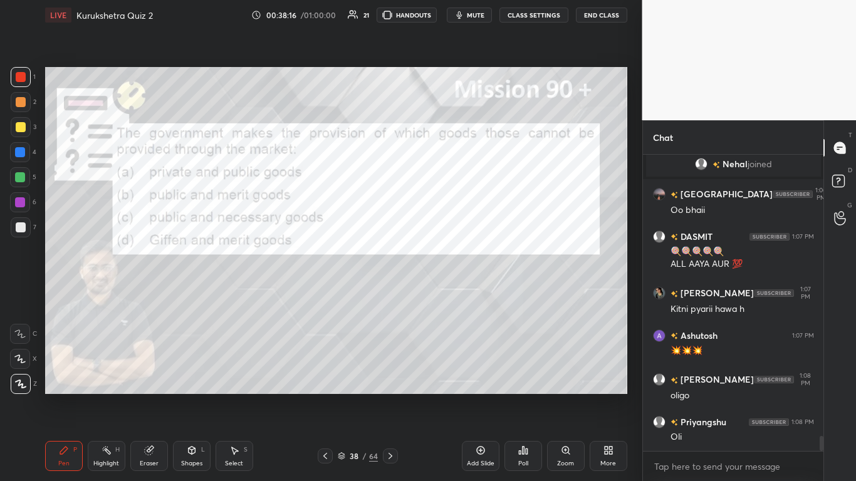
click at [388, 294] on icon at bounding box center [390, 456] width 10 height 10
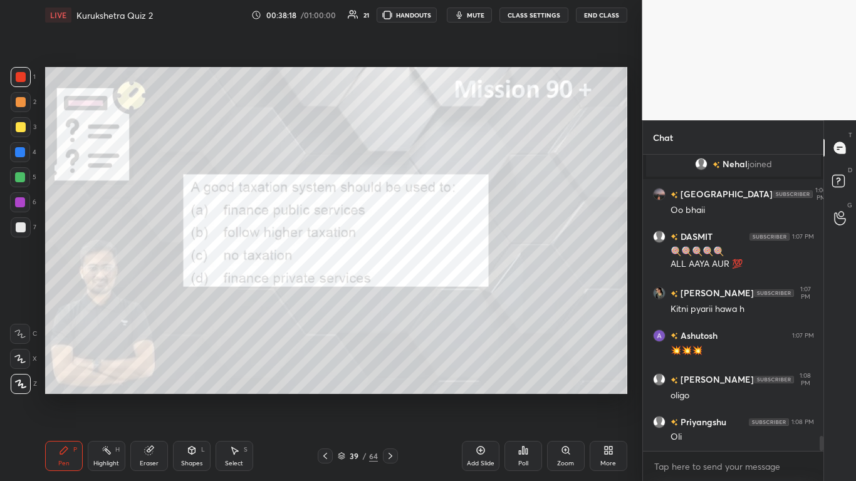
click at [449, 294] on div "Poll" at bounding box center [523, 464] width 10 height 6
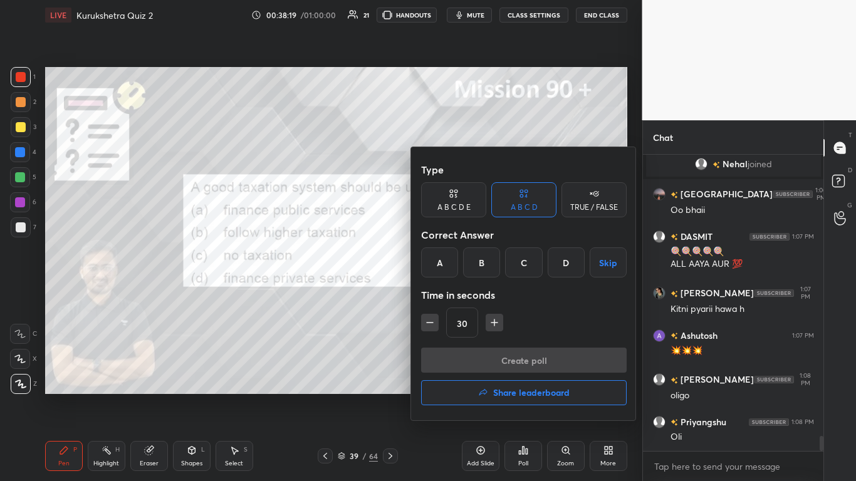
drag, startPoint x: 439, startPoint y: 254, endPoint x: 449, endPoint y: 280, distance: 28.4
click at [439, 254] on div "A" at bounding box center [439, 263] width 37 height 30
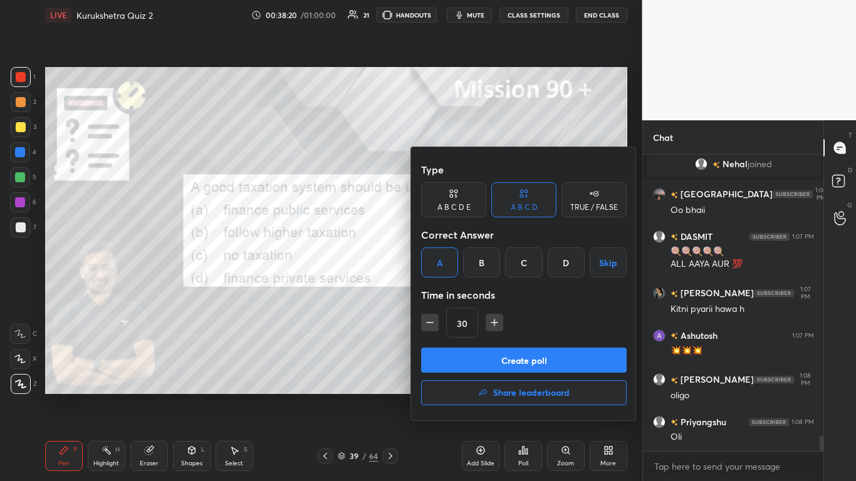
click at [449, 294] on button "Create poll" at bounding box center [524, 360] width 206 height 25
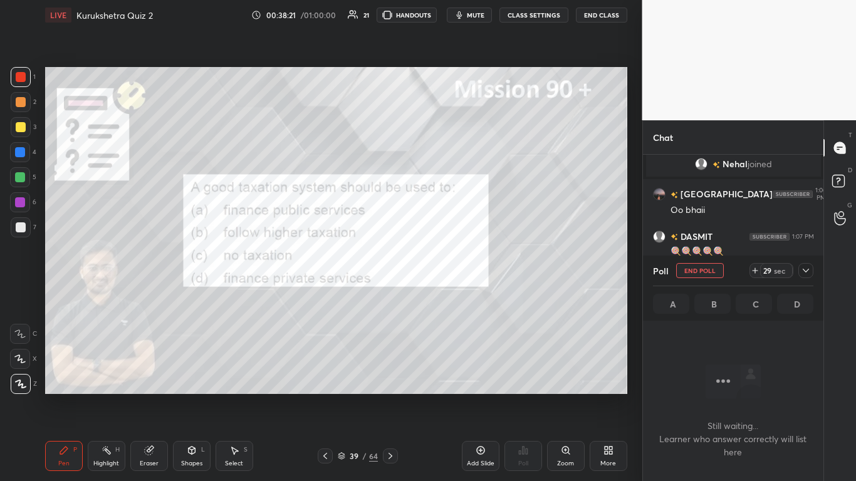
click at [449, 271] on icon at bounding box center [806, 271] width 10 height 10
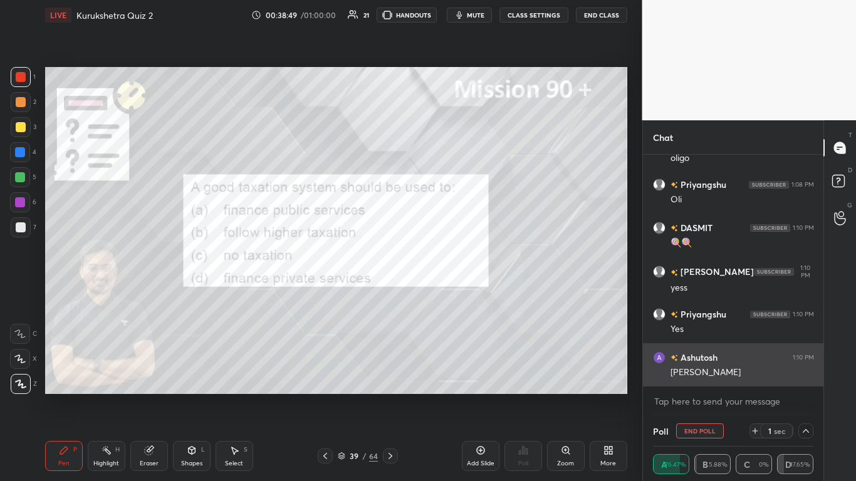
scroll to position [5724, 0]
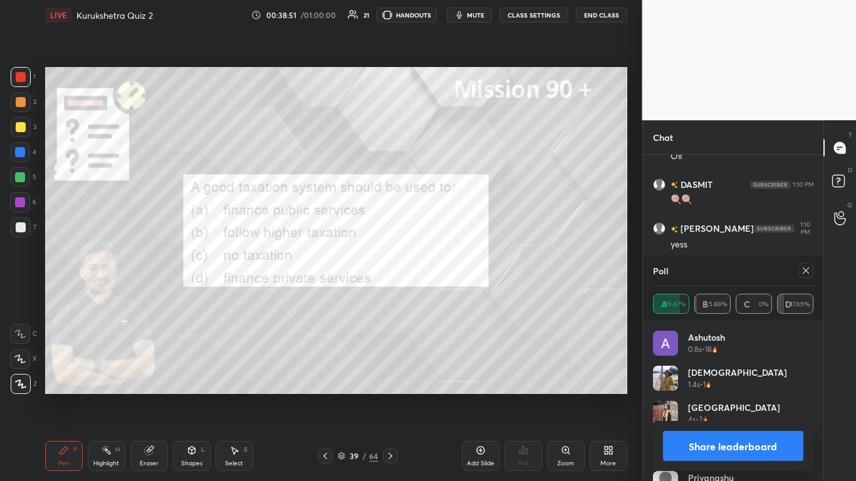
click at [449, 294] on button "Share leaderboard" at bounding box center [733, 446] width 141 height 30
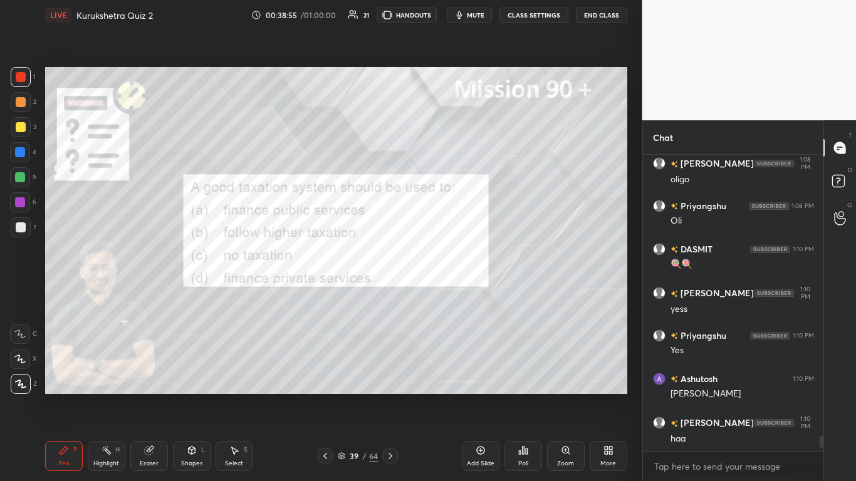
click at [392, 294] on icon at bounding box center [390, 456] width 10 height 10
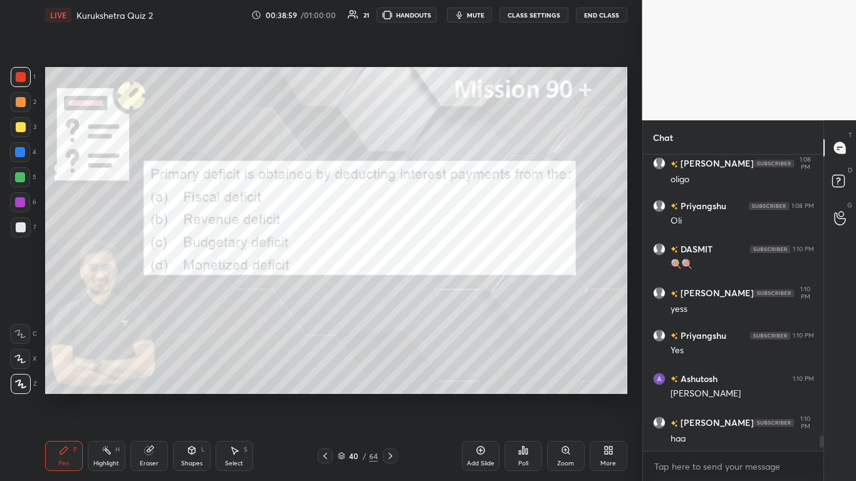
click at [449, 294] on div "Poll" at bounding box center [523, 464] width 10 height 6
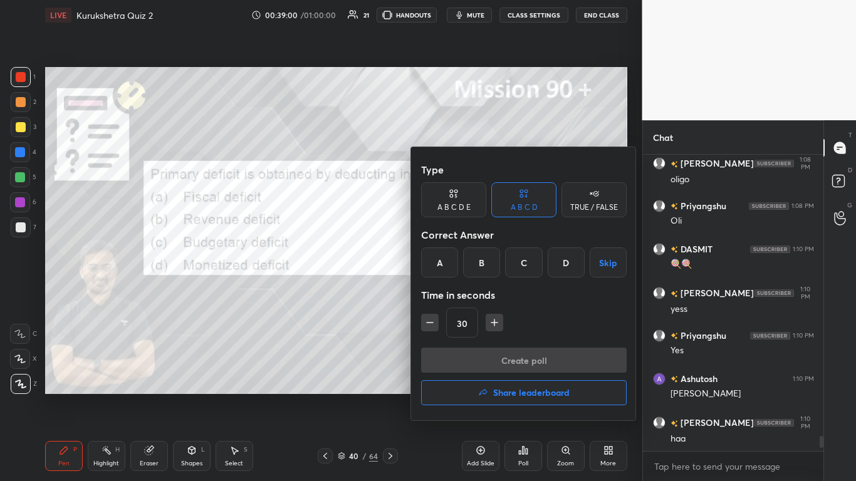
click at [431, 273] on div "A" at bounding box center [439, 263] width 37 height 30
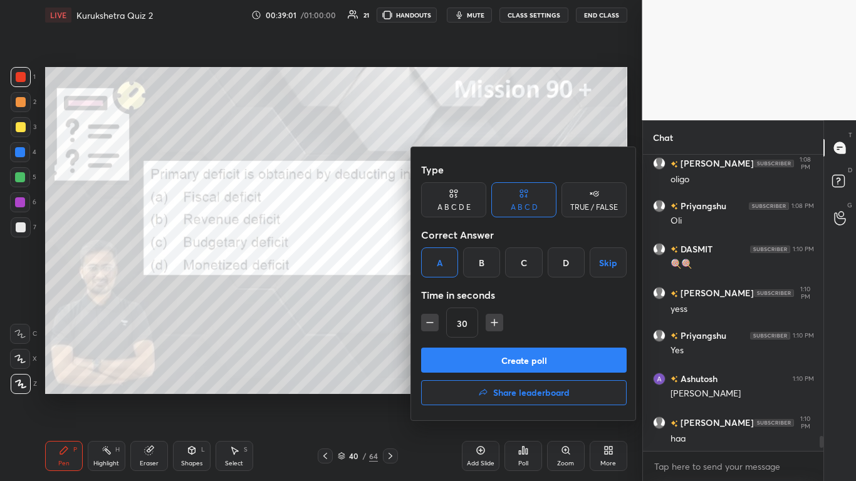
drag, startPoint x: 531, startPoint y: 360, endPoint x: 538, endPoint y: 350, distance: 11.8
click at [449, 294] on button "Create poll" at bounding box center [524, 360] width 206 height 25
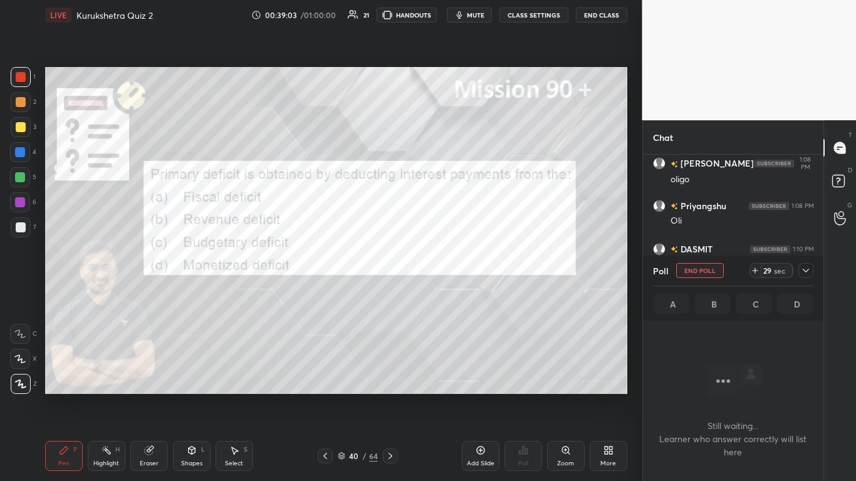
click at [449, 273] on icon at bounding box center [806, 271] width 10 height 10
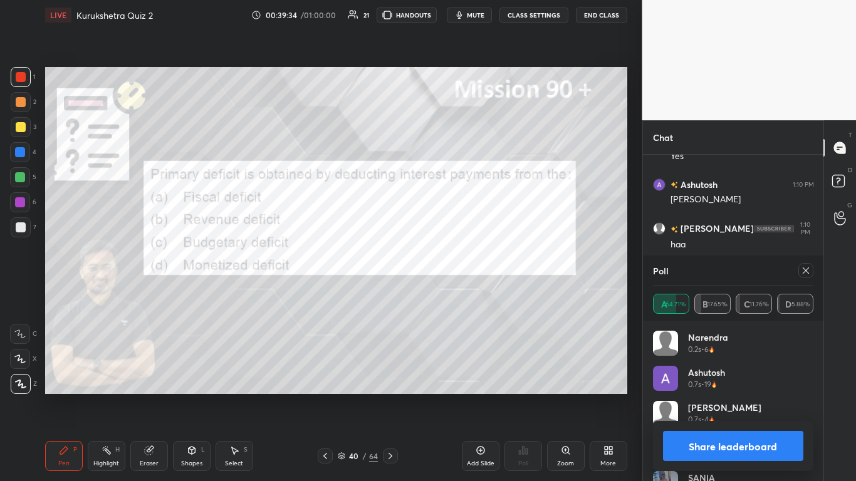
click at [449, 294] on button "Share leaderboard" at bounding box center [733, 446] width 141 height 30
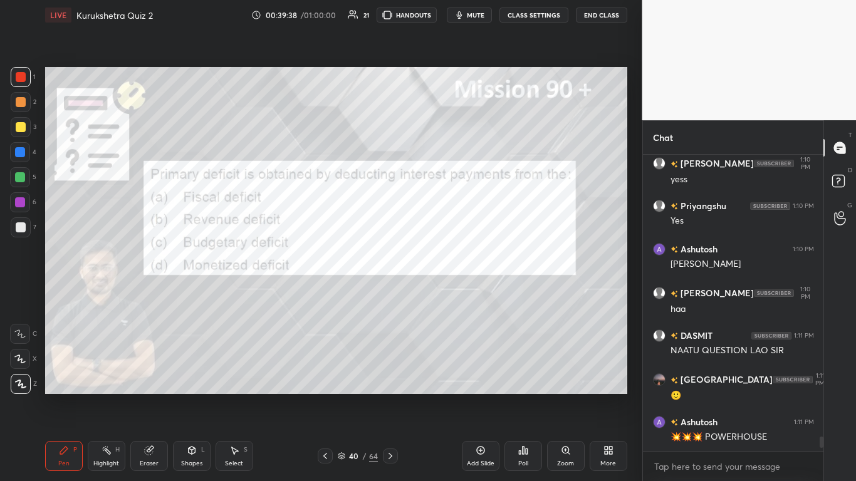
click at [390, 294] on icon at bounding box center [391, 456] width 4 height 6
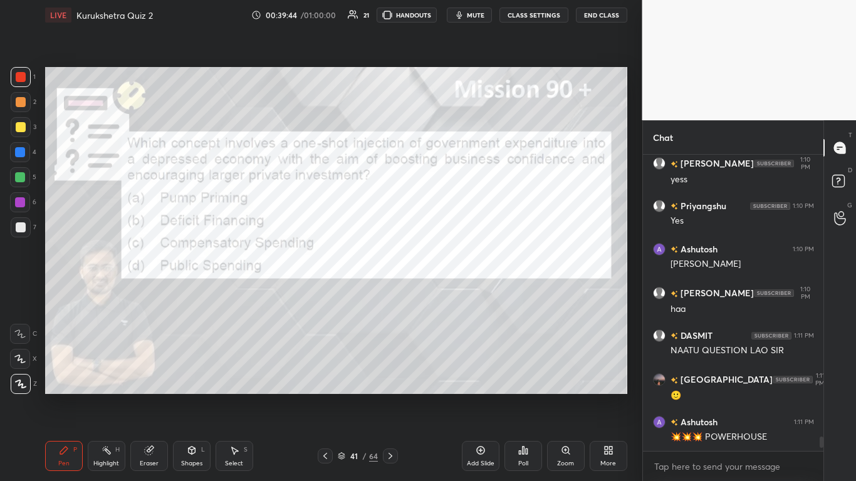
click at [449, 294] on div "Poll" at bounding box center [524, 456] width 38 height 30
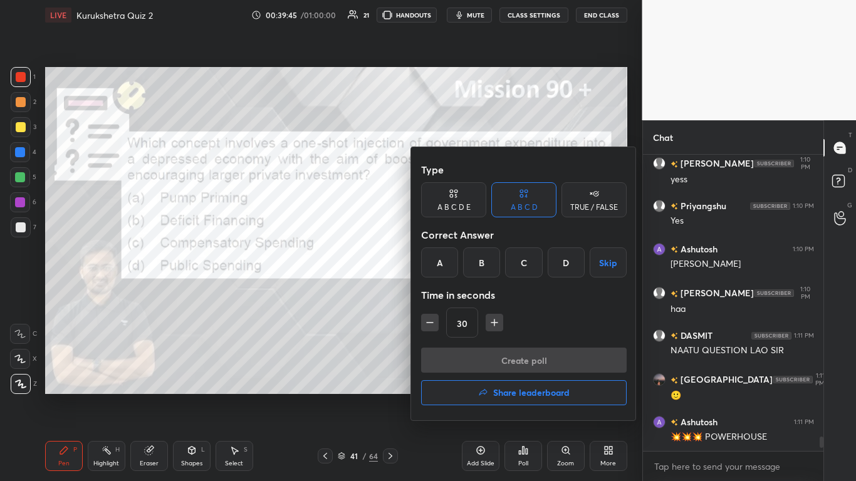
click at [440, 256] on div "A" at bounding box center [439, 263] width 37 height 30
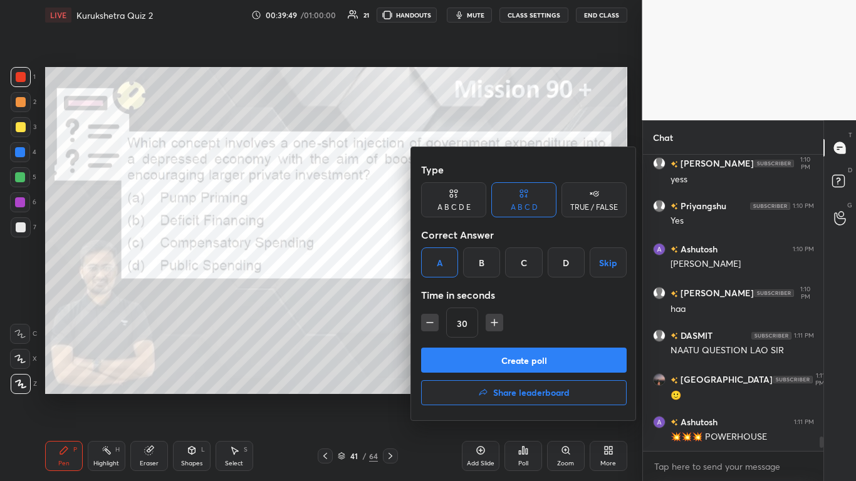
click at [449, 294] on button "Create poll" at bounding box center [524, 360] width 206 height 25
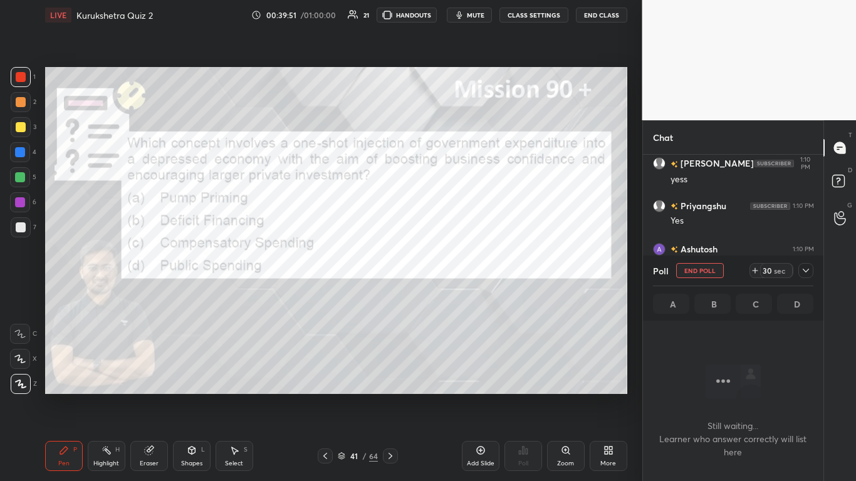
click at [449, 268] on div at bounding box center [805, 270] width 15 height 15
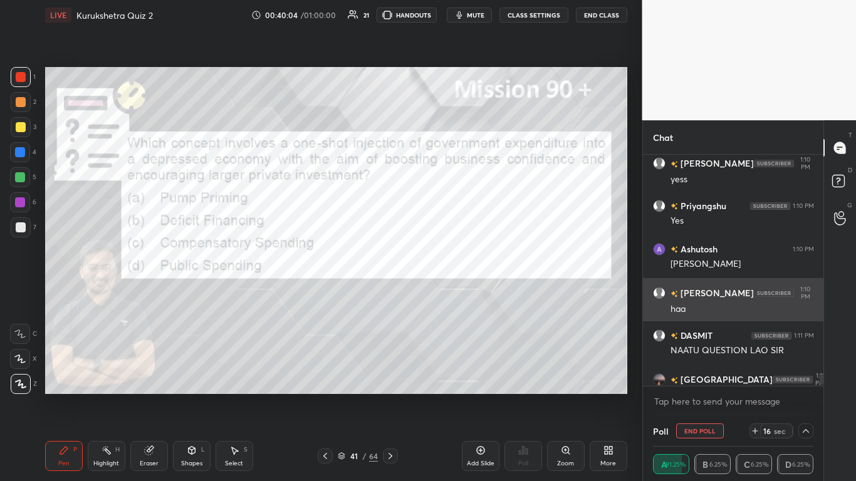
scroll to position [5897, 0]
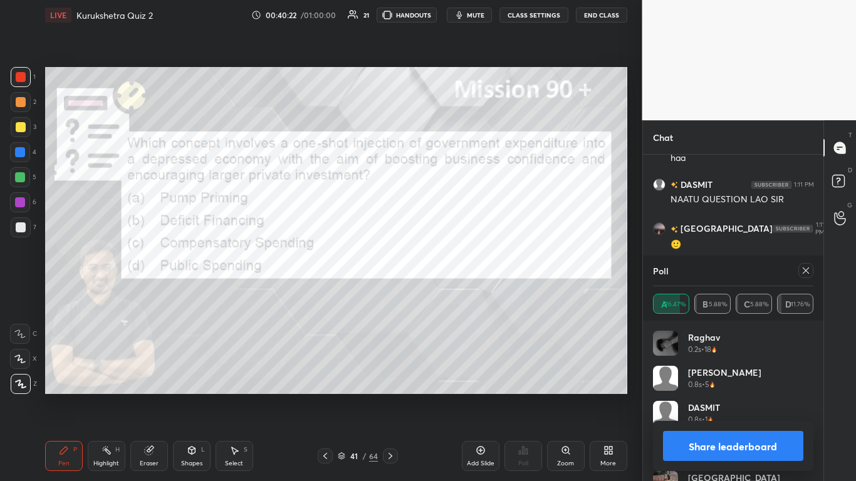
click at [449, 294] on button "Share leaderboard" at bounding box center [733, 446] width 141 height 30
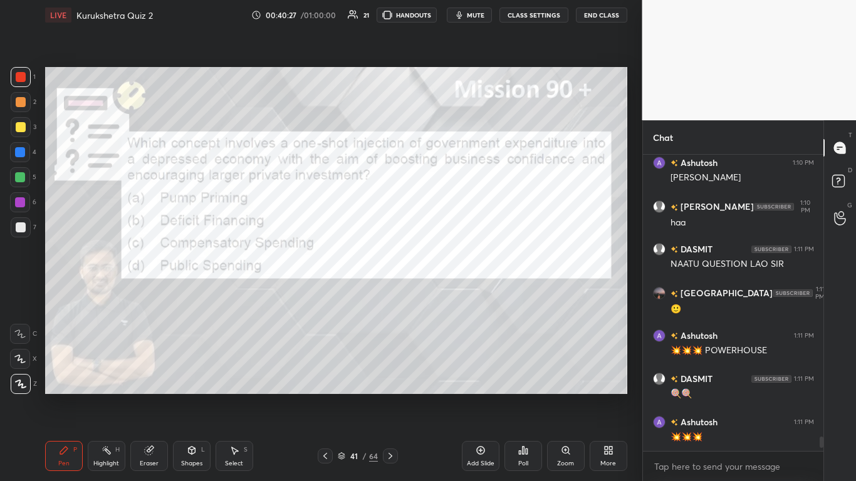
click at [396, 294] on div at bounding box center [390, 456] width 15 height 15
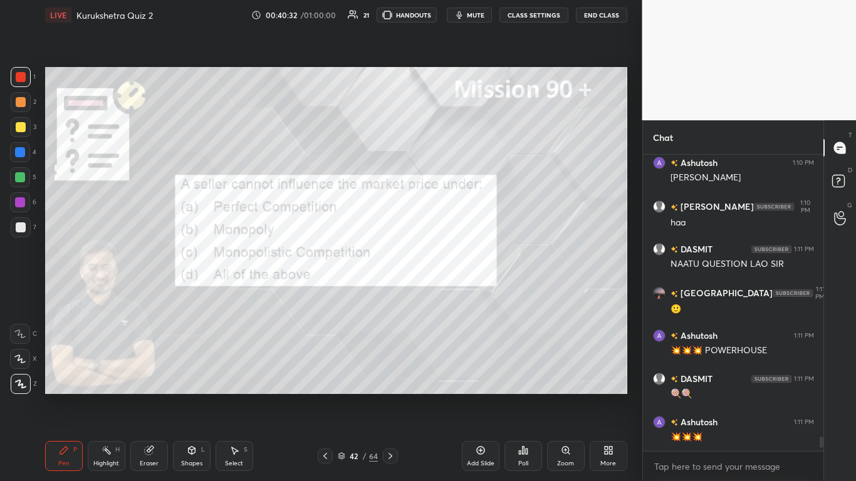
click at [449, 294] on div "Poll" at bounding box center [524, 456] width 38 height 30
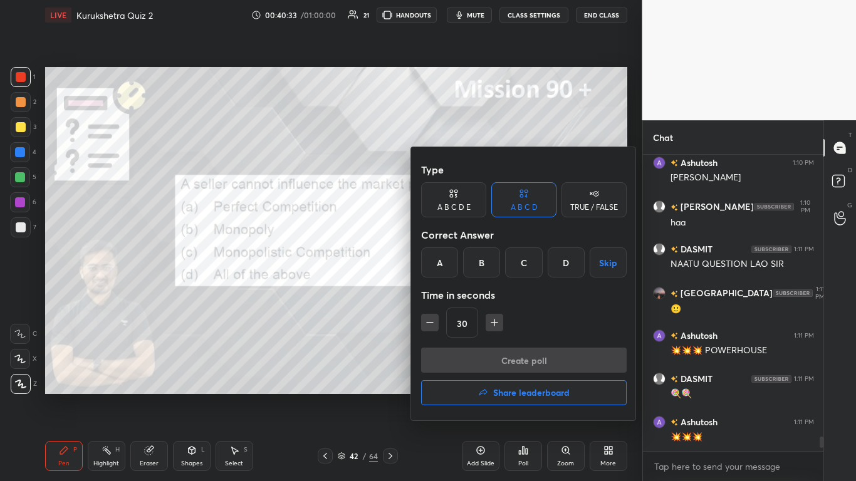
click at [435, 259] on div "A" at bounding box center [439, 263] width 37 height 30
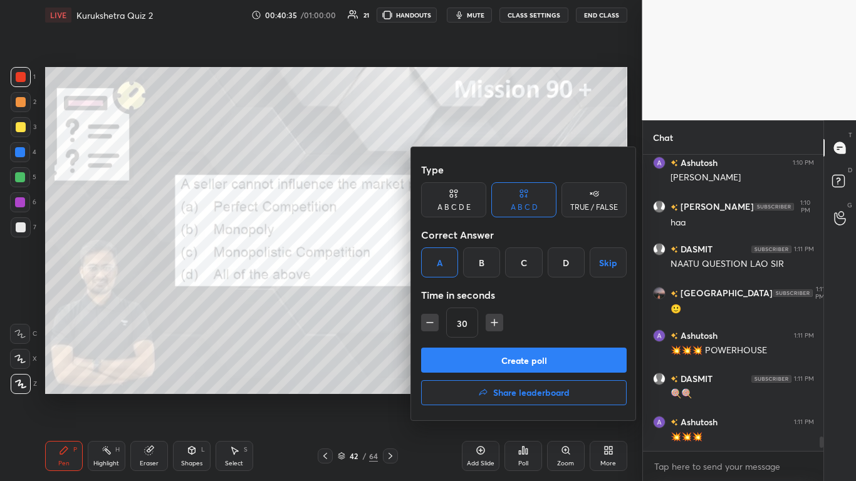
click at [449, 294] on button "Create poll" at bounding box center [524, 360] width 206 height 25
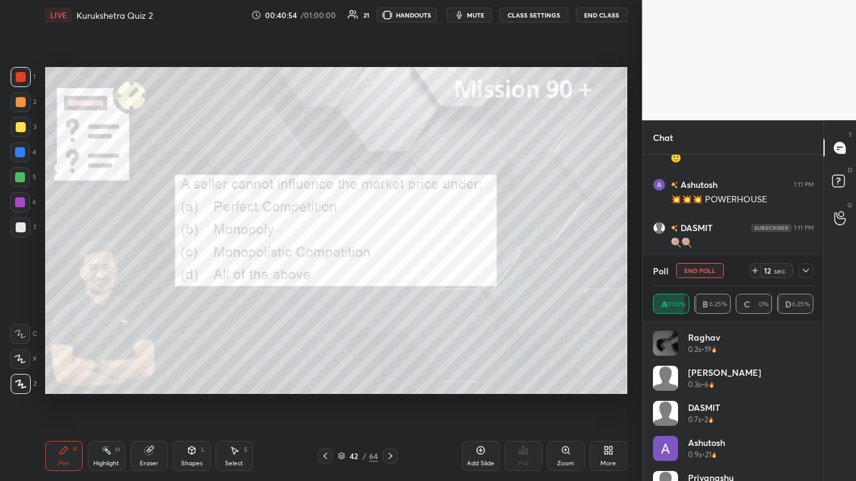
scroll to position [6070, 0]
click at [449, 267] on icon at bounding box center [806, 271] width 10 height 10
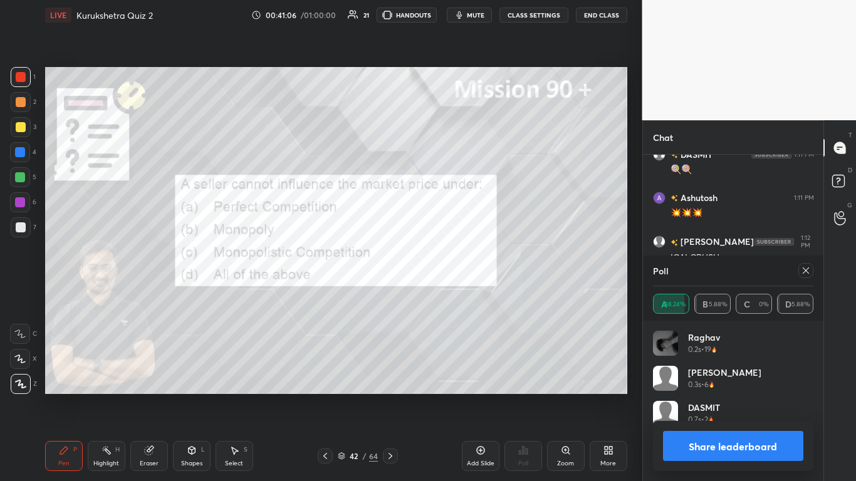
scroll to position [4, 4]
click at [449, 294] on button "Share leaderboard" at bounding box center [733, 446] width 141 height 30
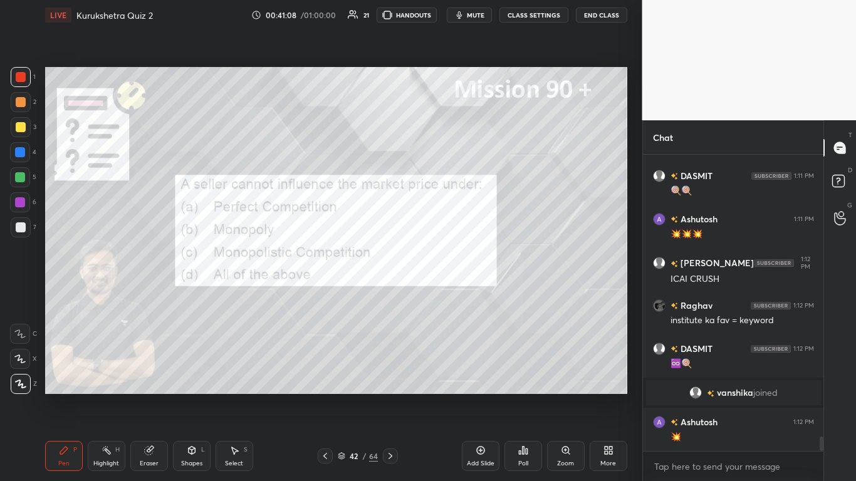
click at [390, 294] on icon at bounding box center [391, 456] width 4 height 6
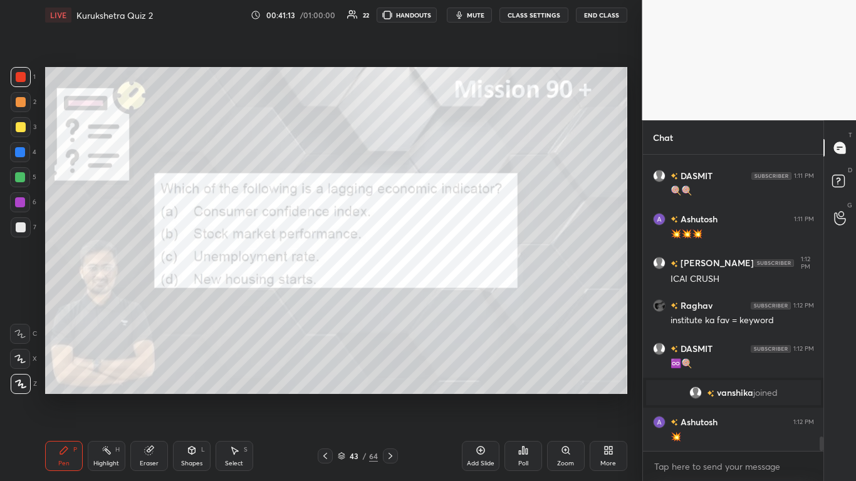
click at [449, 294] on icon at bounding box center [523, 451] width 10 height 10
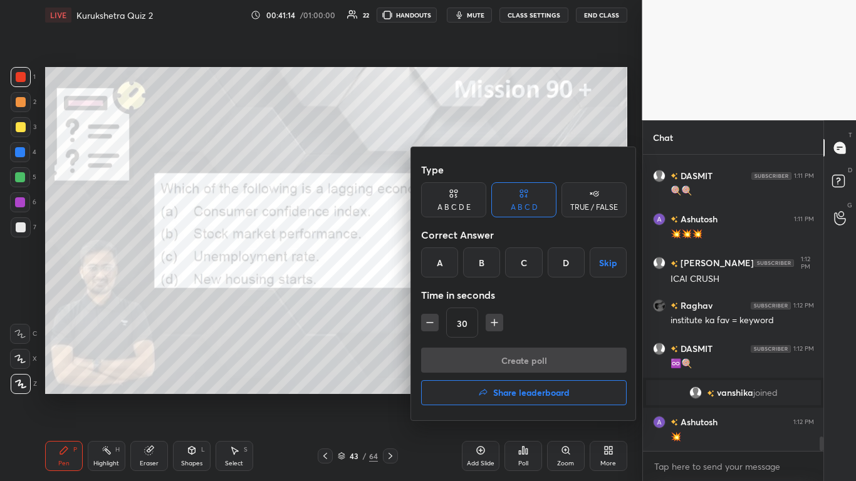
click at [449, 263] on div "C" at bounding box center [523, 263] width 37 height 30
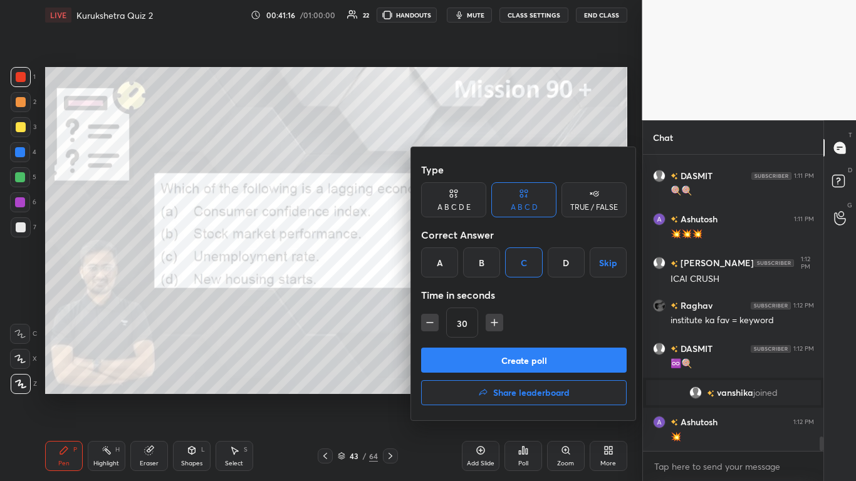
click at [449, 294] on button "Create poll" at bounding box center [524, 360] width 206 height 25
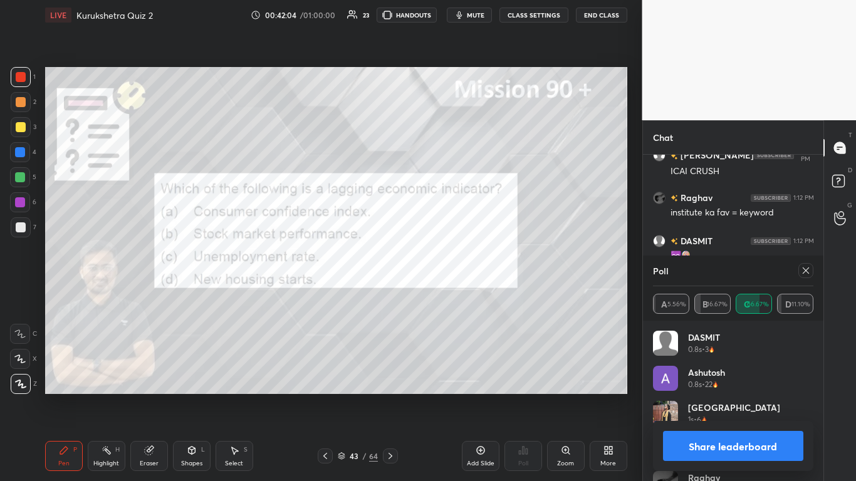
click at [449, 294] on button "Share leaderboard" at bounding box center [733, 446] width 141 height 30
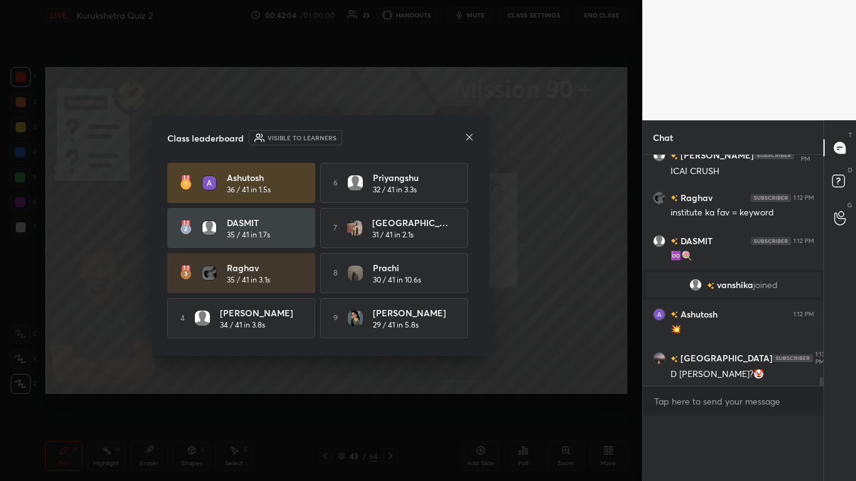
scroll to position [0, 0]
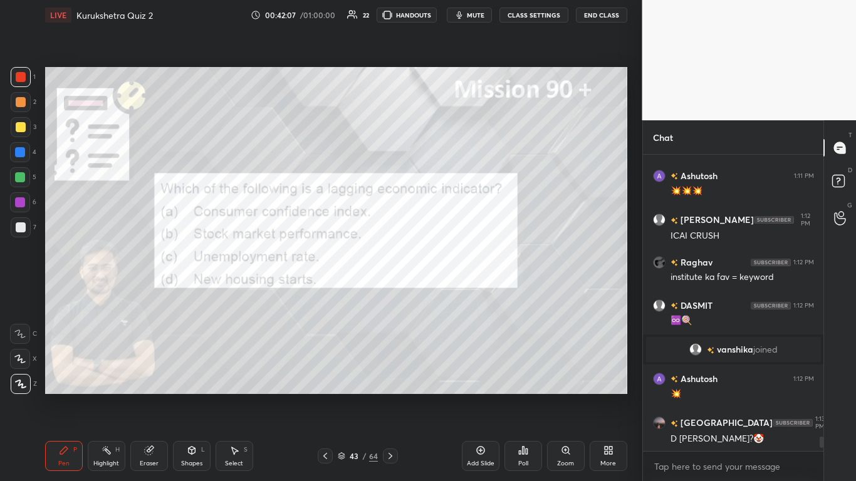
click at [392, 294] on icon at bounding box center [390, 456] width 10 height 10
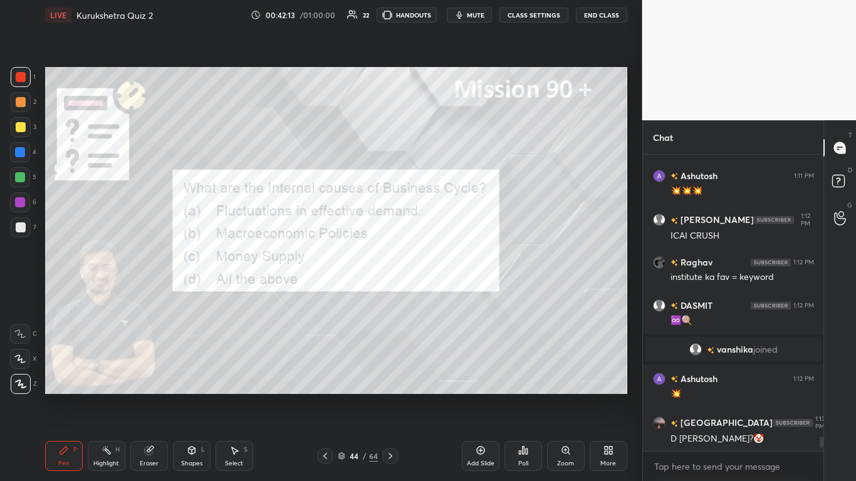
click at [449, 294] on div "Poll" at bounding box center [524, 456] width 38 height 30
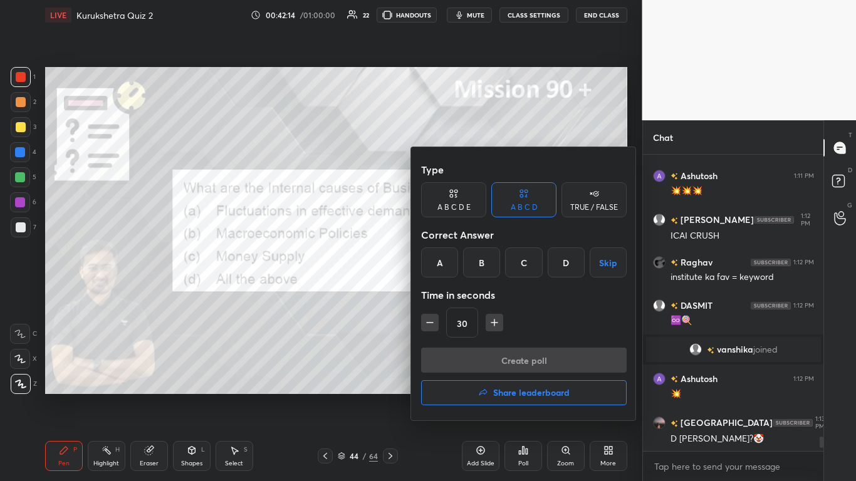
drag, startPoint x: 563, startPoint y: 264, endPoint x: 561, endPoint y: 306, distance: 41.4
click at [449, 264] on div "D" at bounding box center [566, 263] width 37 height 30
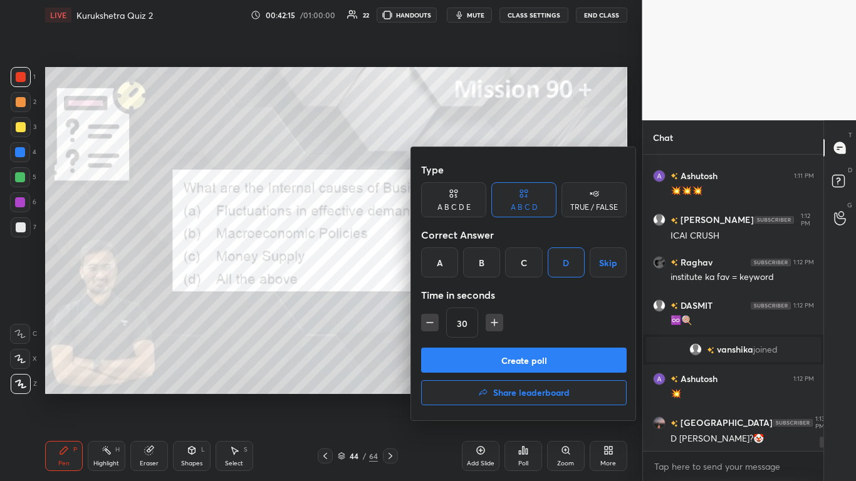
click at [449, 294] on button "Create poll" at bounding box center [524, 360] width 206 height 25
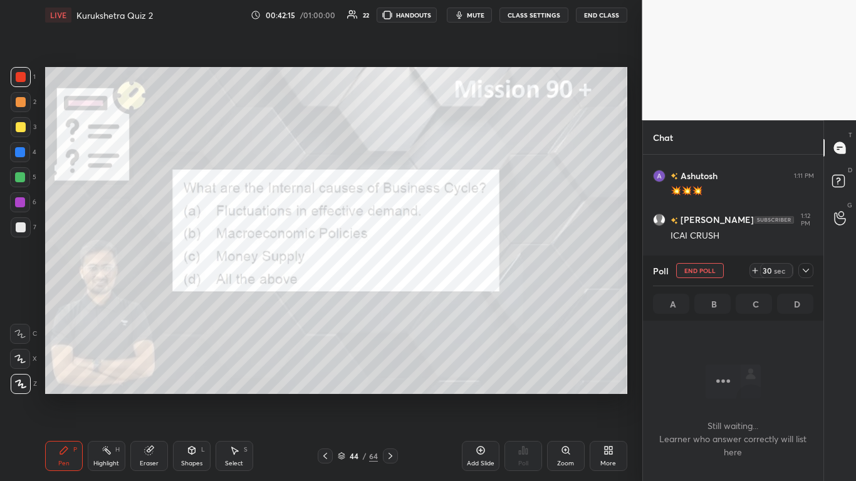
scroll to position [258, 177]
click at [449, 268] on icon at bounding box center [806, 271] width 10 height 10
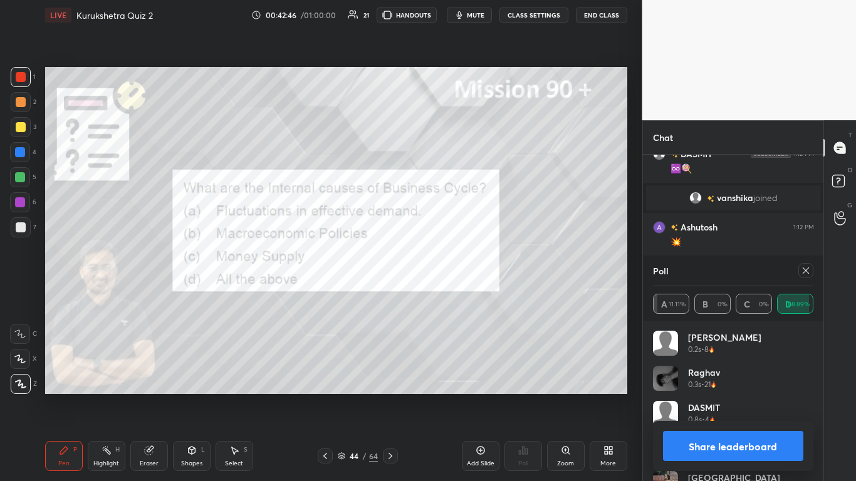
scroll to position [6046, 0]
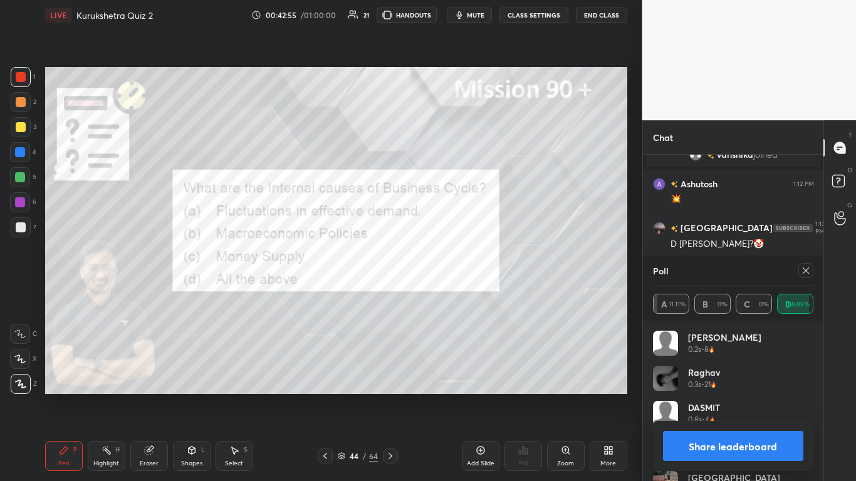
click at [449, 294] on button "Share leaderboard" at bounding box center [733, 446] width 141 height 30
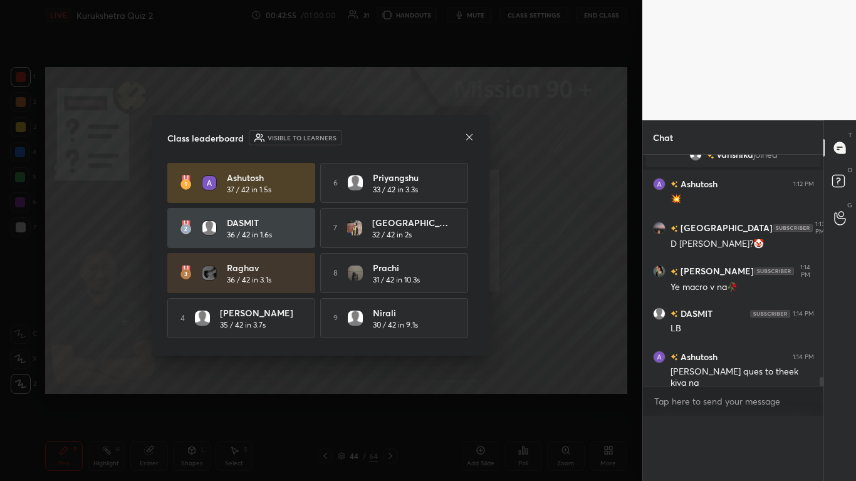
scroll to position [6025, 0]
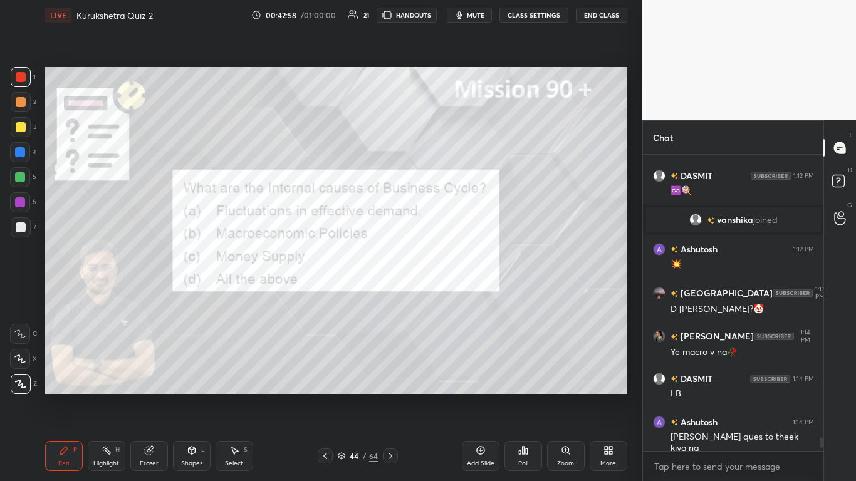
click at [390, 294] on icon at bounding box center [390, 456] width 10 height 10
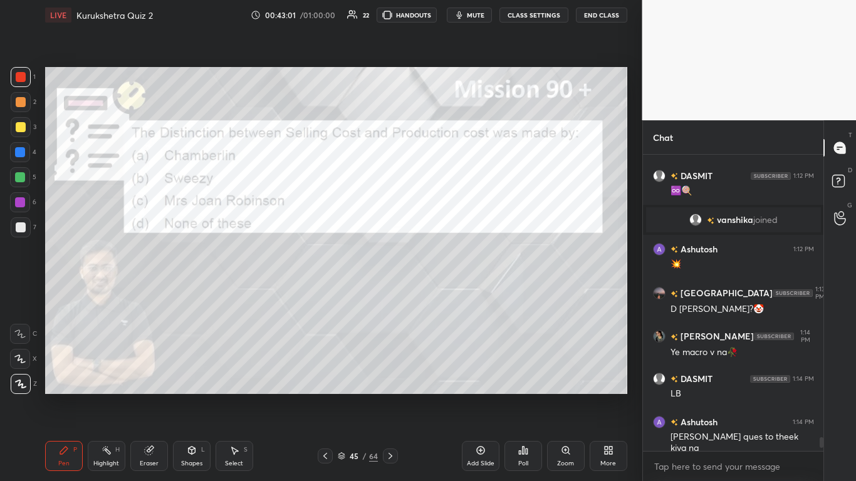
click at [449, 294] on icon at bounding box center [520, 452] width 2 height 3
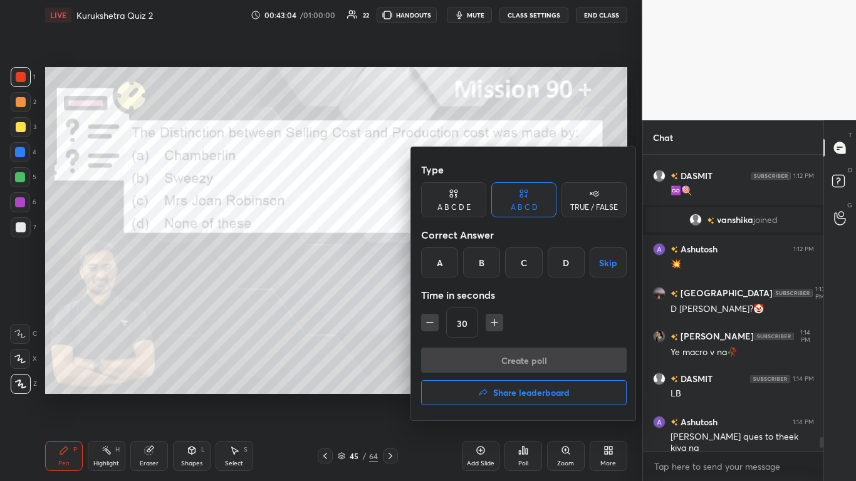
click at [437, 256] on div "A" at bounding box center [439, 263] width 37 height 30
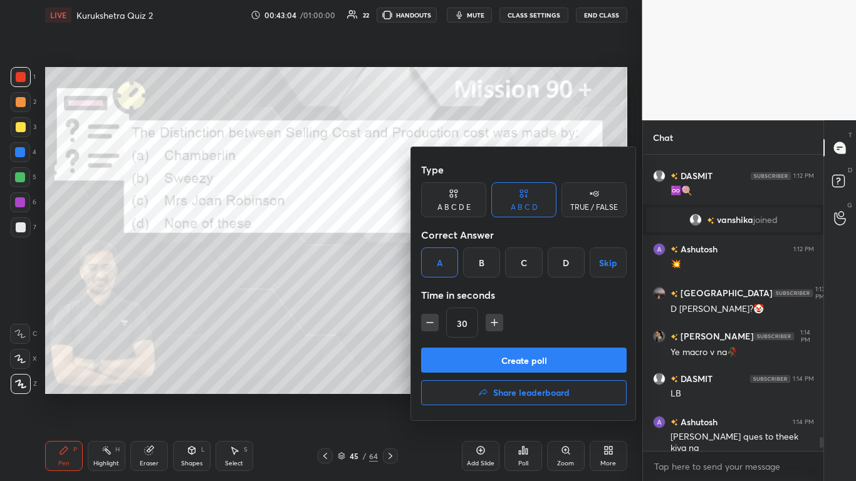
scroll to position [6024, 0]
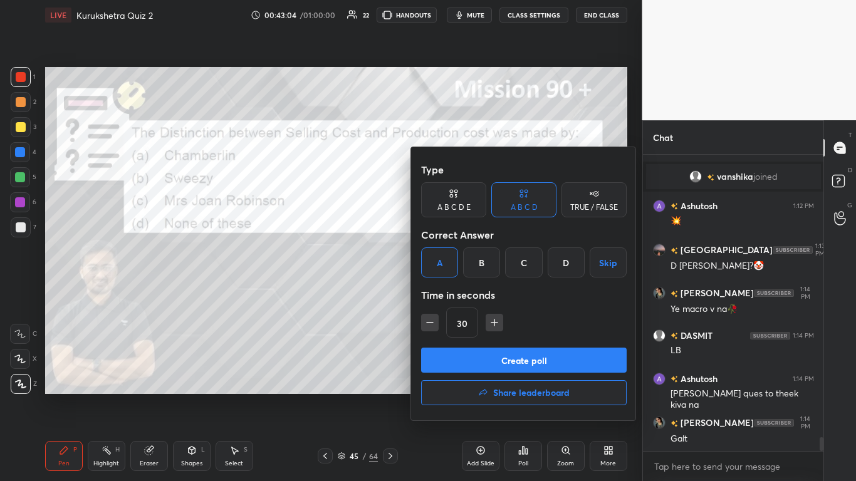
click at [449, 294] on button "Create poll" at bounding box center [524, 360] width 206 height 25
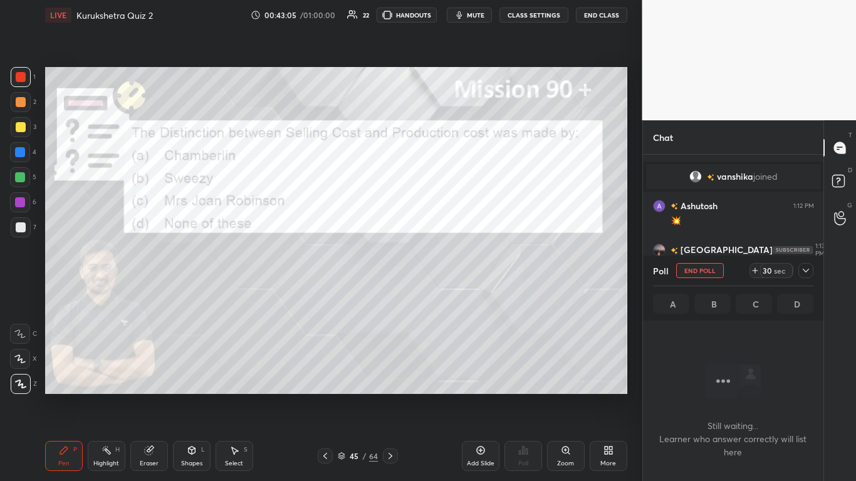
scroll to position [261, 177]
click at [449, 269] on icon at bounding box center [806, 271] width 10 height 10
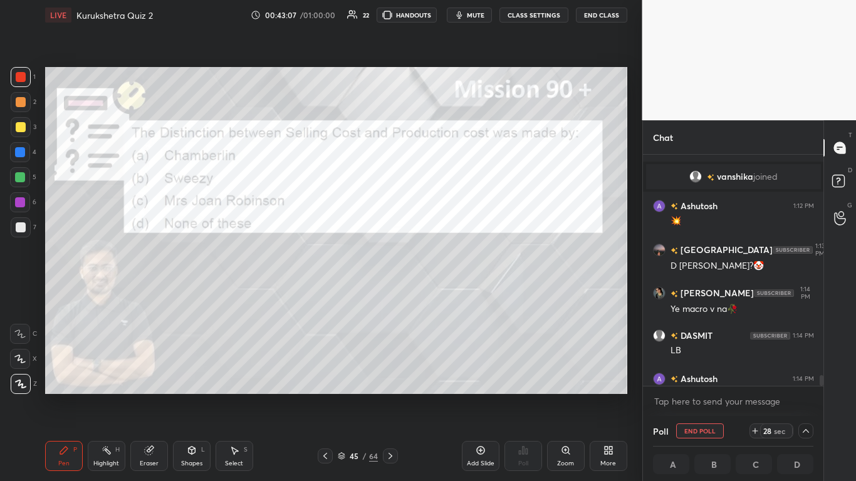
click at [325, 294] on icon at bounding box center [325, 456] width 4 height 6
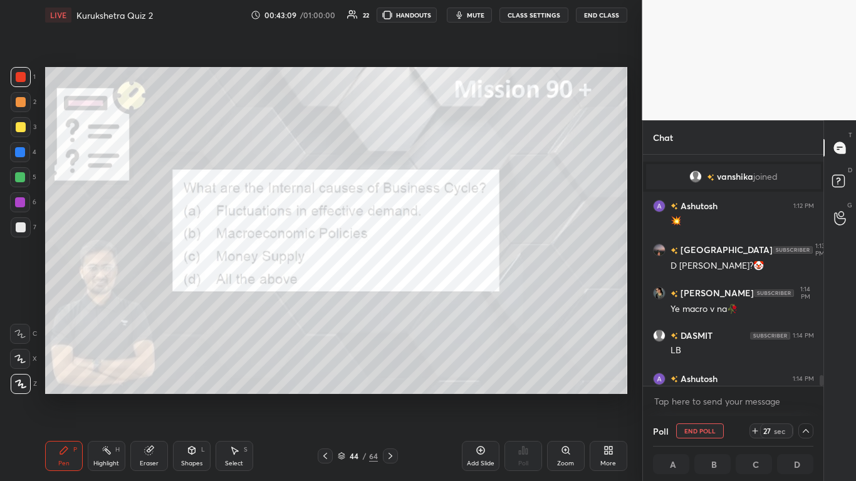
click at [398, 294] on div "44 / 64" at bounding box center [357, 456] width 209 height 15
click at [390, 294] on icon at bounding box center [390, 456] width 10 height 10
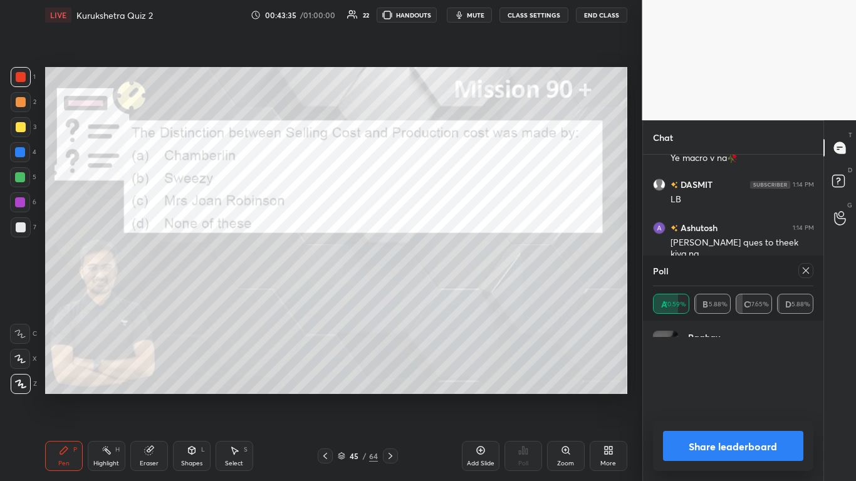
scroll to position [4, 4]
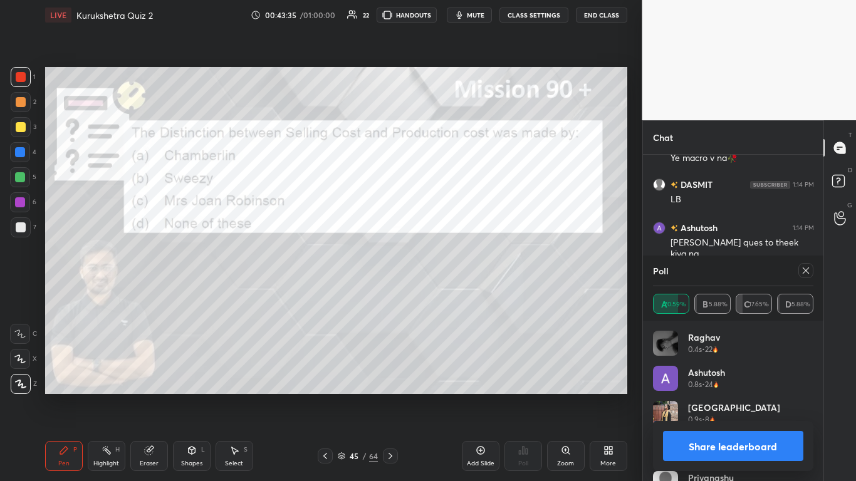
click at [449, 294] on button "Share leaderboard" at bounding box center [733, 446] width 141 height 30
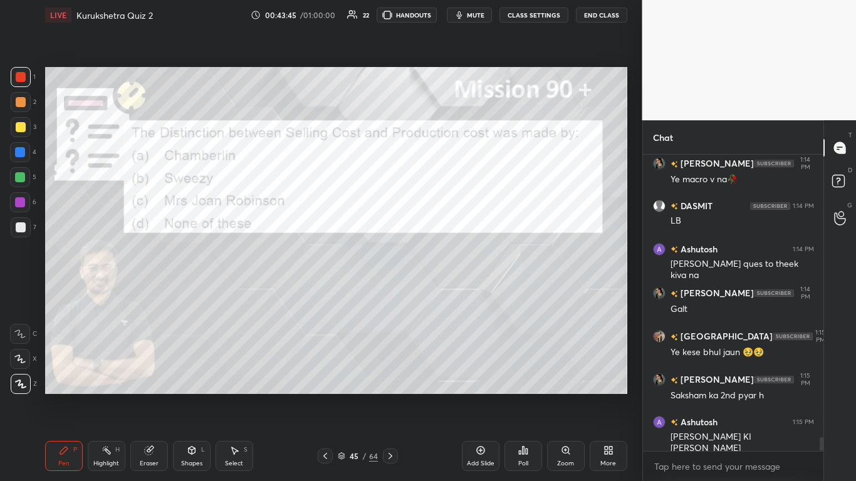
click at [392, 294] on icon at bounding box center [390, 456] width 10 height 10
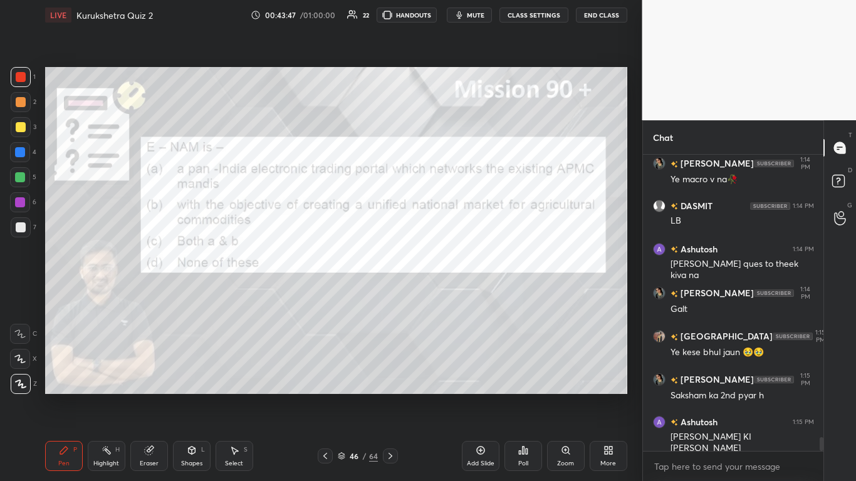
click at [449, 294] on div "Poll" at bounding box center [524, 456] width 38 height 30
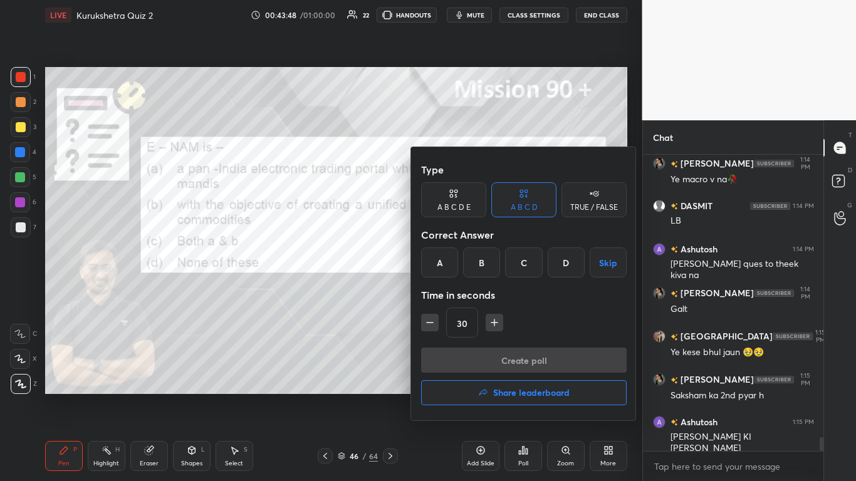
click at [449, 269] on div "C" at bounding box center [523, 263] width 37 height 30
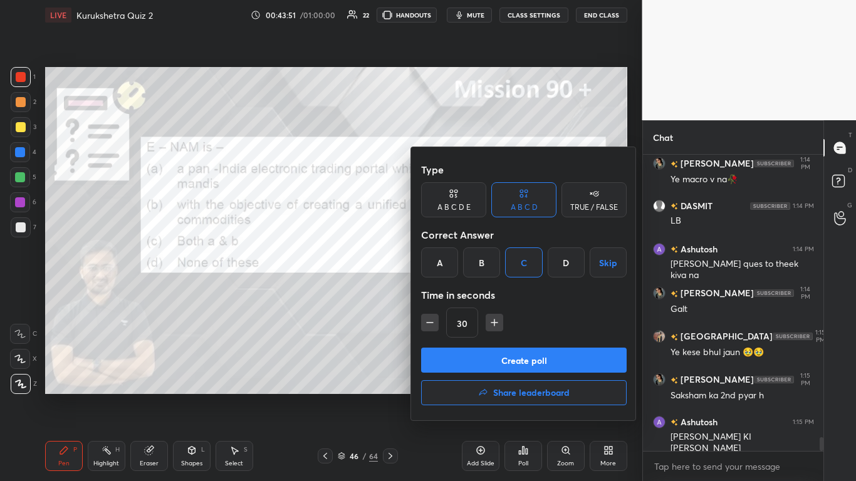
click at [449, 294] on button "Create poll" at bounding box center [524, 360] width 206 height 25
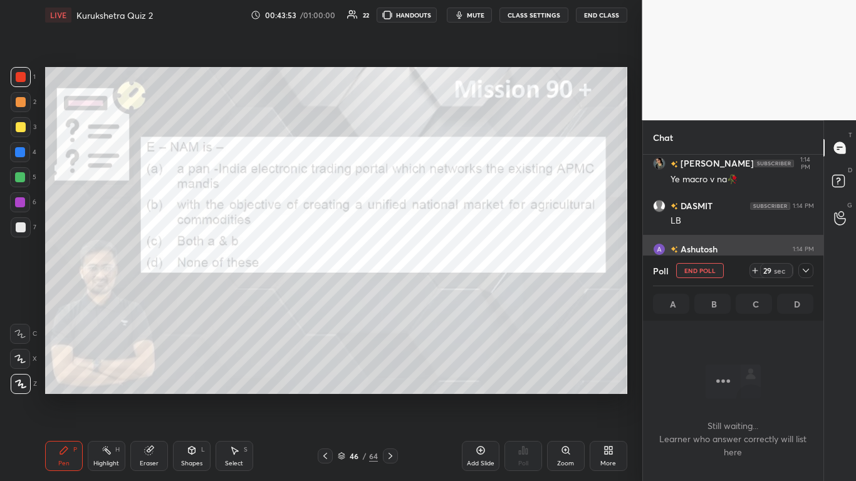
click at [449, 270] on icon at bounding box center [806, 271] width 10 height 10
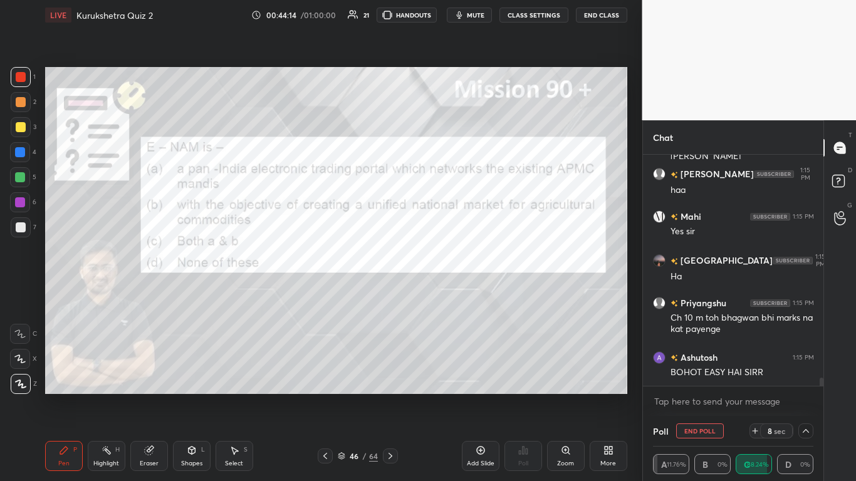
scroll to position [6489, 0]
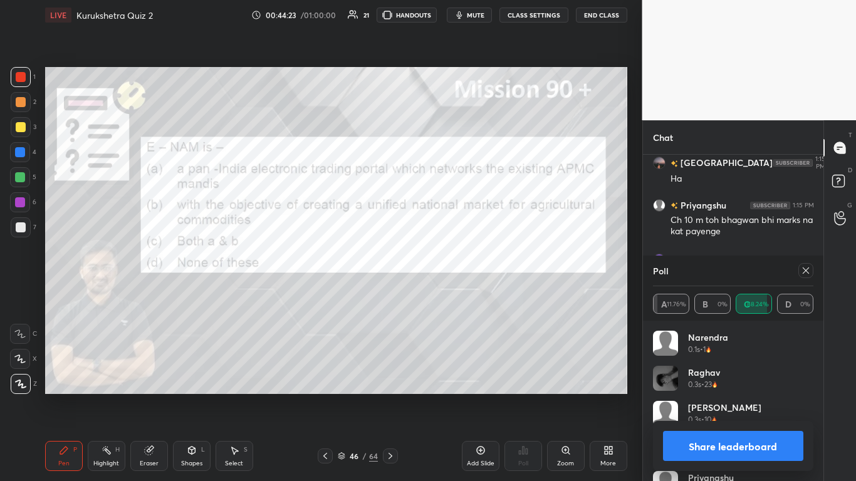
click at [449, 294] on div "Share leaderboard" at bounding box center [733, 446] width 161 height 50
click at [449, 294] on button "Share leaderboard" at bounding box center [733, 446] width 141 height 30
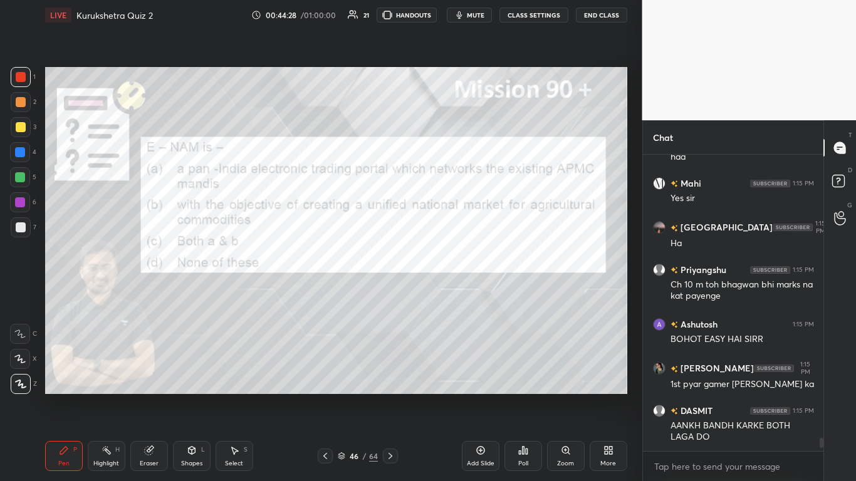
drag, startPoint x: 390, startPoint y: 450, endPoint x: 390, endPoint y: 457, distance: 6.9
click at [390, 294] on div at bounding box center [390, 456] width 15 height 15
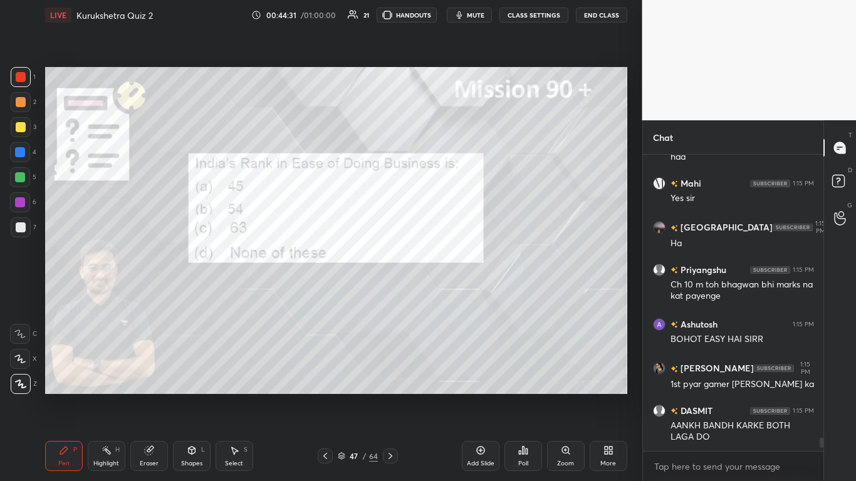
click at [449, 294] on div "Poll" at bounding box center [524, 456] width 38 height 30
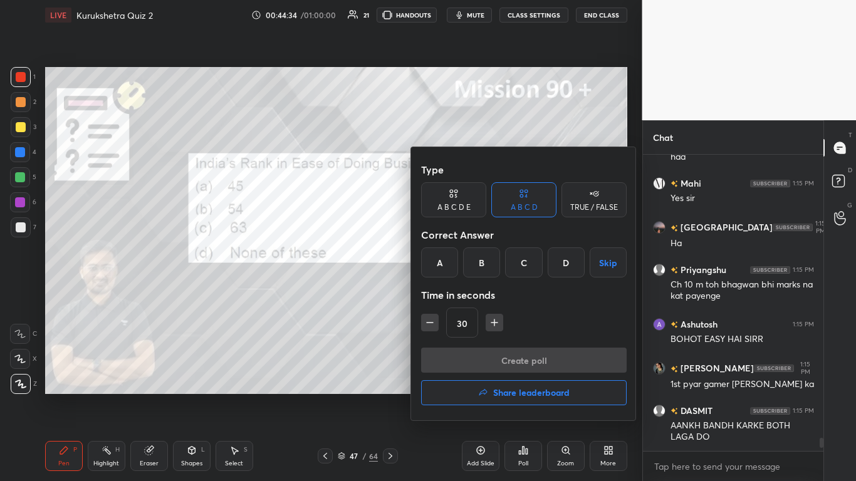
click at [449, 255] on div "C" at bounding box center [523, 263] width 37 height 30
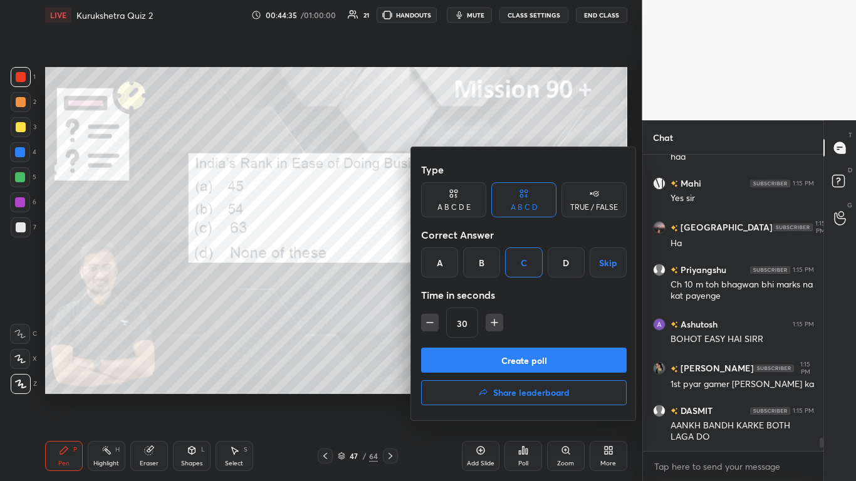
click at [449, 294] on button "Create poll" at bounding box center [524, 360] width 206 height 25
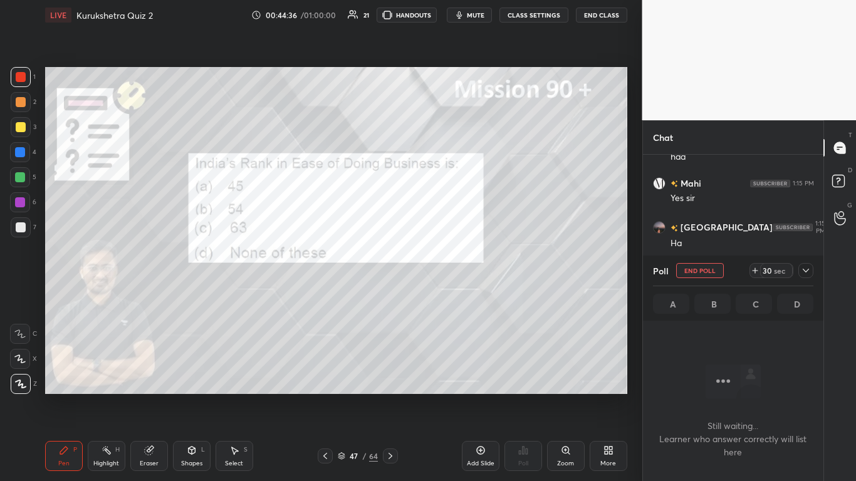
click at [449, 273] on icon at bounding box center [806, 271] width 10 height 10
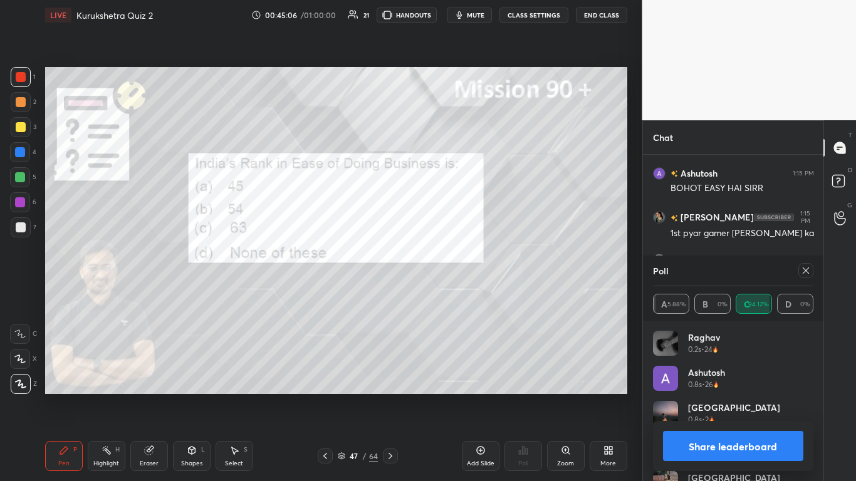
click at [449, 294] on button "Share leaderboard" at bounding box center [733, 446] width 141 height 30
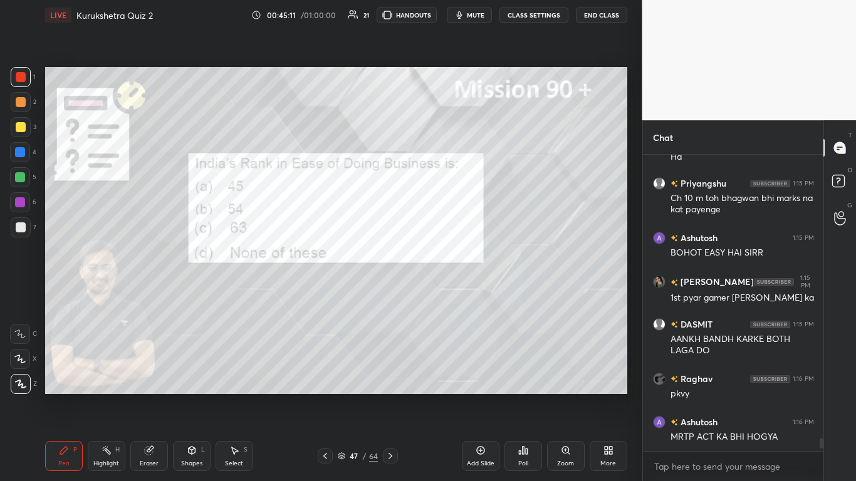
click at [392, 294] on icon at bounding box center [390, 456] width 10 height 10
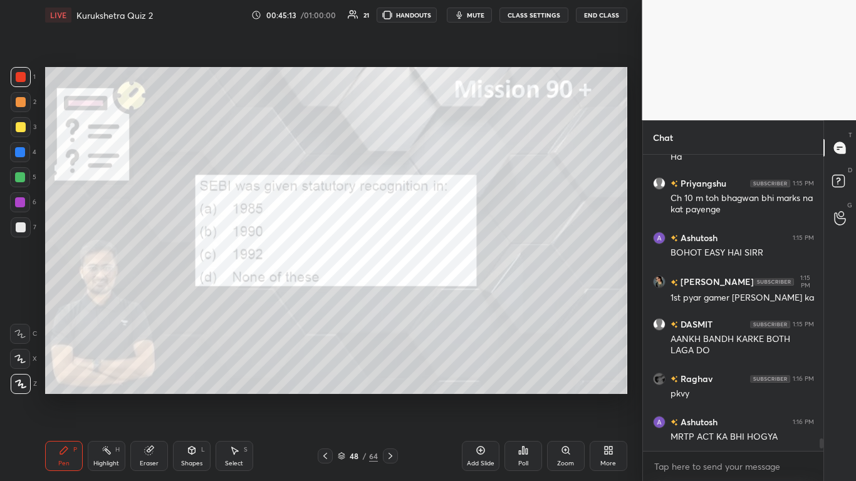
click at [449, 294] on div "Poll" at bounding box center [524, 456] width 38 height 30
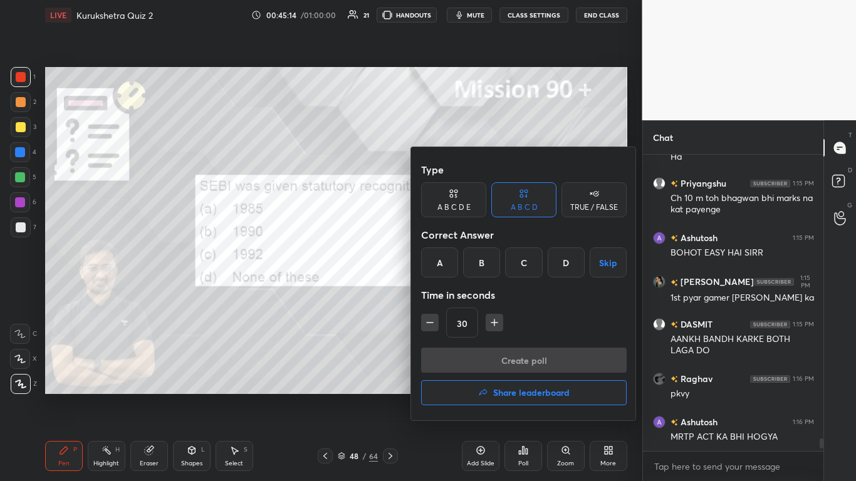
click at [449, 261] on div "C" at bounding box center [523, 263] width 37 height 30
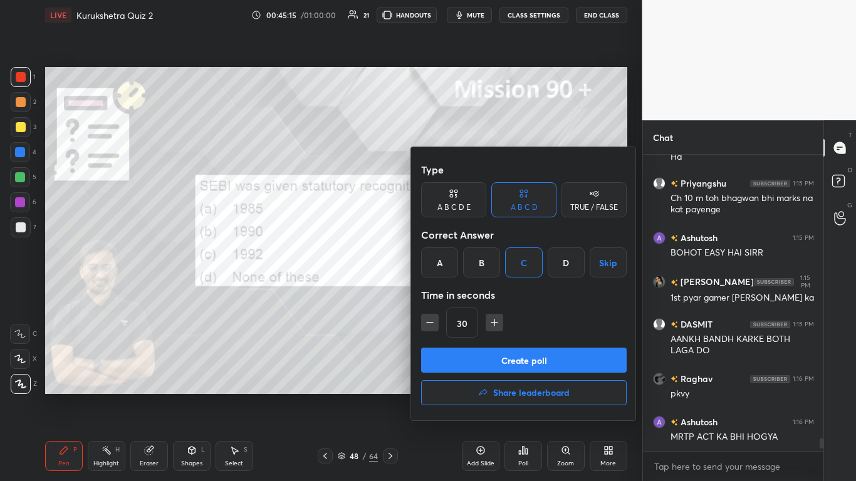
click at [449, 294] on button "Create poll" at bounding box center [524, 360] width 206 height 25
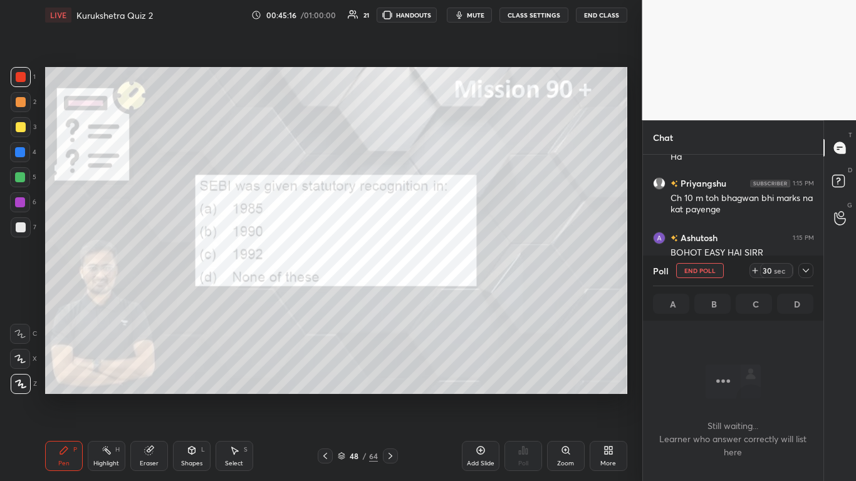
click at [449, 271] on icon at bounding box center [806, 271] width 10 height 10
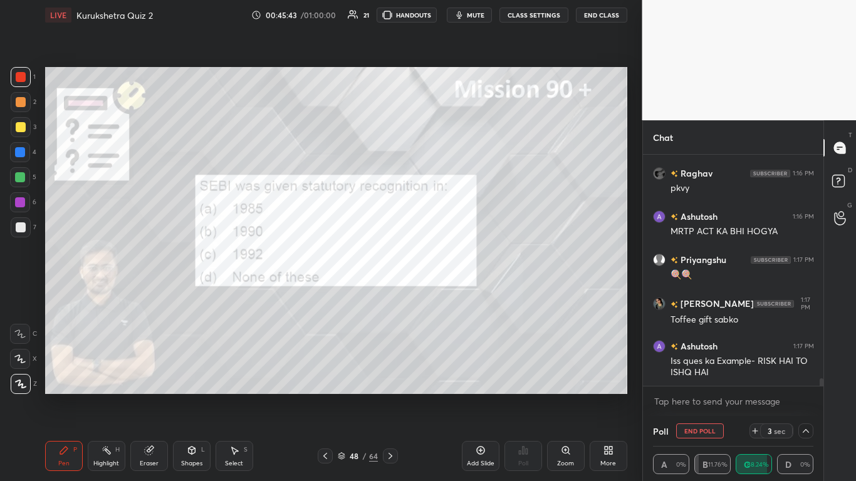
scroll to position [6814, 0]
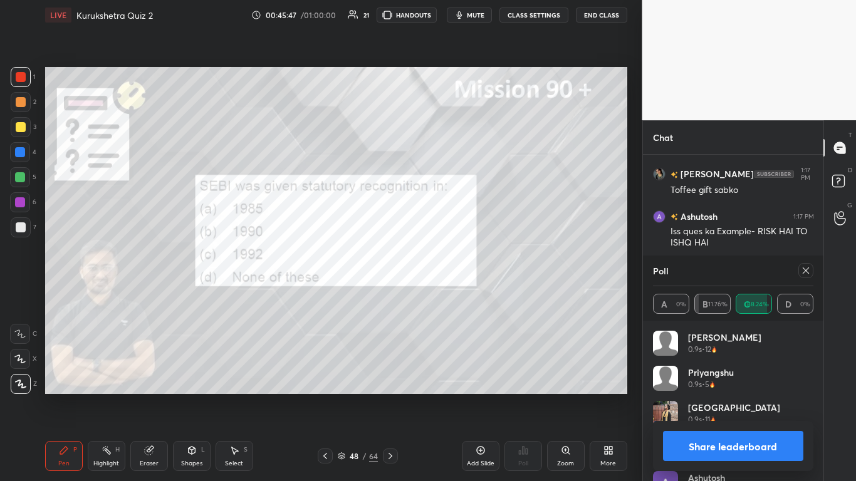
click at [449, 294] on button "Share leaderboard" at bounding box center [733, 446] width 141 height 30
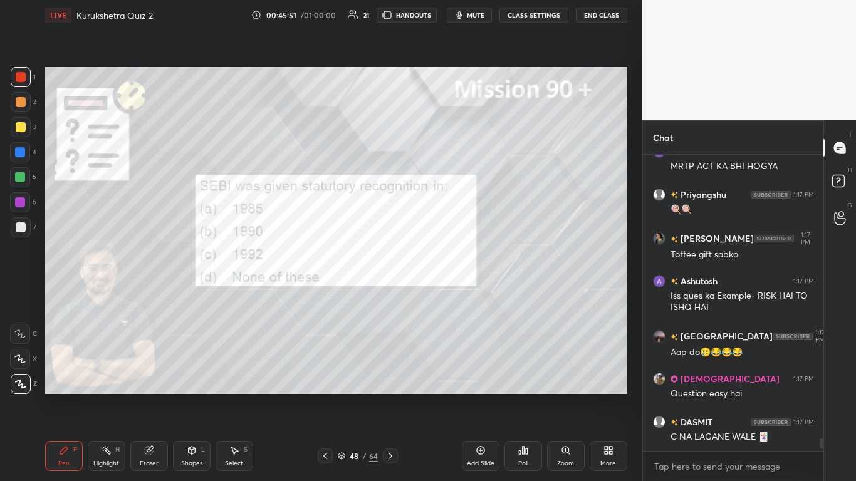
click at [392, 294] on icon at bounding box center [390, 456] width 10 height 10
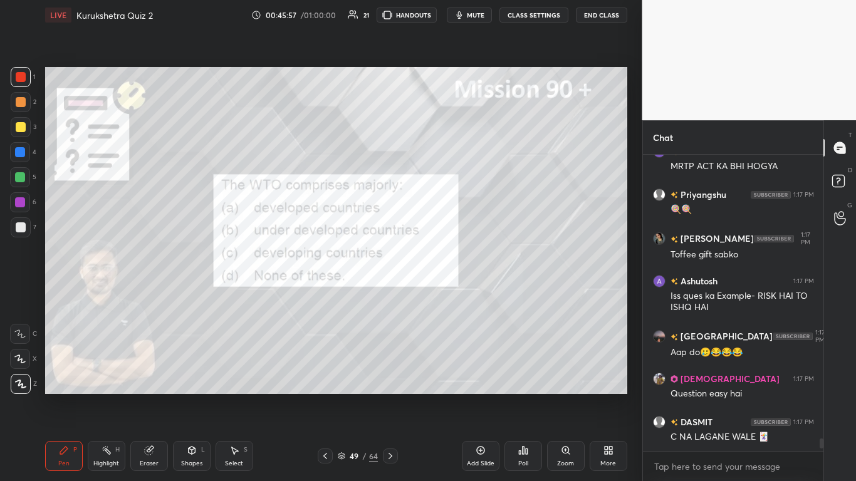
click at [449, 294] on div "Poll" at bounding box center [524, 456] width 38 height 30
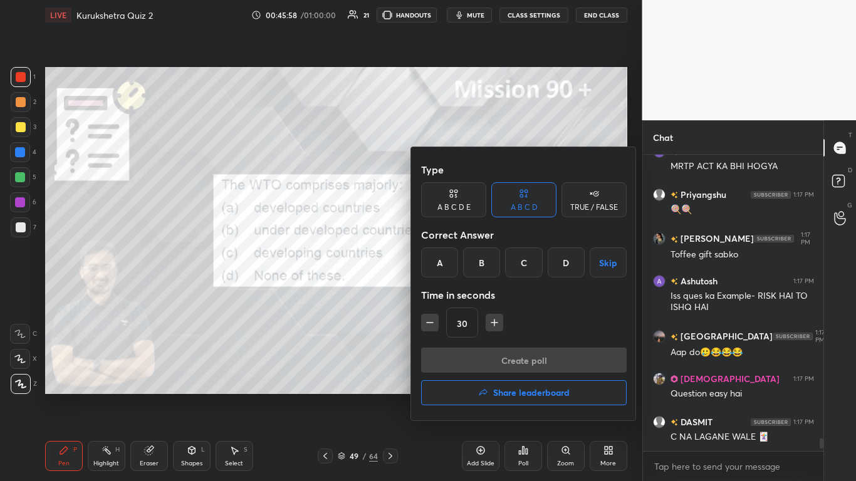
click at [449, 263] on div "C" at bounding box center [523, 263] width 37 height 30
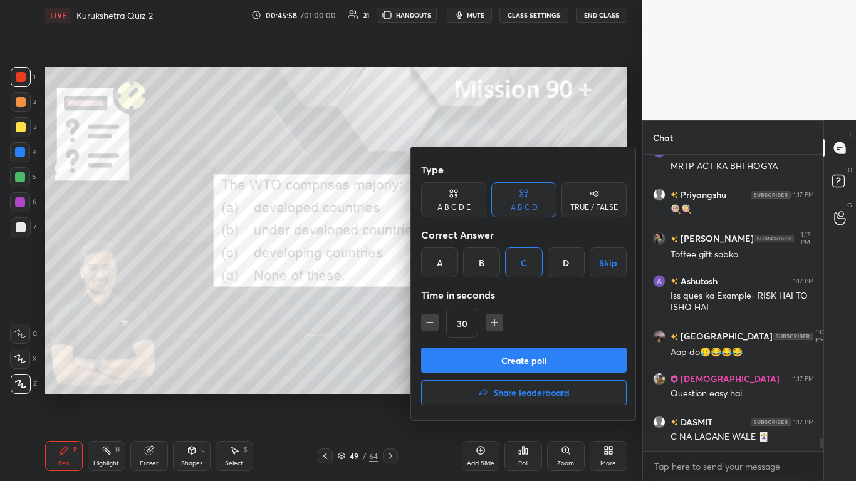
click at [449, 294] on button "Create poll" at bounding box center [524, 360] width 206 height 25
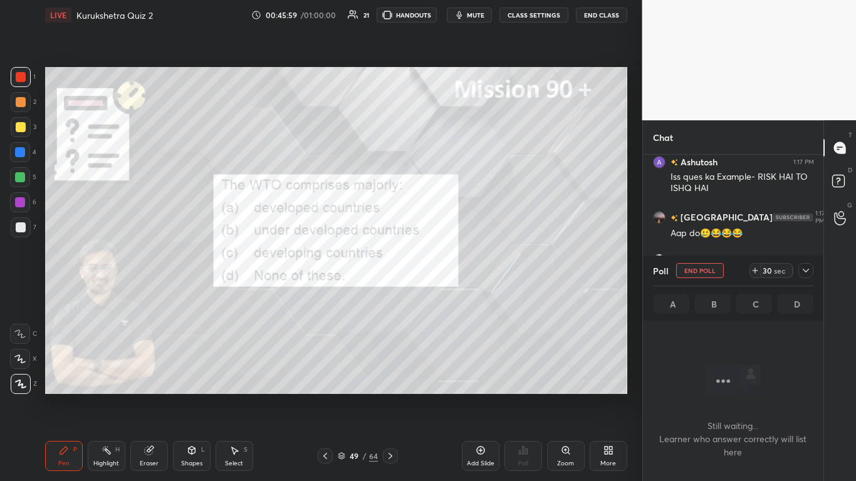
click at [449, 273] on icon at bounding box center [806, 271] width 10 height 10
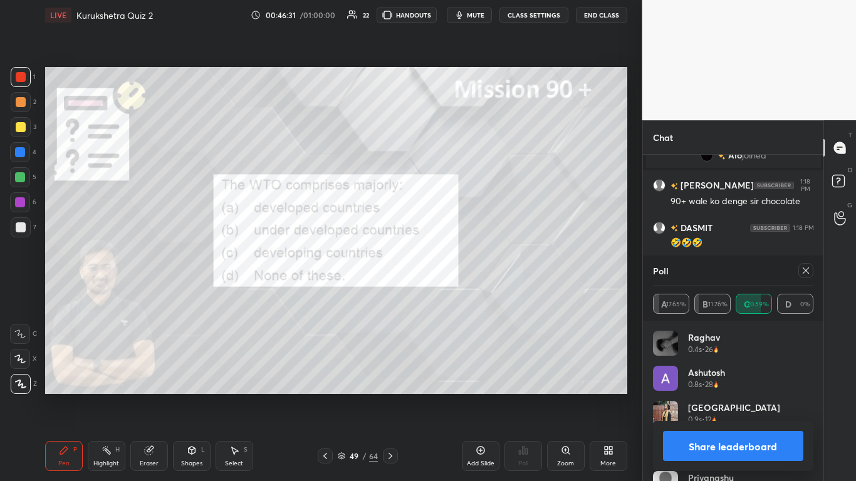
drag, startPoint x: 787, startPoint y: 436, endPoint x: 787, endPoint y: 429, distance: 6.9
click at [449, 294] on button "Share leaderboard" at bounding box center [733, 446] width 141 height 30
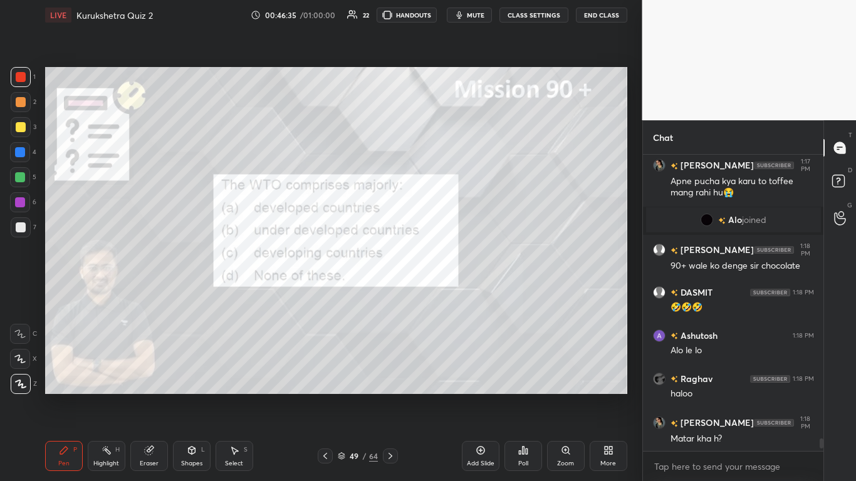
click at [390, 294] on icon at bounding box center [390, 456] width 10 height 10
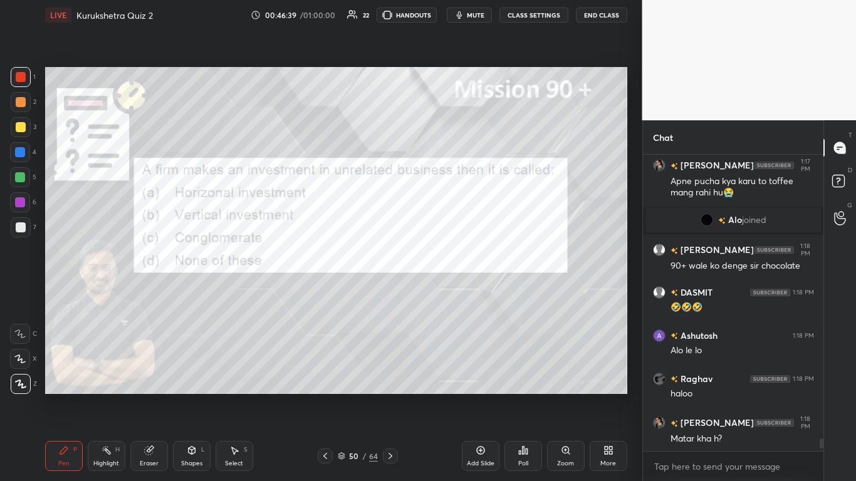
click at [449, 294] on icon at bounding box center [524, 451] width 2 height 8
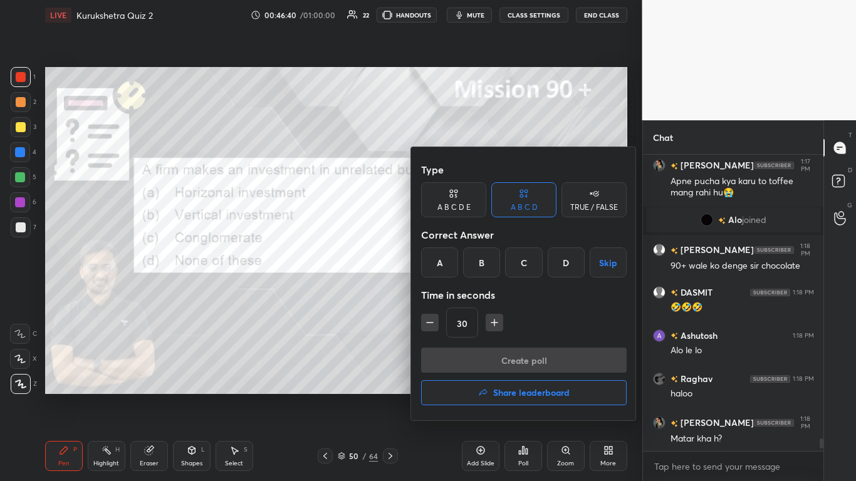
click at [449, 264] on div "C" at bounding box center [523, 263] width 37 height 30
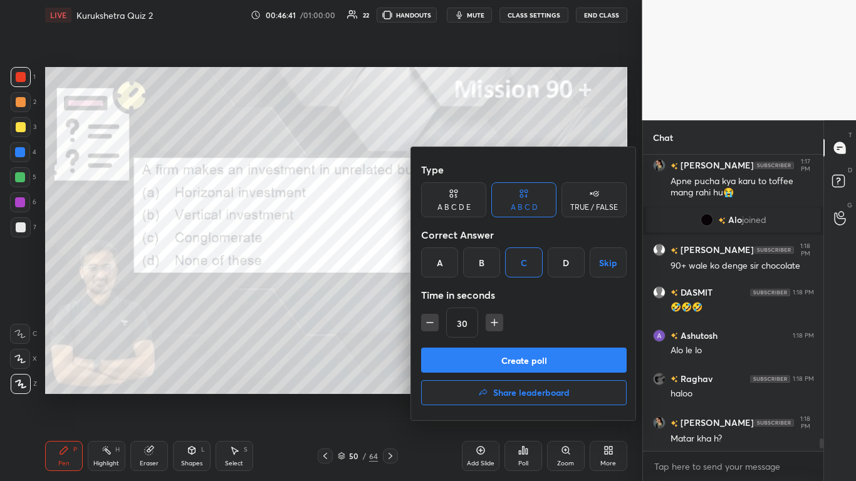
click at [449, 294] on button "Create poll" at bounding box center [524, 360] width 206 height 25
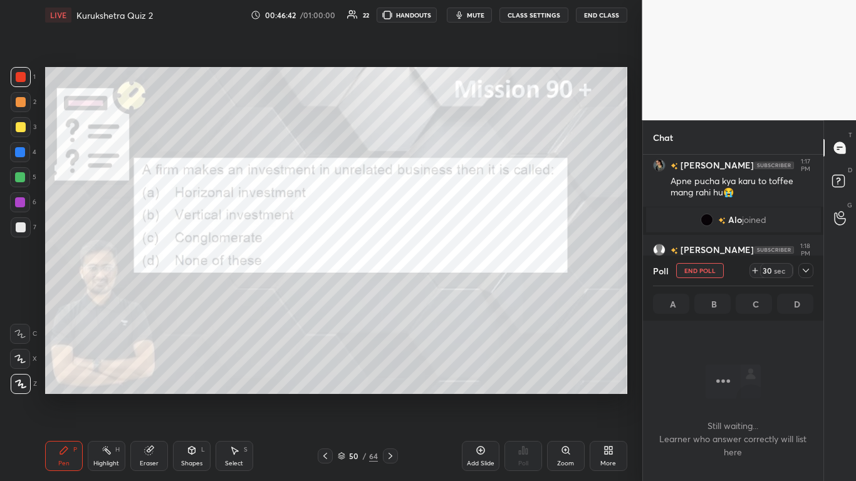
click at [449, 272] on icon at bounding box center [806, 271] width 10 height 10
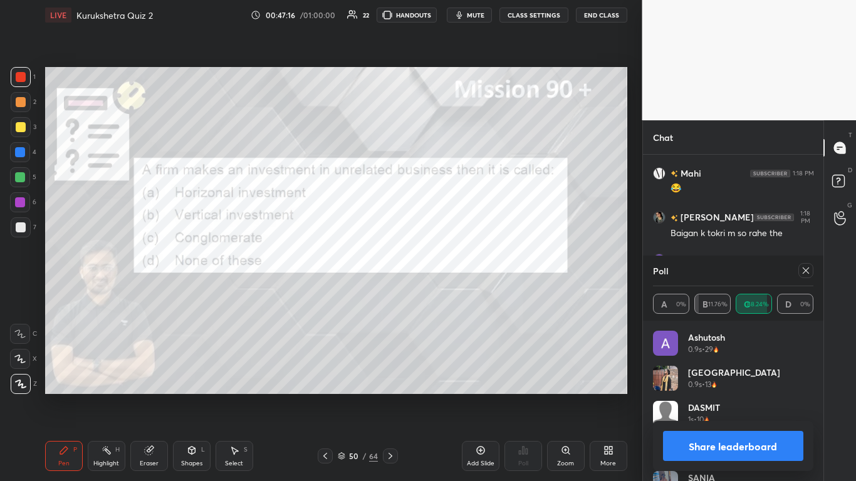
click at [449, 294] on button "Share leaderboard" at bounding box center [733, 446] width 141 height 30
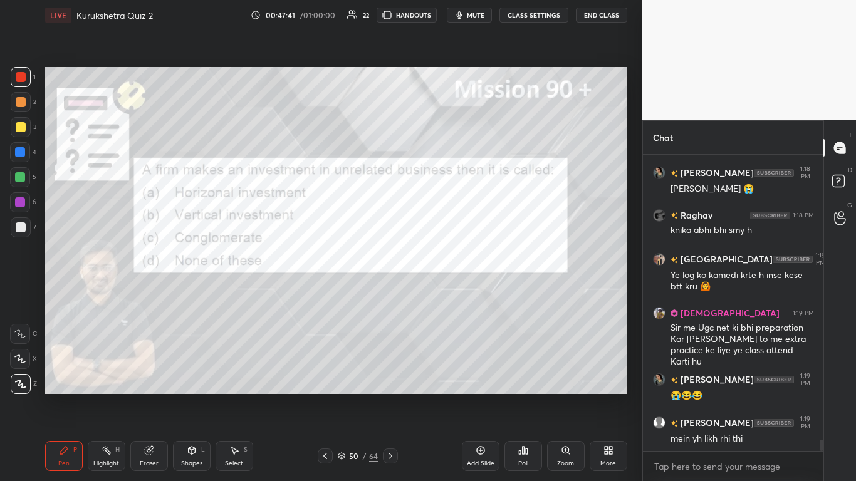
click at [392, 294] on icon at bounding box center [390, 456] width 10 height 10
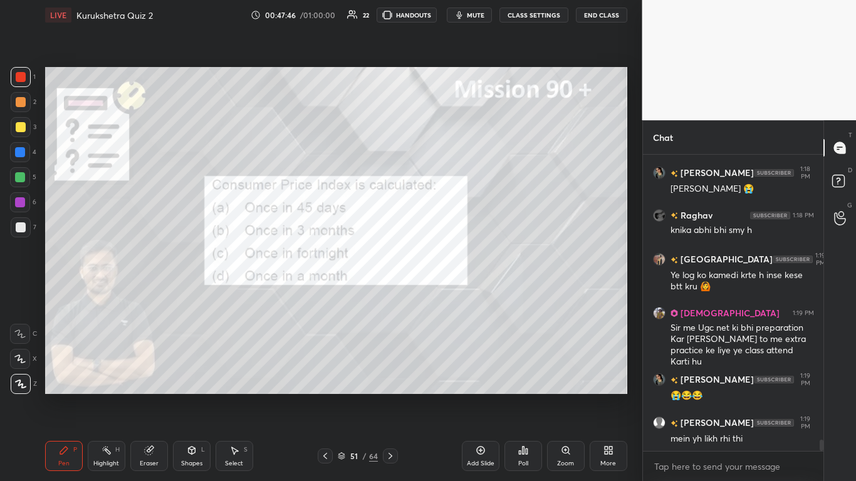
click at [449, 294] on icon at bounding box center [523, 451] width 10 height 10
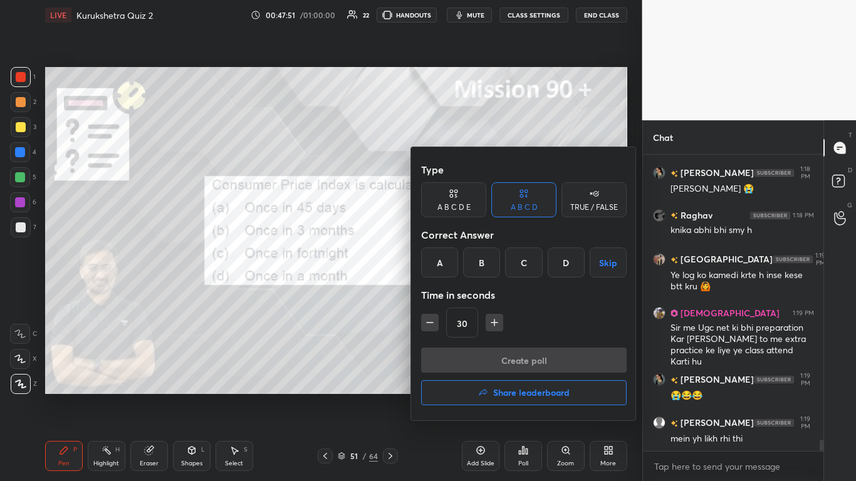
click at [449, 257] on div "D" at bounding box center [566, 263] width 37 height 30
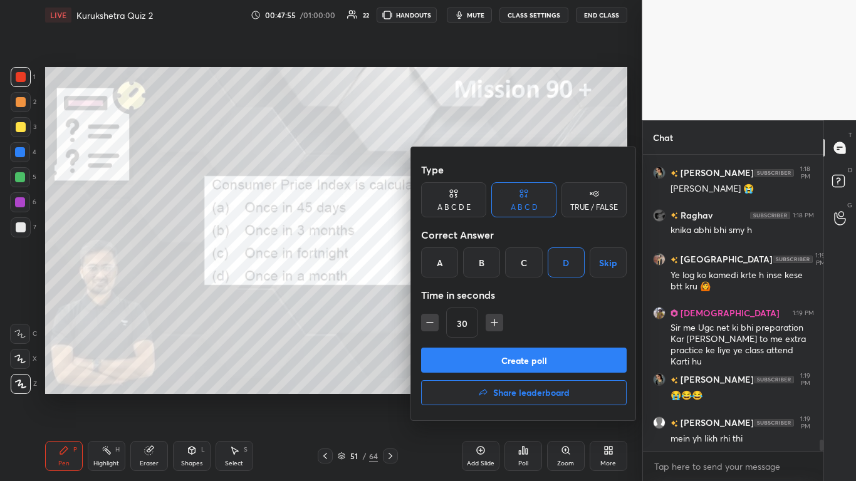
click at [449, 294] on button "Create poll" at bounding box center [524, 360] width 206 height 25
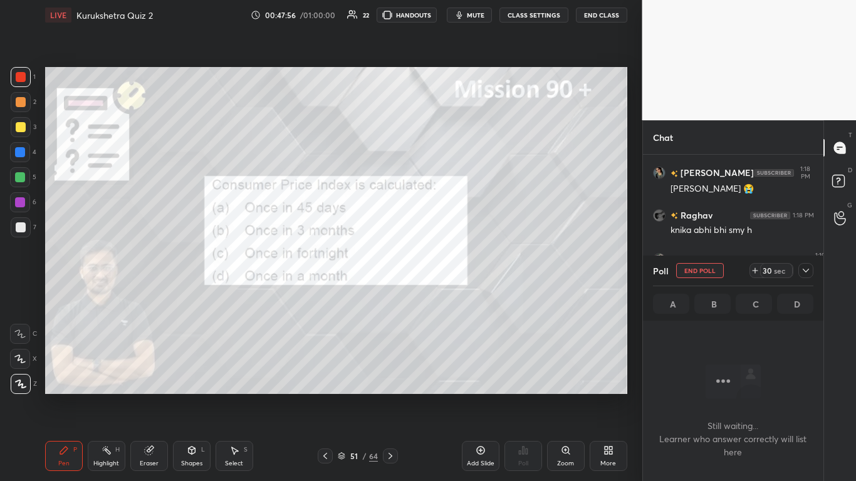
scroll to position [258, 177]
click at [449, 269] on icon at bounding box center [806, 271] width 10 height 10
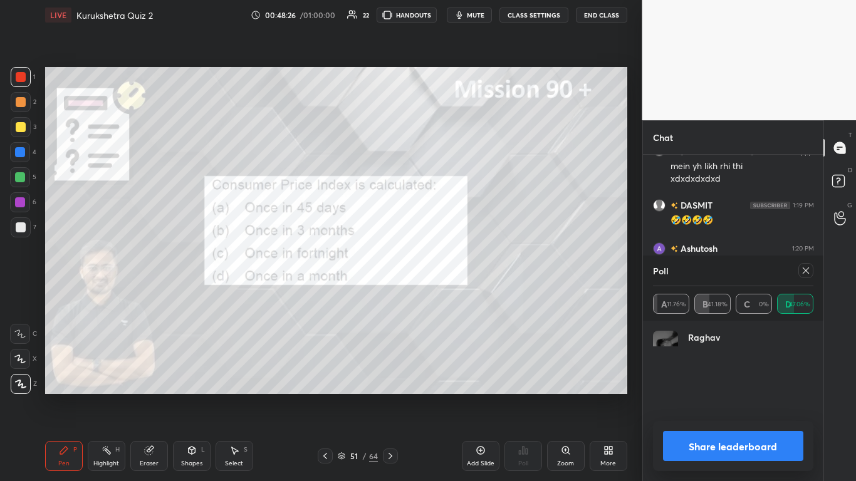
scroll to position [147, 157]
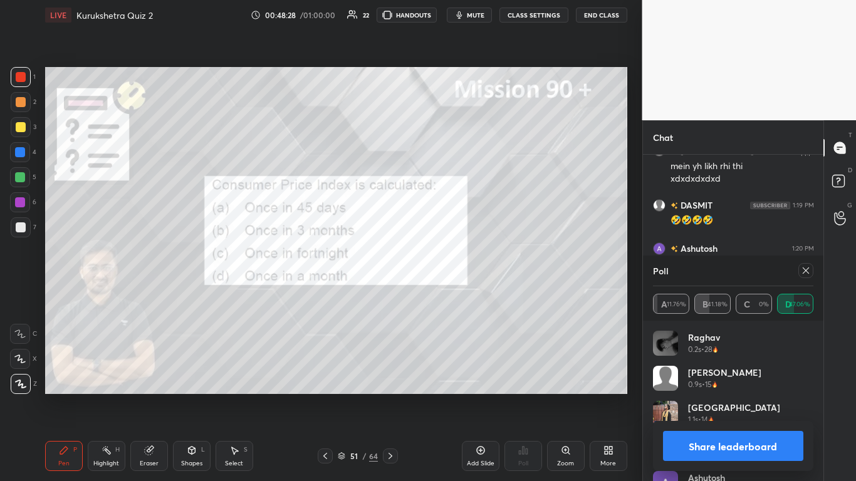
click at [449, 294] on button "Share leaderboard" at bounding box center [733, 446] width 141 height 30
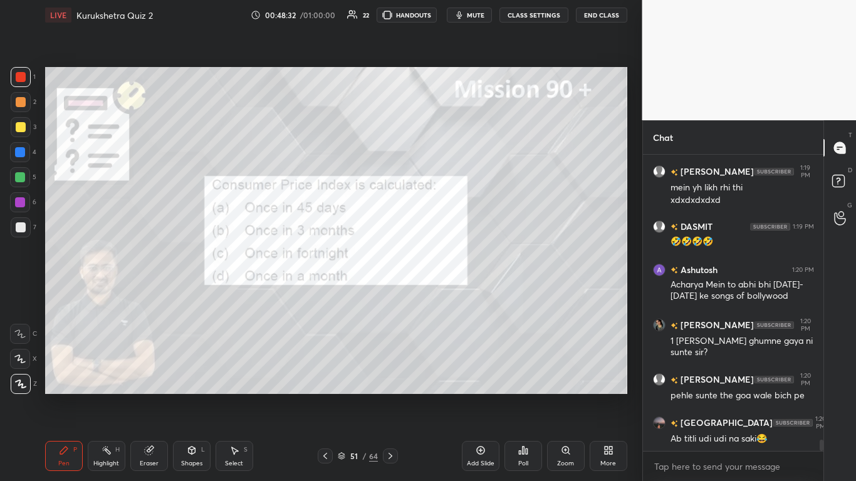
scroll to position [7754, 0]
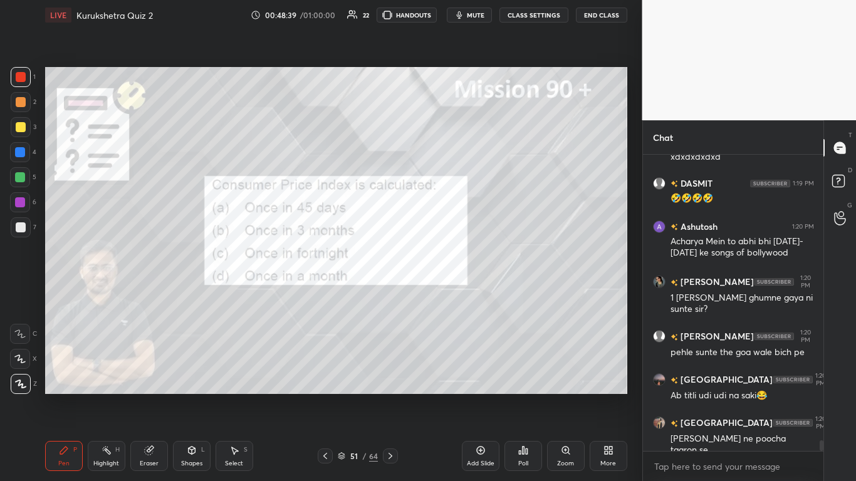
click at [392, 294] on icon at bounding box center [390, 456] width 10 height 10
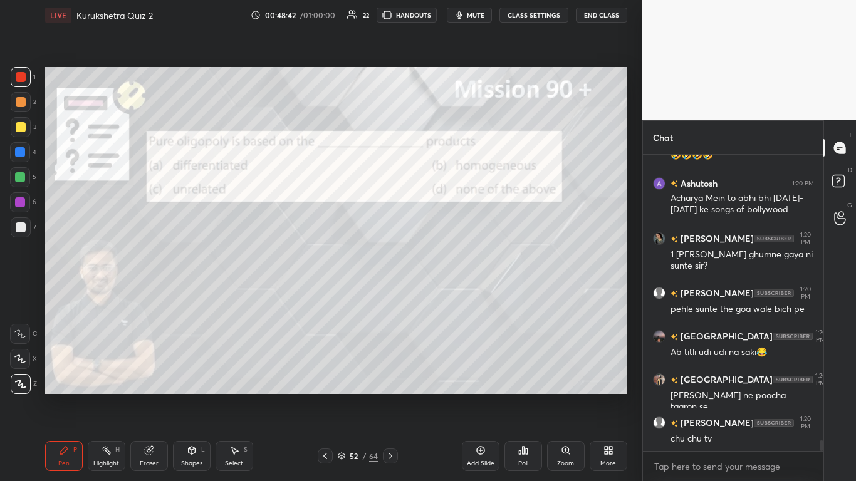
scroll to position [7840, 0]
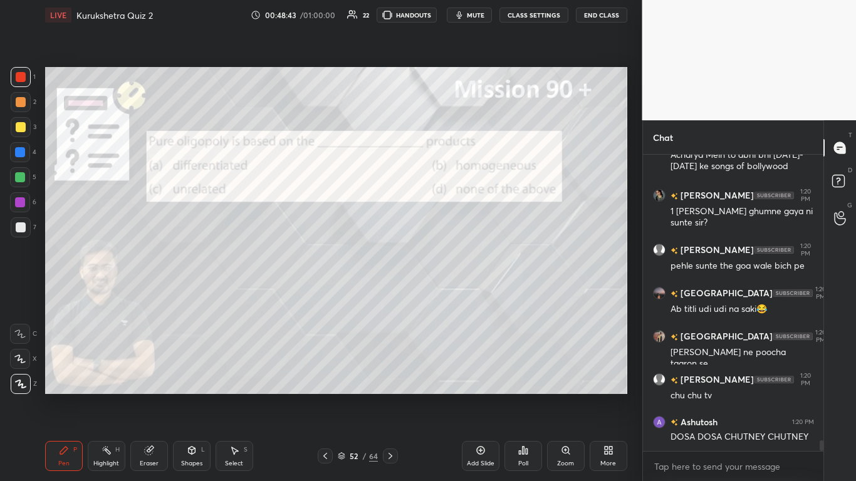
click at [449, 294] on div "Poll" at bounding box center [524, 456] width 38 height 30
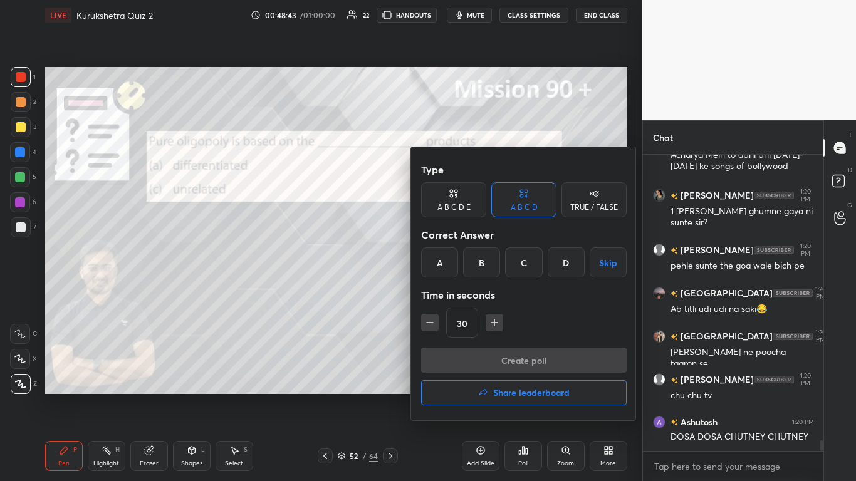
click at [449, 294] on div at bounding box center [428, 240] width 856 height 481
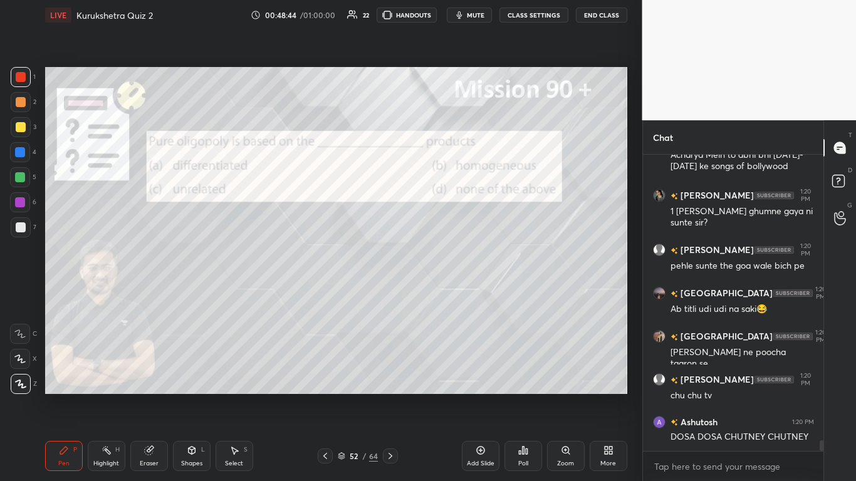
click at [449, 294] on icon at bounding box center [523, 451] width 10 height 10
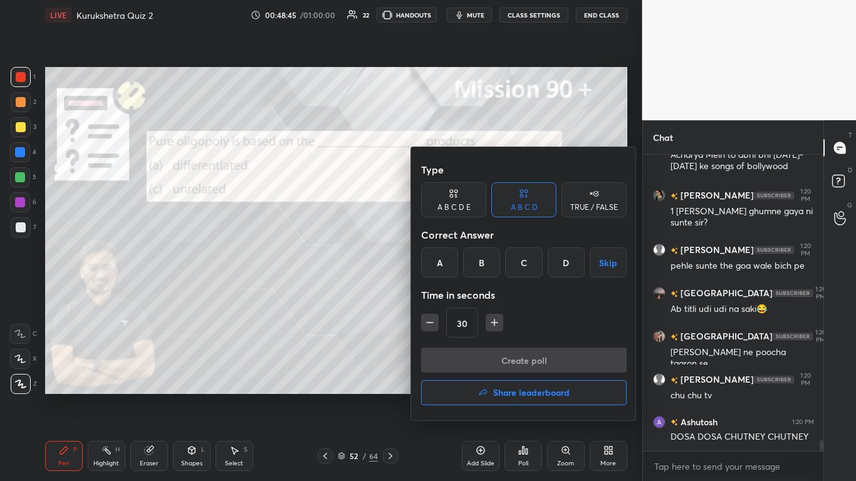
drag, startPoint x: 486, startPoint y: 263, endPoint x: 492, endPoint y: 304, distance: 41.8
click at [449, 264] on div "B" at bounding box center [481, 263] width 37 height 30
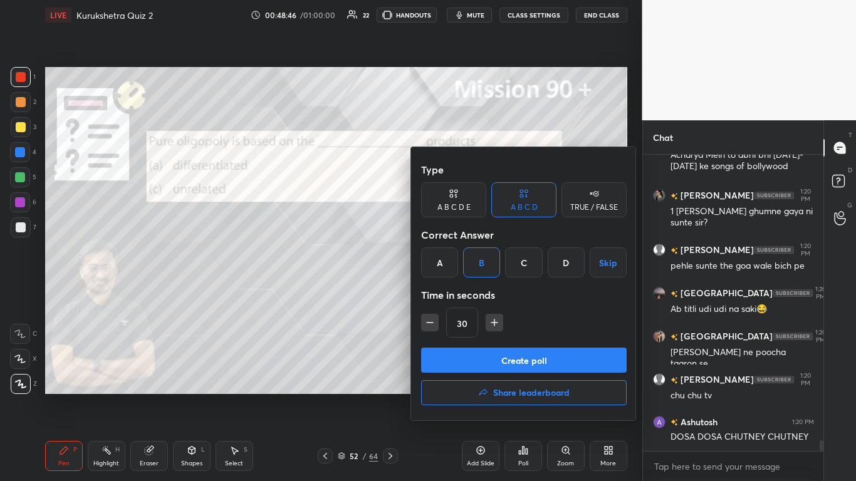
click at [449, 294] on button "Create poll" at bounding box center [524, 360] width 206 height 25
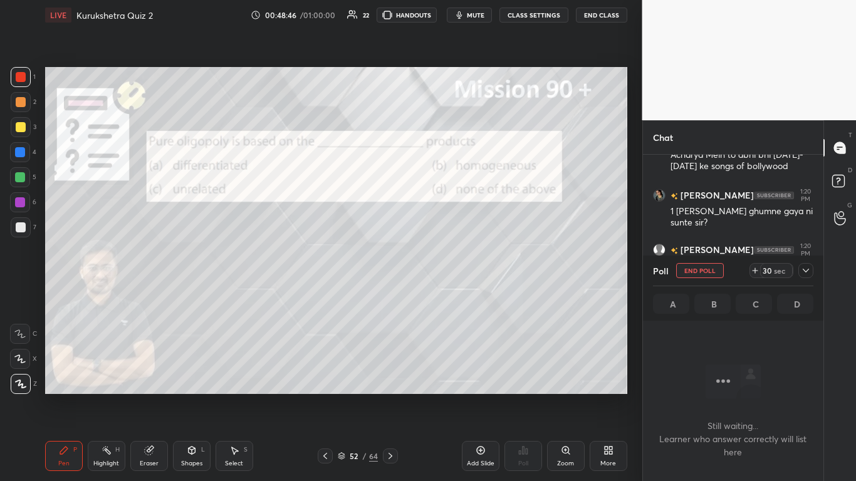
scroll to position [296, 177]
click at [449, 15] on span "mute" at bounding box center [476, 15] width 18 height 9
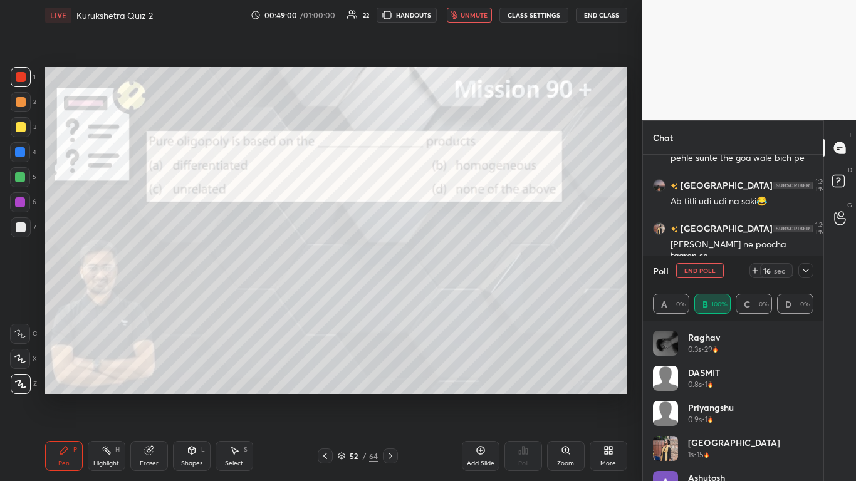
scroll to position [7991, 0]
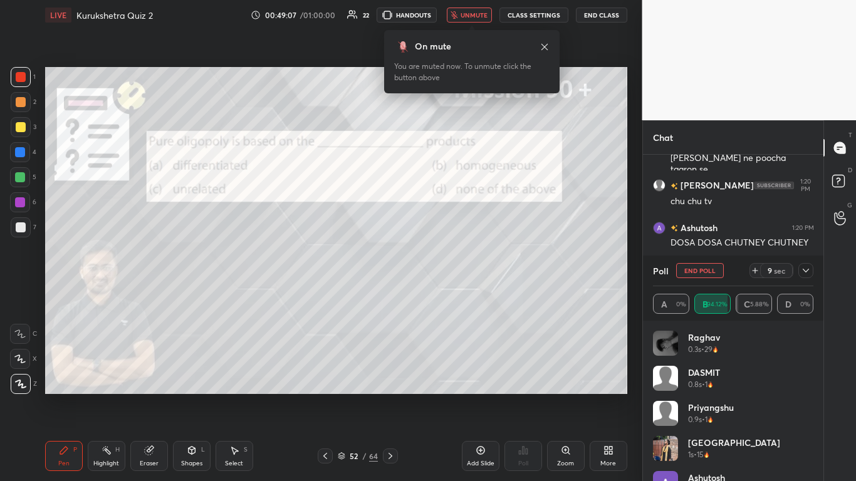
click at [449, 273] on icon at bounding box center [806, 271] width 10 height 10
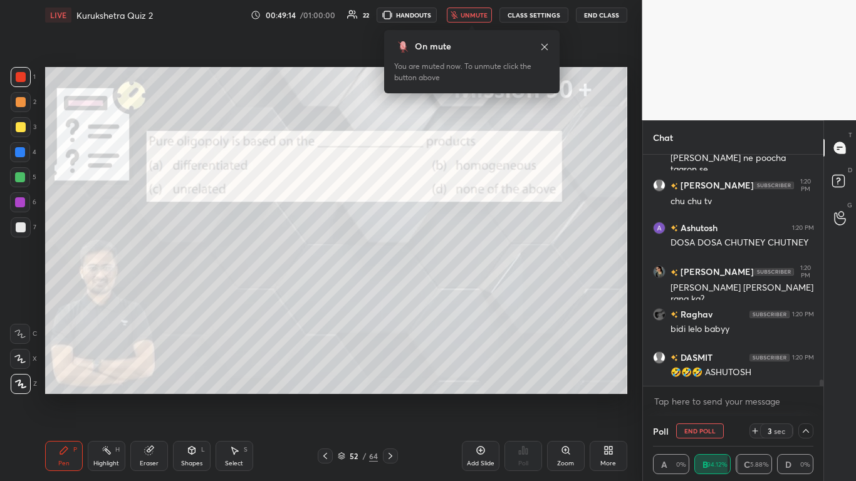
click at [449, 15] on span "unmute" at bounding box center [474, 15] width 27 height 9
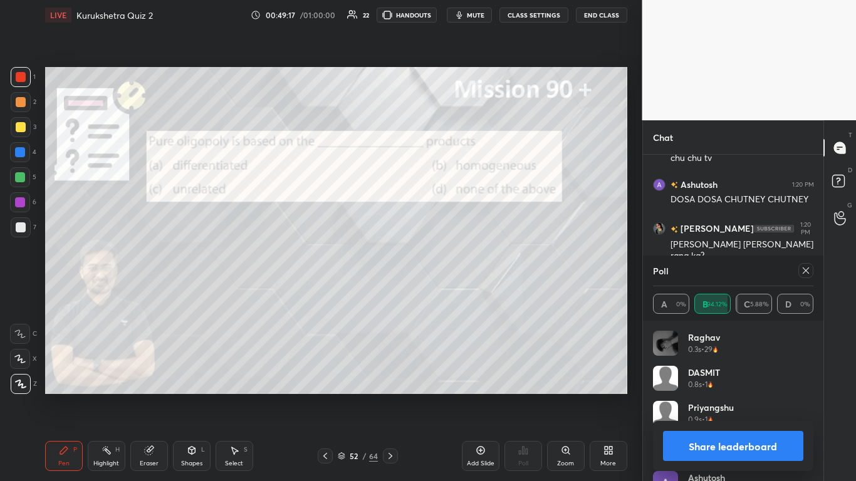
click at [449, 294] on button "Share leaderboard" at bounding box center [733, 446] width 141 height 30
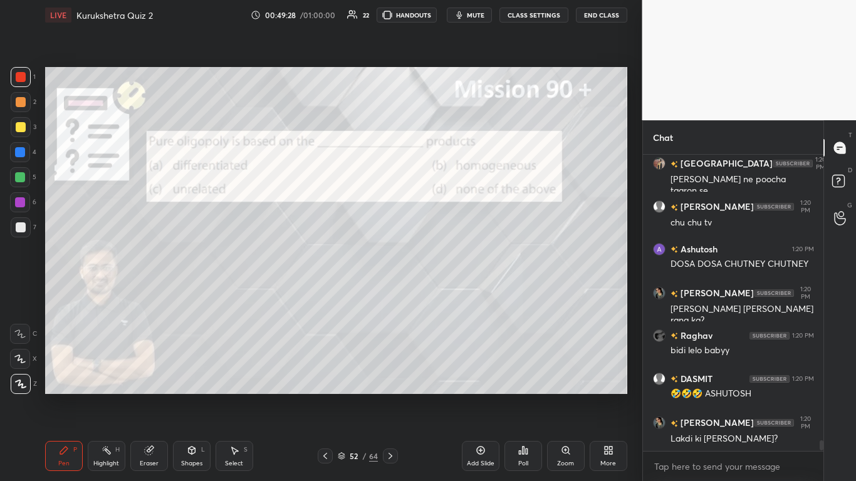
click at [392, 294] on icon at bounding box center [390, 456] width 10 height 10
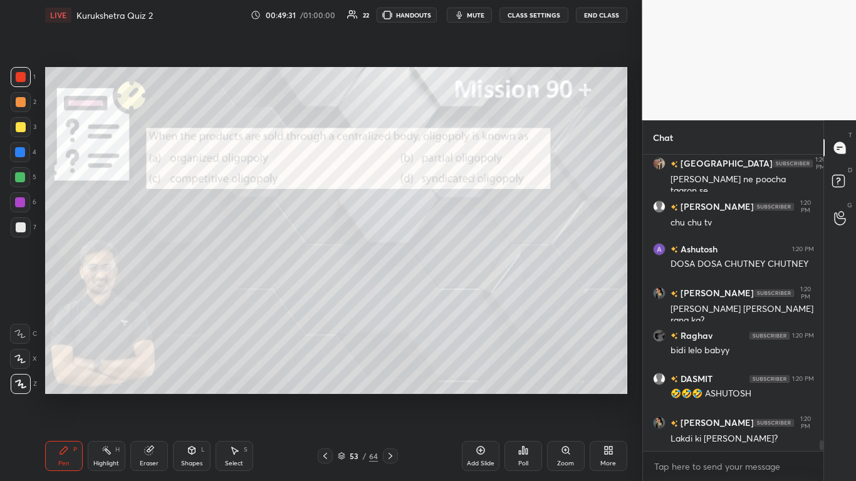
click at [449, 294] on div "Poll" at bounding box center [523, 464] width 10 height 6
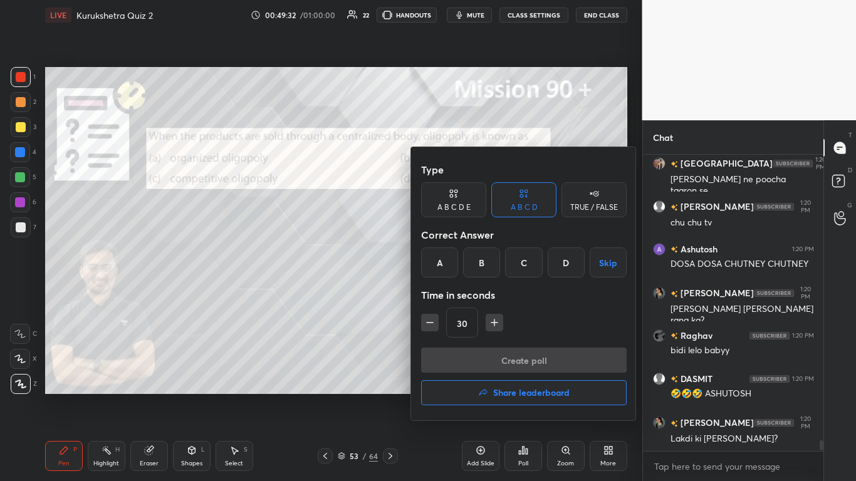
click at [386, 294] on div at bounding box center [428, 240] width 856 height 481
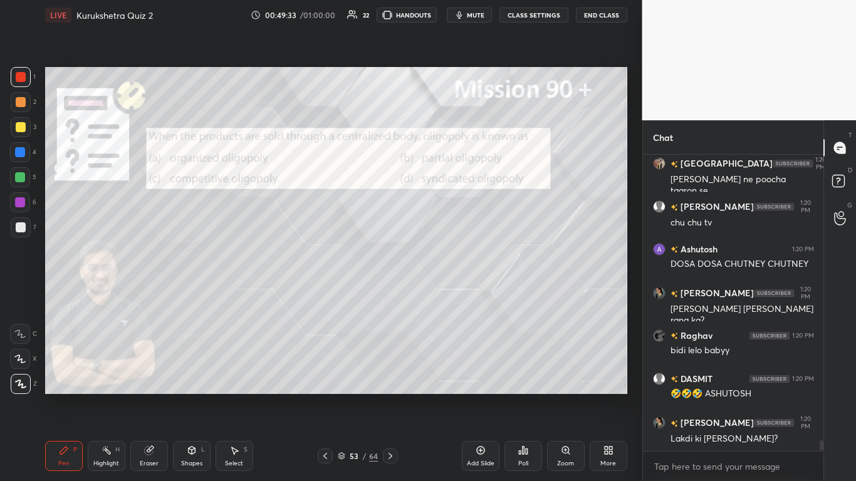
click at [449, 294] on div "Poll" at bounding box center [524, 456] width 38 height 30
click at [449, 294] on icon at bounding box center [523, 451] width 10 height 10
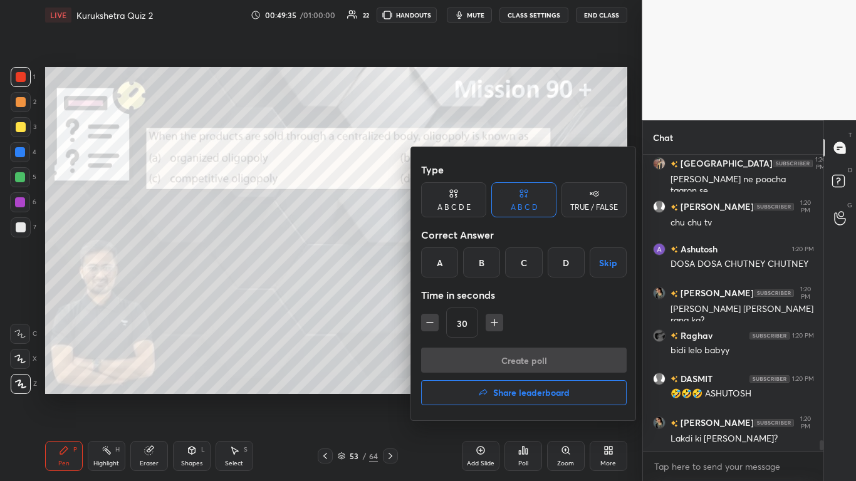
click at [449, 270] on div "D" at bounding box center [566, 263] width 37 height 30
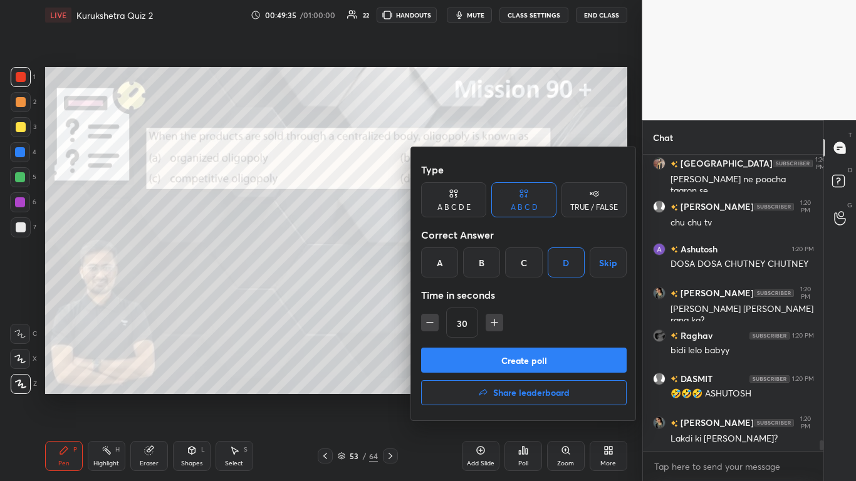
click at [449, 294] on button "Create poll" at bounding box center [524, 360] width 206 height 25
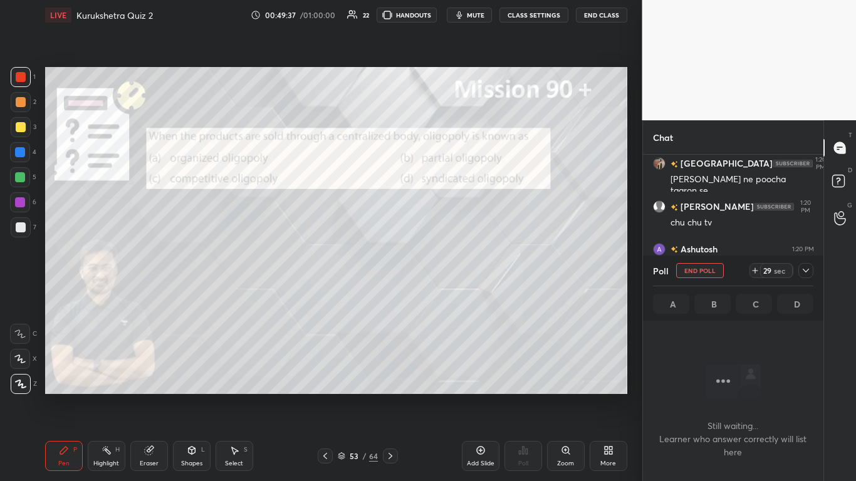
click at [449, 267] on icon at bounding box center [806, 271] width 10 height 10
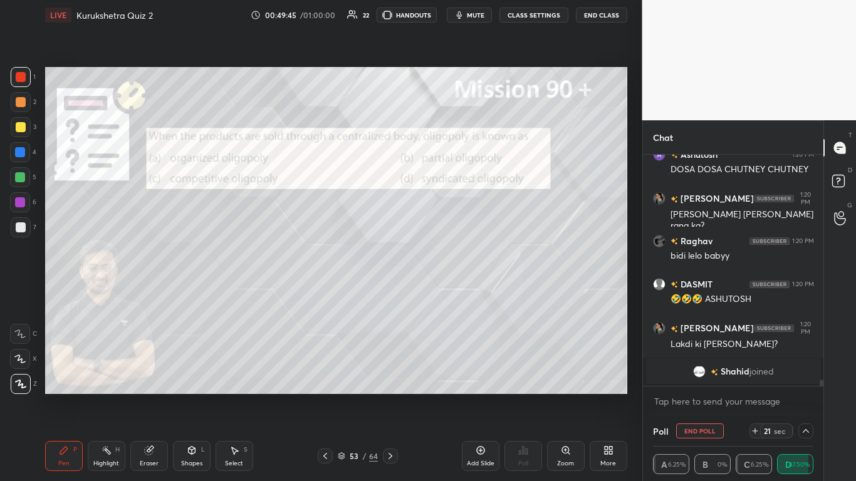
click at [449, 294] on img "grid" at bounding box center [715, 372] width 8 height 7
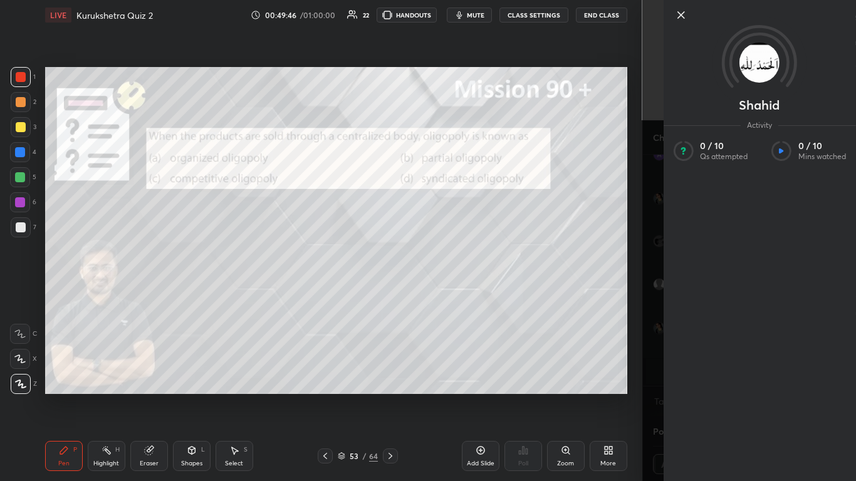
scroll to position [7728, 0]
click at [449, 294] on div "Shahid Activity 0 / 10 Qs attempted 0 / 10 Mins watched" at bounding box center [749, 240] width 214 height 481
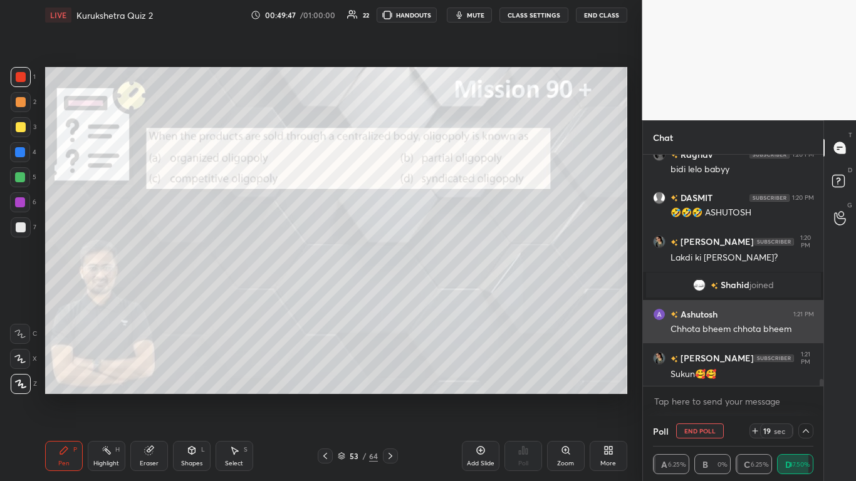
click at [449, 294] on div "Chhota bheem chhota bheem" at bounding box center [743, 329] width 144 height 13
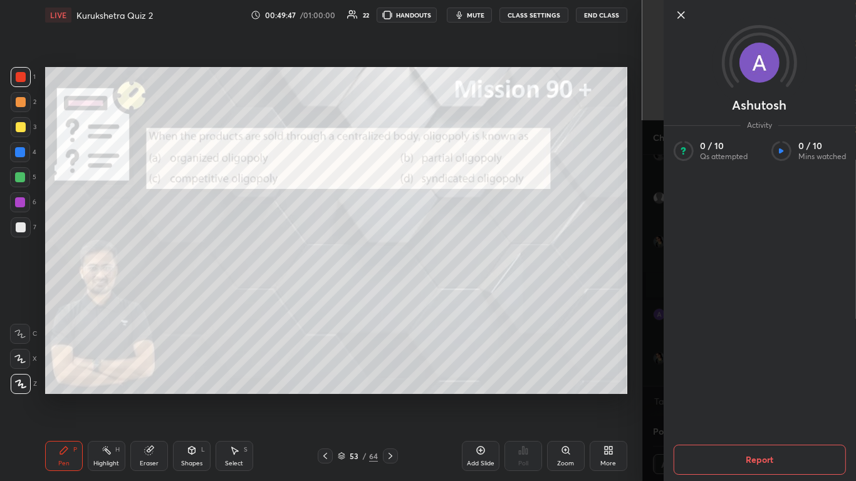
click at [449, 294] on div "Ashutosh Activity 0 / 10 Qs attempted 0 / 10 Mins watched Report" at bounding box center [749, 240] width 214 height 481
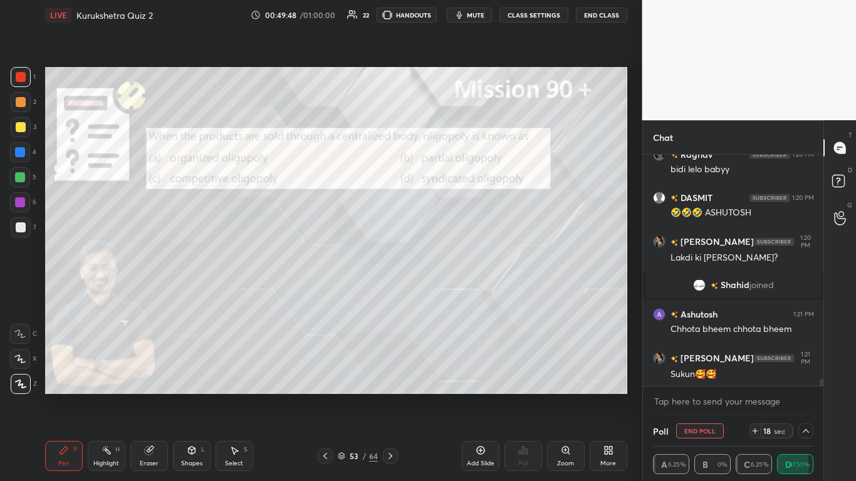
click at [449, 283] on div "[PERSON_NAME] joined" at bounding box center [733, 285] width 175 height 25
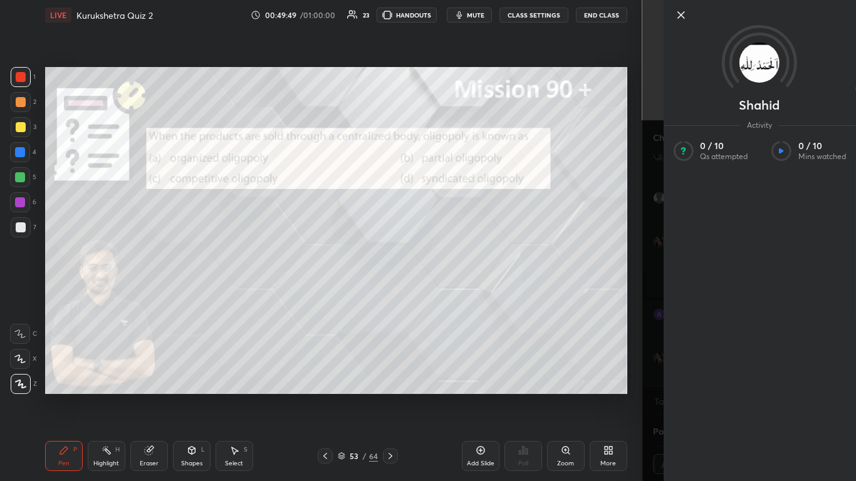
click at [449, 294] on div "Shahid Activity 0 / 10 Qs attempted 0 / 10 Mins watched" at bounding box center [749, 240] width 214 height 481
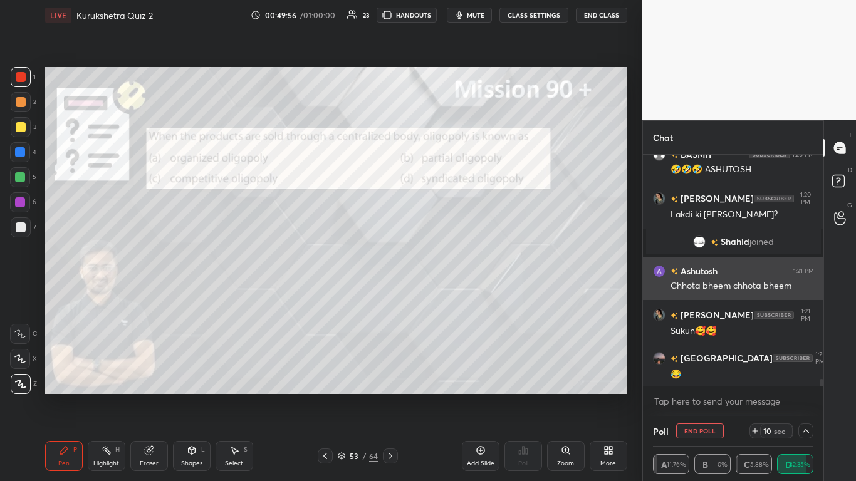
scroll to position [7857, 0]
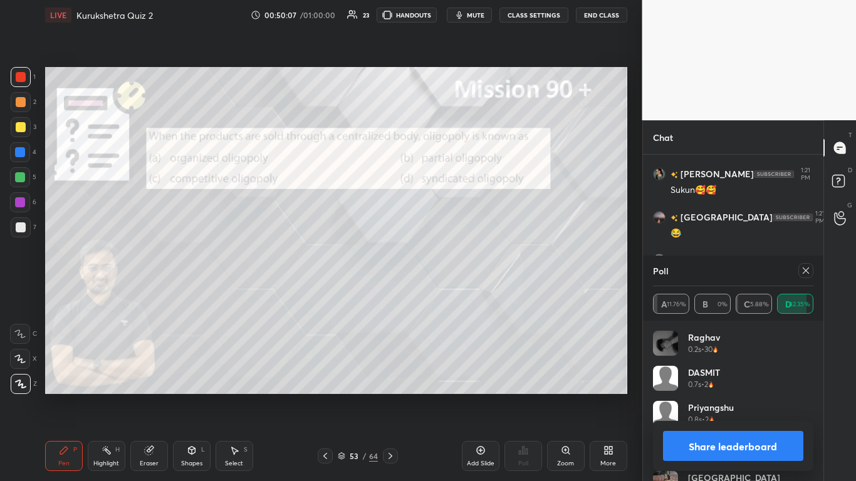
click at [449, 294] on button "Share leaderboard" at bounding box center [733, 446] width 141 height 30
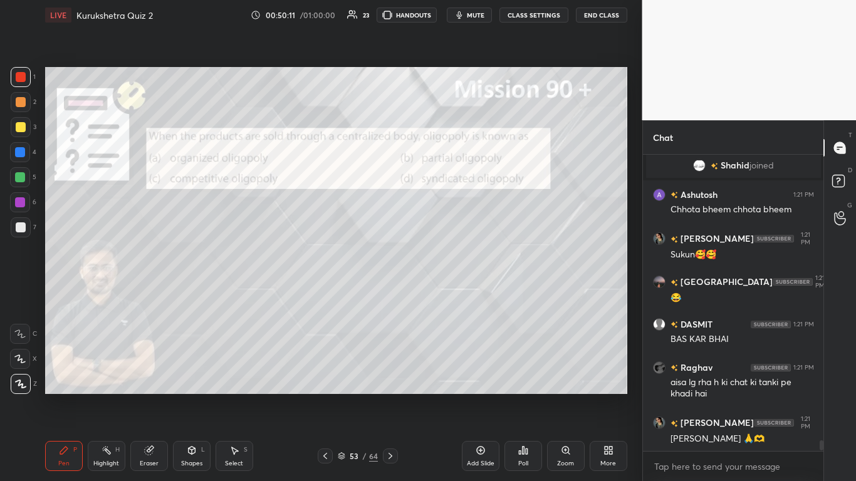
click at [392, 294] on icon at bounding box center [390, 456] width 10 height 10
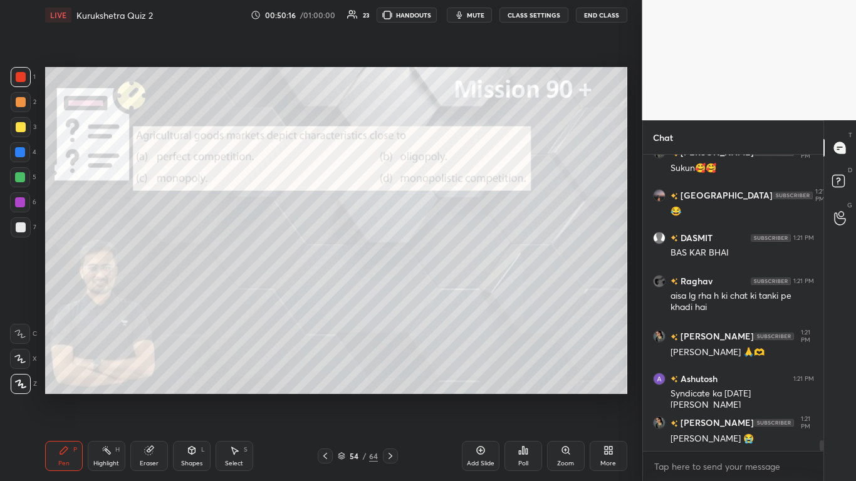
click at [449, 294] on icon at bounding box center [523, 451] width 10 height 10
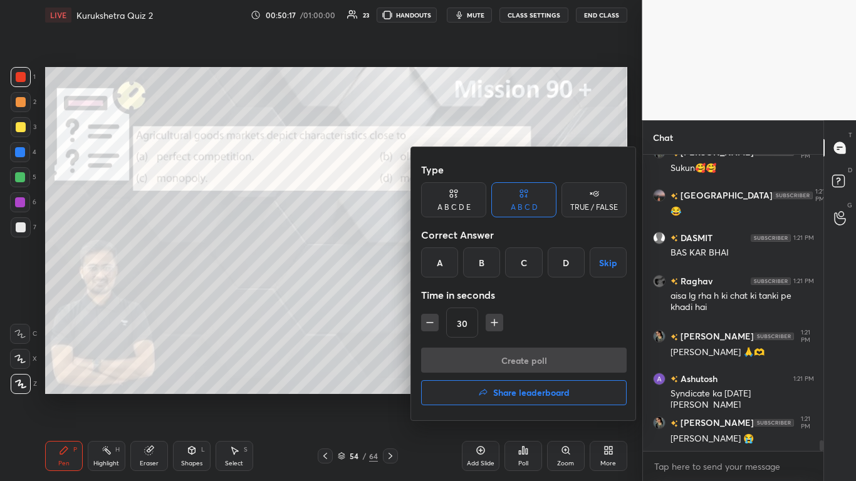
click at [442, 256] on div "A" at bounding box center [439, 263] width 37 height 30
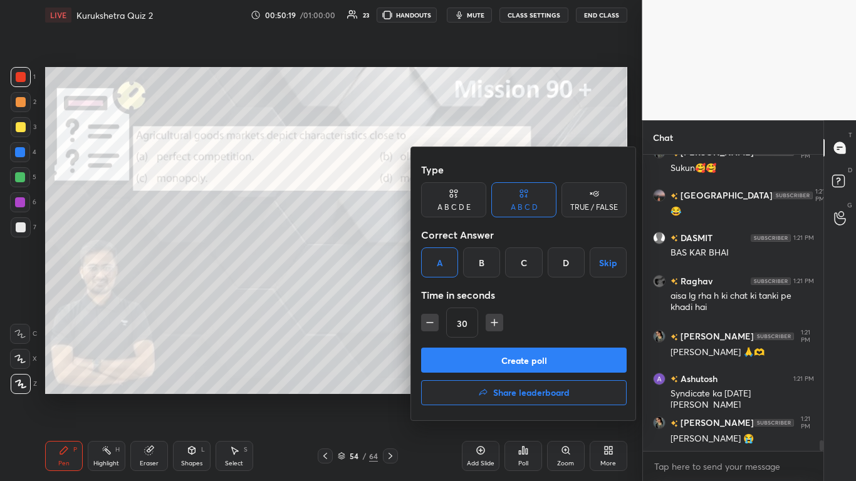
click at [442, 268] on div "A" at bounding box center [439, 263] width 37 height 30
click at [449, 294] on button "Create poll" at bounding box center [524, 360] width 206 height 25
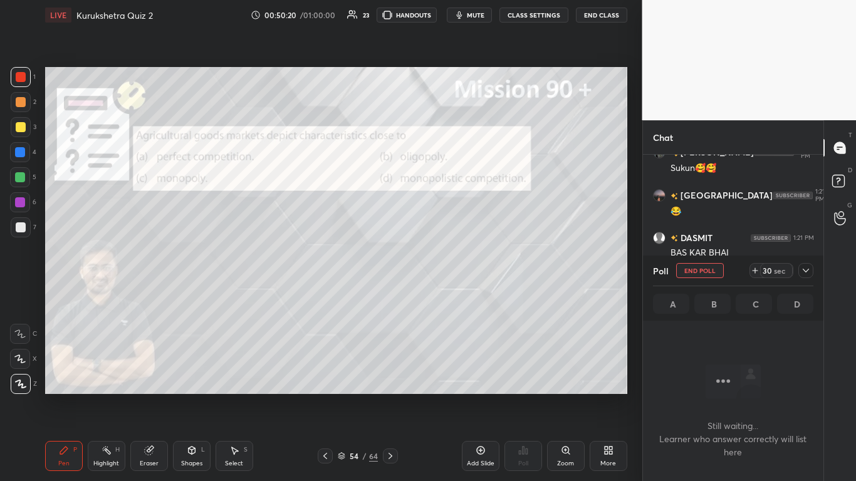
scroll to position [261, 177]
click at [449, 275] on icon at bounding box center [806, 271] width 10 height 10
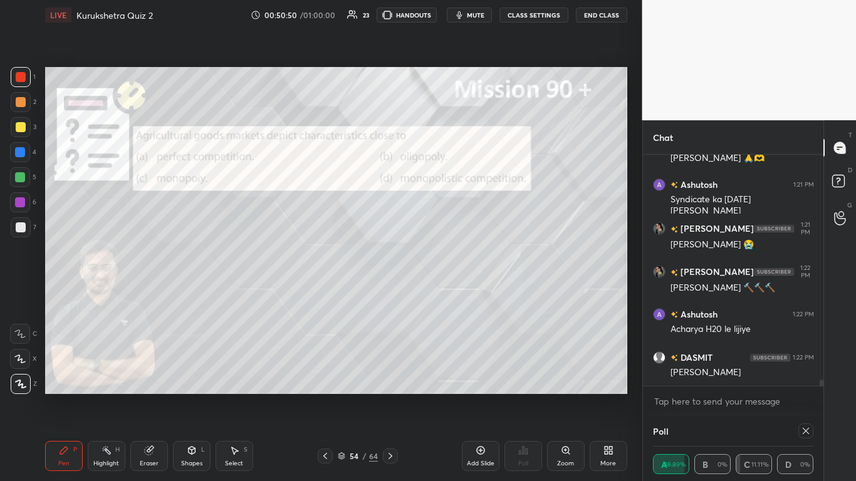
scroll to position [82, 157]
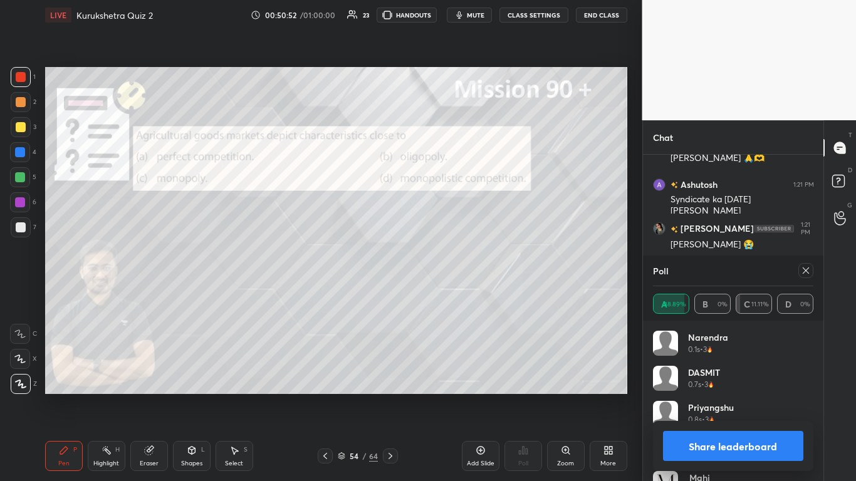
drag, startPoint x: 777, startPoint y: 442, endPoint x: 770, endPoint y: 439, distance: 6.8
click at [449, 294] on button "Share leaderboard" at bounding box center [733, 446] width 141 height 30
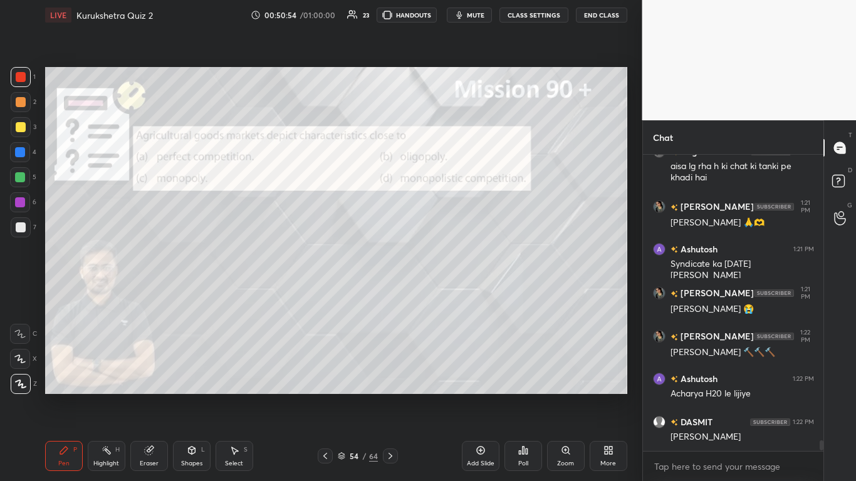
drag, startPoint x: 391, startPoint y: 454, endPoint x: 407, endPoint y: 444, distance: 18.8
click at [391, 294] on icon at bounding box center [390, 456] width 10 height 10
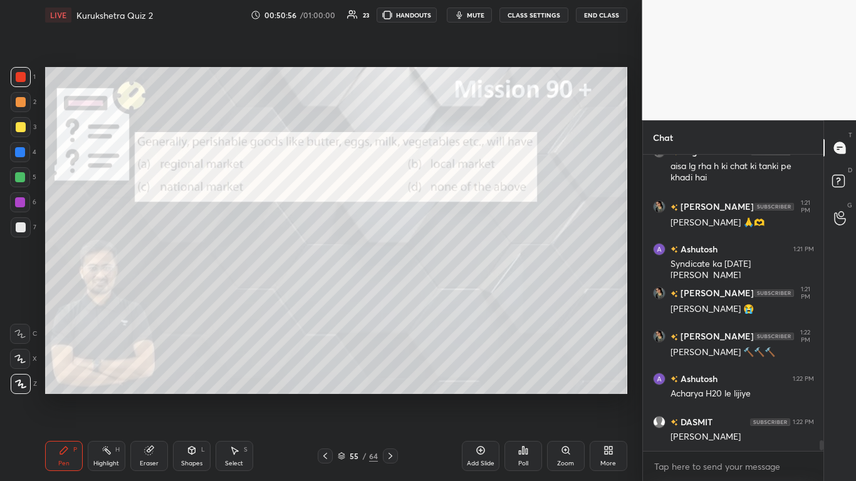
click at [449, 294] on icon at bounding box center [523, 451] width 10 height 10
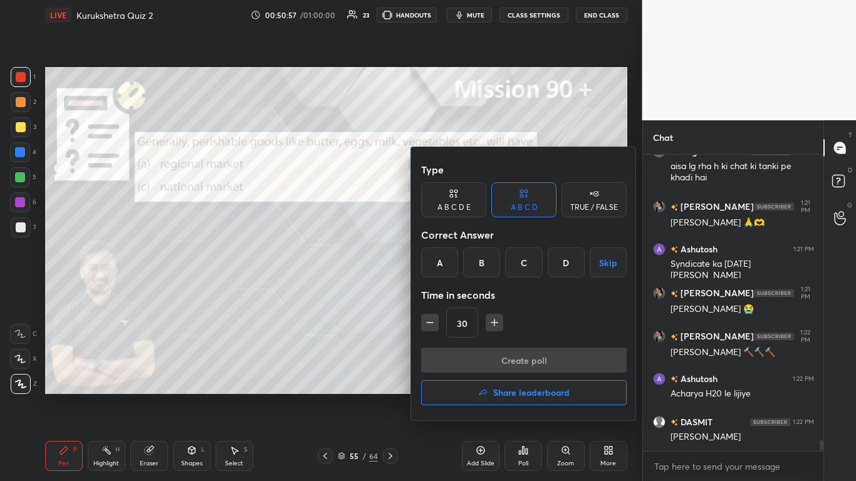
click at [449, 267] on div "B" at bounding box center [481, 263] width 37 height 30
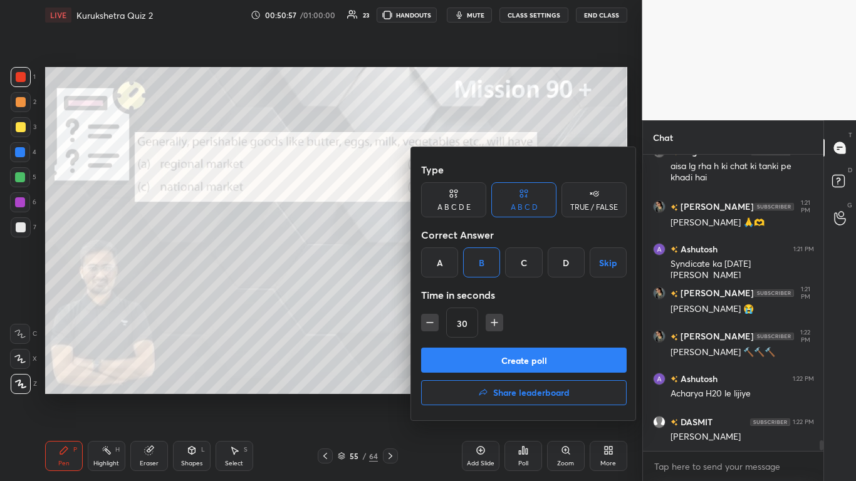
click at [449, 294] on button "Create poll" at bounding box center [524, 360] width 206 height 25
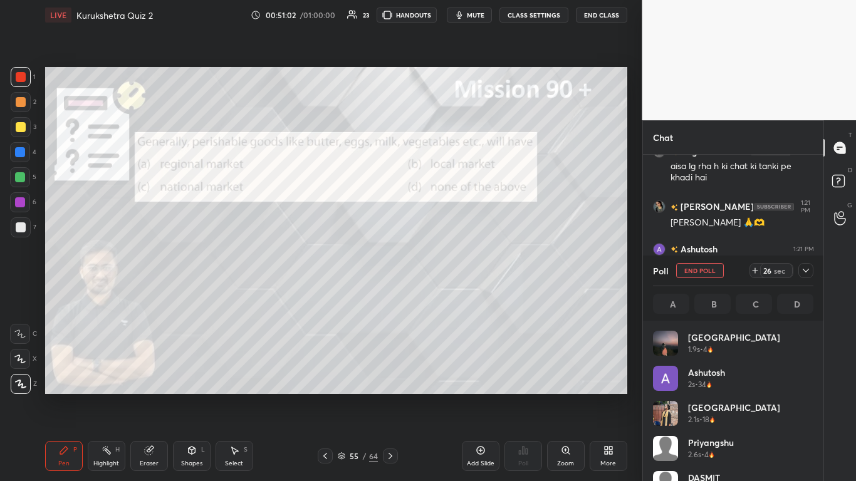
click at [449, 13] on span "mute" at bounding box center [476, 15] width 18 height 9
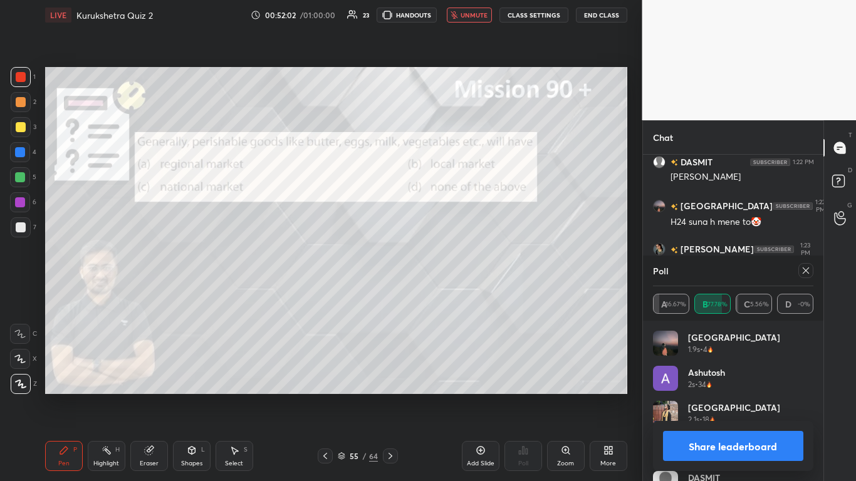
scroll to position [8410, 0]
click at [449, 294] on button "Share leaderboard" at bounding box center [733, 446] width 141 height 30
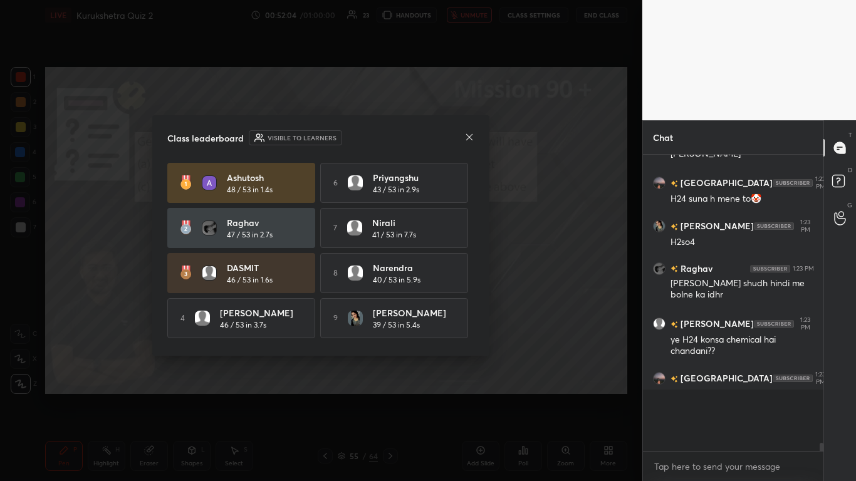
scroll to position [8352, 0]
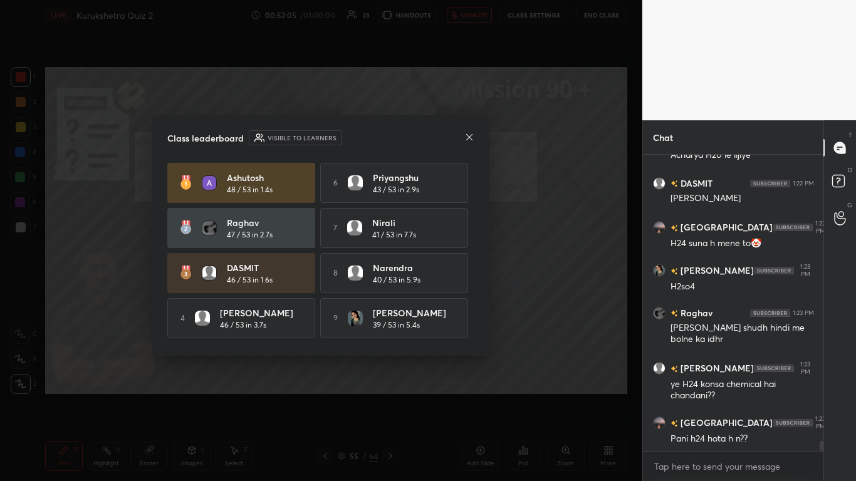
click at [449, 118] on div "Class leaderboard Visible to learners Ashutosh 48 / 53 in 1.4s 6 Priyangshu 43 …" at bounding box center [320, 235] width 337 height 241
click at [449, 137] on icon at bounding box center [469, 136] width 6 height 6
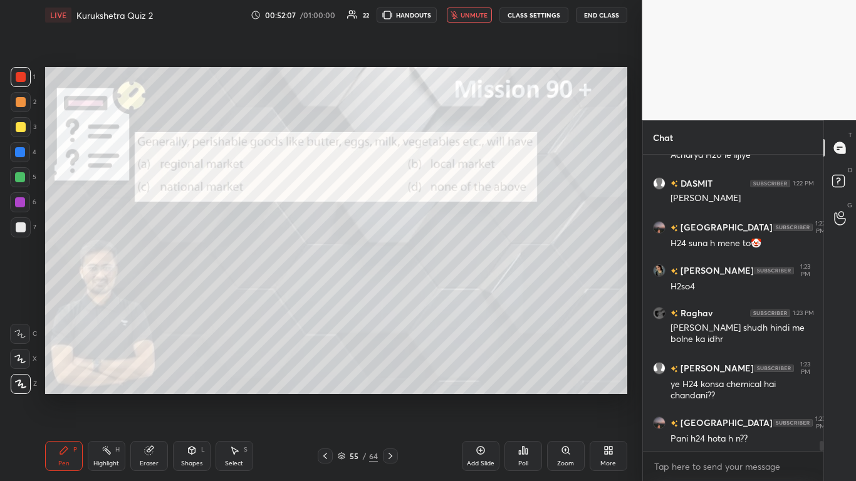
click at [449, 19] on button "unmute" at bounding box center [469, 15] width 45 height 15
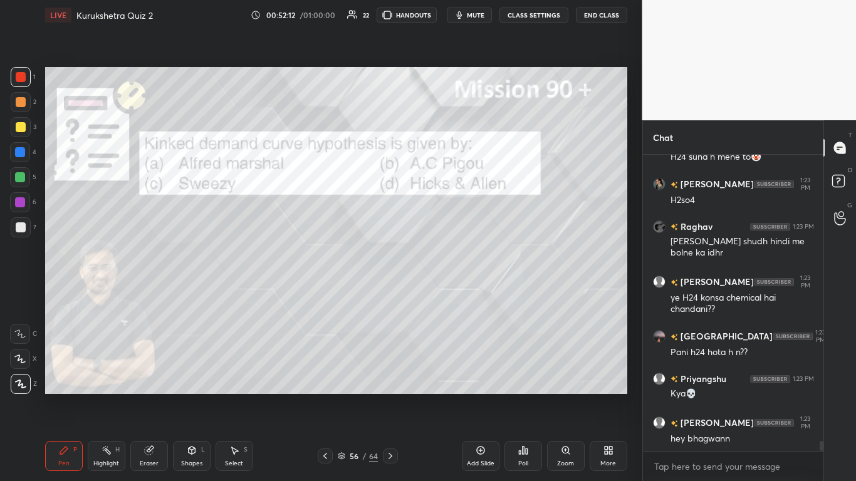
scroll to position [8475, 0]
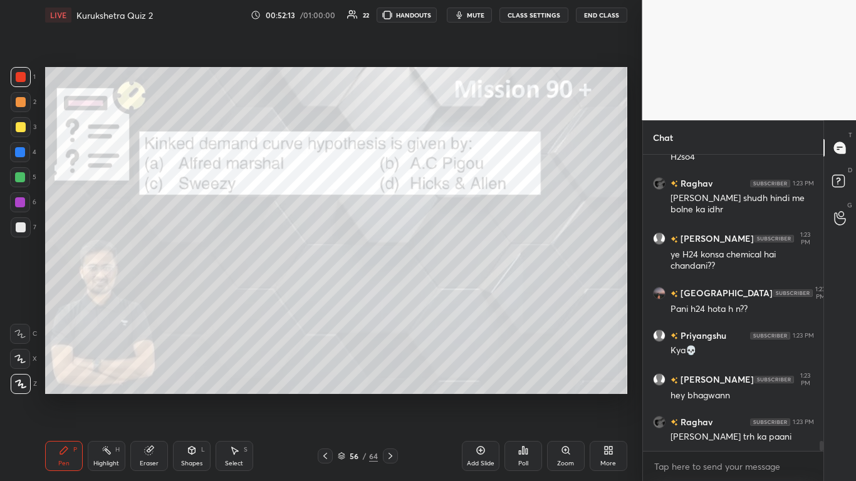
click at [449, 294] on div "Poll" at bounding box center [524, 456] width 38 height 30
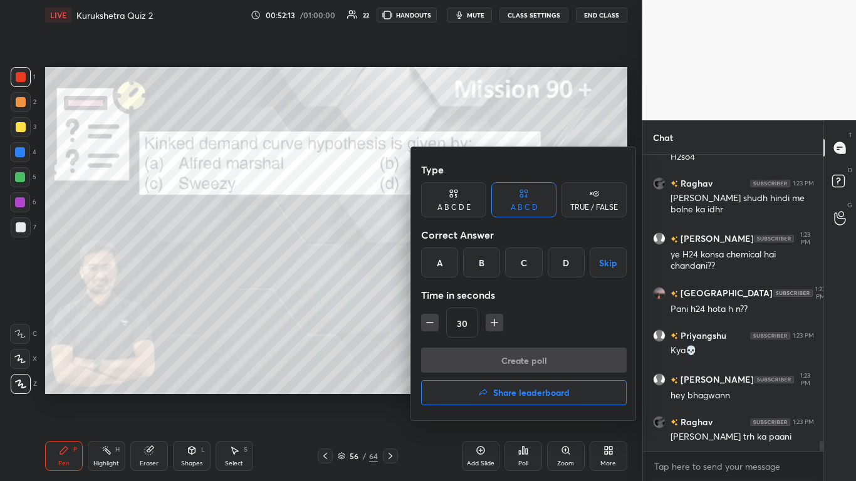
scroll to position [8519, 0]
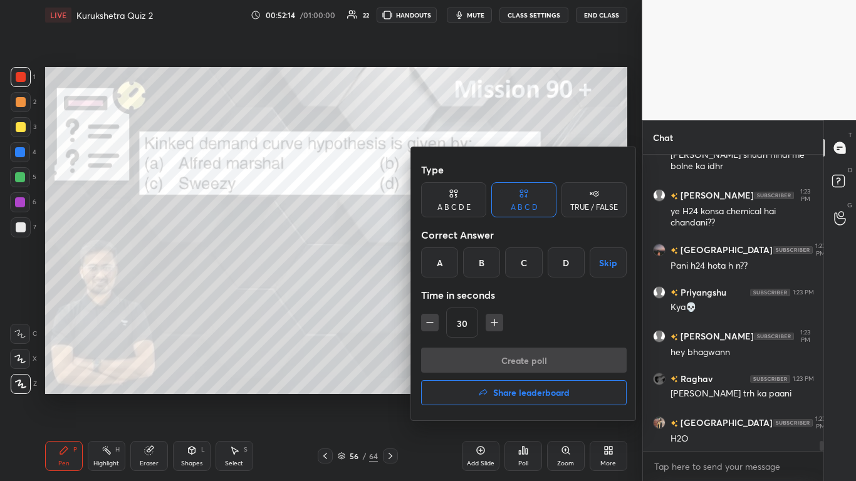
click at [449, 257] on div "C" at bounding box center [523, 263] width 37 height 30
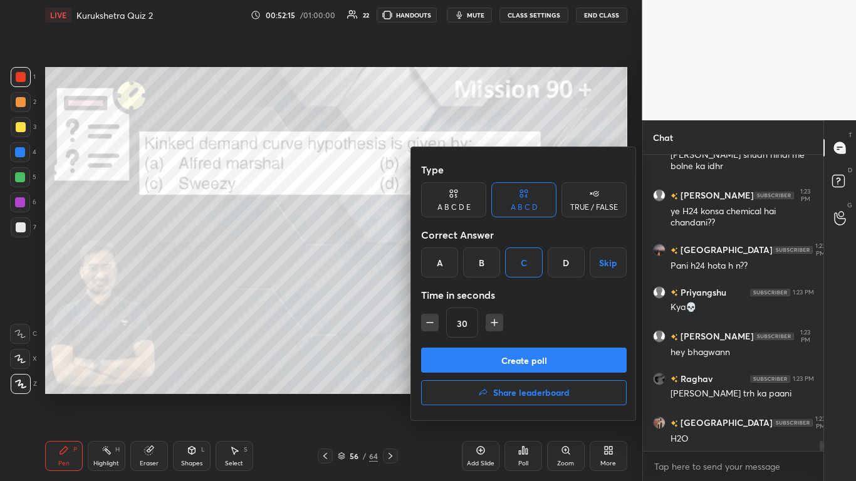
click at [449, 294] on button "Create poll" at bounding box center [524, 360] width 206 height 25
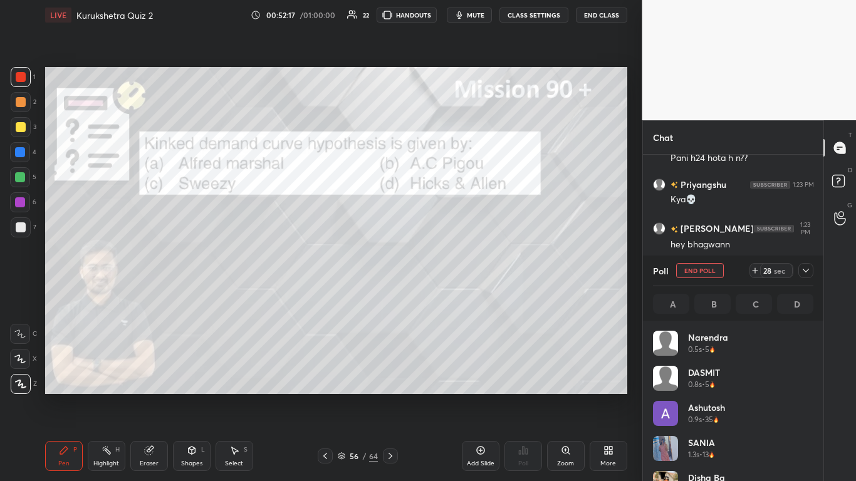
scroll to position [4, 4]
click at [449, 272] on icon at bounding box center [806, 271] width 10 height 10
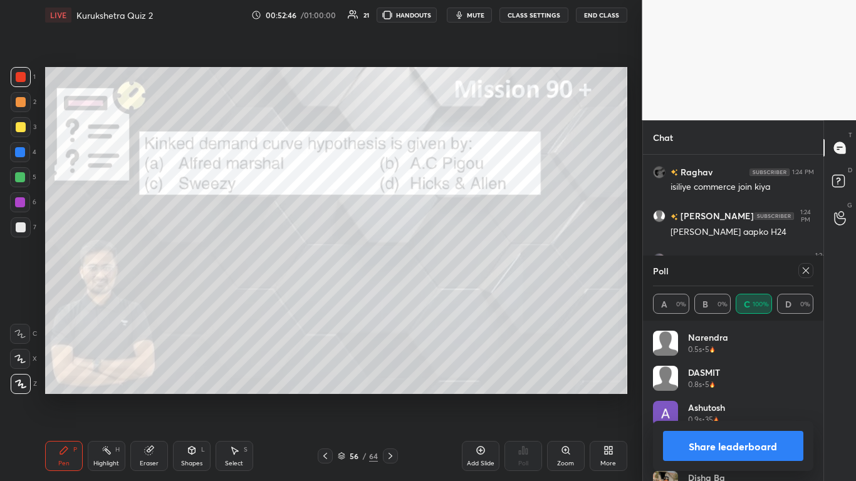
click at [449, 294] on button "Share leaderboard" at bounding box center [733, 446] width 141 height 30
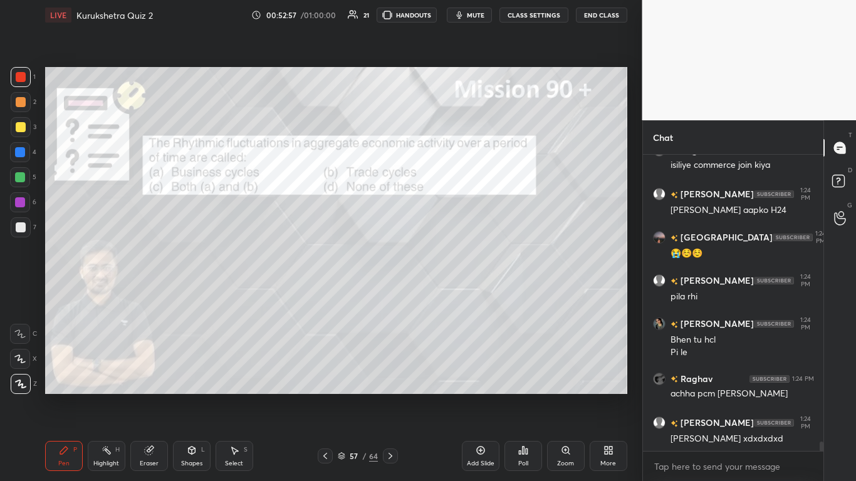
click at [449, 294] on div "Poll" at bounding box center [523, 464] width 10 height 6
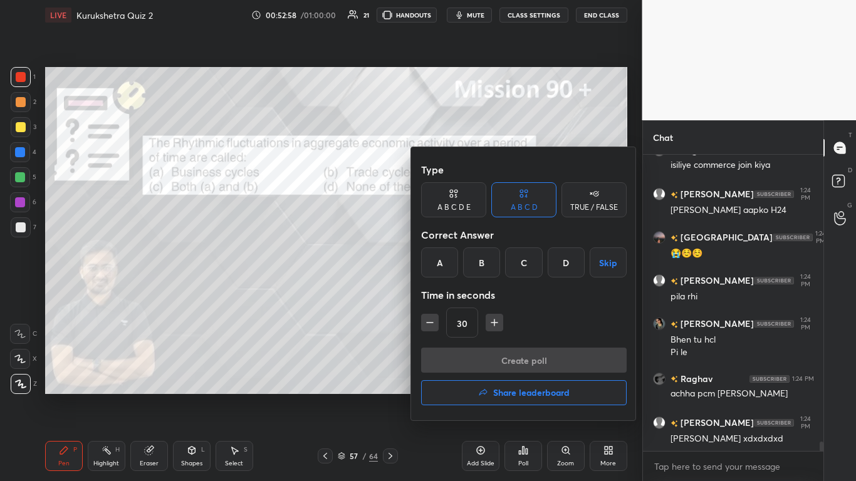
click at [449, 256] on div "C" at bounding box center [523, 263] width 37 height 30
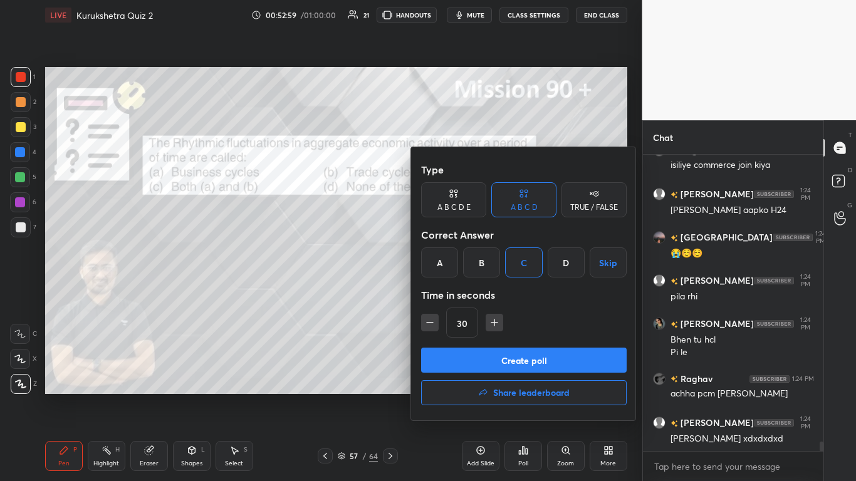
click at [449, 294] on button "Create poll" at bounding box center [524, 360] width 206 height 25
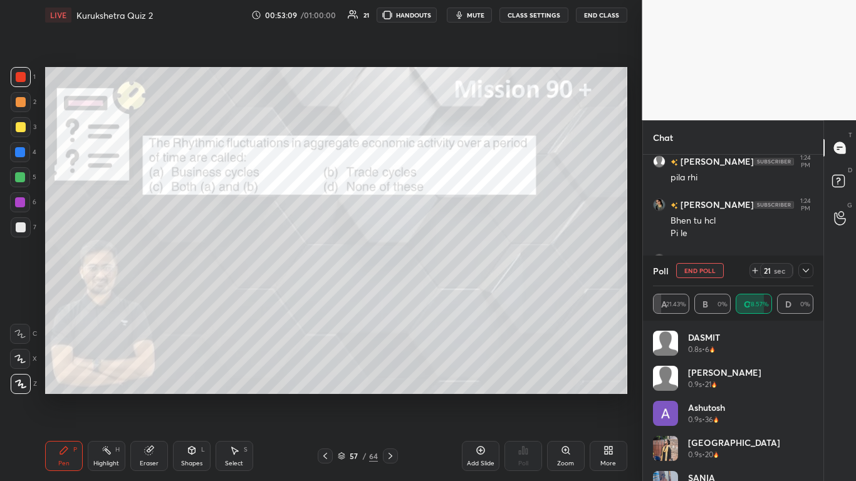
click at [449, 269] on icon at bounding box center [806, 271] width 10 height 10
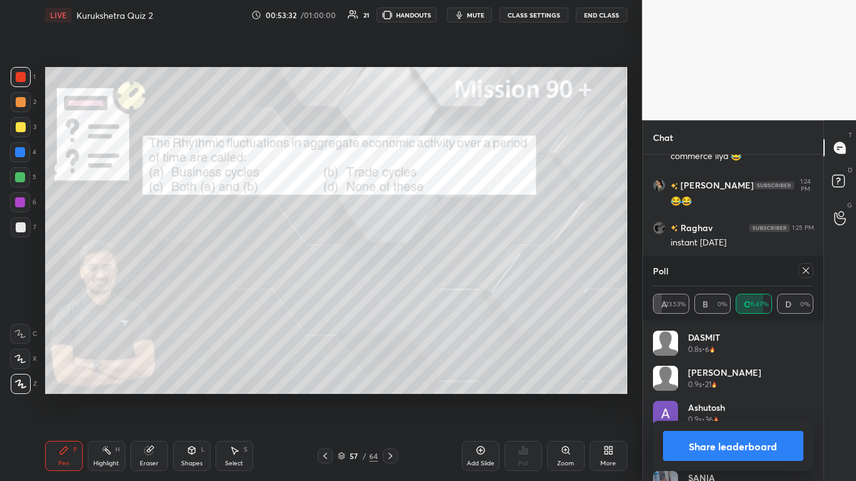
click at [449, 294] on button "Share leaderboard" at bounding box center [733, 446] width 141 height 30
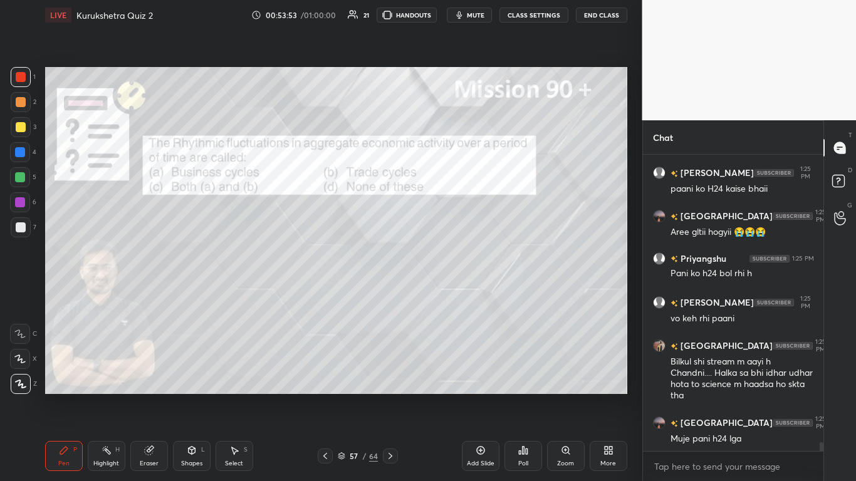
click at [387, 294] on icon at bounding box center [390, 456] width 10 height 10
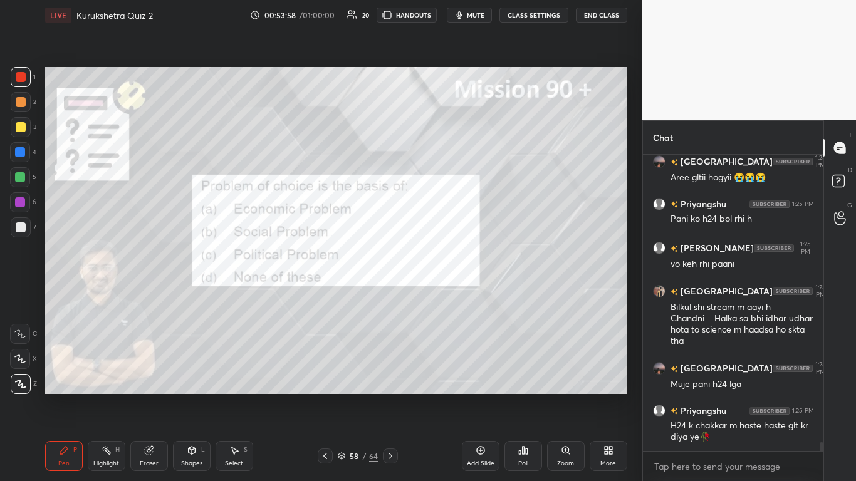
click at [449, 294] on icon at bounding box center [523, 451] width 10 height 10
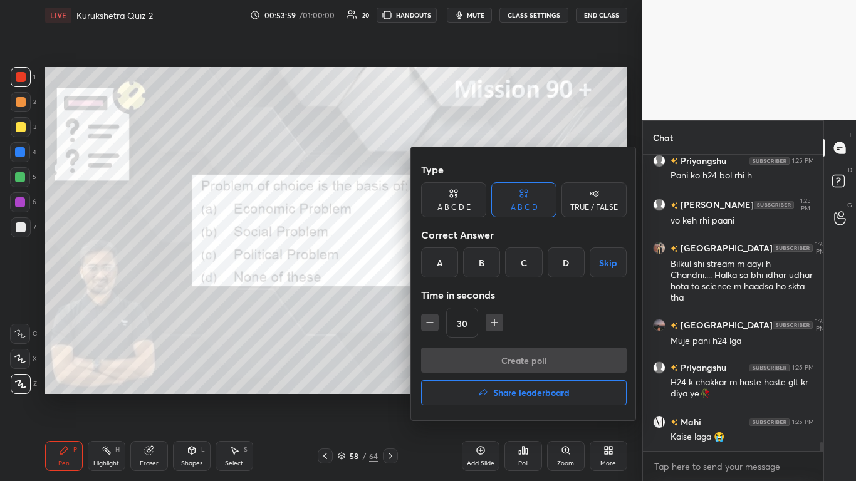
click at [443, 271] on div "A" at bounding box center [439, 263] width 37 height 30
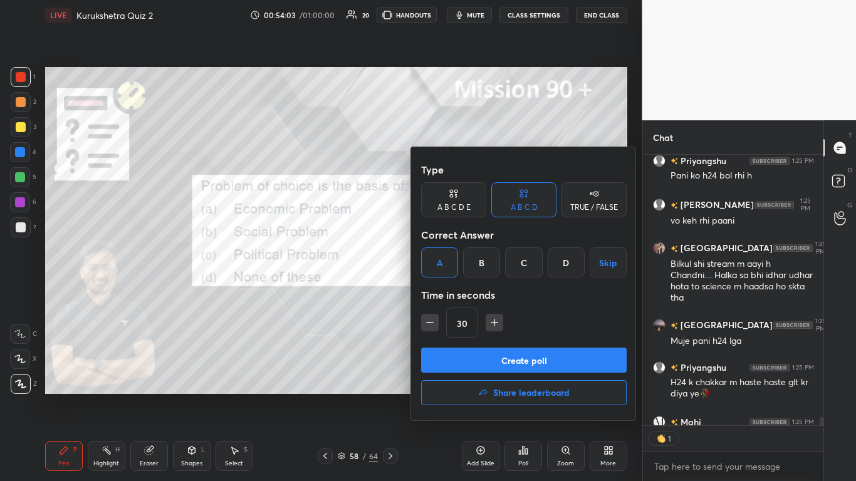
click at [449, 294] on button "Create poll" at bounding box center [524, 360] width 206 height 25
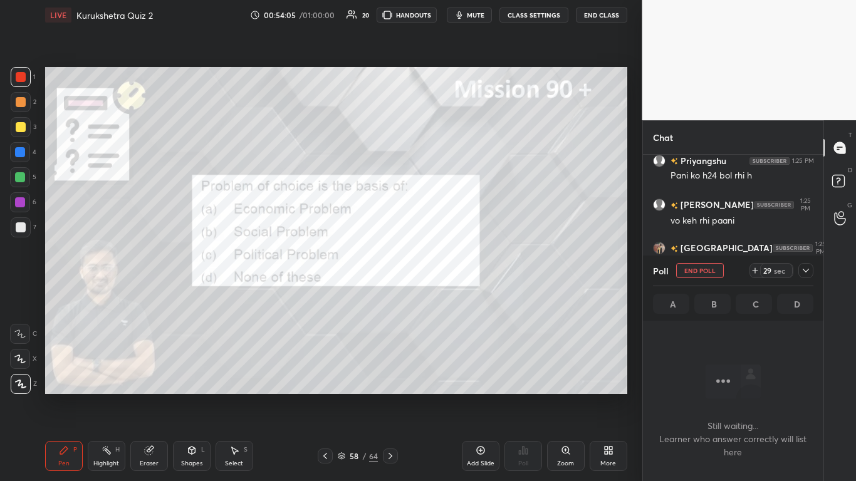
click at [449, 270] on icon at bounding box center [806, 271] width 10 height 10
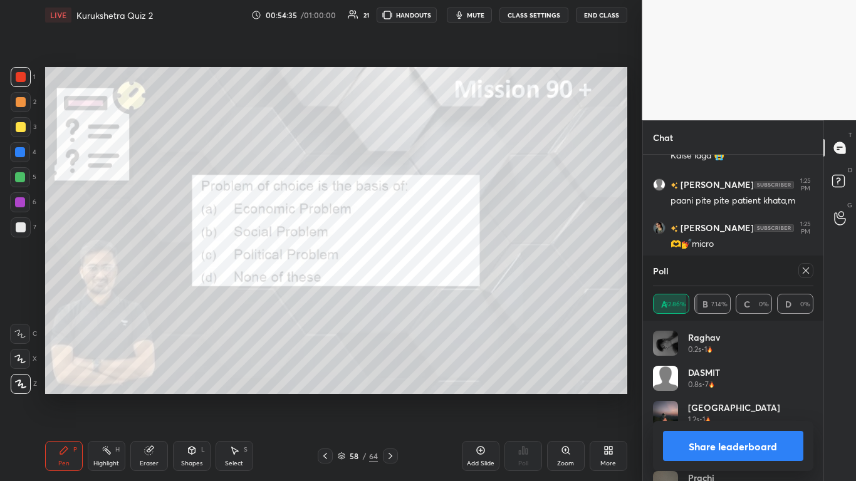
scroll to position [9918, 0]
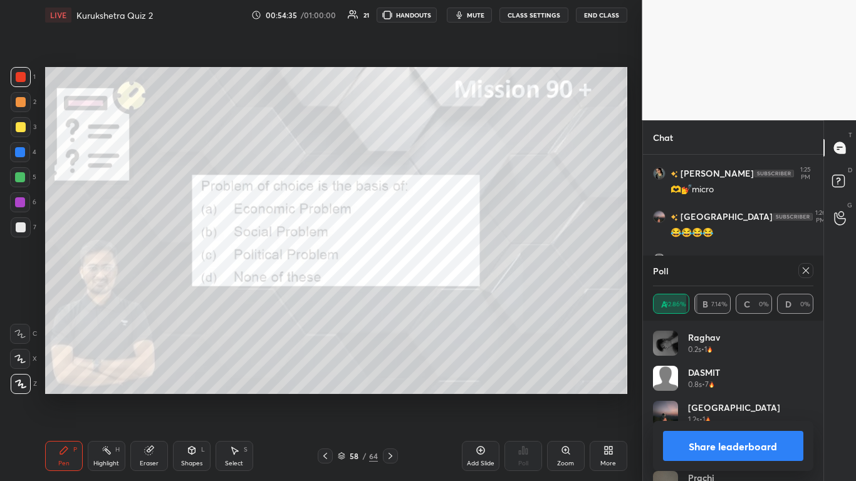
click at [449, 294] on button "Share leaderboard" at bounding box center [733, 446] width 141 height 30
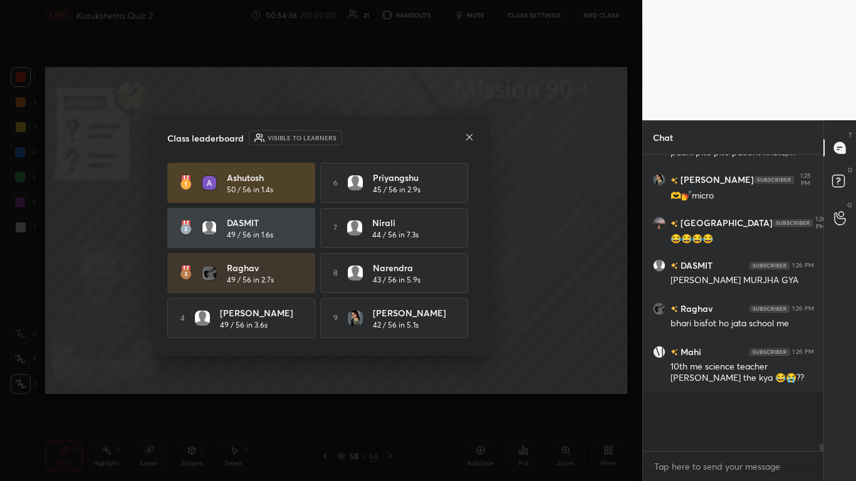
scroll to position [4, 4]
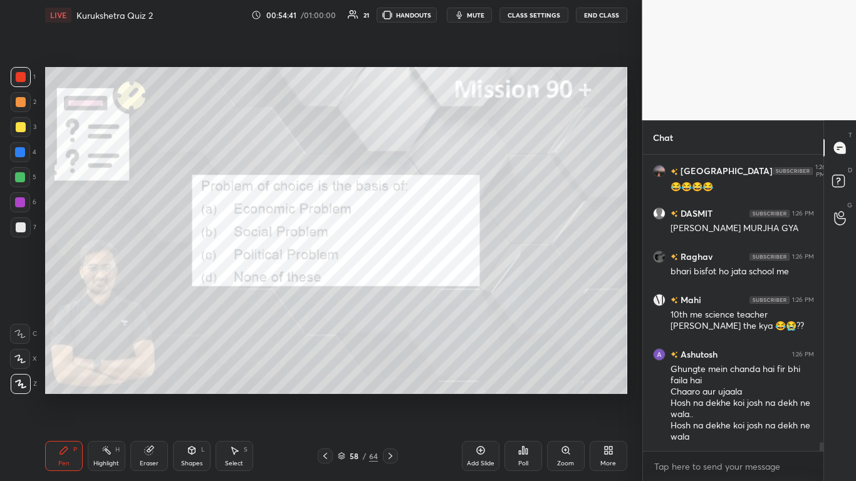
click at [386, 294] on icon at bounding box center [390, 456] width 10 height 10
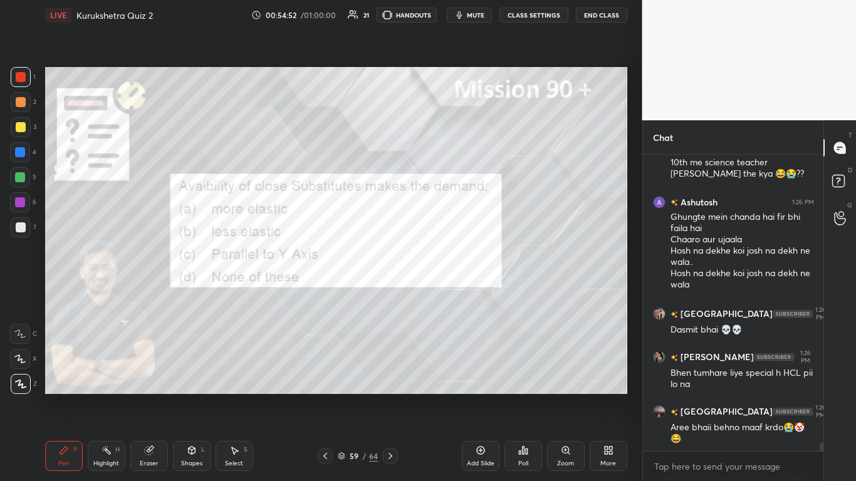
click at [449, 294] on icon at bounding box center [523, 451] width 10 height 10
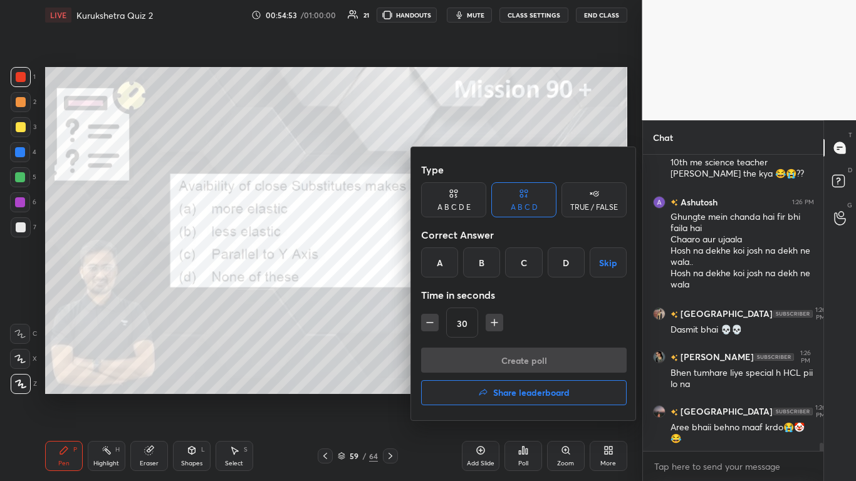
click at [436, 253] on div "A" at bounding box center [439, 263] width 37 height 30
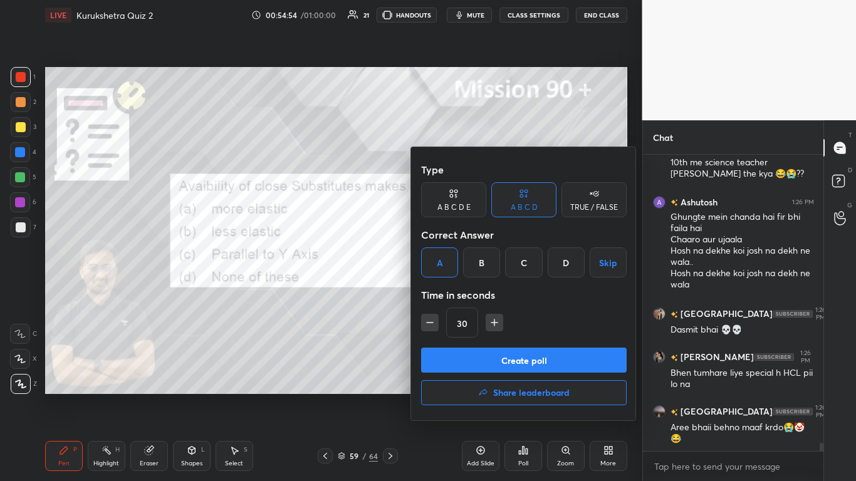
click at [449, 294] on button "Create poll" at bounding box center [524, 360] width 206 height 25
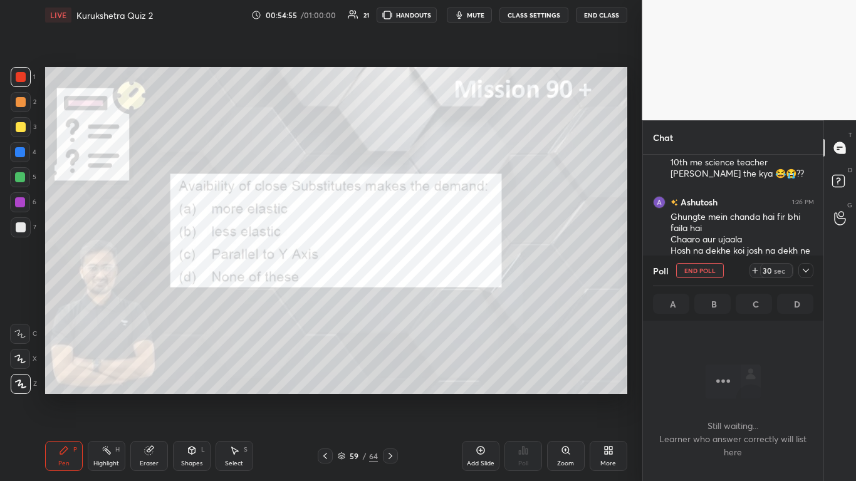
click at [449, 271] on icon at bounding box center [806, 271] width 6 height 4
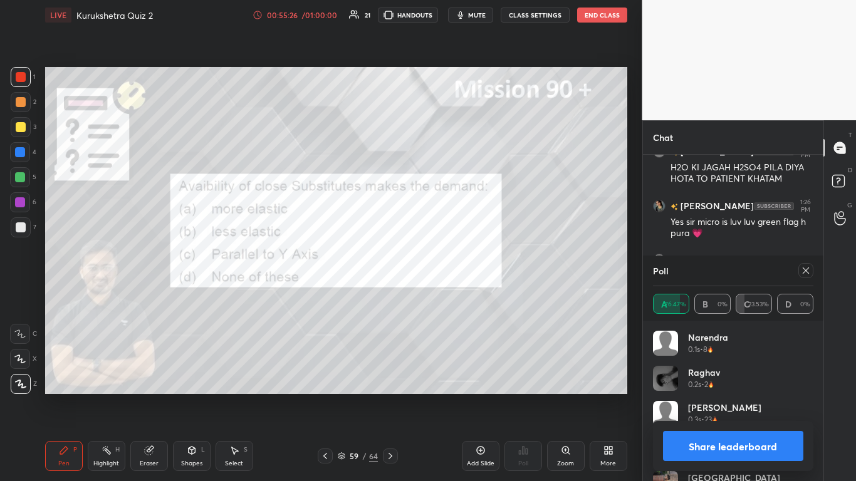
click at [449, 294] on button "Share leaderboard" at bounding box center [733, 446] width 141 height 30
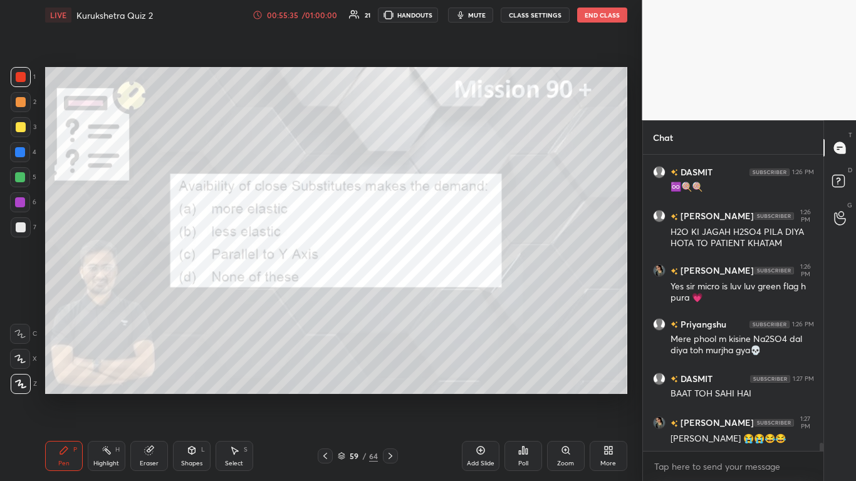
click at [391, 294] on icon at bounding box center [390, 456] width 10 height 10
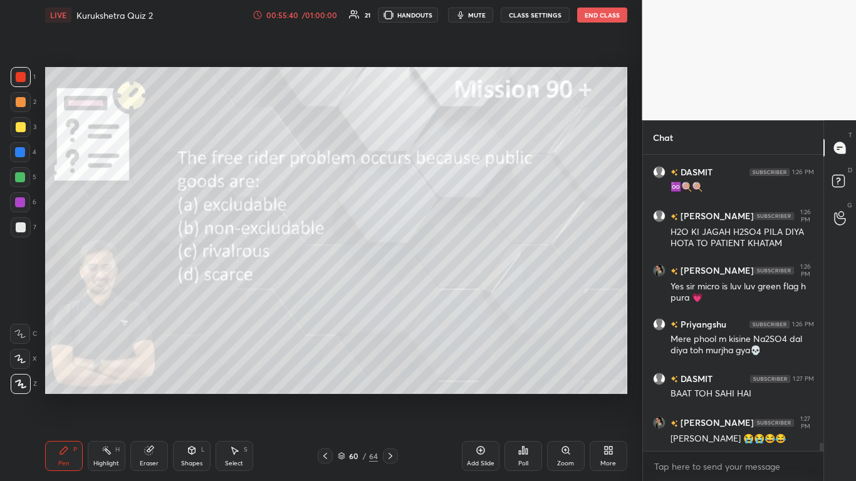
click at [449, 294] on div "Poll" at bounding box center [523, 464] width 10 height 6
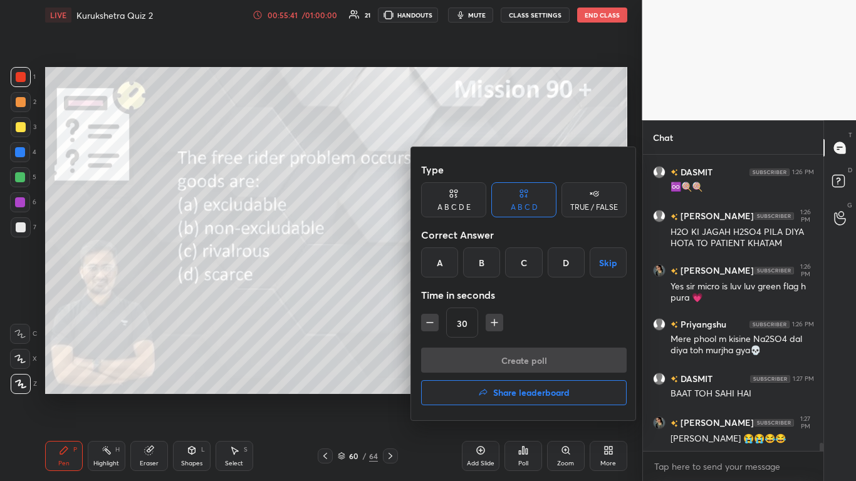
click at [449, 267] on div "C" at bounding box center [523, 263] width 37 height 30
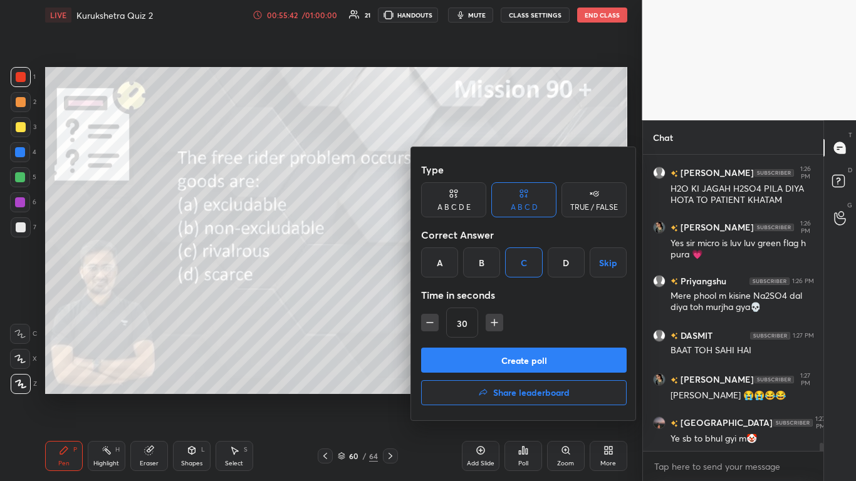
click at [449, 269] on div "B" at bounding box center [481, 263] width 37 height 30
click at [449, 294] on button "Create poll" at bounding box center [524, 360] width 206 height 25
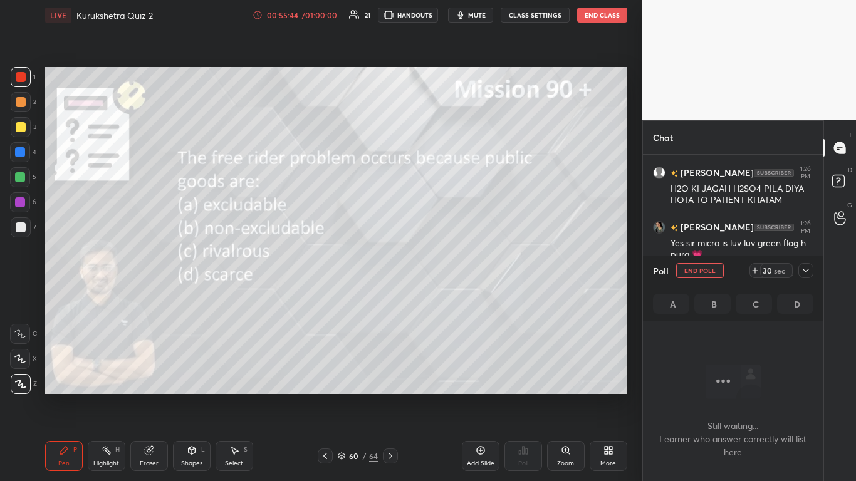
click at [449, 276] on div at bounding box center [805, 270] width 15 height 15
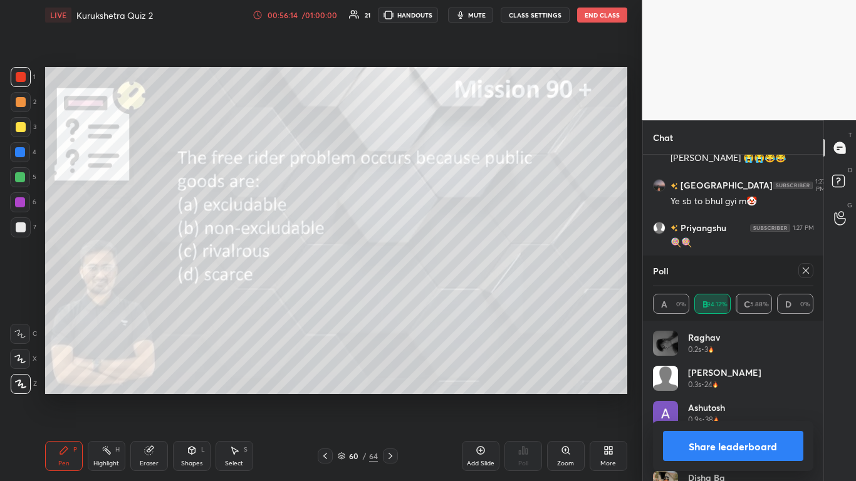
click at [449, 294] on button "Share leaderboard" at bounding box center [733, 446] width 141 height 30
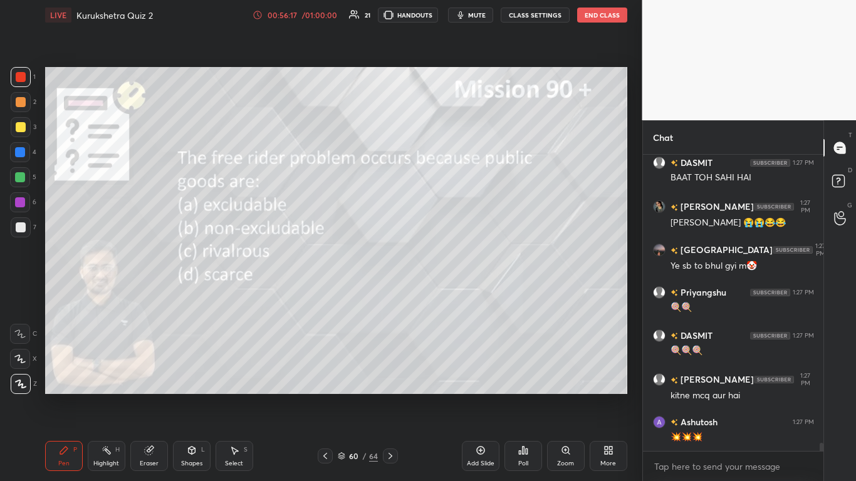
click at [392, 294] on icon at bounding box center [390, 456] width 10 height 10
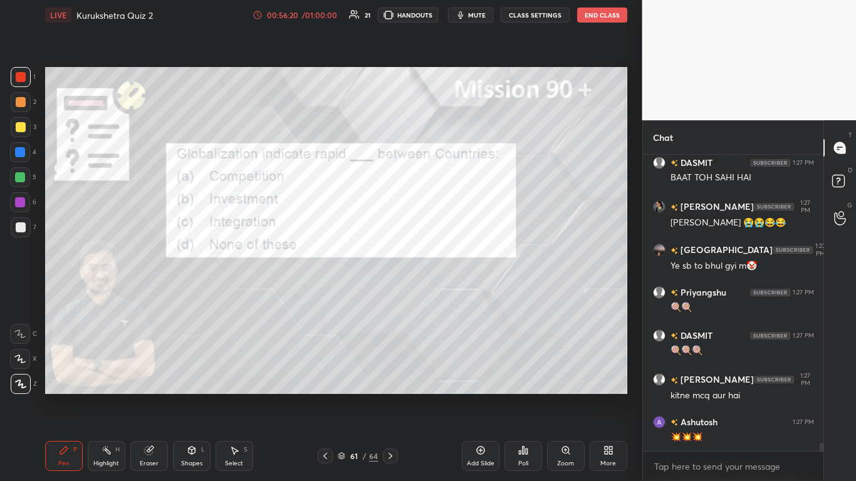
click at [449, 294] on div "Poll" at bounding box center [524, 456] width 38 height 30
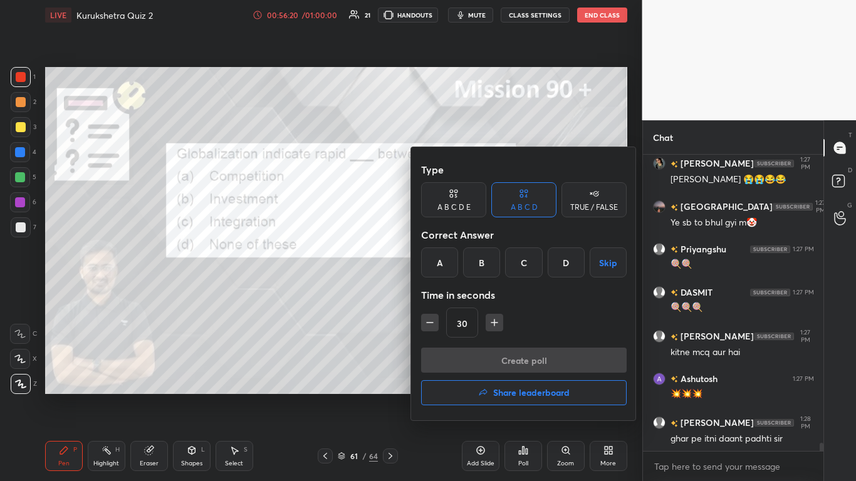
click at [449, 266] on div "C" at bounding box center [523, 263] width 37 height 30
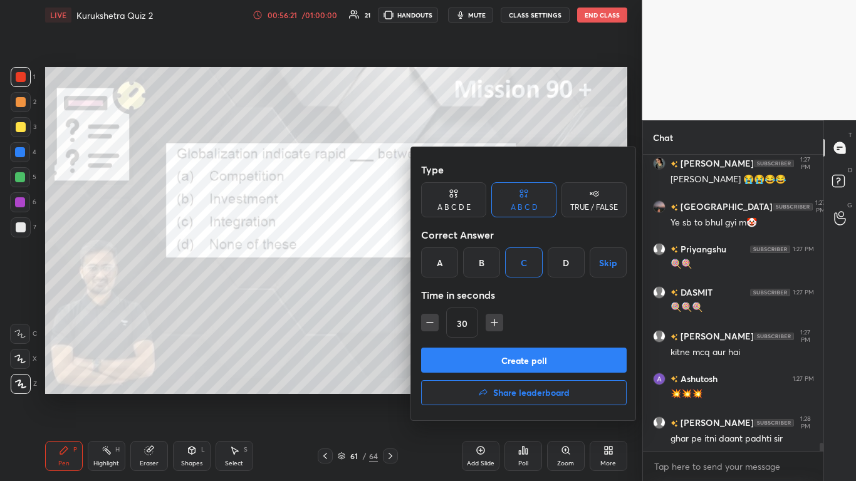
click at [449, 294] on button "Create poll" at bounding box center [524, 360] width 206 height 25
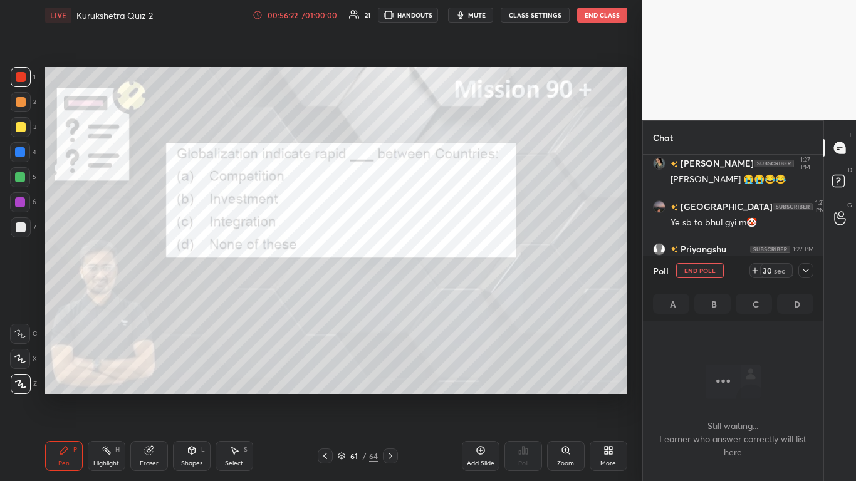
click at [449, 269] on icon at bounding box center [806, 271] width 10 height 10
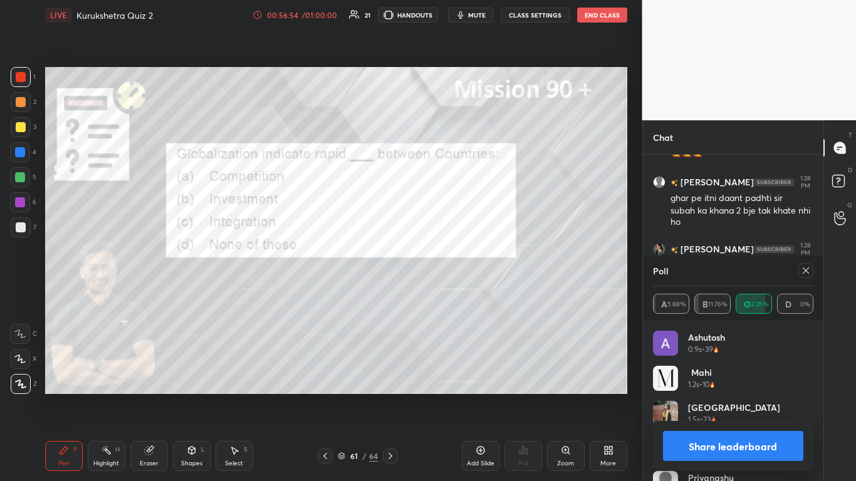
click at [449, 294] on div "Share leaderboard" at bounding box center [733, 446] width 161 height 50
click at [449, 294] on button "Share leaderboard" at bounding box center [733, 446] width 141 height 30
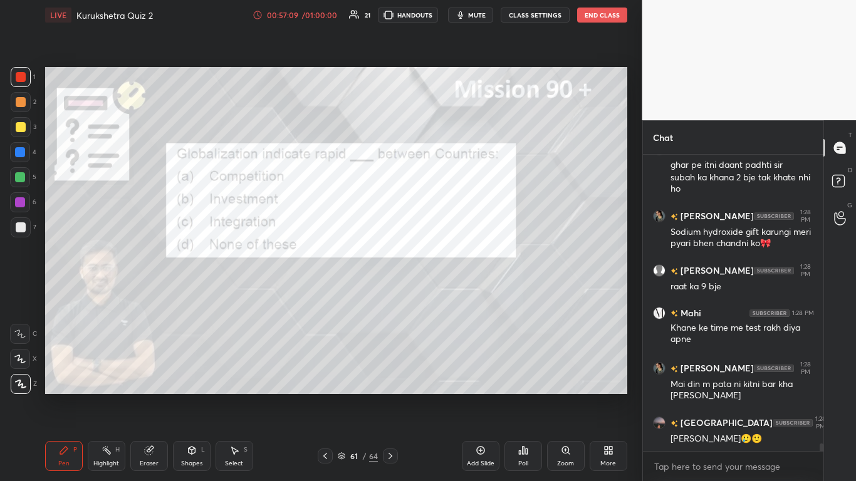
click at [392, 294] on icon at bounding box center [390, 456] width 10 height 10
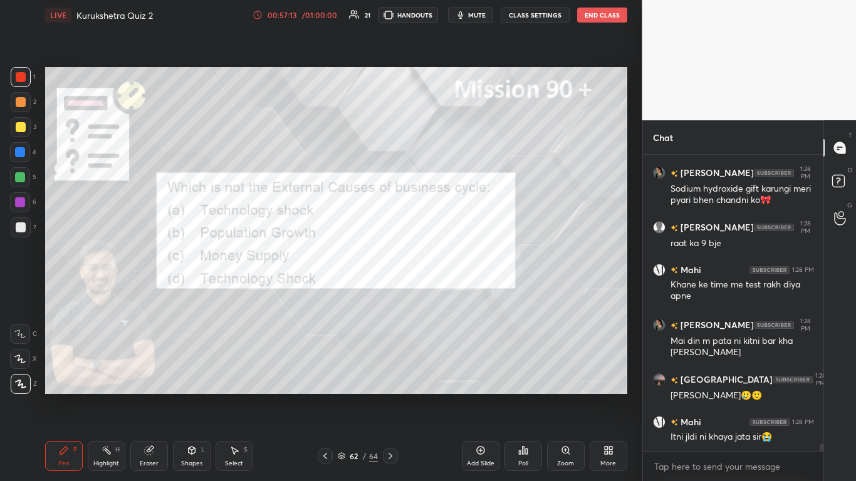
click at [449, 294] on icon at bounding box center [524, 451] width 2 height 8
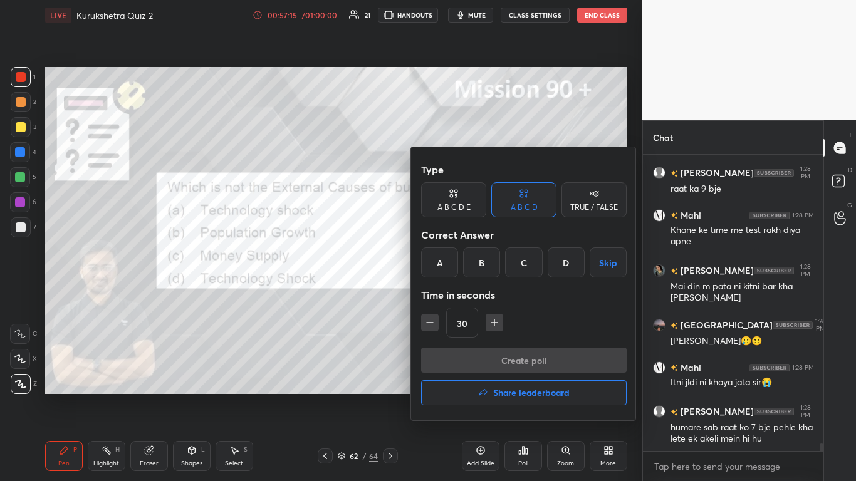
click at [449, 261] on div "B" at bounding box center [481, 263] width 37 height 30
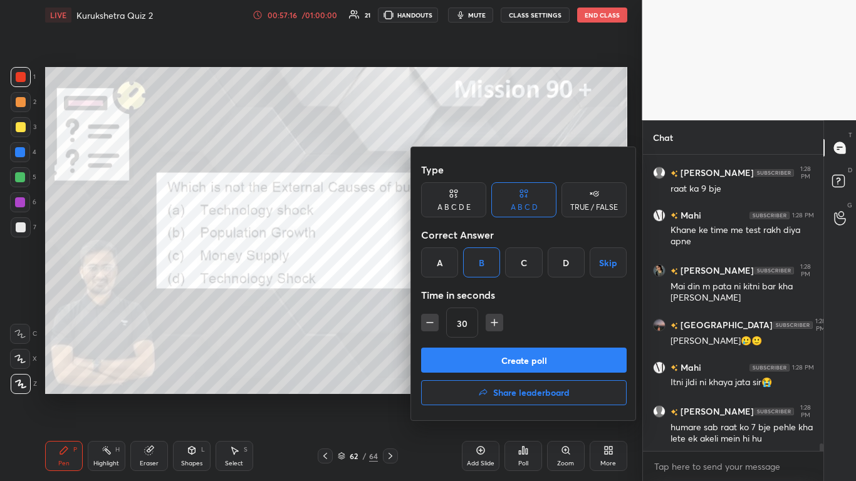
drag, startPoint x: 519, startPoint y: 264, endPoint x: 517, endPoint y: 273, distance: 9.6
click at [449, 265] on div "C" at bounding box center [523, 263] width 37 height 30
click at [449, 294] on button "Create poll" at bounding box center [524, 360] width 206 height 25
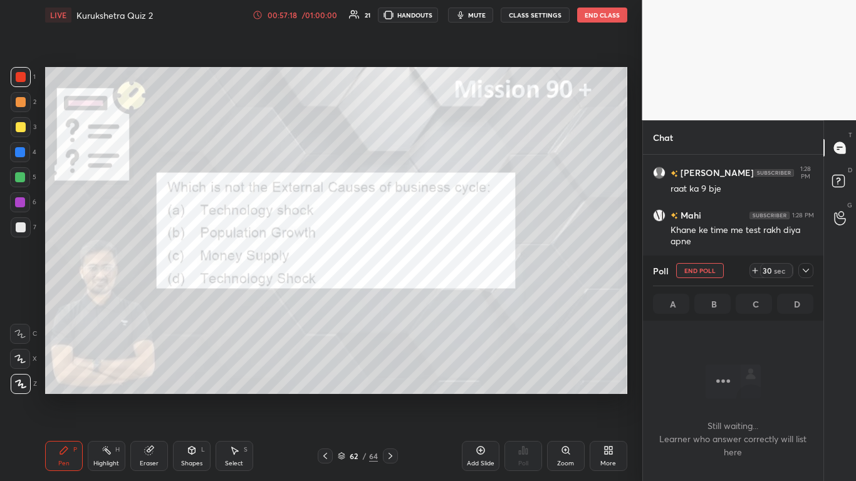
click at [449, 271] on icon at bounding box center [806, 271] width 10 height 10
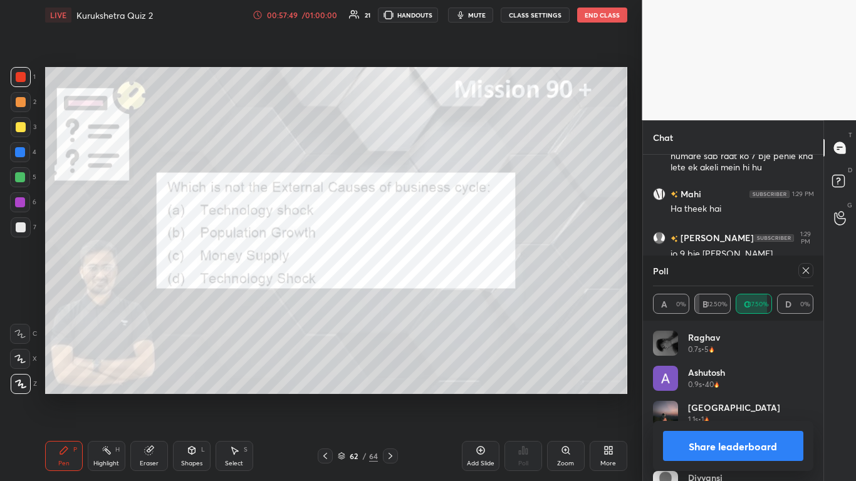
click at [449, 294] on button "Share leaderboard" at bounding box center [733, 446] width 141 height 30
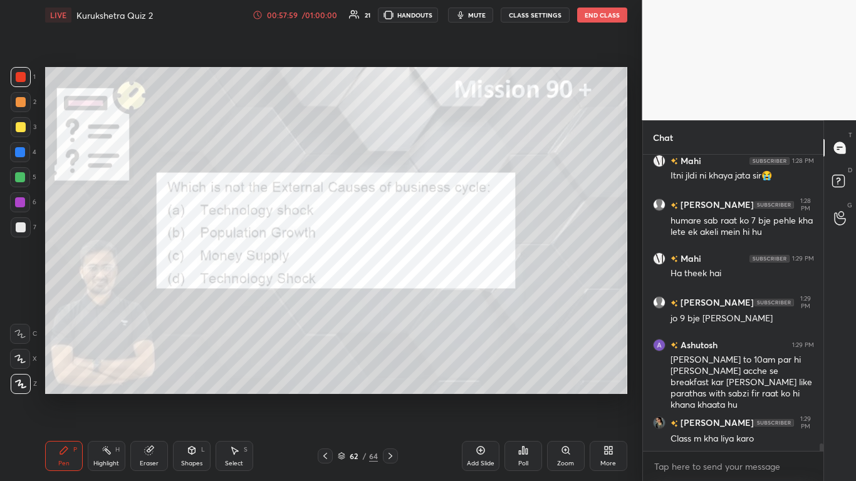
click at [394, 294] on icon at bounding box center [390, 456] width 10 height 10
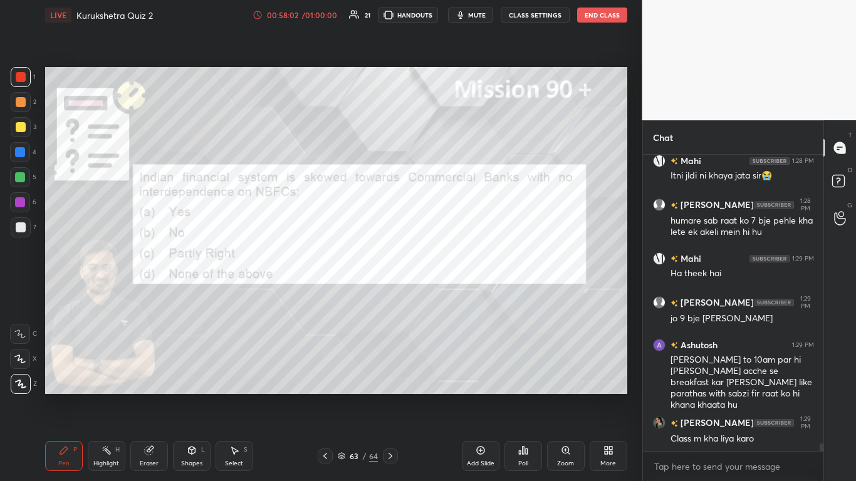
scroll to position [11291, 0]
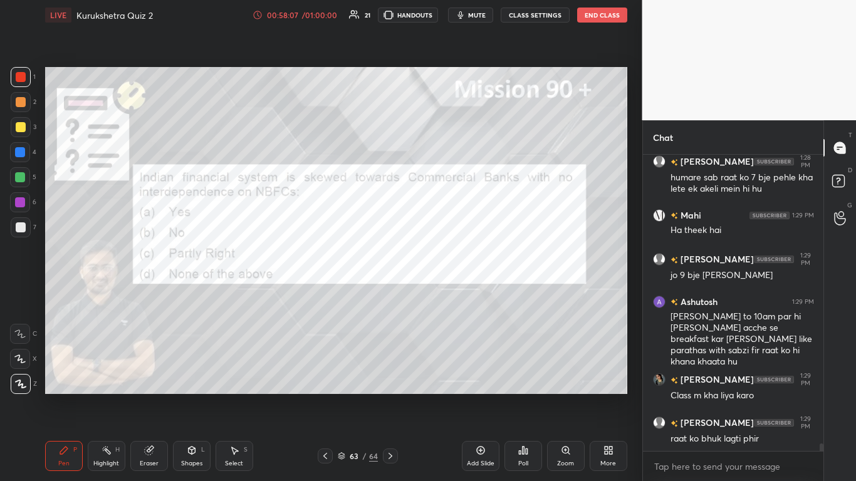
click at [449, 294] on icon at bounding box center [523, 451] width 10 height 10
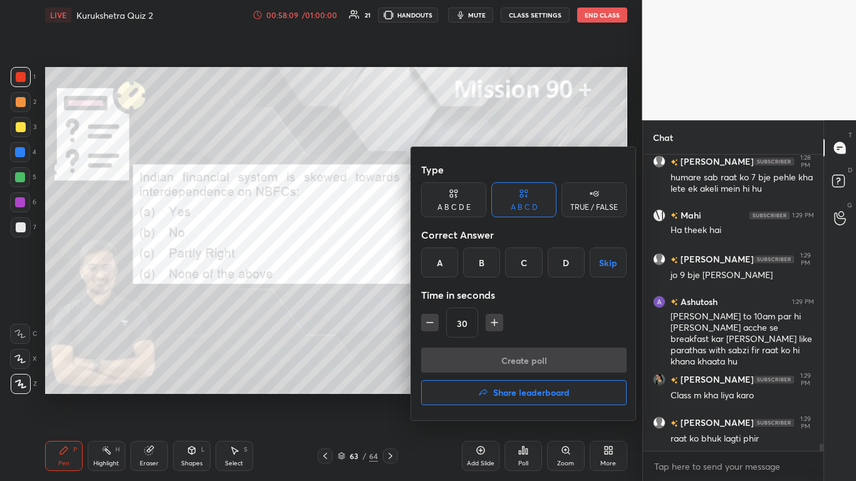
click at [449, 254] on div "B" at bounding box center [481, 263] width 37 height 30
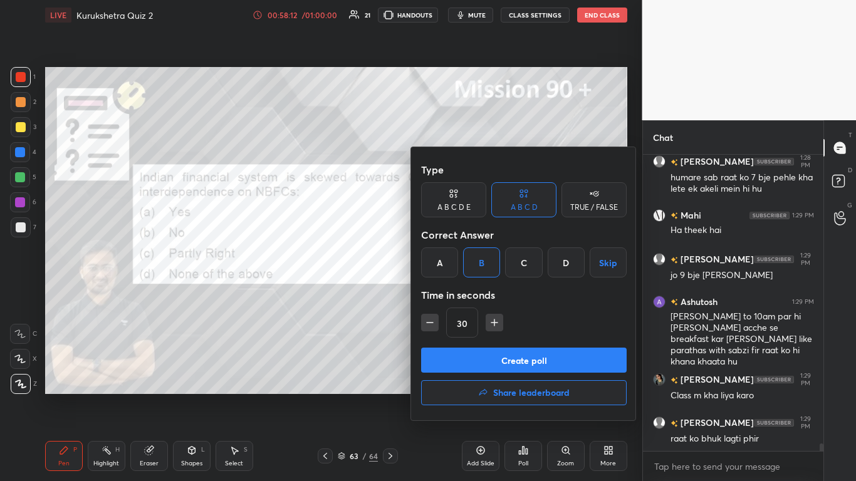
click at [449, 294] on button "Create poll" at bounding box center [524, 360] width 206 height 25
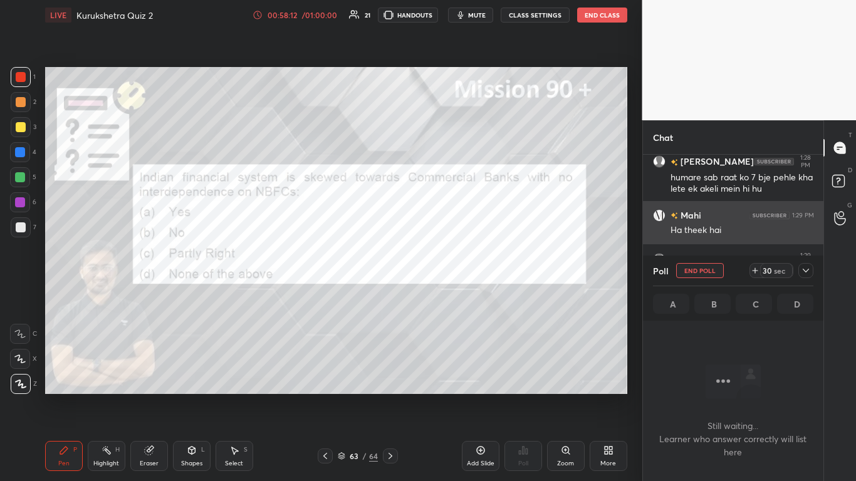
scroll to position [258, 177]
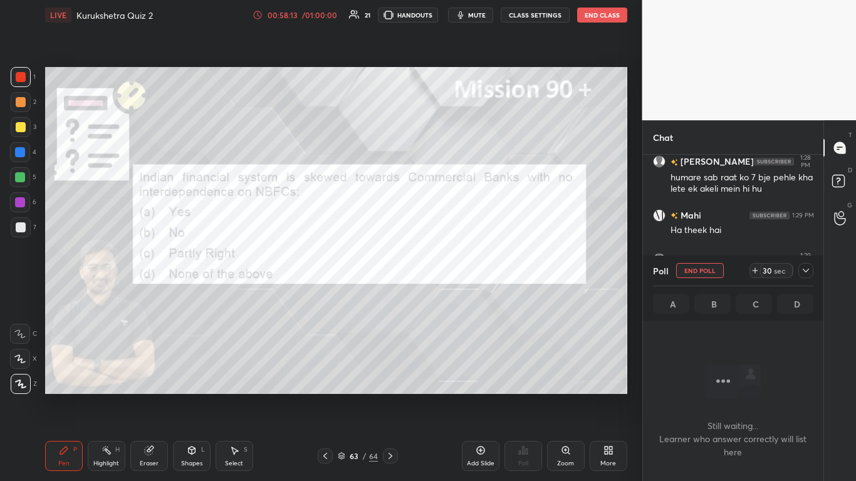
click at [449, 273] on icon at bounding box center [806, 271] width 10 height 10
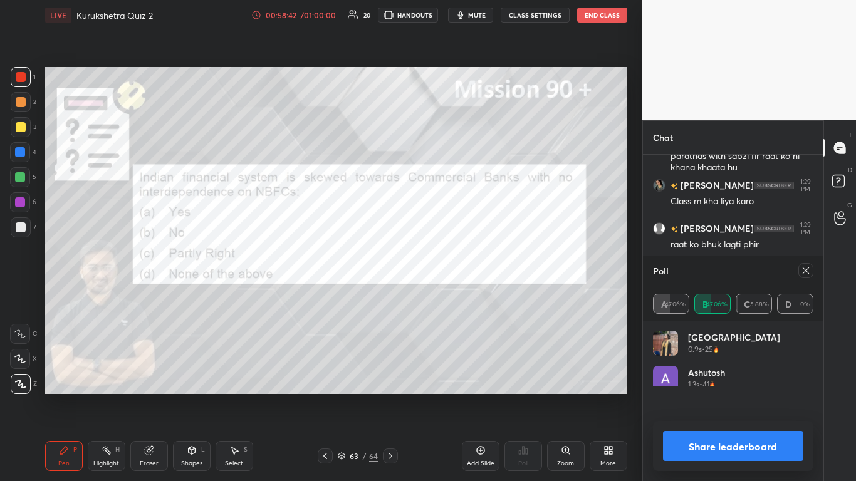
scroll to position [4, 4]
click at [449, 294] on button "Share leaderboard" at bounding box center [733, 446] width 141 height 30
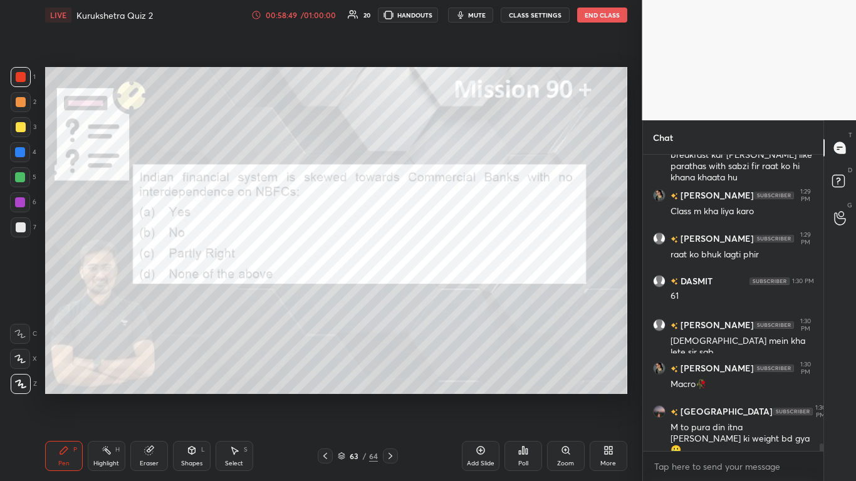
scroll to position [11518, 0]
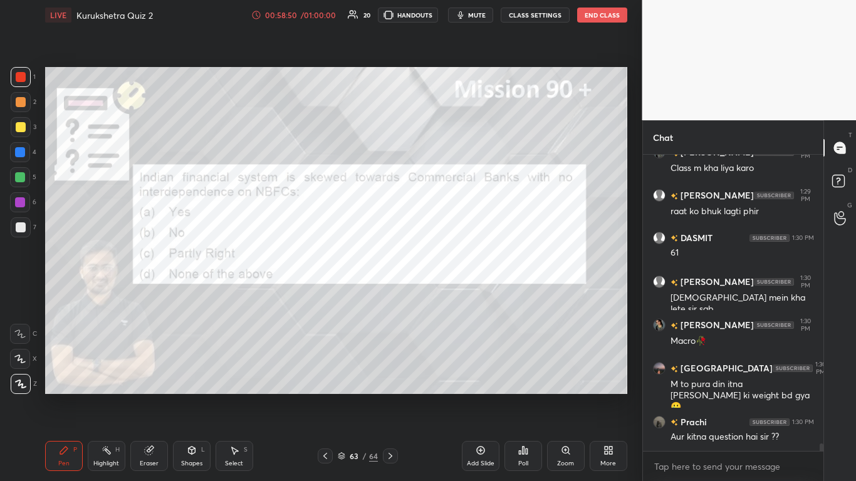
click at [390, 294] on icon at bounding box center [391, 456] width 4 height 6
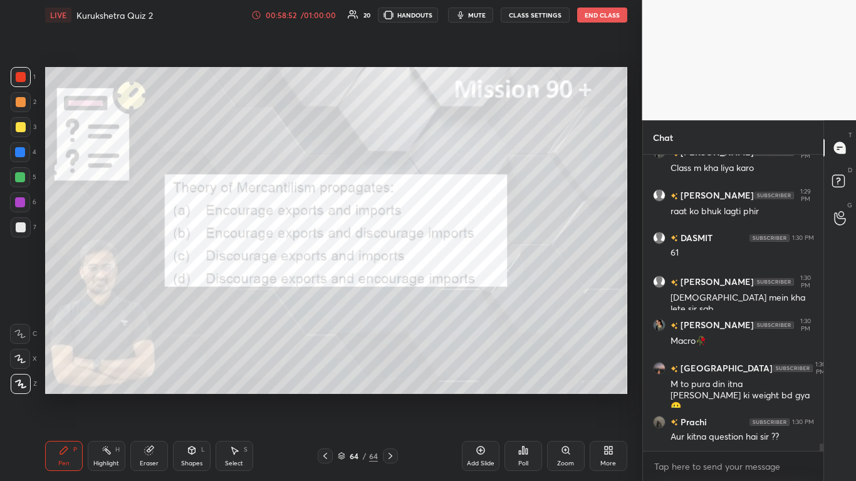
click at [449, 294] on div "Poll" at bounding box center [524, 456] width 38 height 30
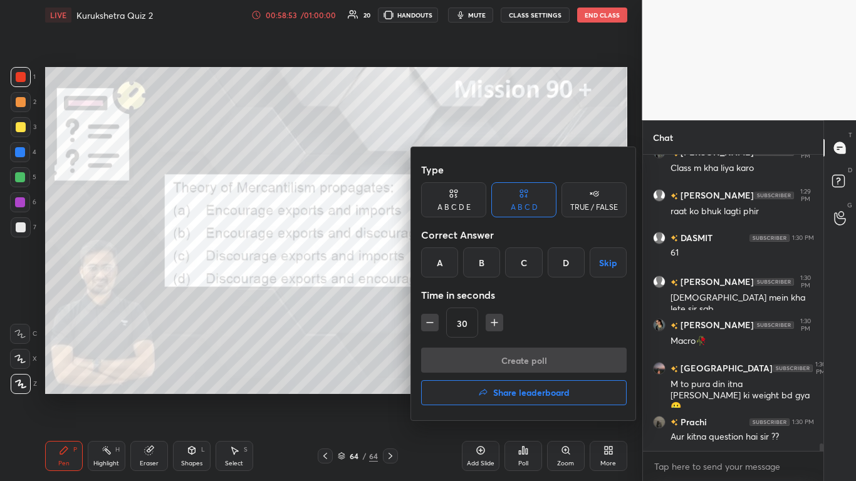
click at [449, 260] on div "B" at bounding box center [481, 263] width 37 height 30
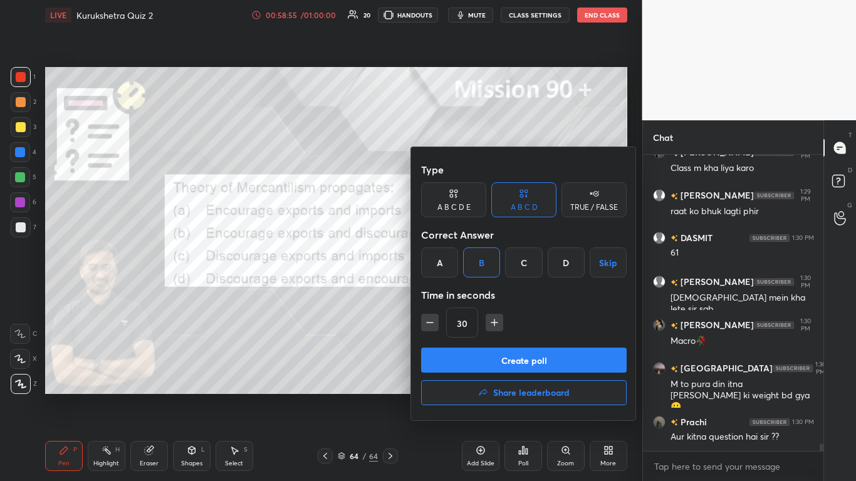
click at [449, 294] on button "Create poll" at bounding box center [524, 360] width 206 height 25
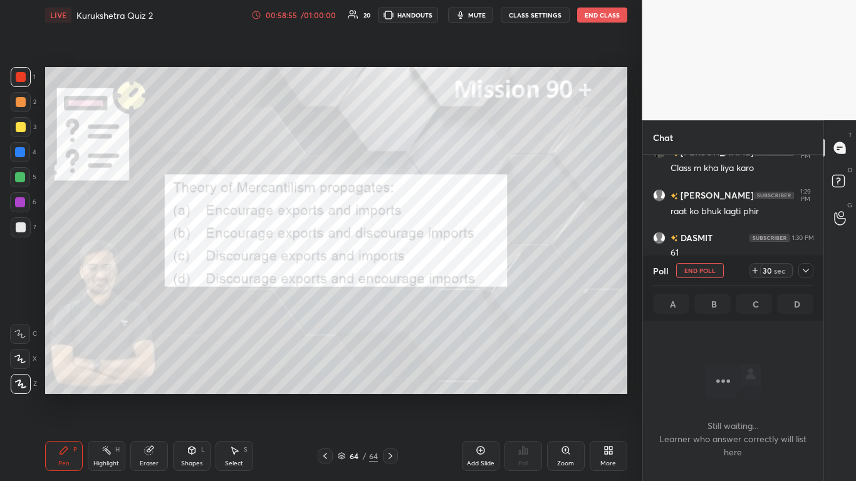
scroll to position [261, 177]
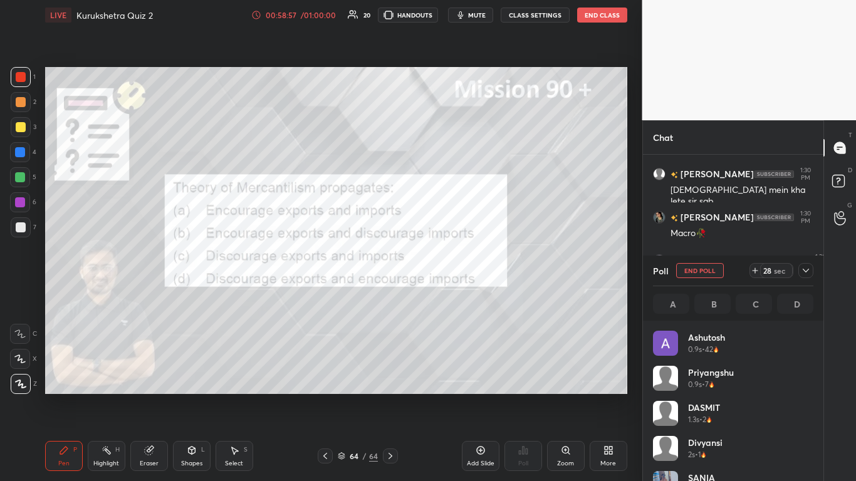
click at [449, 270] on icon at bounding box center [806, 271] width 10 height 10
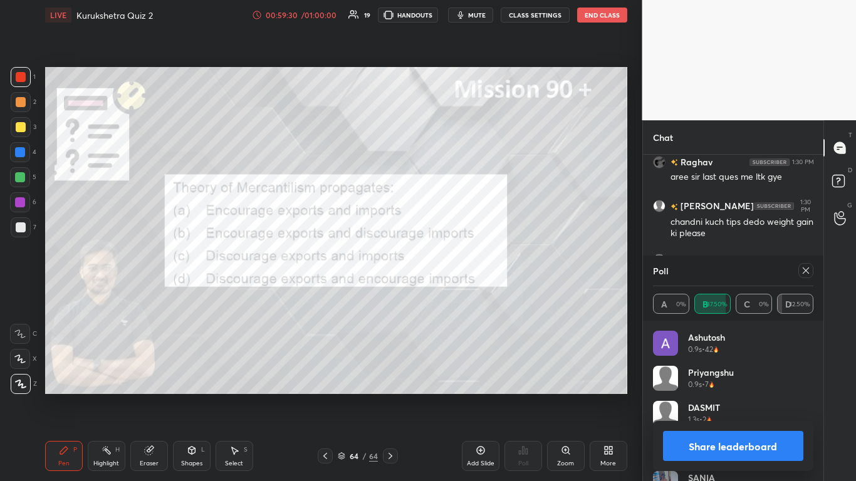
click at [449, 294] on button "Share leaderboard" at bounding box center [733, 446] width 141 height 30
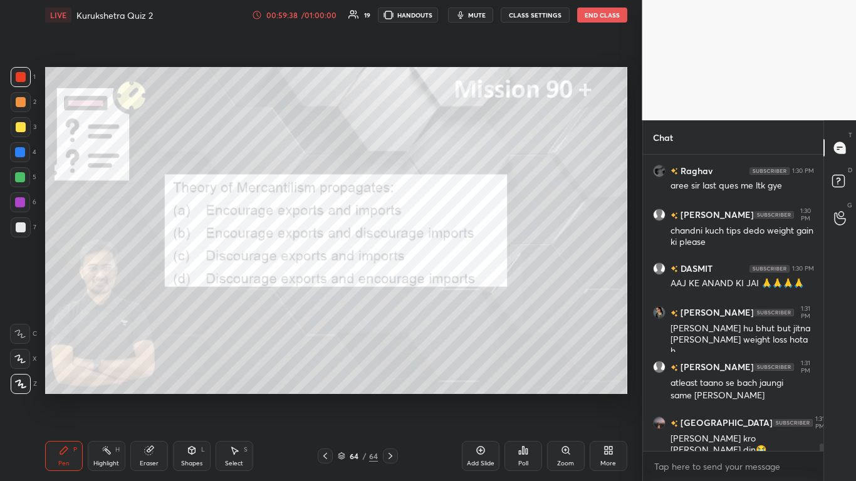
click at [449, 294] on div "Poll" at bounding box center [524, 456] width 38 height 30
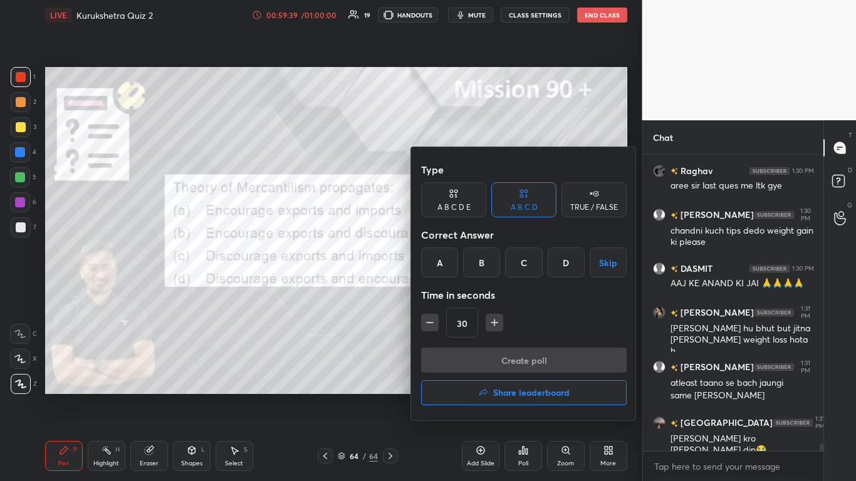
click at [449, 294] on h4 "Share leaderboard" at bounding box center [531, 393] width 76 height 9
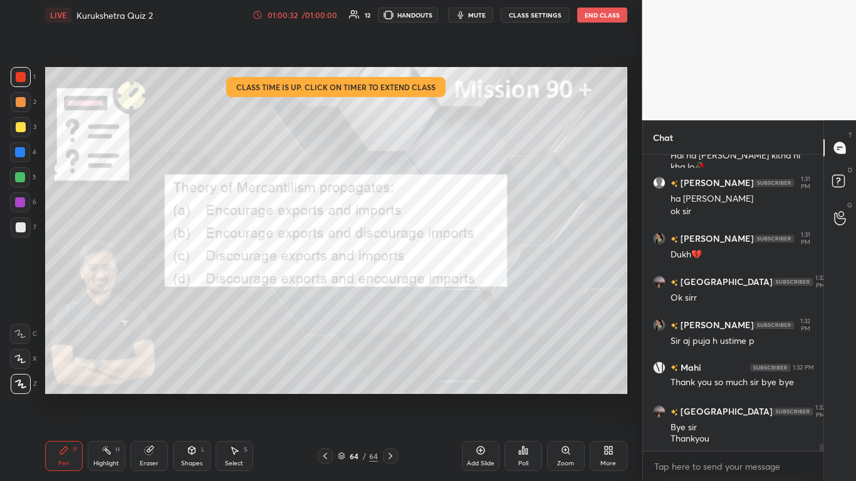
scroll to position [12269, 0]
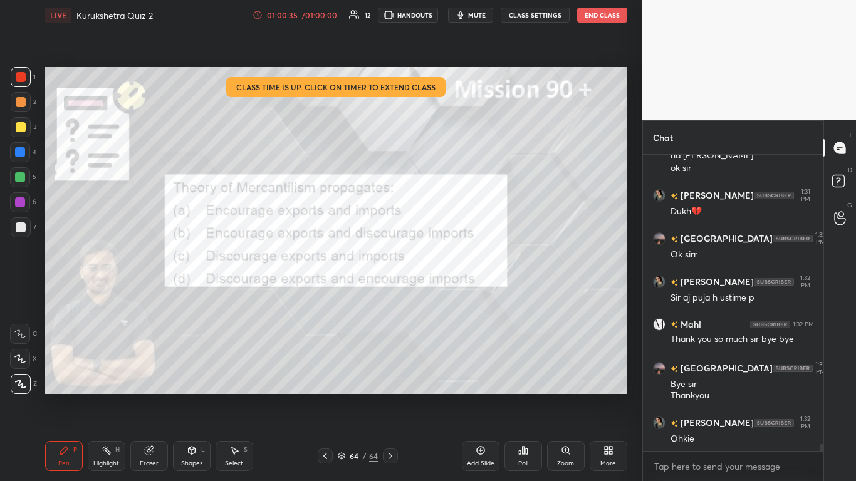
click at [449, 18] on button "End Class" at bounding box center [602, 15] width 50 height 15
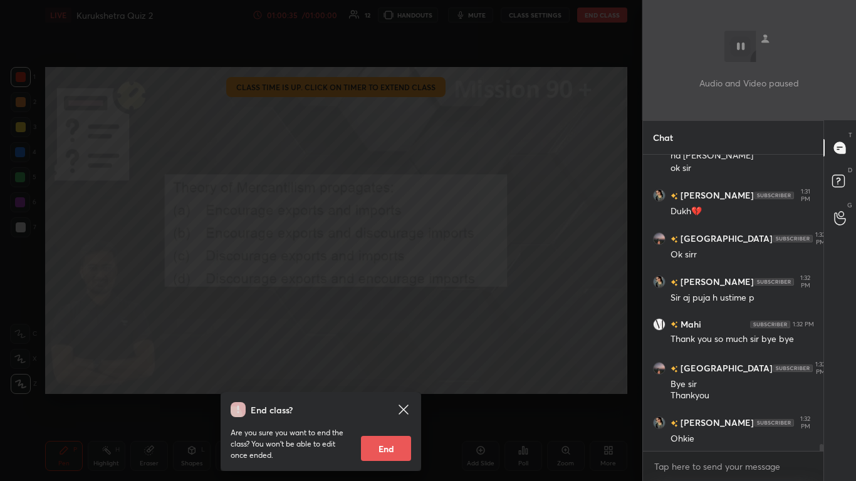
scroll to position [12312, 0]
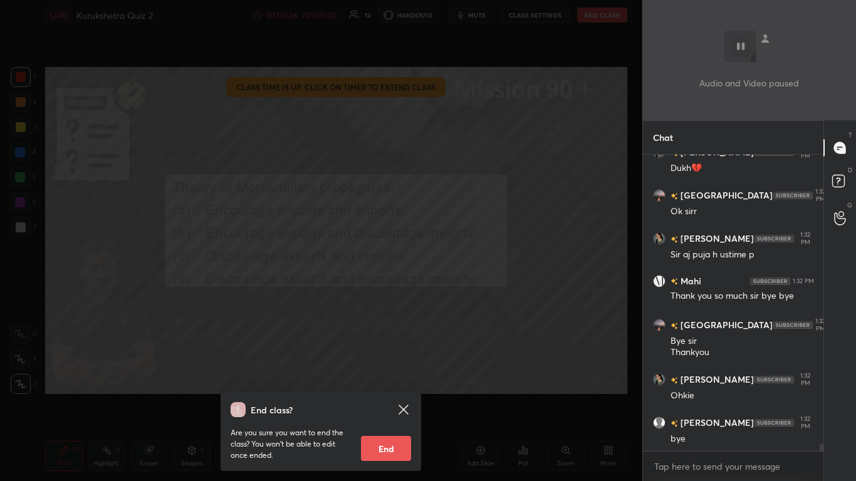
drag, startPoint x: 389, startPoint y: 447, endPoint x: 394, endPoint y: 441, distance: 8.4
click at [387, 294] on button "End" at bounding box center [386, 448] width 50 height 25
type textarea "x"
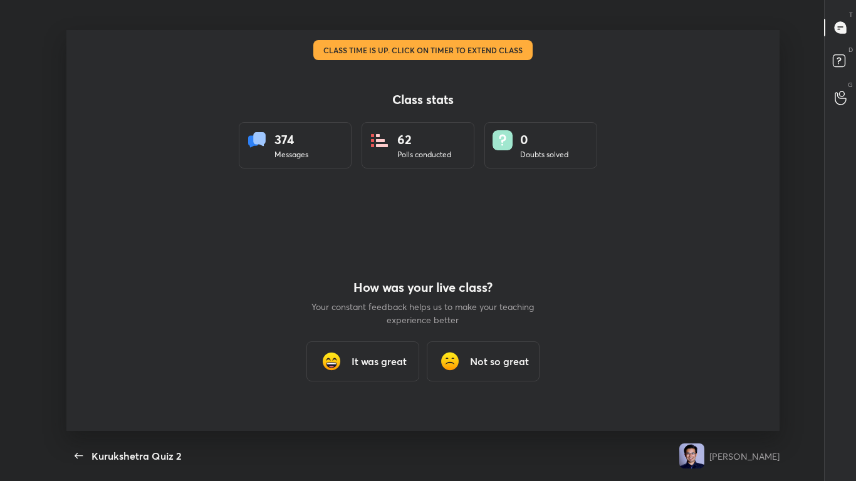
scroll to position [62272, 61835]
click at [389, 294] on h3 "It was great" at bounding box center [379, 361] width 55 height 15
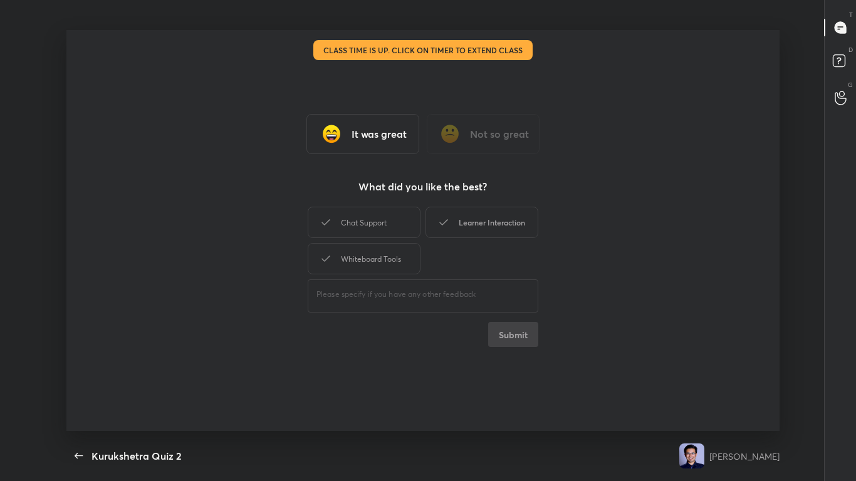
click at [449, 233] on div "Learner Interaction" at bounding box center [482, 222] width 113 height 31
click at [449, 294] on button "Submit" at bounding box center [513, 334] width 50 height 25
